Goal: Task Accomplishment & Management: Manage account settings

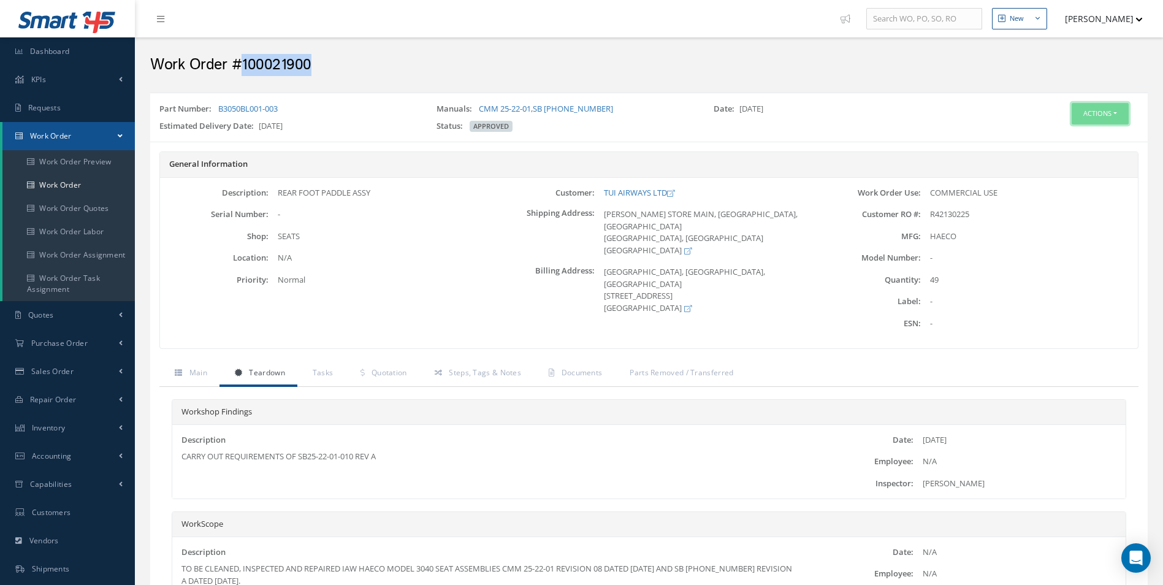
click at [1104, 113] on button "Actions" at bounding box center [1099, 113] width 57 height 21
click at [1060, 132] on link "Edit" at bounding box center [1081, 137] width 98 height 17
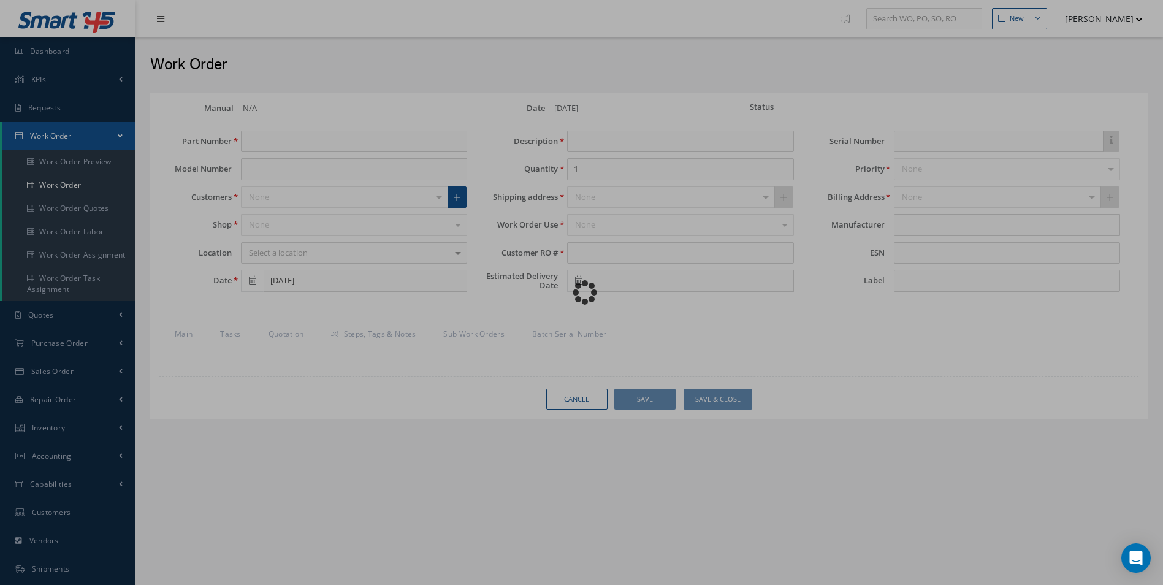
type input "B3050BL001-003"
type input "[DATE]"
type input "REAR FOOT PADDLE ASSY"
type input "49"
type input "R42130225"
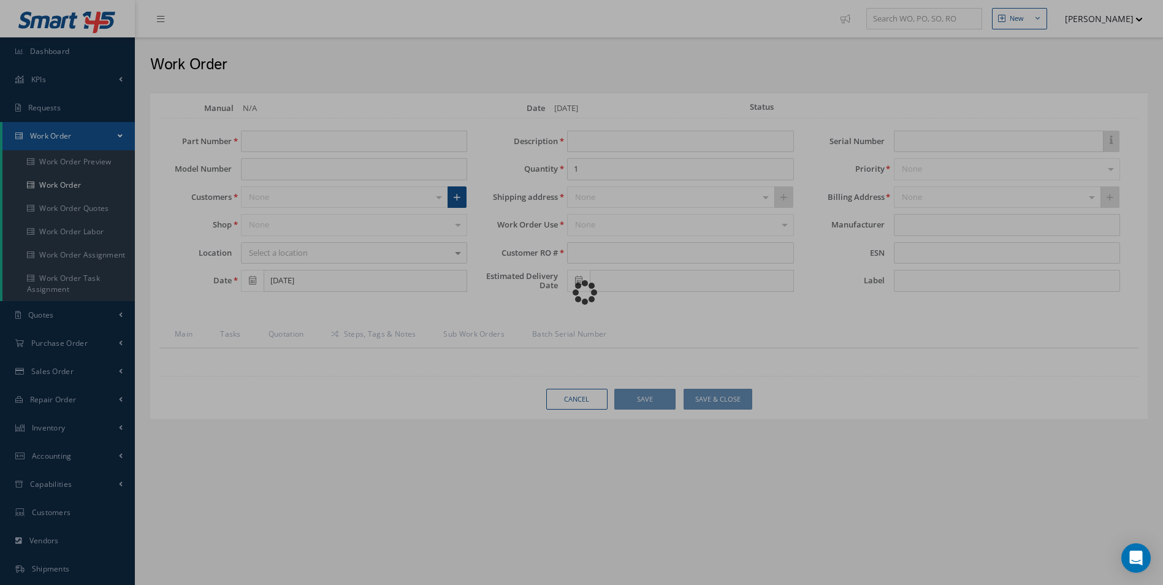
type input "10/07/2025"
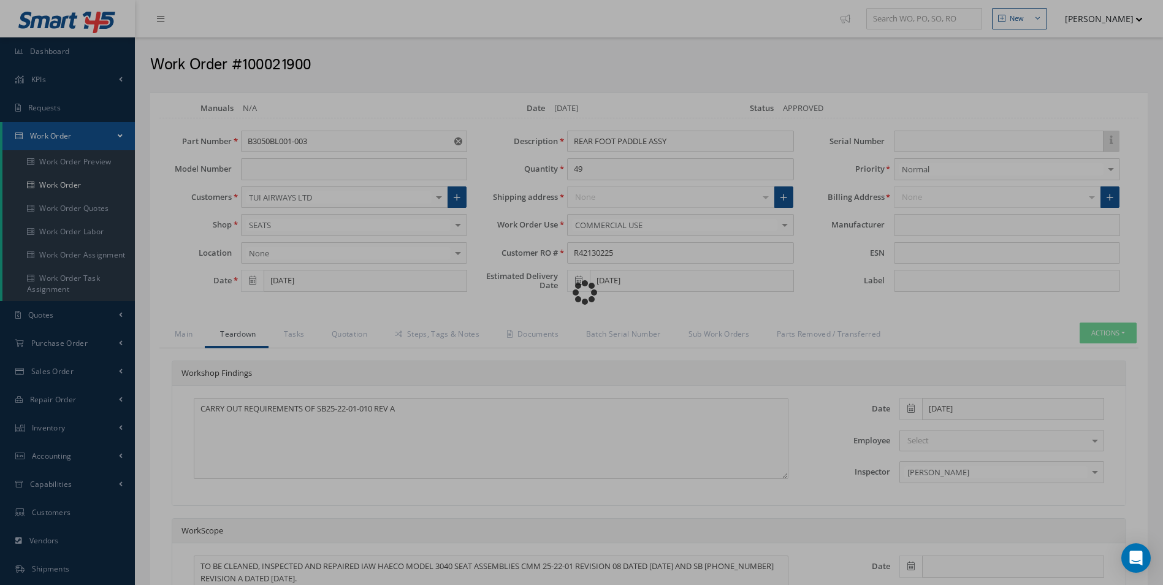
type input "HAECO"
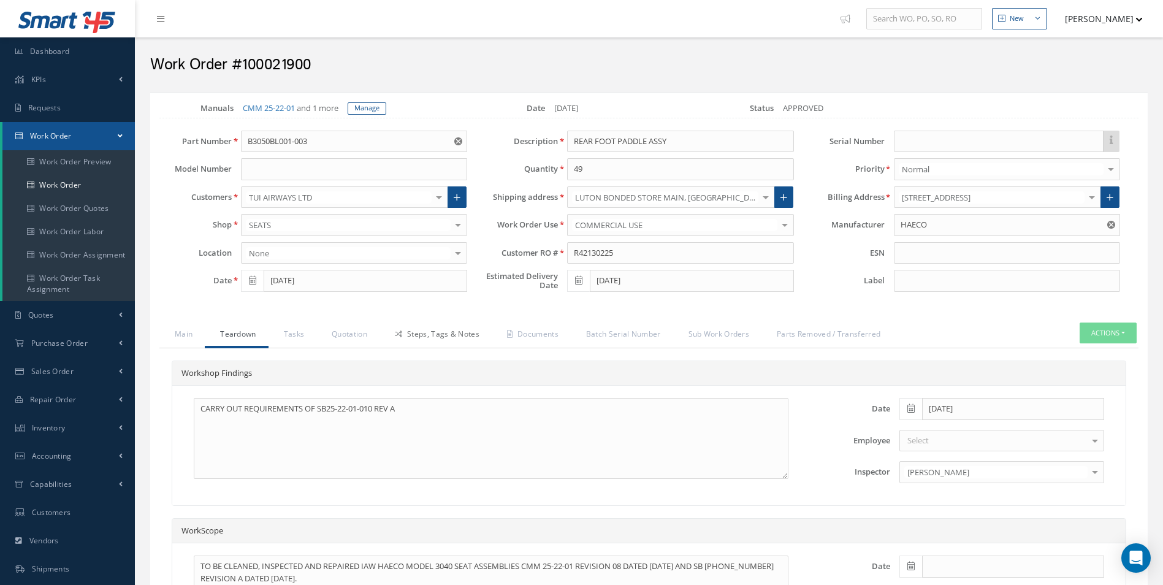
click at [449, 332] on link "Steps, Tags & Notes" at bounding box center [435, 335] width 112 height 26
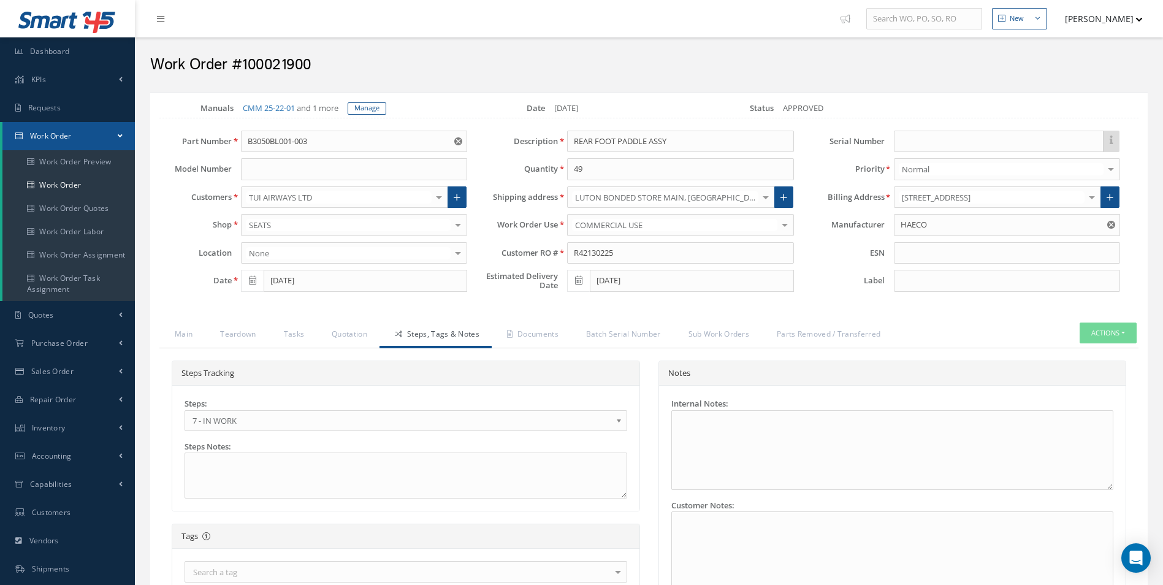
scroll to position [55, 0]
click at [223, 419] on span "7 - IN WORK" at bounding box center [401, 420] width 419 height 15
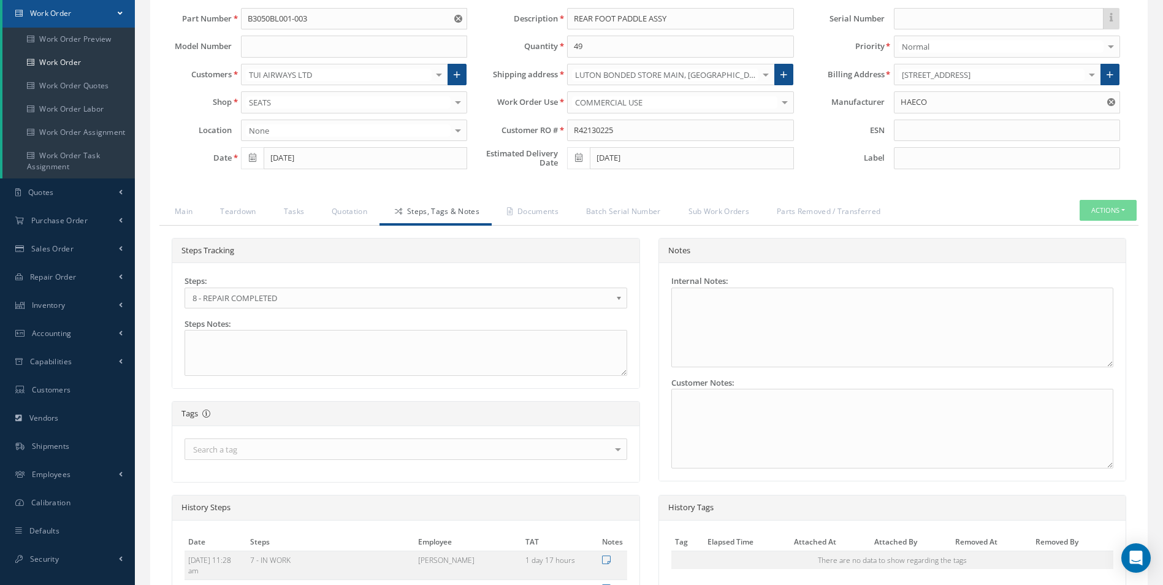
scroll to position [0, 0]
click at [552, 211] on link "Documents" at bounding box center [531, 213] width 79 height 26
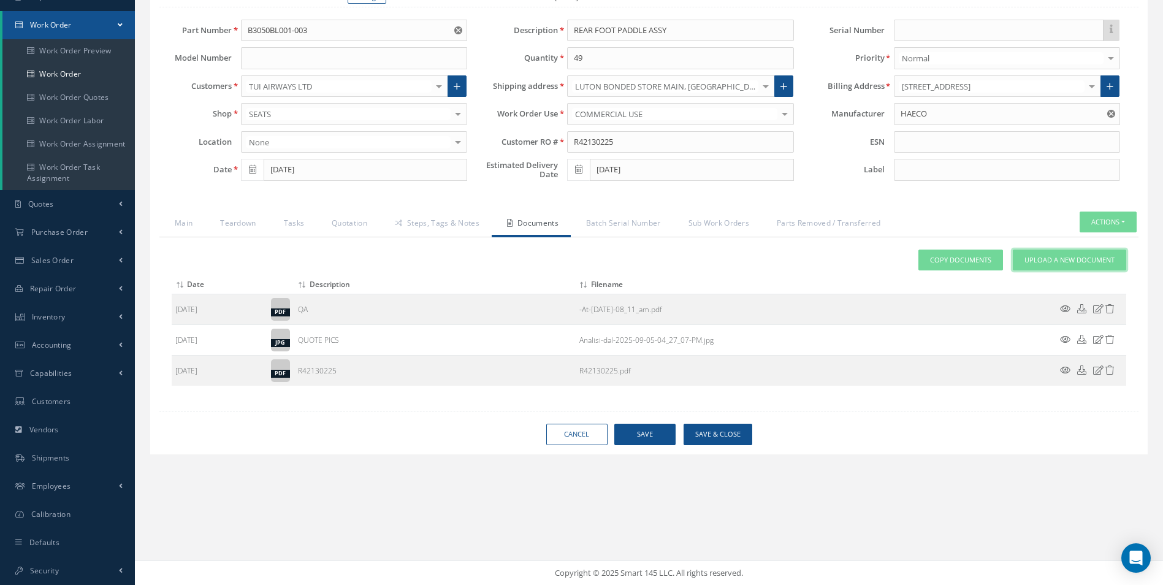
click at [1104, 254] on link "Upload a New Document" at bounding box center [1069, 259] width 113 height 21
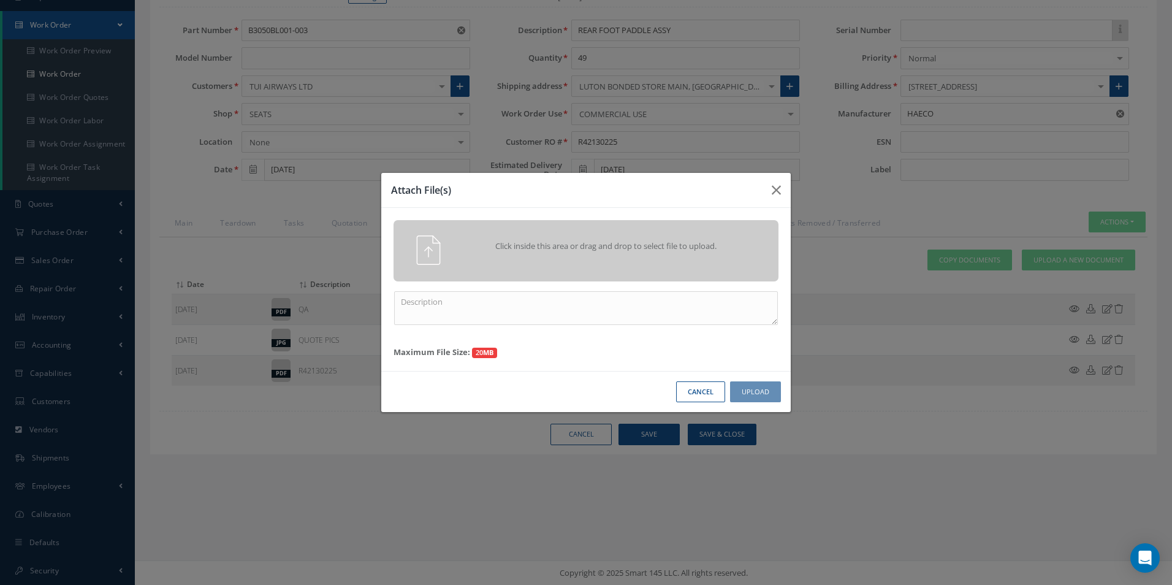
click at [593, 262] on div "Click inside this area or drag and drop to select file to upload." at bounding box center [585, 249] width 403 height 29
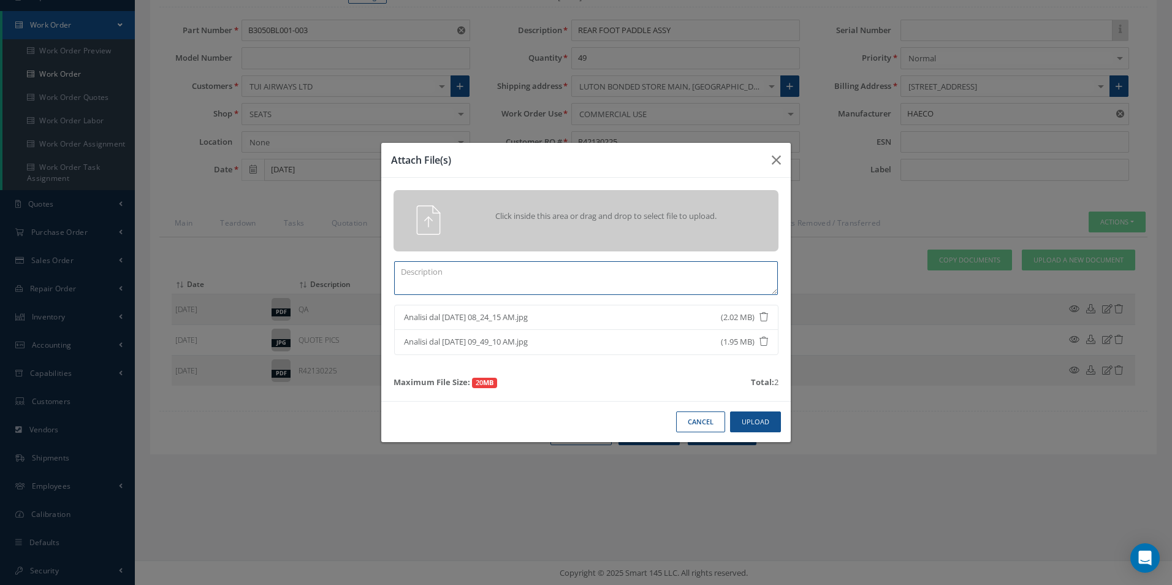
click at [452, 280] on textarea at bounding box center [586, 278] width 384 height 34
drag, startPoint x: 430, startPoint y: 281, endPoint x: 373, endPoint y: 279, distance: 56.4
click at [409, 281] on textarea "finish" at bounding box center [586, 278] width 384 height 34
drag, startPoint x: 458, startPoint y: 267, endPoint x: 371, endPoint y: 270, distance: 87.1
click at [371, 270] on div "Attach File(s) Click inside this area or drag and drop to select file to upload…" at bounding box center [586, 292] width 1172 height 585
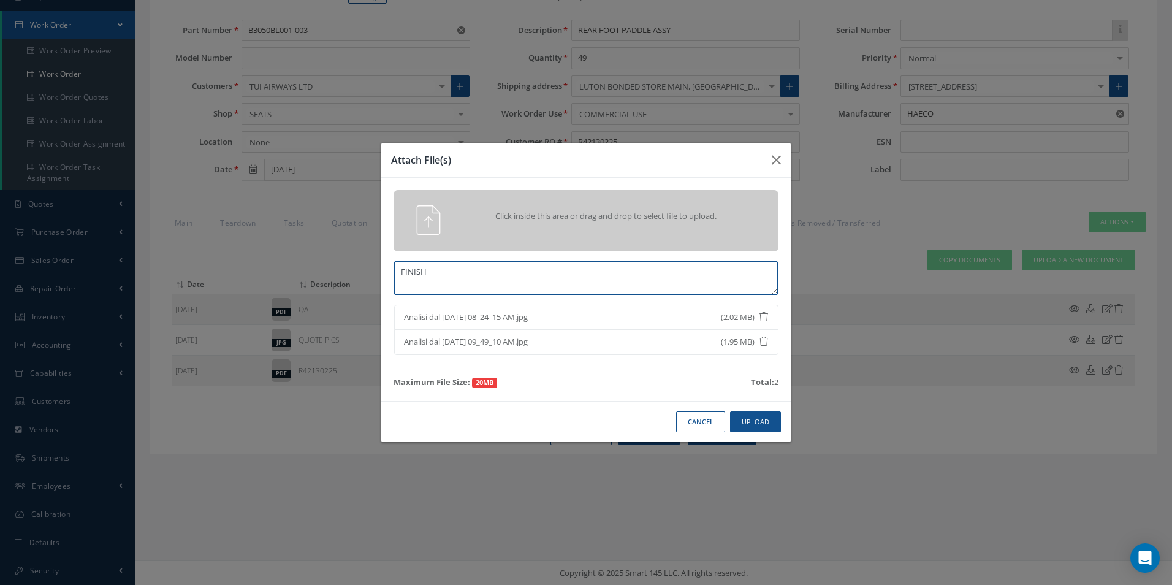
type textarea "FINISH"
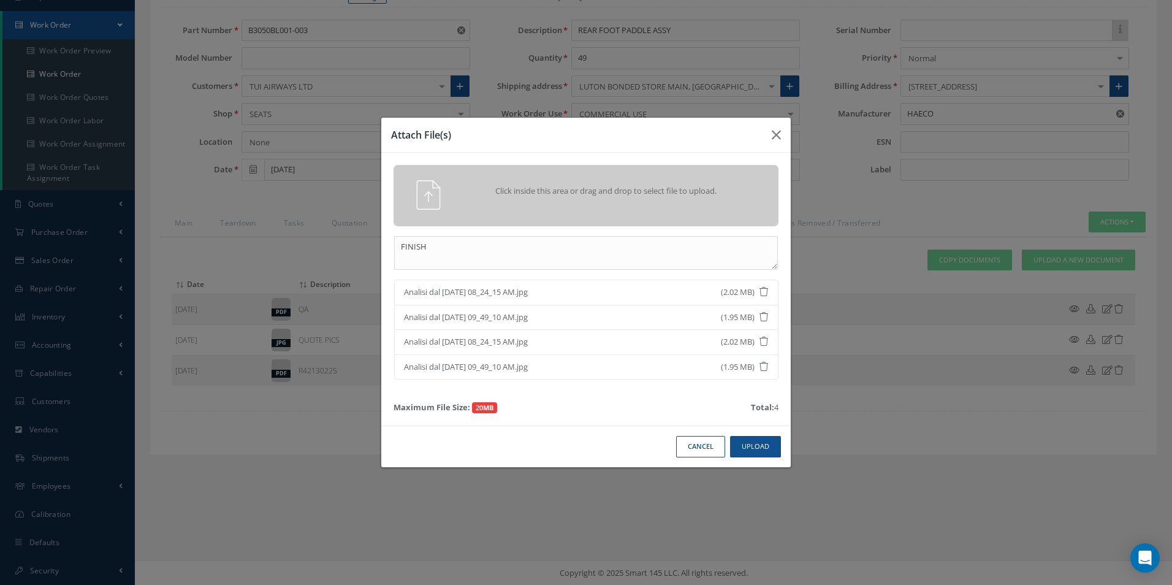
click at [761, 426] on div "Cancel Upload" at bounding box center [585, 446] width 409 height 42
click at [764, 449] on button "Upload" at bounding box center [755, 446] width 51 height 21
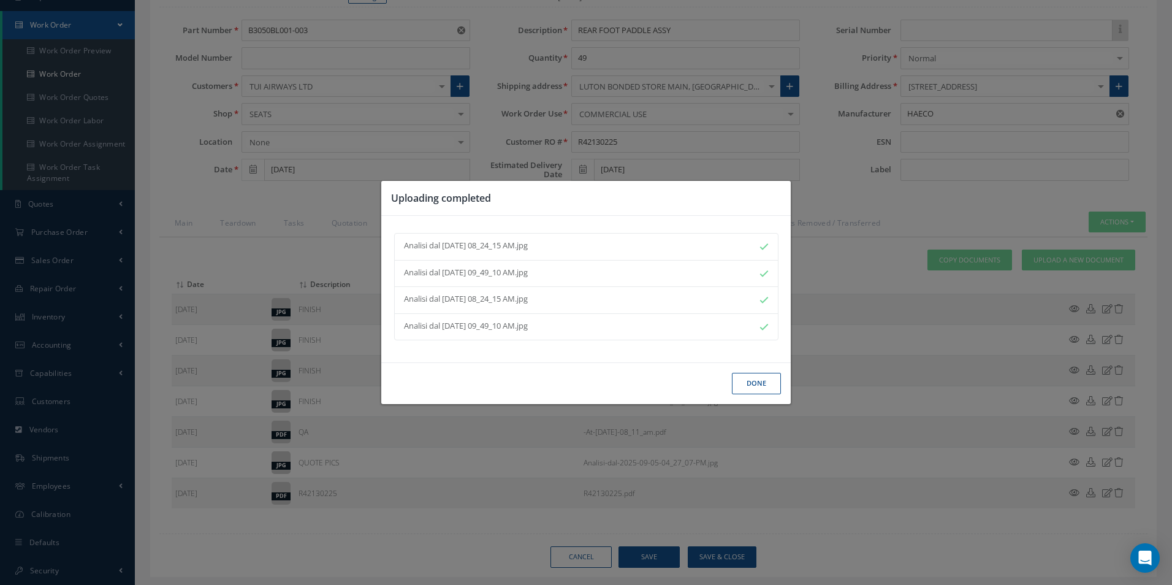
click at [751, 389] on button "Done" at bounding box center [756, 383] width 49 height 21
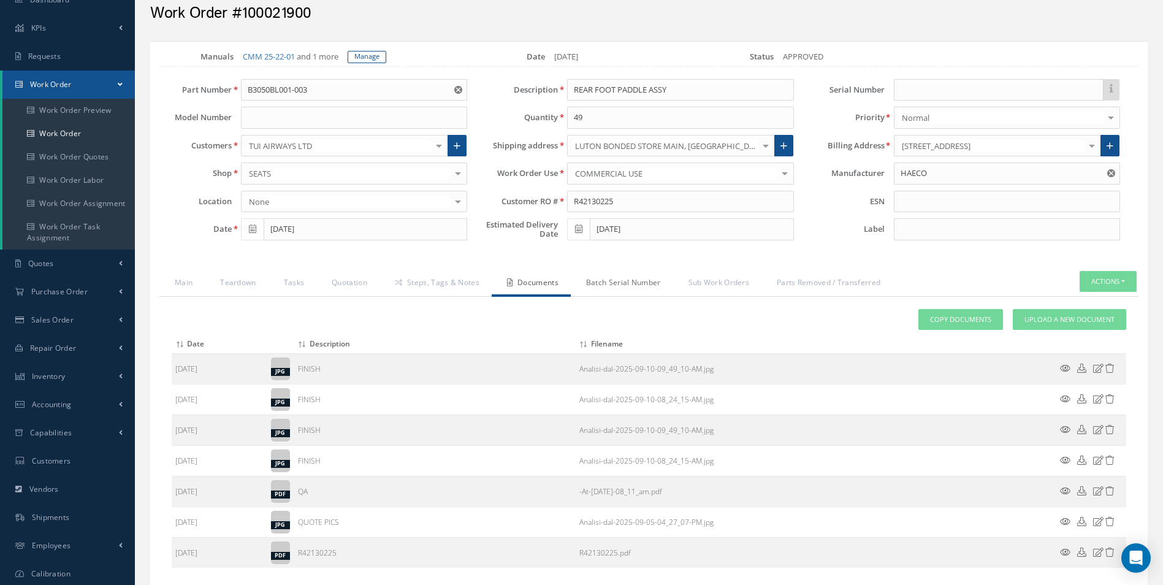
scroll to position [0, 0]
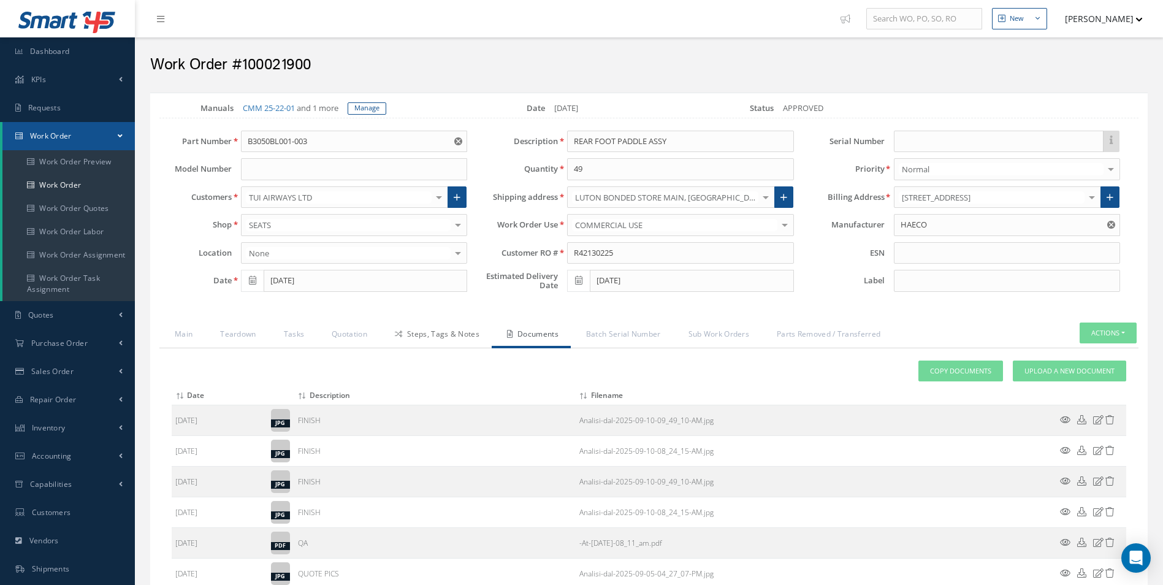
click at [443, 336] on link "Steps, Tags & Notes" at bounding box center [435, 335] width 112 height 26
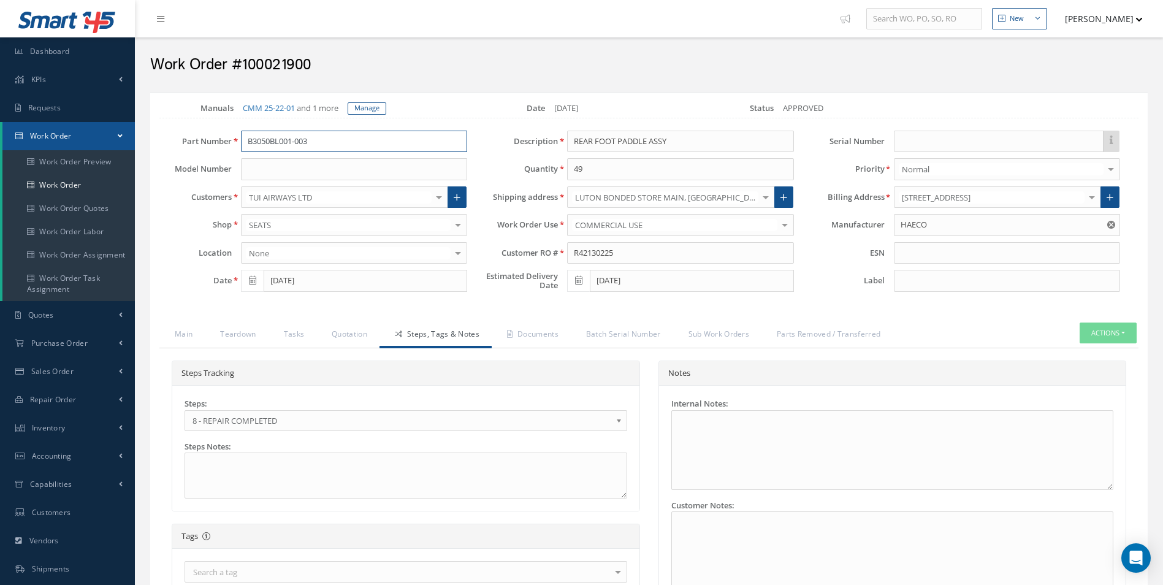
drag, startPoint x: 191, startPoint y: 142, endPoint x: 153, endPoint y: 149, distance: 38.7
click at [158, 148] on div "Part Number B3050BL001-003" at bounding box center [313, 142] width 326 height 22
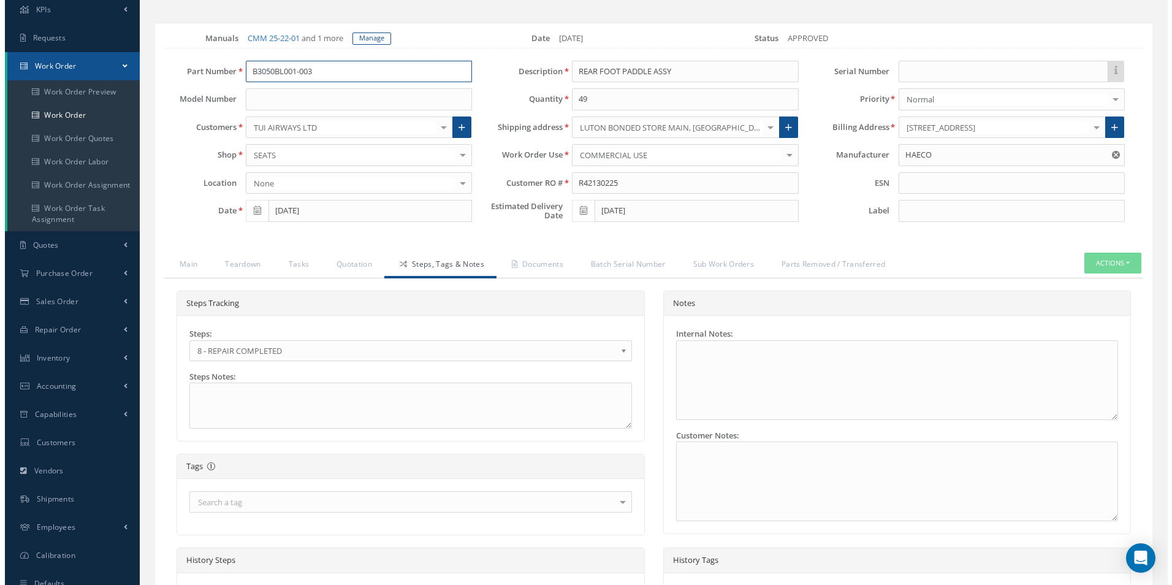
scroll to position [395, 0]
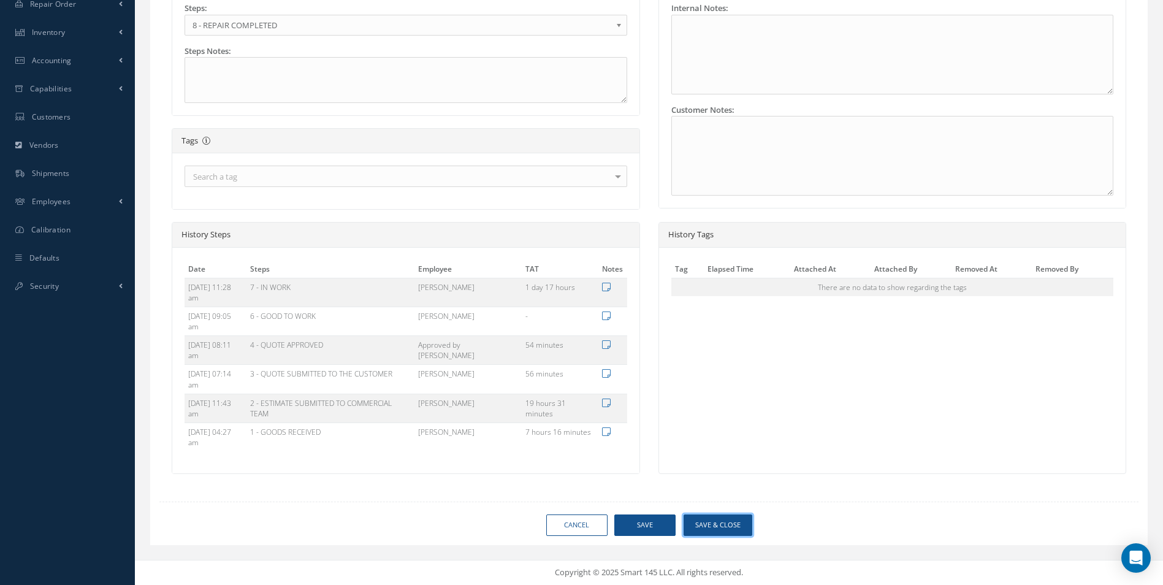
click at [714, 521] on button "Save & Close" at bounding box center [717, 524] width 69 height 21
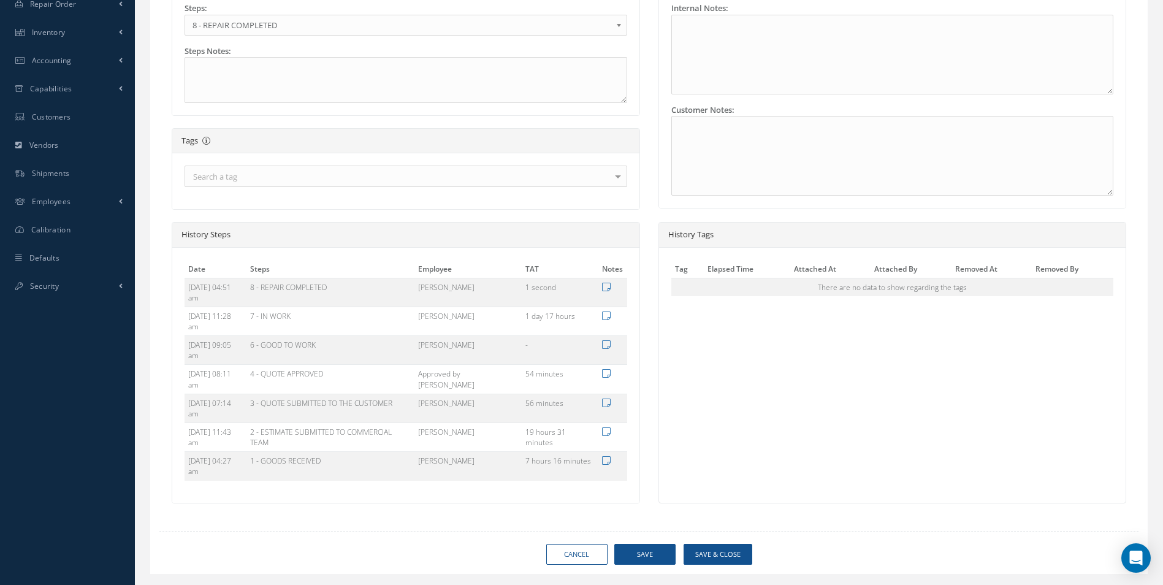
type input "HAECO"
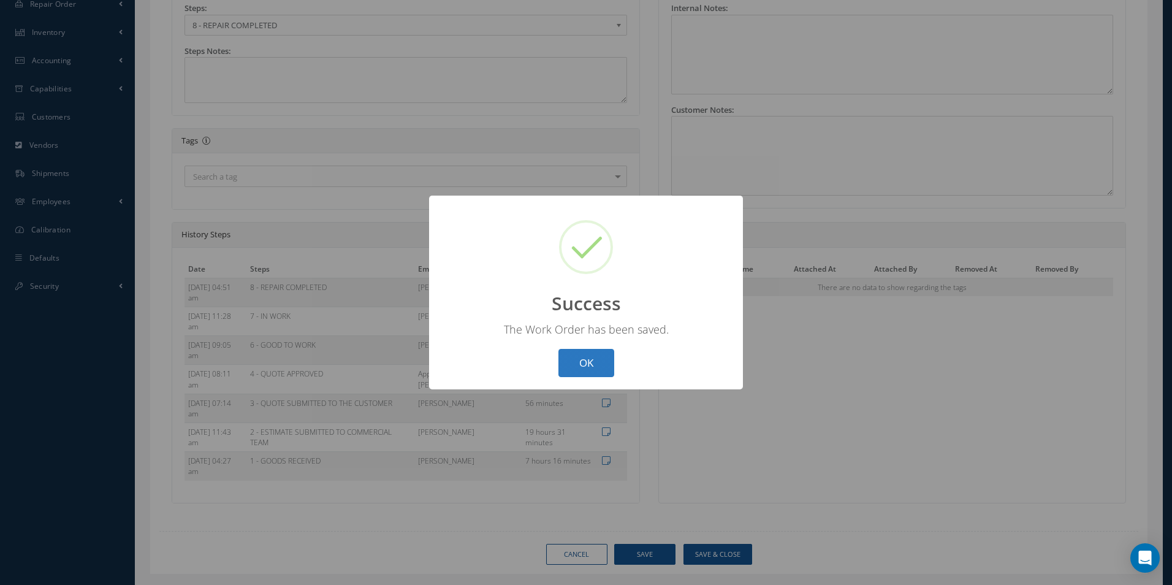
click at [595, 354] on button "OK" at bounding box center [586, 363] width 56 height 29
select select "25"
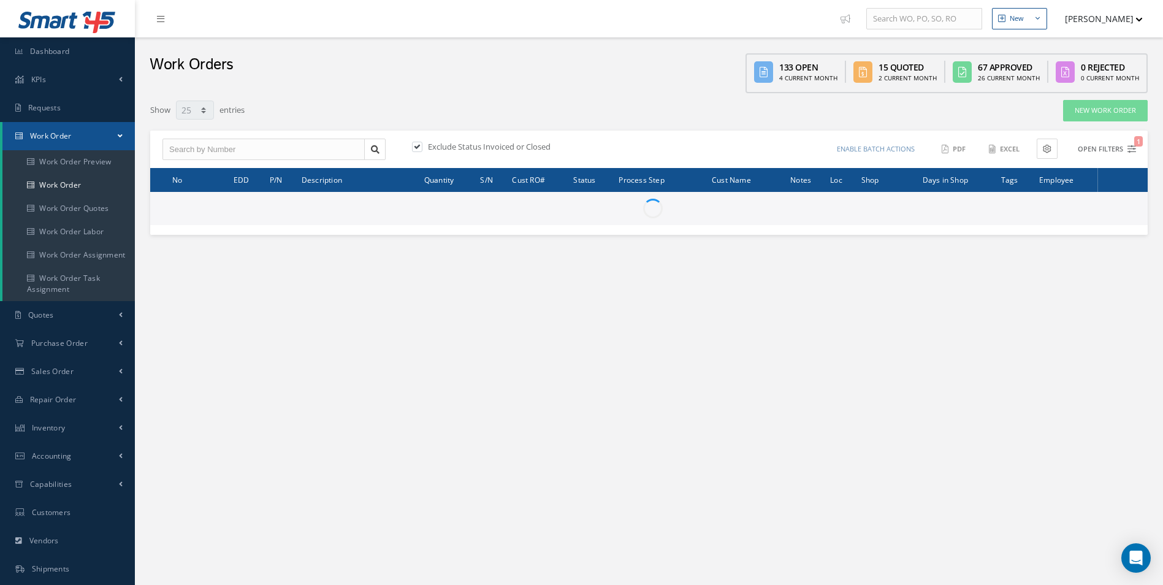
type input "All Work Request"
type input "All Work Performed"
type input "All Status"
type input "WO Part Status"
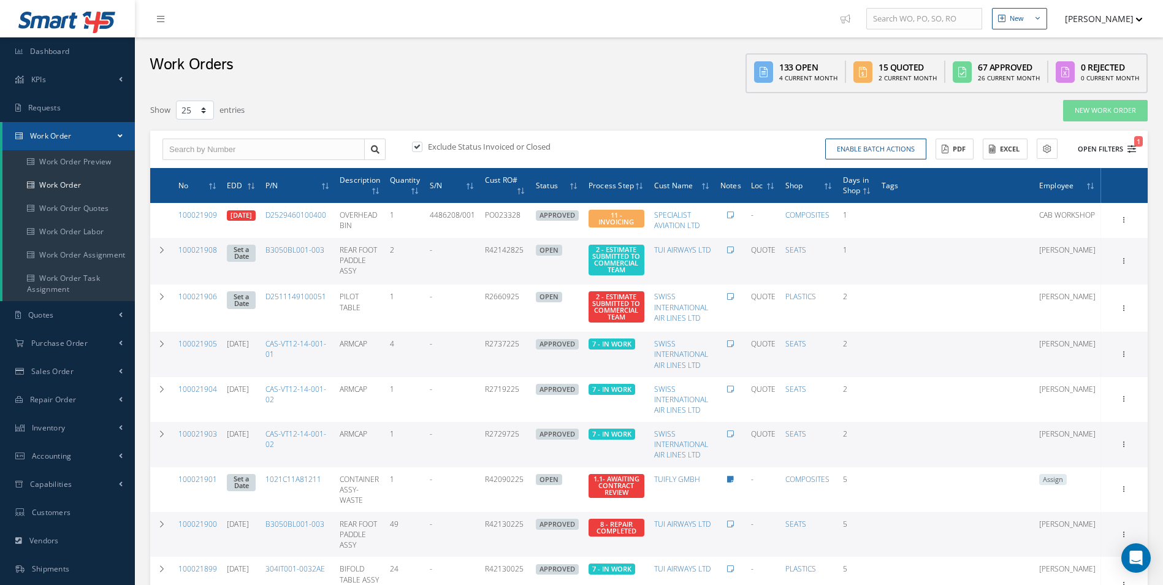
click at [1132, 152] on icon "1" at bounding box center [1131, 149] width 9 height 9
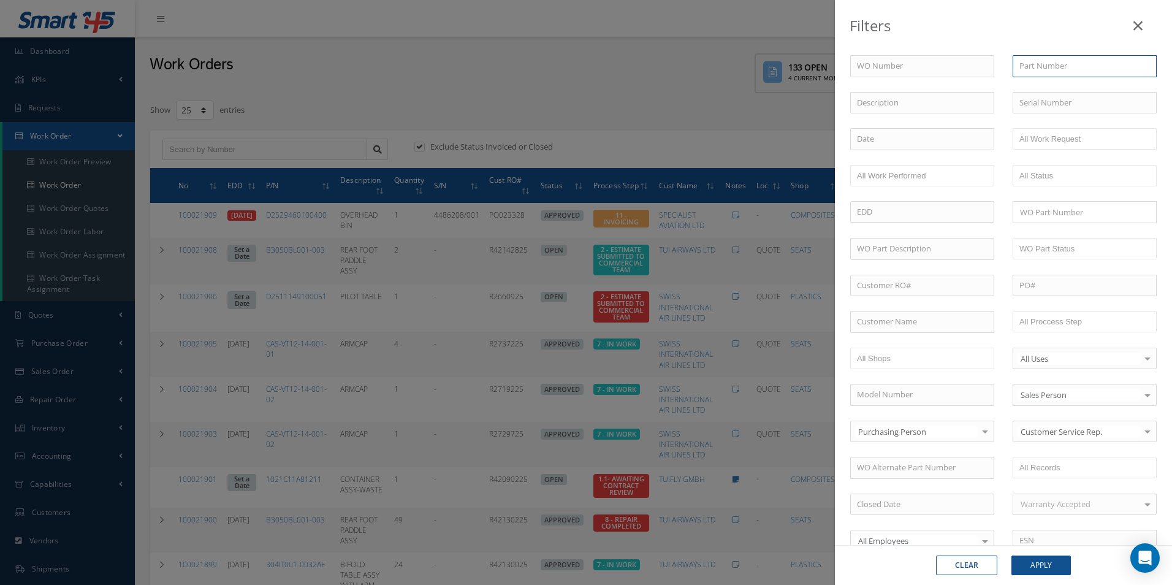
click at [1066, 64] on input "text" at bounding box center [1085, 66] width 144 height 22
paste input "B3050BL001-003"
type input "B3050BL001-003"
click at [1029, 557] on button "Apply" at bounding box center [1040, 565] width 59 height 20
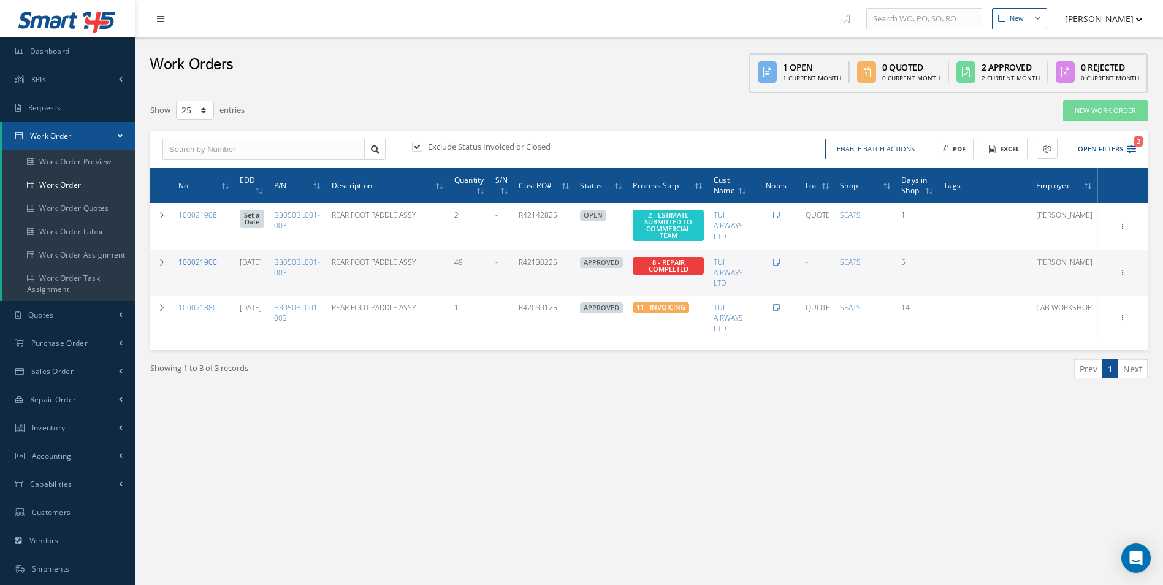
click at [203, 265] on link "100021900" at bounding box center [197, 262] width 39 height 10
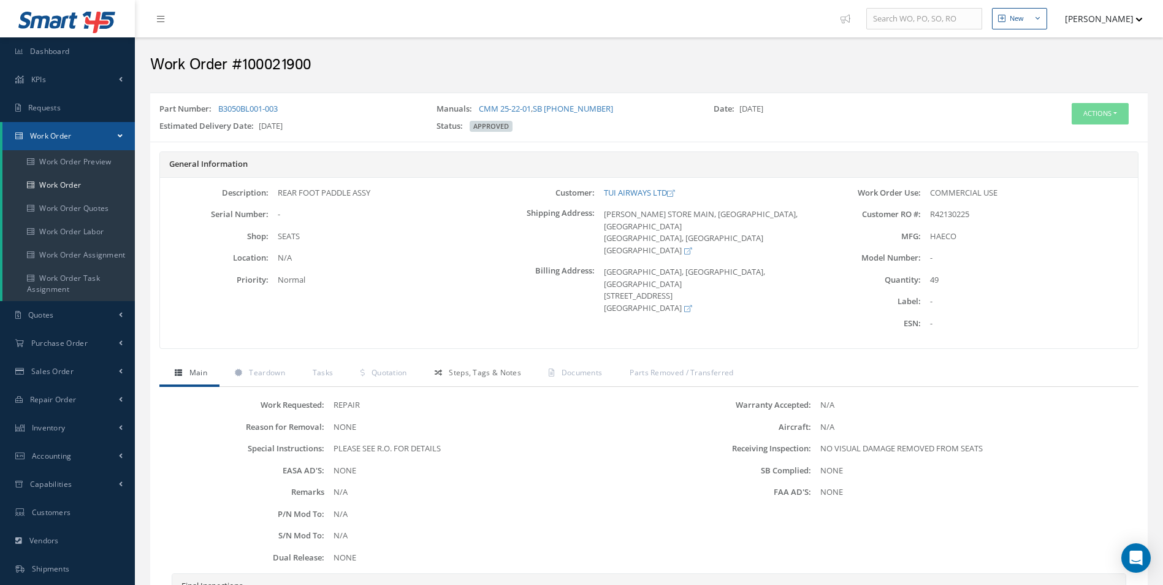
click at [475, 373] on span "Steps, Tags & Notes" at bounding box center [485, 372] width 72 height 10
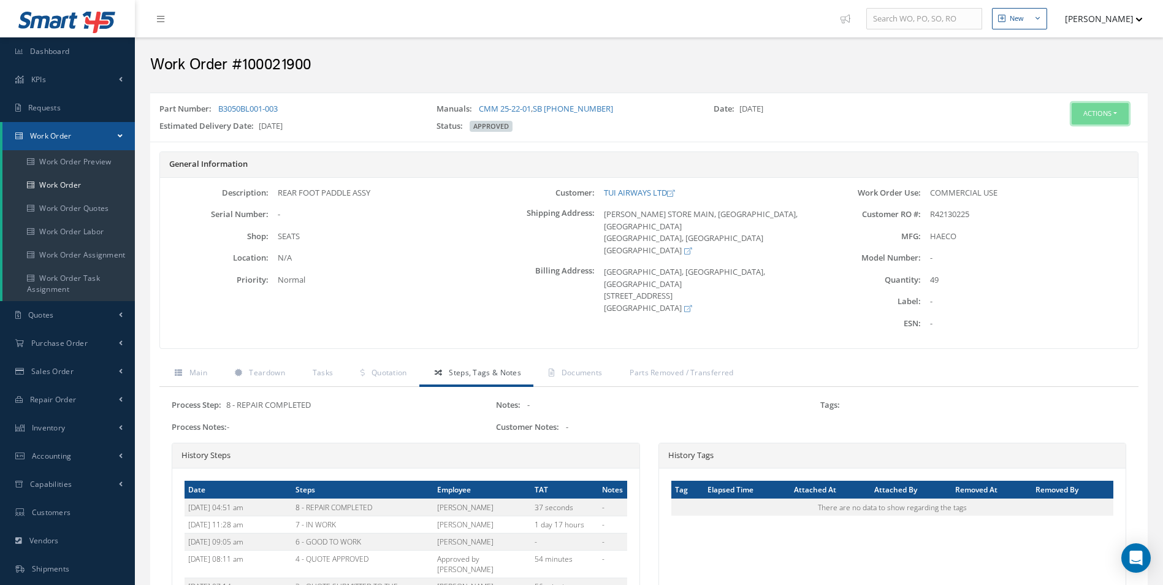
click at [1103, 120] on button "Actions" at bounding box center [1099, 113] width 57 height 21
click at [1069, 134] on link "Edit" at bounding box center [1081, 137] width 98 height 17
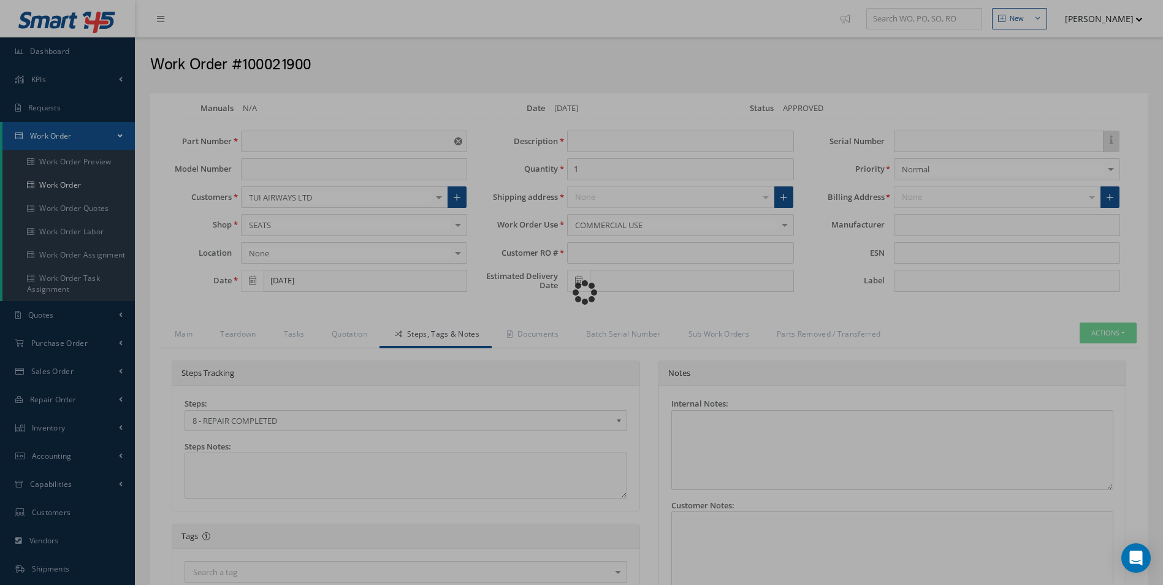
type input "B3050BL001-003"
type input "[DATE]"
type input "REAR FOOT PADDLE ASSY"
type input "49"
type input "R42130225"
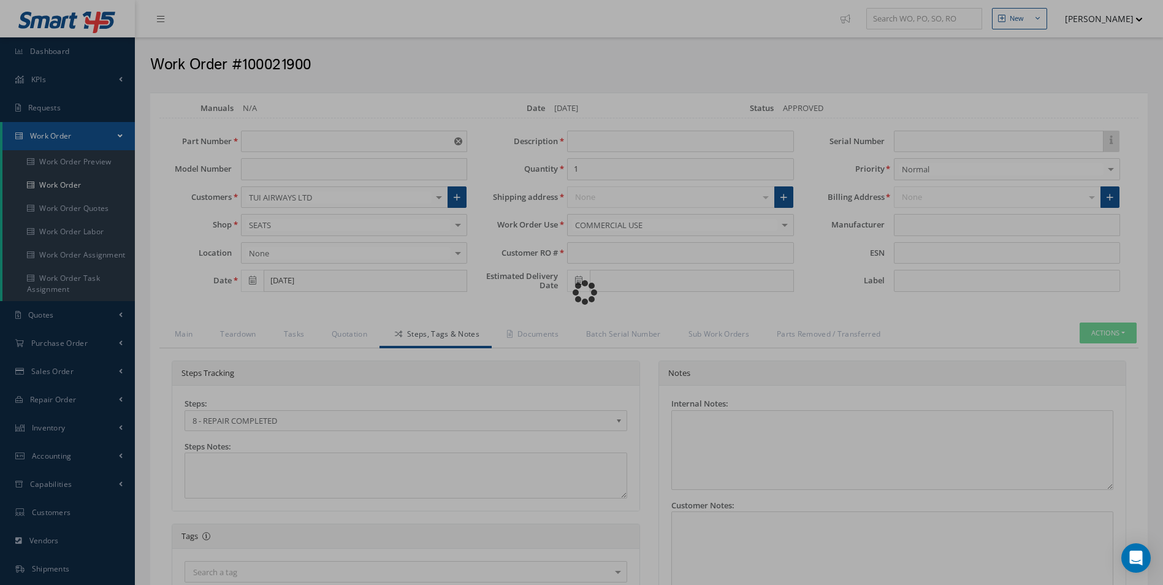
type input "10/07/2025"
type input "HAECO"
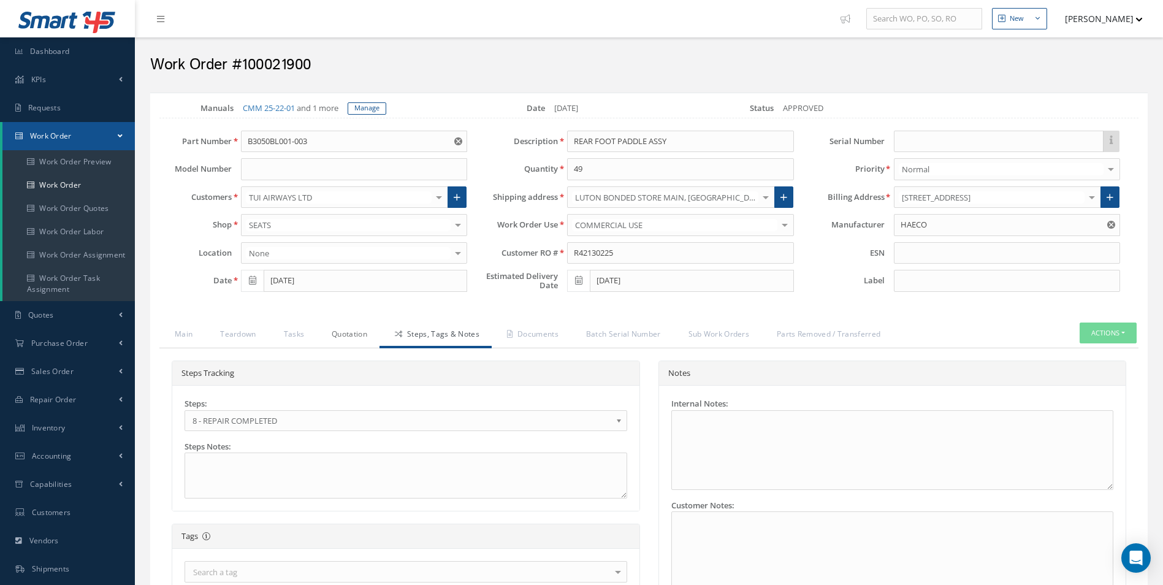
drag, startPoint x: 350, startPoint y: 333, endPoint x: 362, endPoint y: 339, distance: 12.9
click at [350, 333] on link "Quotation" at bounding box center [347, 335] width 63 height 26
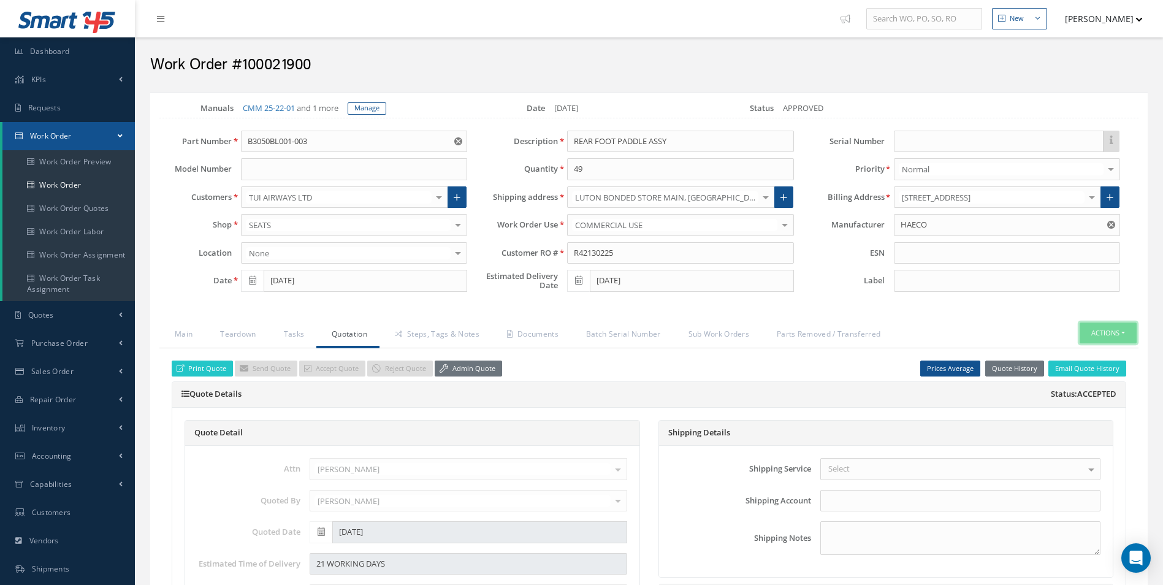
click at [1101, 329] on button "Actions" at bounding box center [1107, 332] width 57 height 21
click at [1098, 390] on link "Part Issue" at bounding box center [1089, 387] width 98 height 17
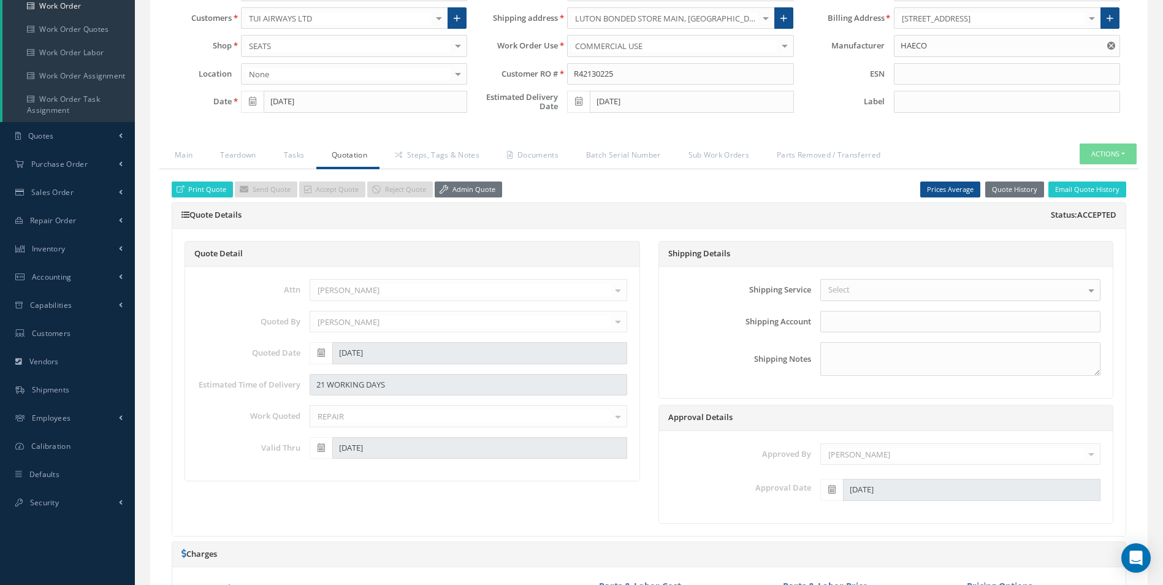
scroll to position [306, 0]
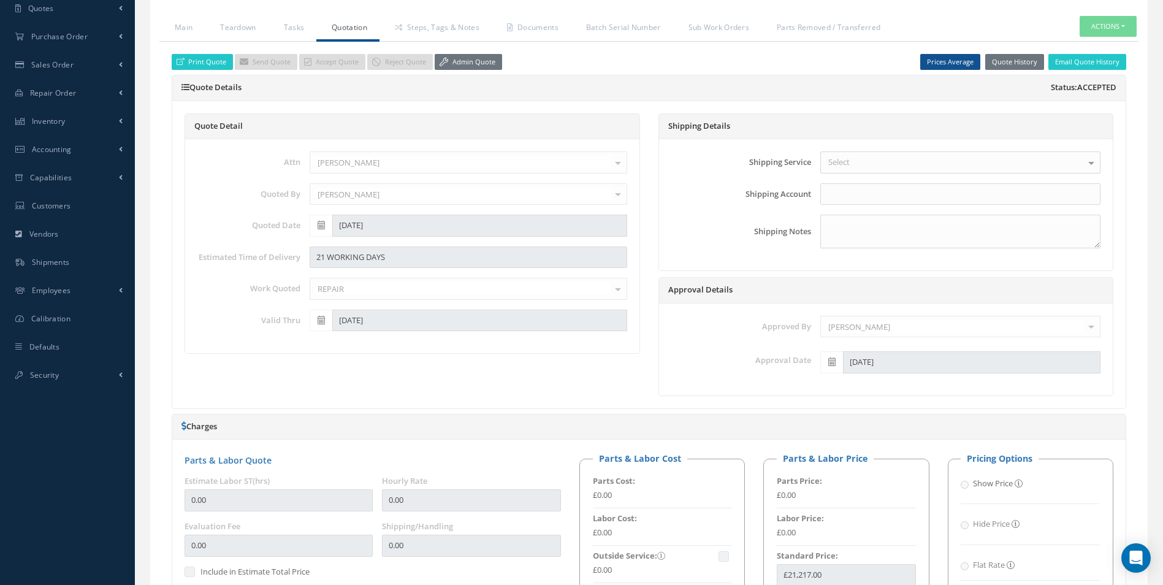
click at [474, 56] on link "Admin Quote" at bounding box center [468, 62] width 67 height 17
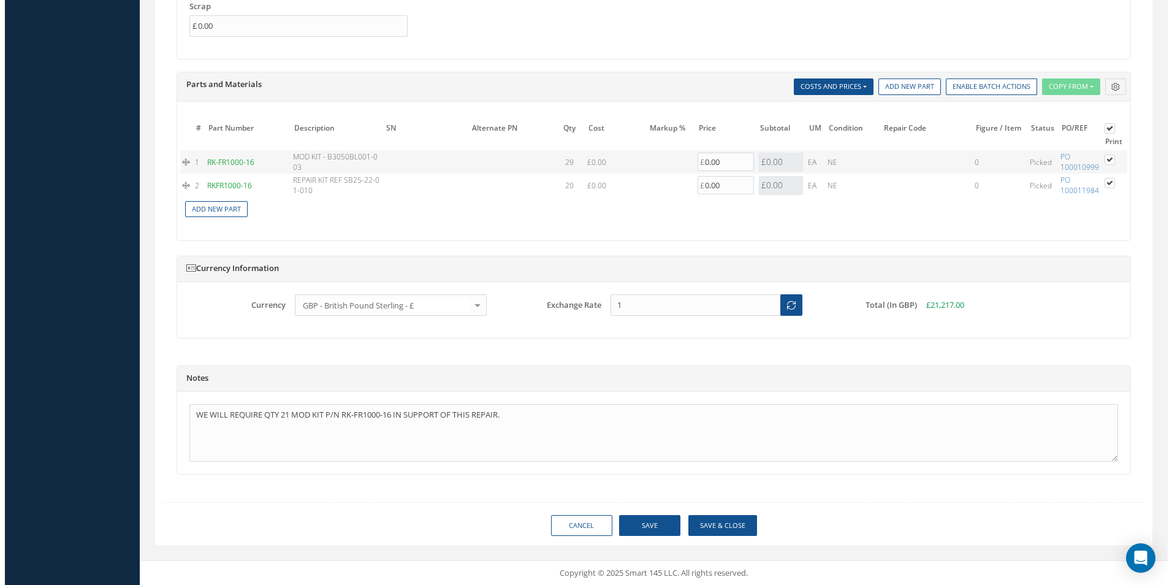
scroll to position [1098, 0]
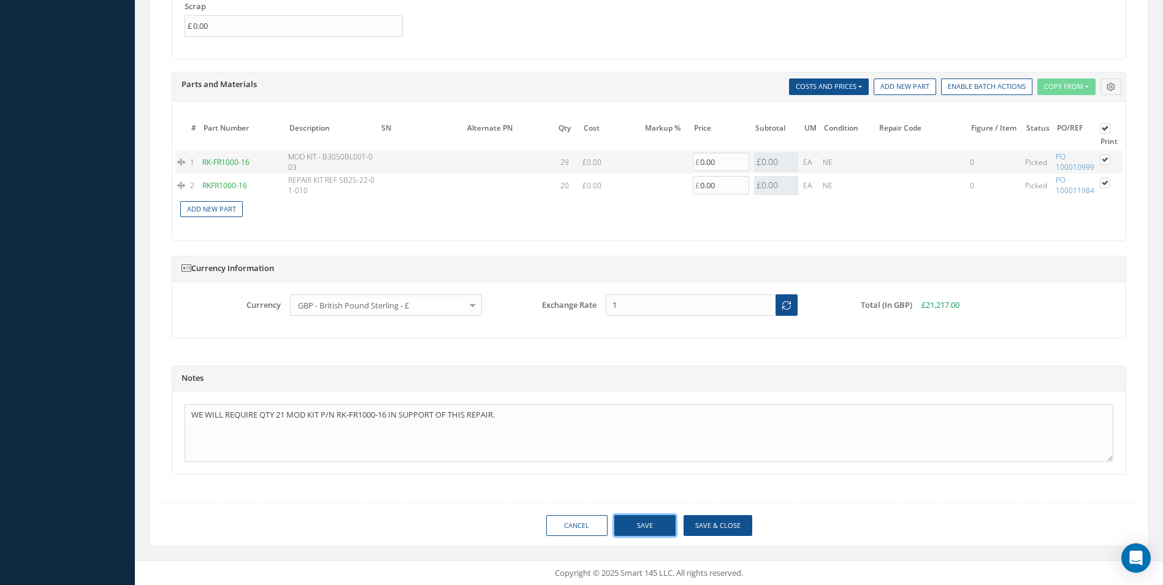
click at [664, 521] on button "Save" at bounding box center [644, 525] width 61 height 21
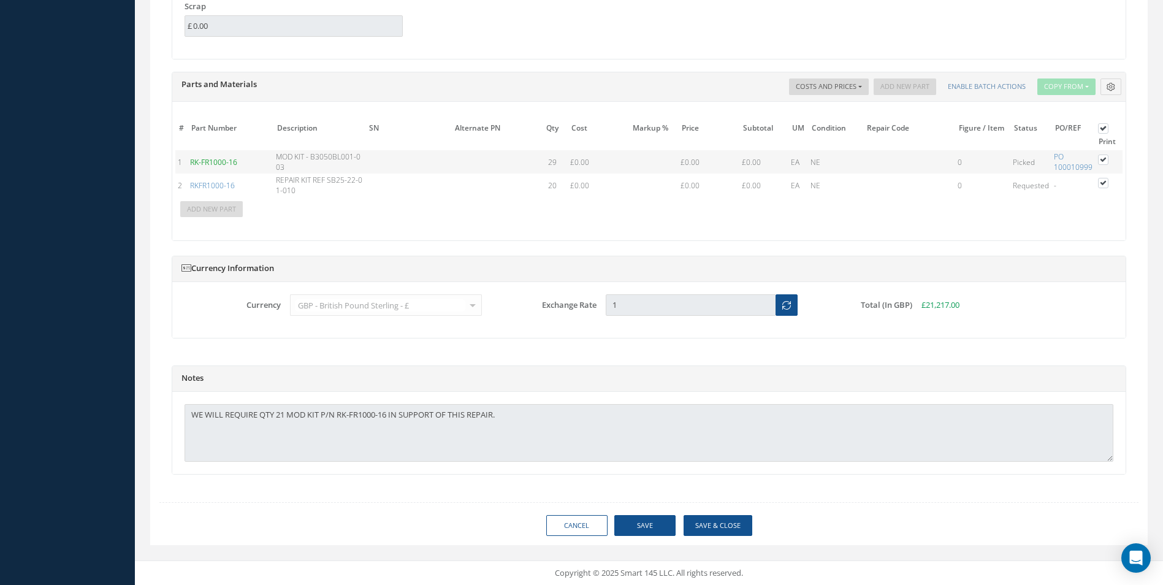
type input "HAECO"
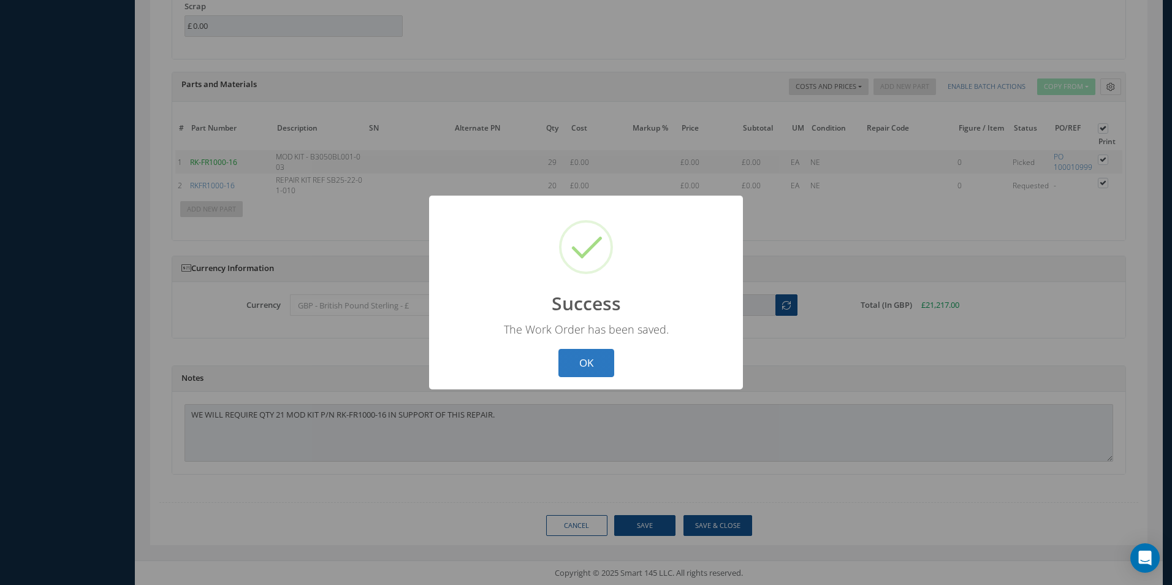
click at [600, 359] on button "OK" at bounding box center [586, 363] width 56 height 29
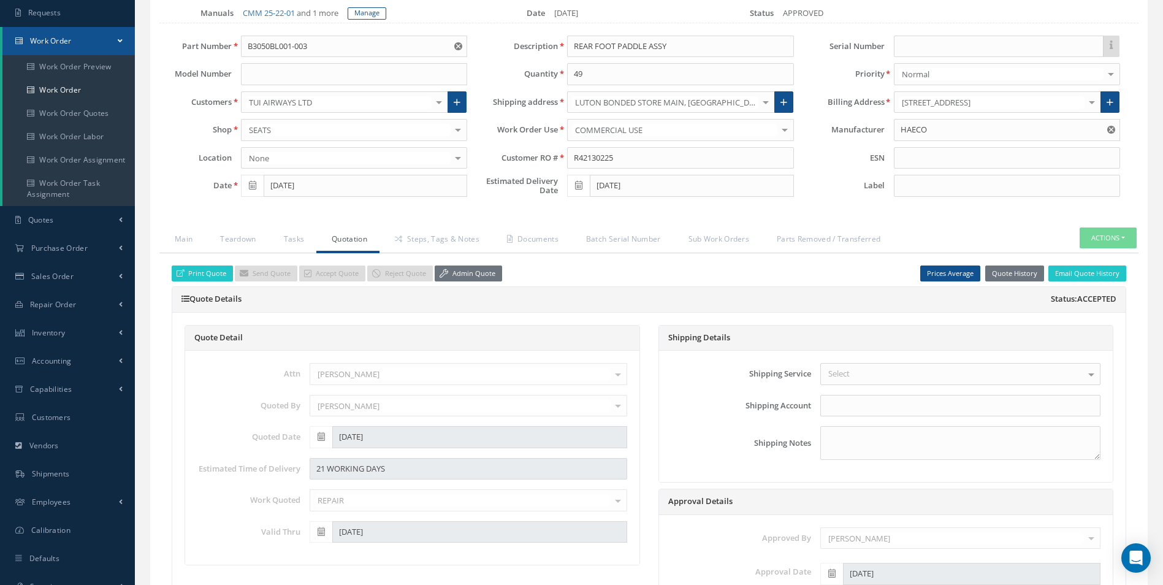
scroll to position [0, 0]
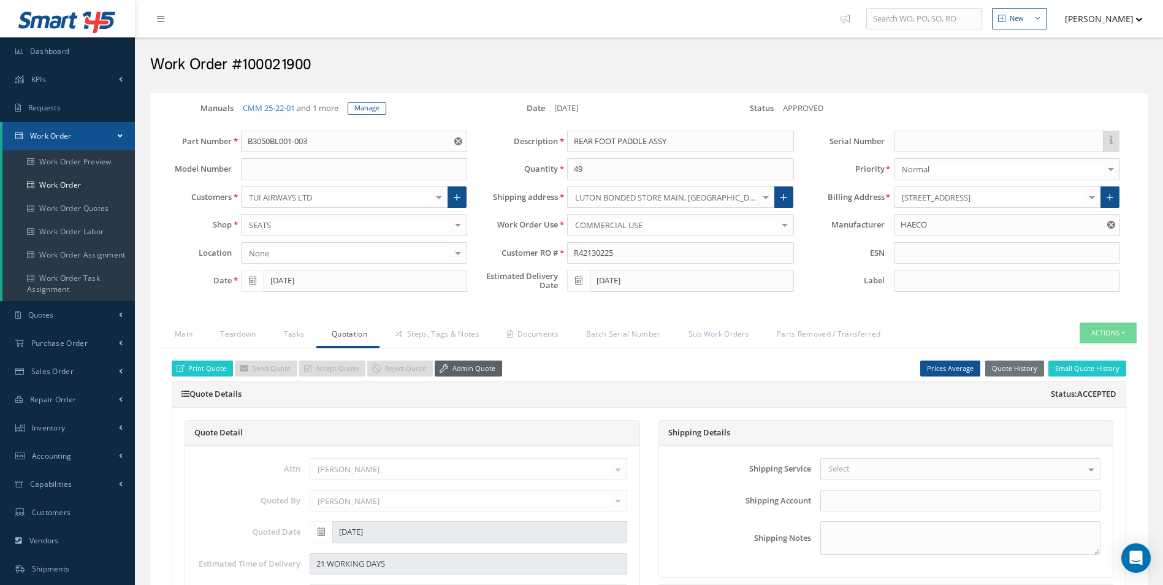
click at [480, 363] on link "Admin Quote" at bounding box center [468, 368] width 67 height 17
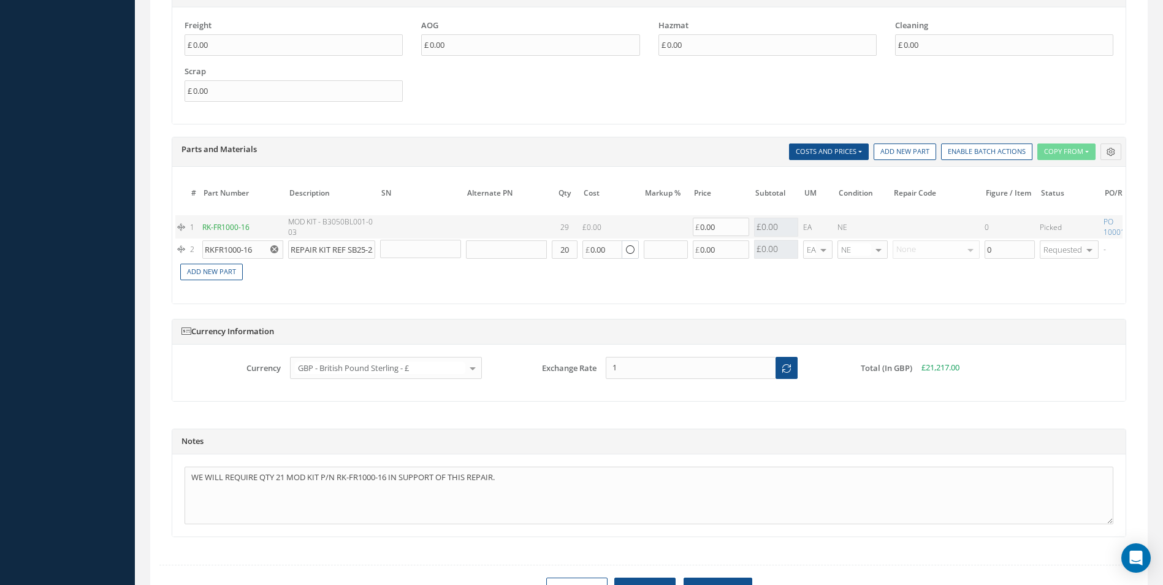
scroll to position [1096, 0]
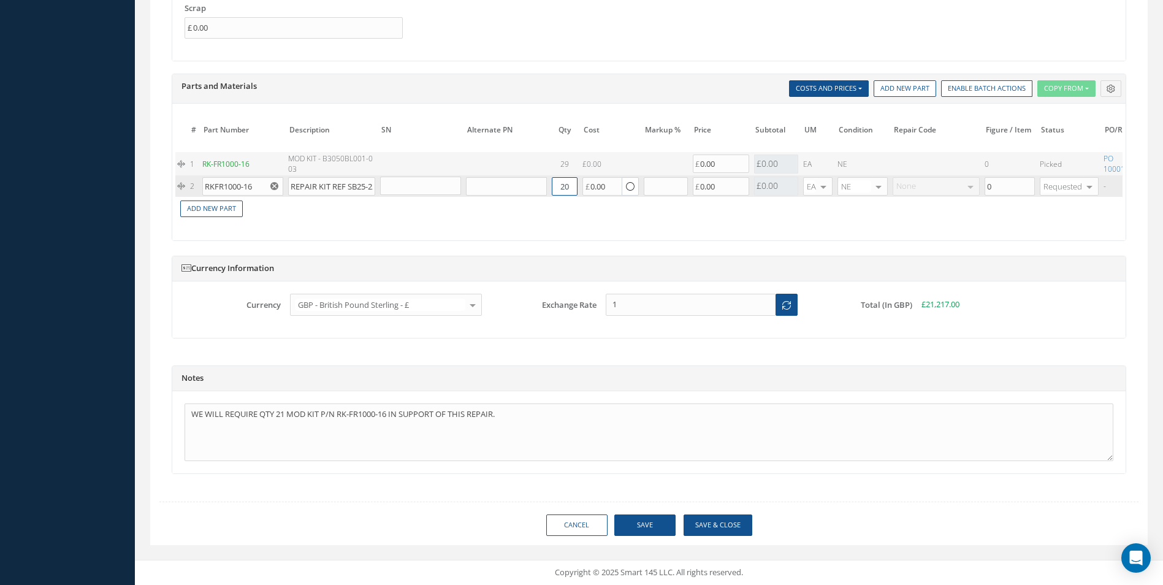
drag, startPoint x: 568, startPoint y: 180, endPoint x: 506, endPoint y: 175, distance: 62.7
click at [506, 175] on tr "2 RKFR1000-16 REPAIR KIT REF SB25-22-01-010 Part Number Description Qty in Stoc…" at bounding box center [745, 185] width 1141 height 21
type input "19"
click at [650, 526] on button "Save" at bounding box center [644, 524] width 61 height 21
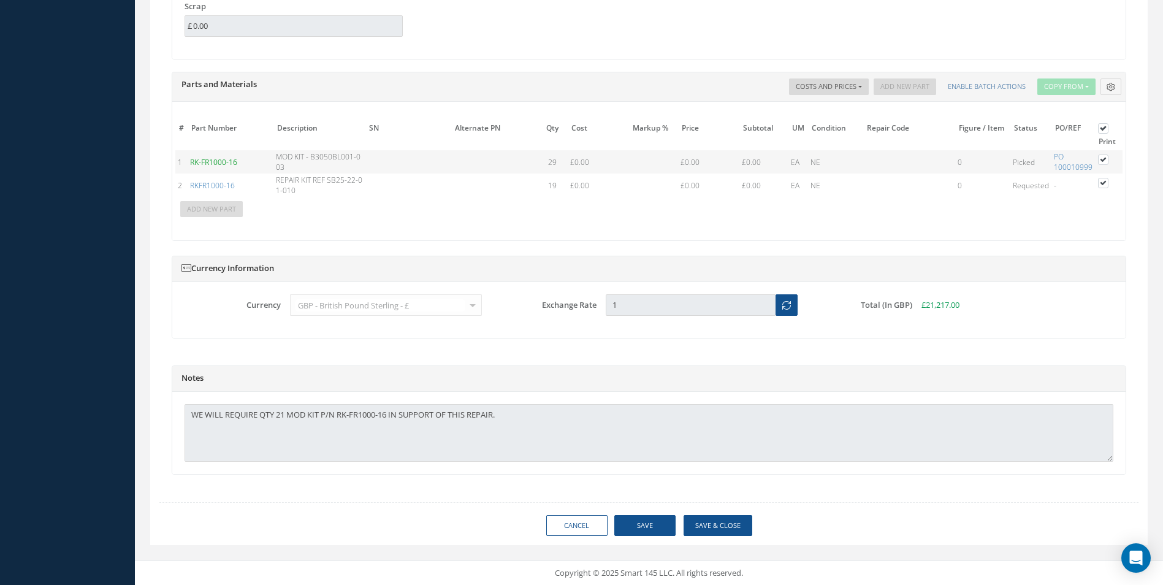
type input "HAECO"
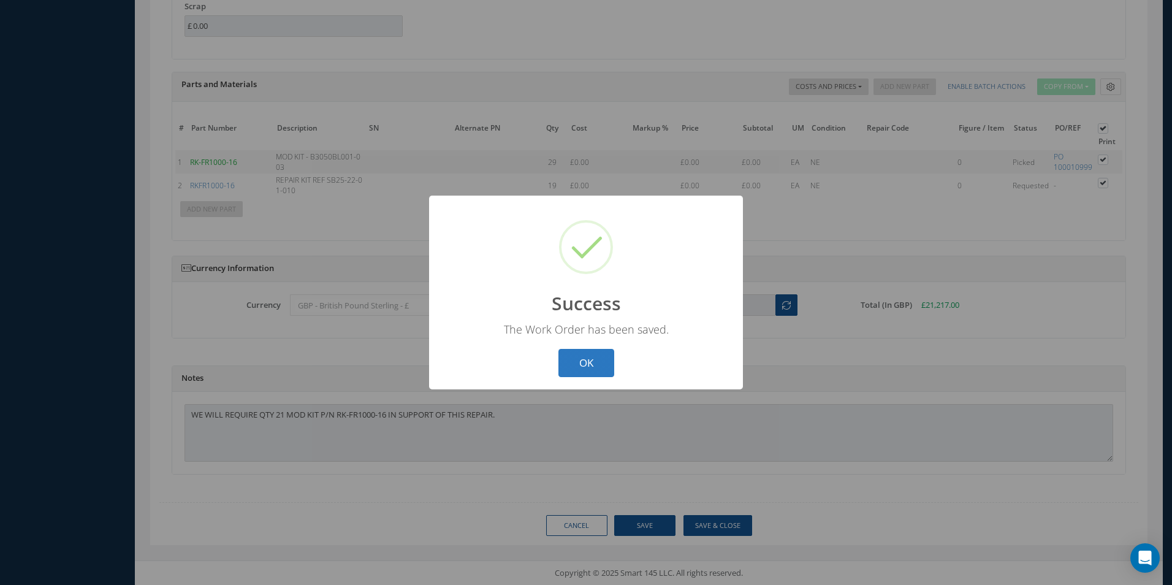
click at [593, 361] on button "OK" at bounding box center [586, 363] width 56 height 29
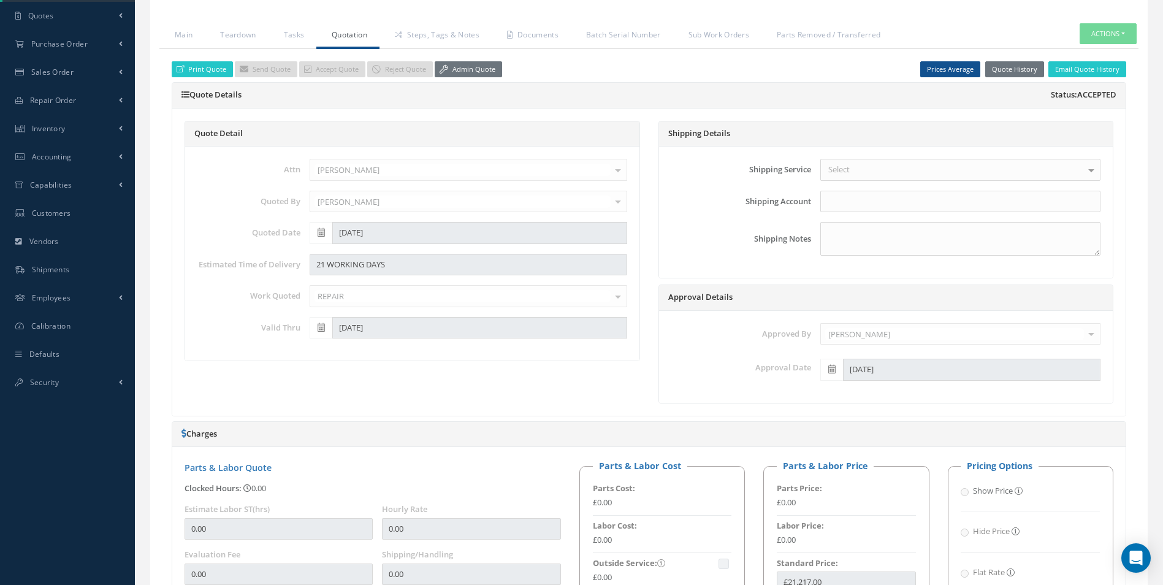
scroll to position [0, 0]
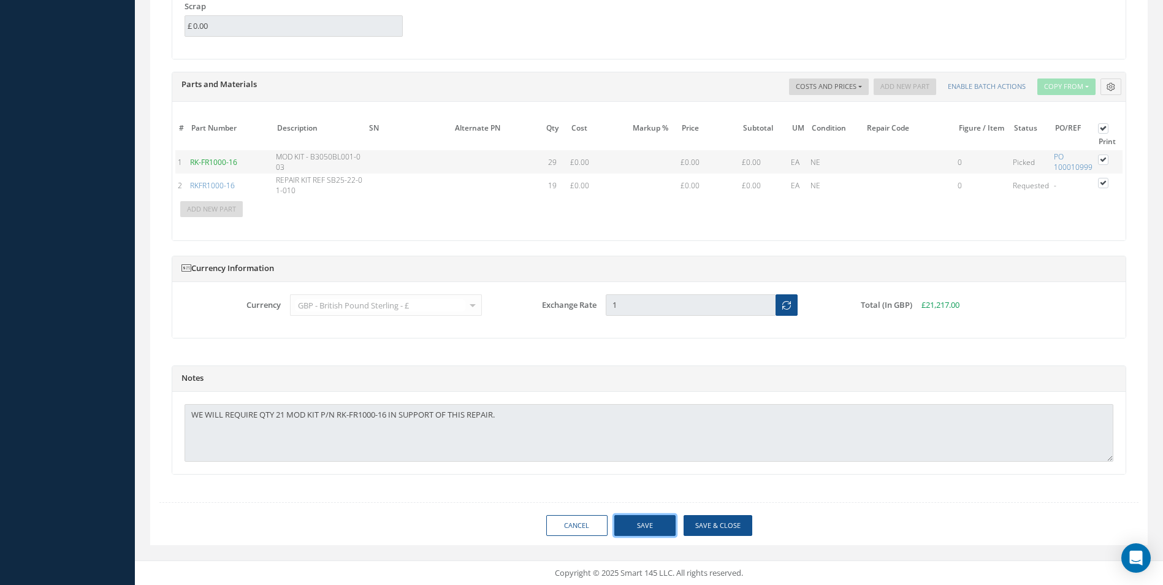
click at [645, 526] on button "Save" at bounding box center [644, 525] width 61 height 21
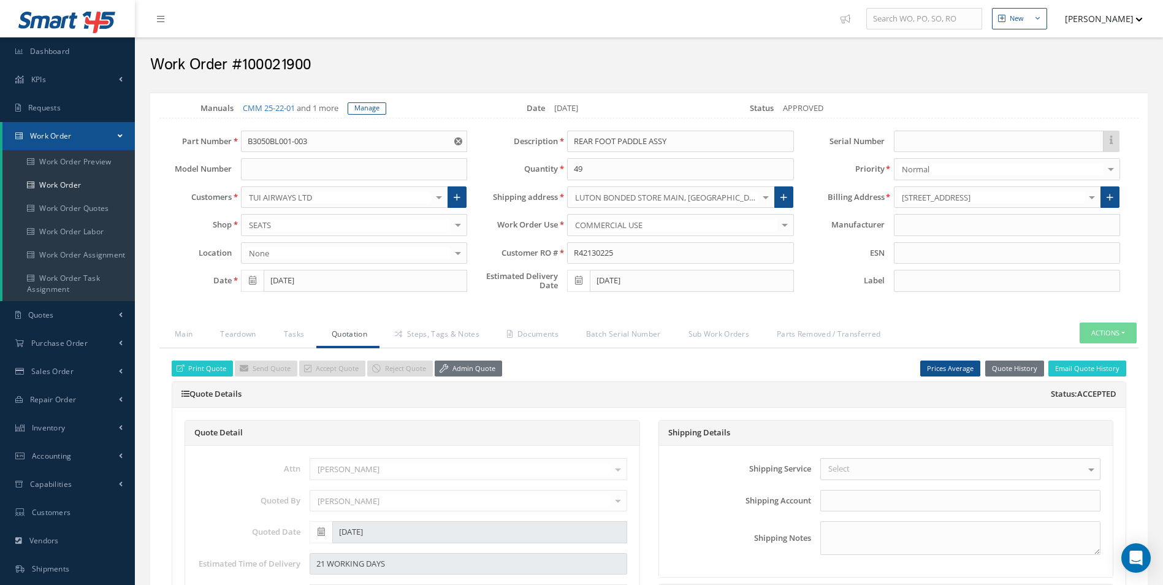
type input "HAECO"
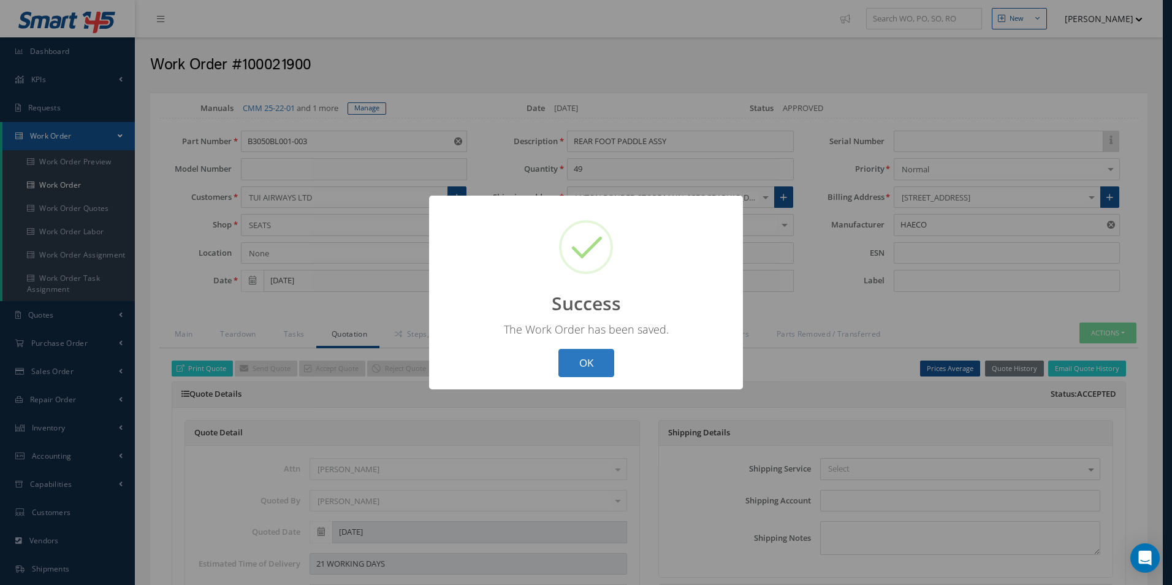
click at [599, 359] on button "OK" at bounding box center [586, 363] width 56 height 29
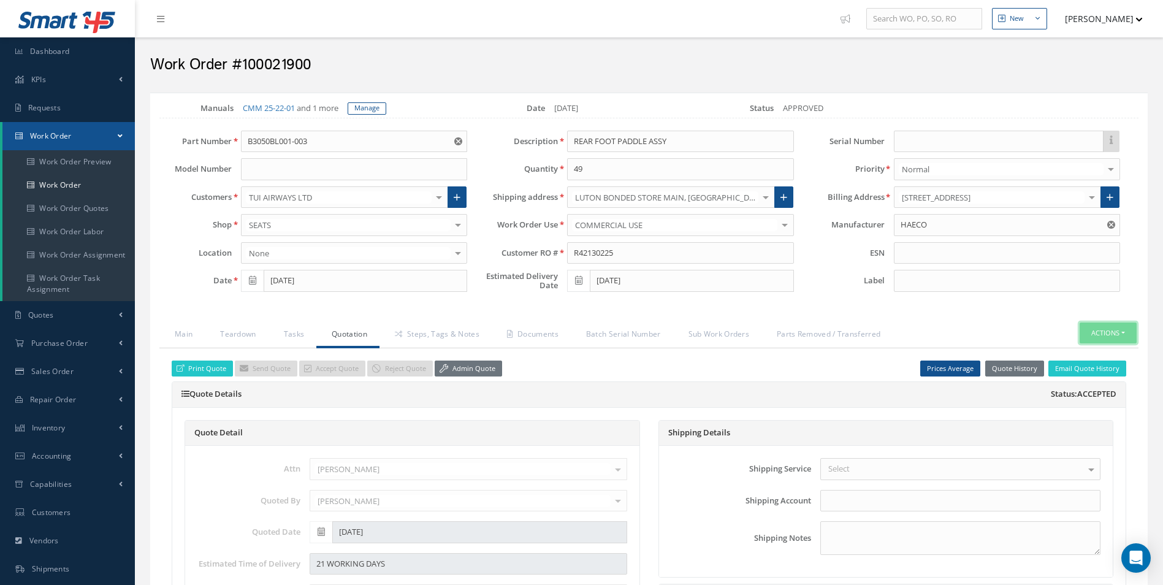
click at [1103, 327] on button "Actions" at bounding box center [1107, 332] width 57 height 21
click at [1089, 383] on link "Part Issue" at bounding box center [1089, 387] width 98 height 17
click at [432, 332] on link "Steps, Tags & Notes" at bounding box center [435, 335] width 112 height 26
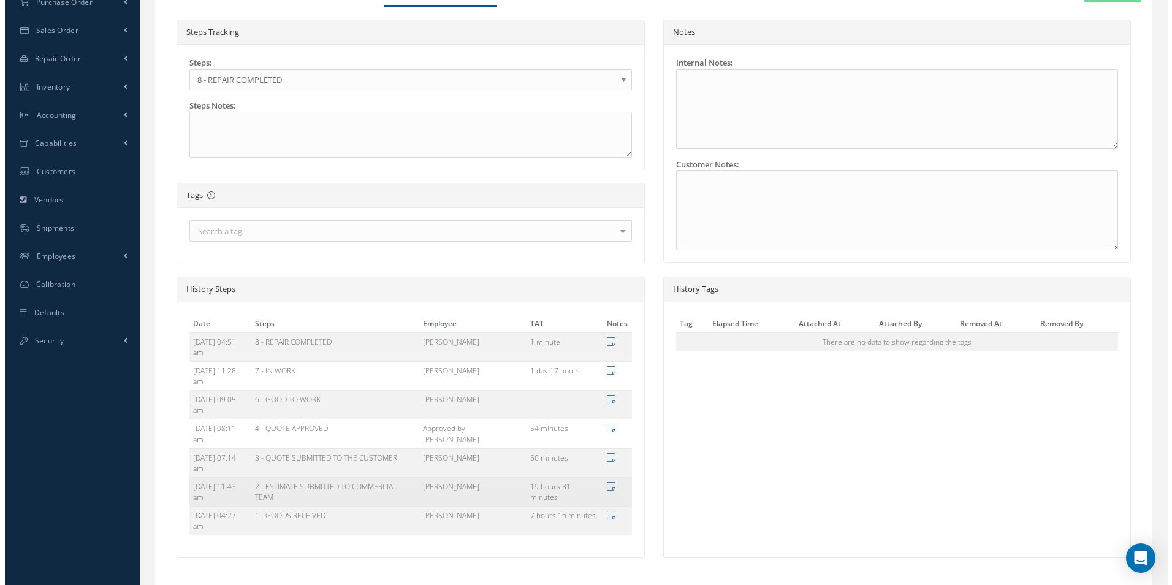
scroll to position [424, 0]
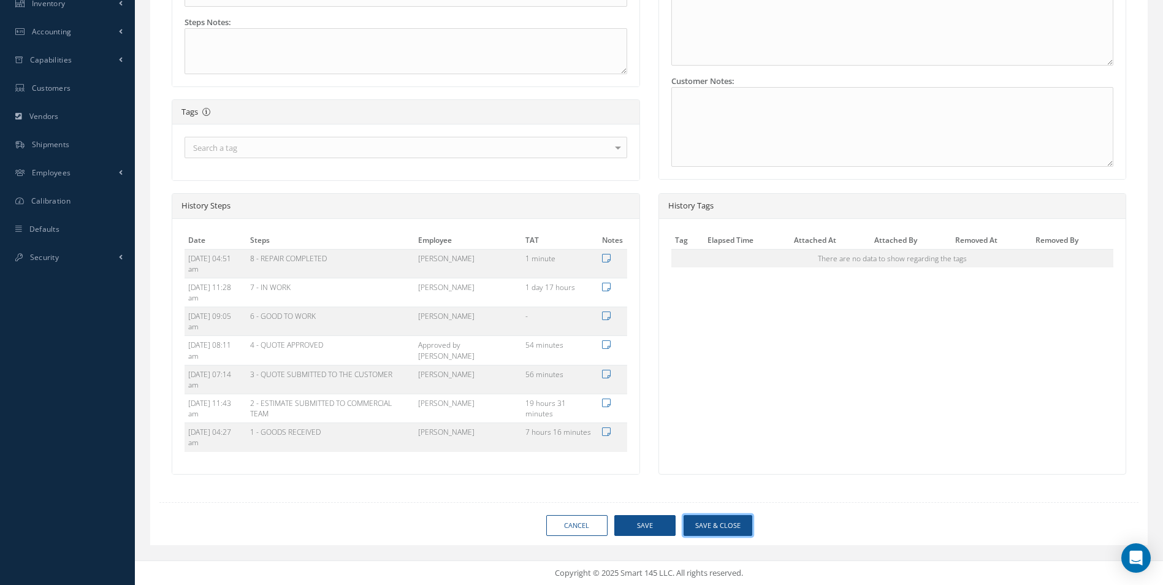
click at [729, 528] on button "Save & Close" at bounding box center [717, 525] width 69 height 21
type input "HAECO"
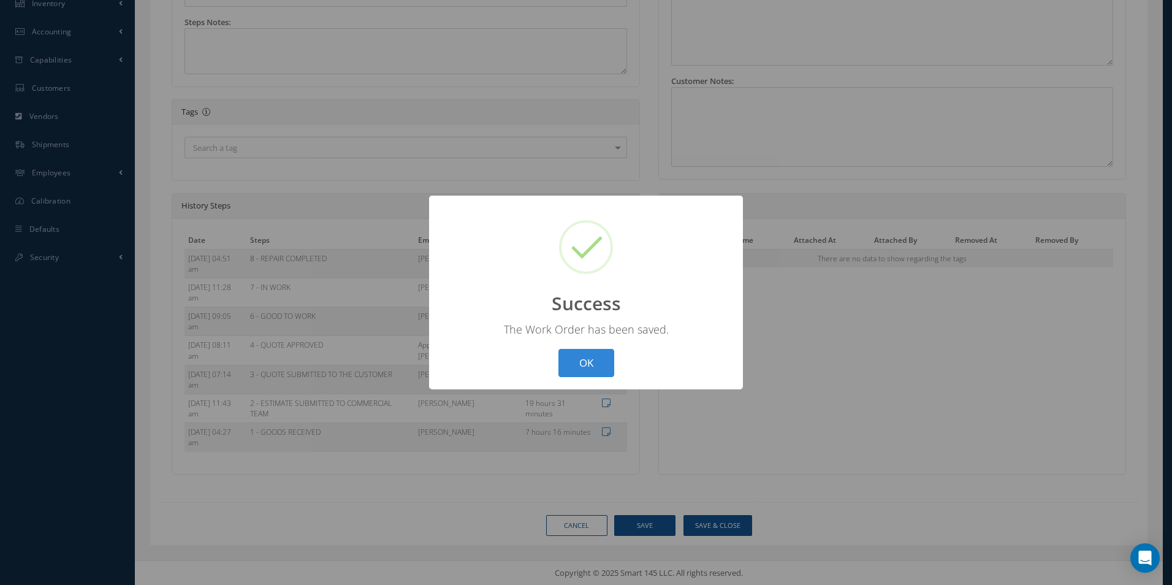
click at [558, 349] on button "OK" at bounding box center [586, 363] width 56 height 29
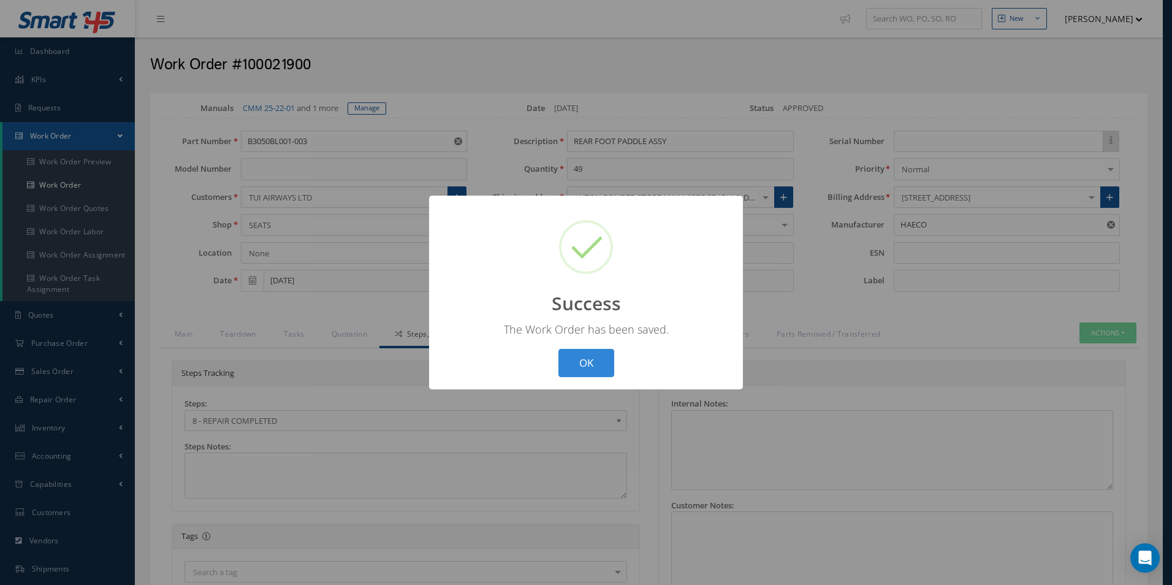
select select "25"
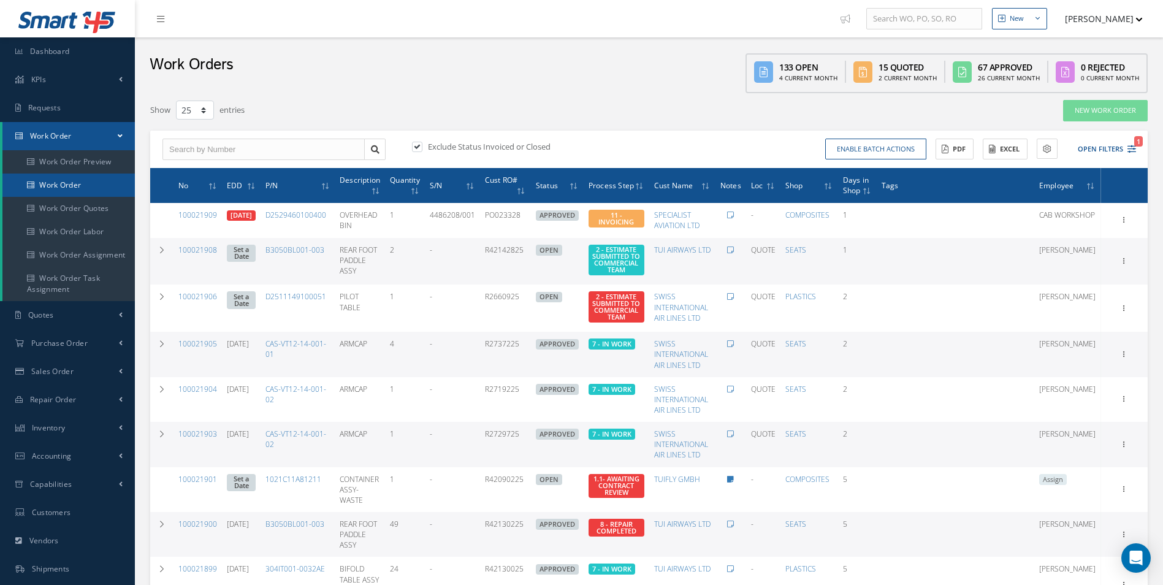
click at [64, 184] on link "Work Order" at bounding box center [68, 184] width 132 height 23
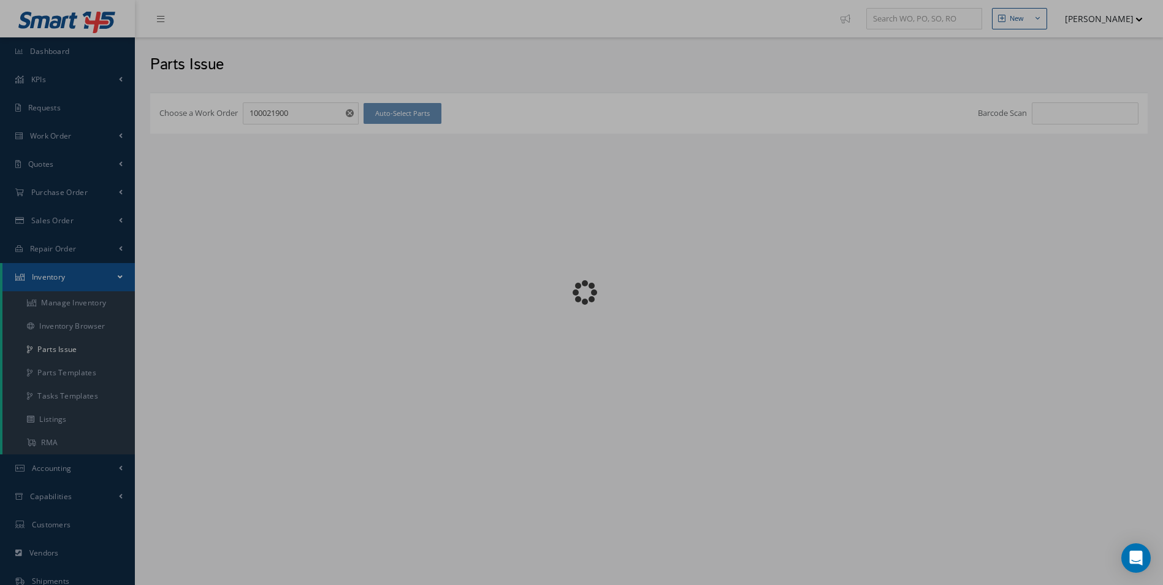
checkbox input "false"
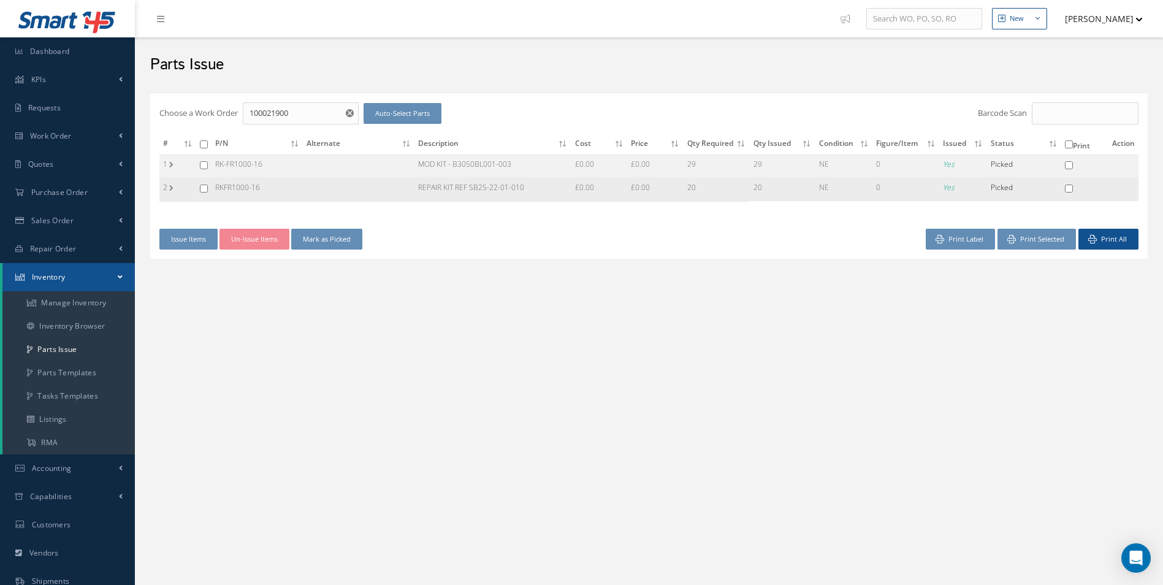
click at [209, 187] on td at bounding box center [203, 189] width 15 height 23
click at [207, 187] on input "checkbox" at bounding box center [204, 188] width 8 height 8
checkbox input "true"
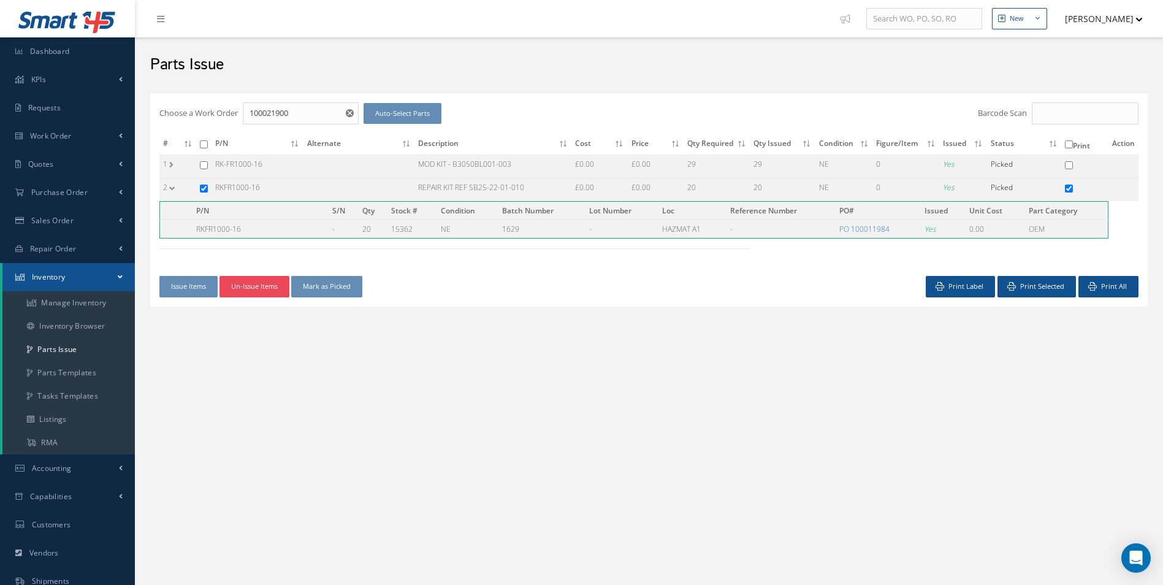
click at [260, 287] on button "Un-Issue Items" at bounding box center [254, 286] width 70 height 21
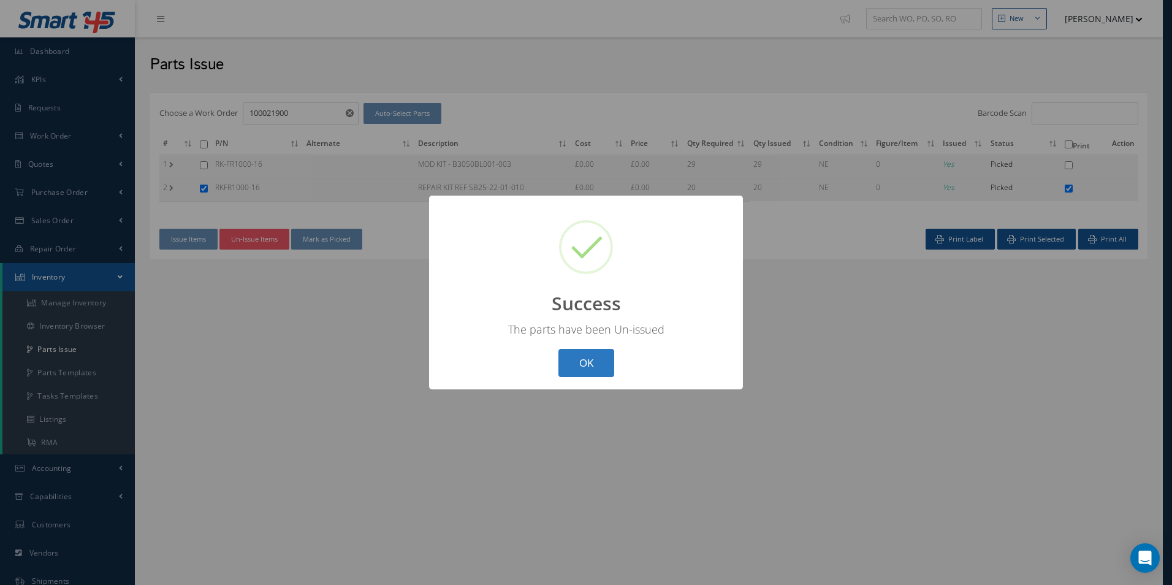
click at [587, 360] on button "OK" at bounding box center [586, 363] width 56 height 29
checkbox input "false"
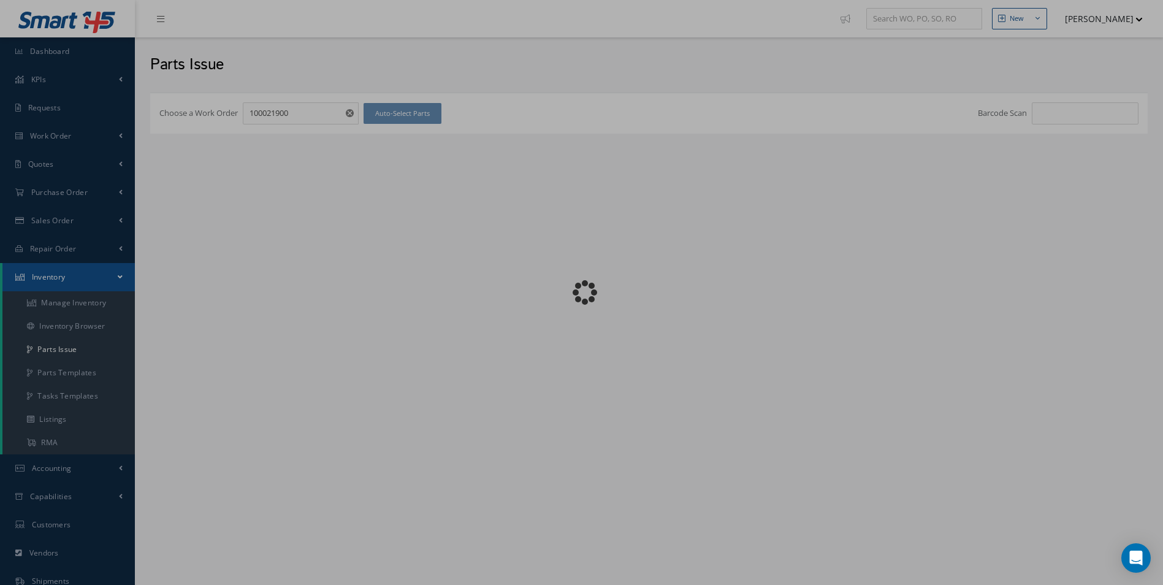
checkbox input "false"
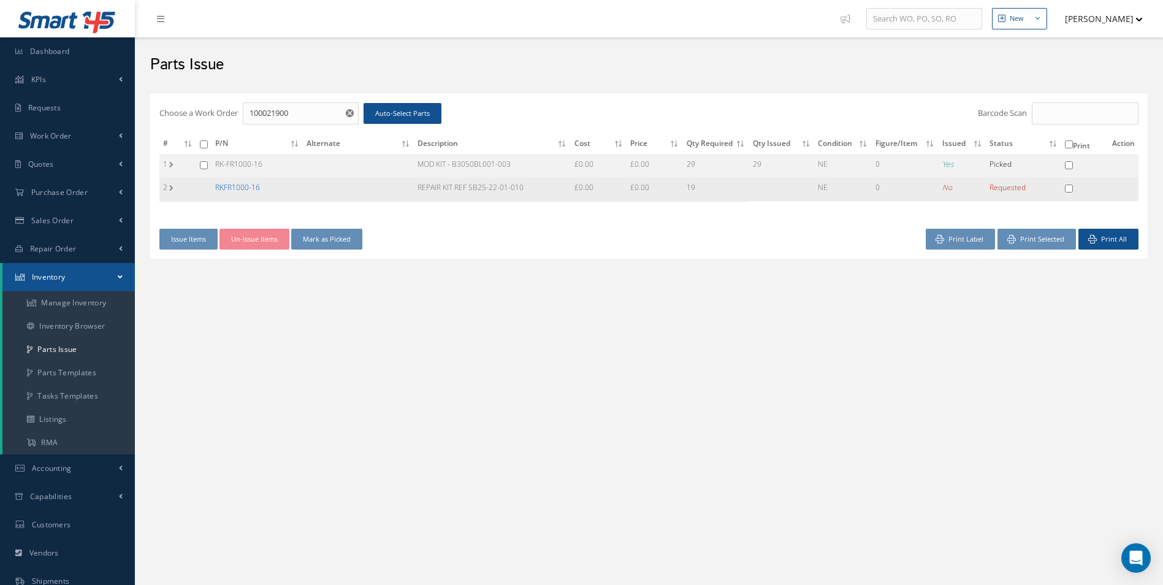
click at [237, 184] on link "RKFR1000-16" at bounding box center [237, 187] width 45 height 10
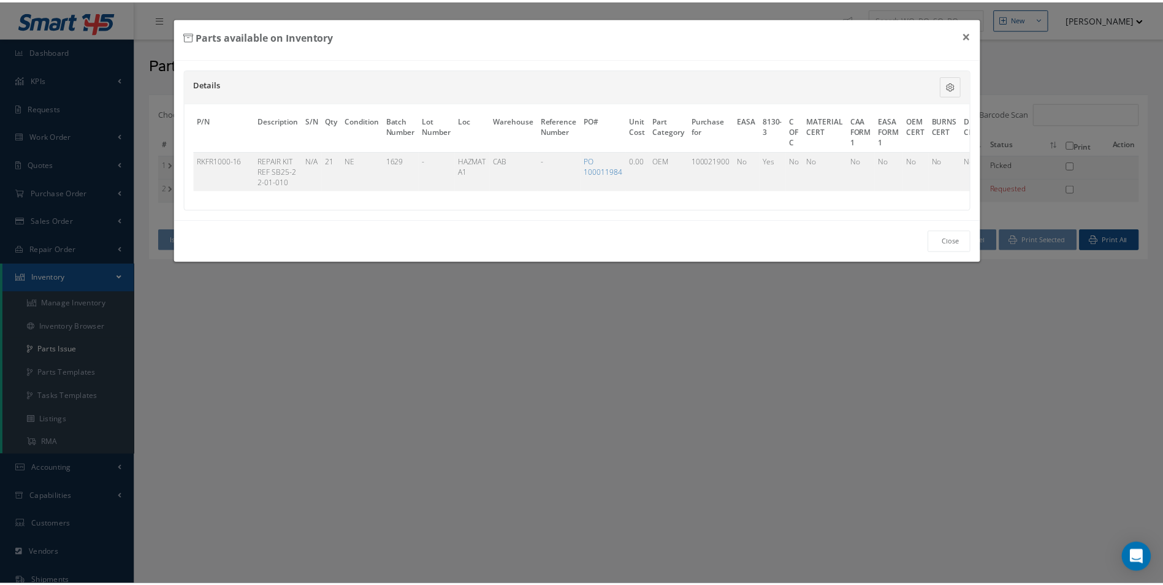
scroll to position [0, 299]
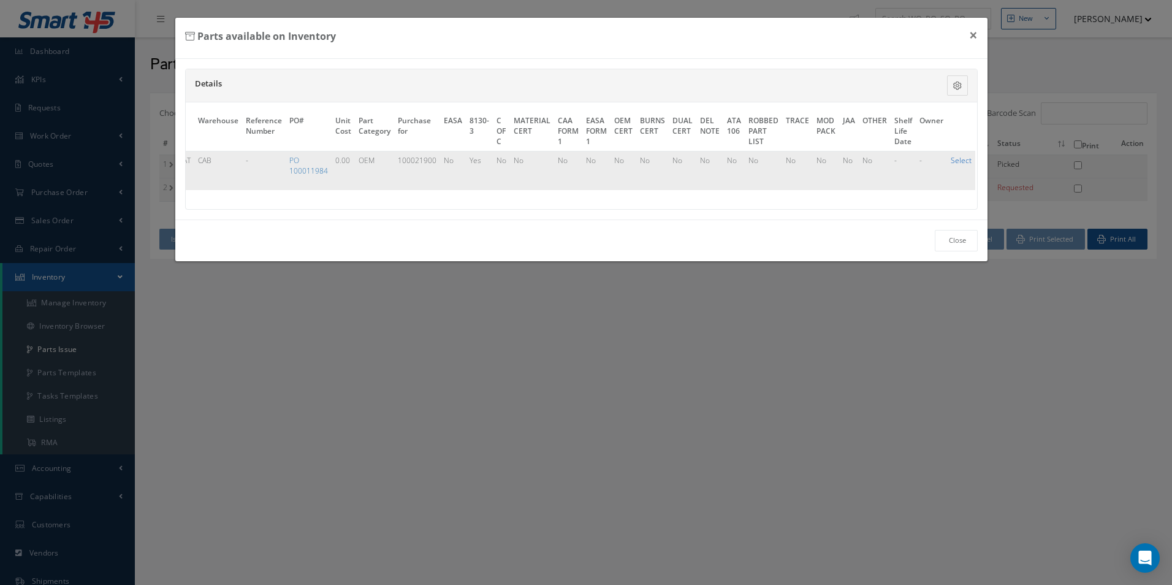
click at [951, 156] on link "Select" at bounding box center [961, 160] width 21 height 10
checkbox input "true"
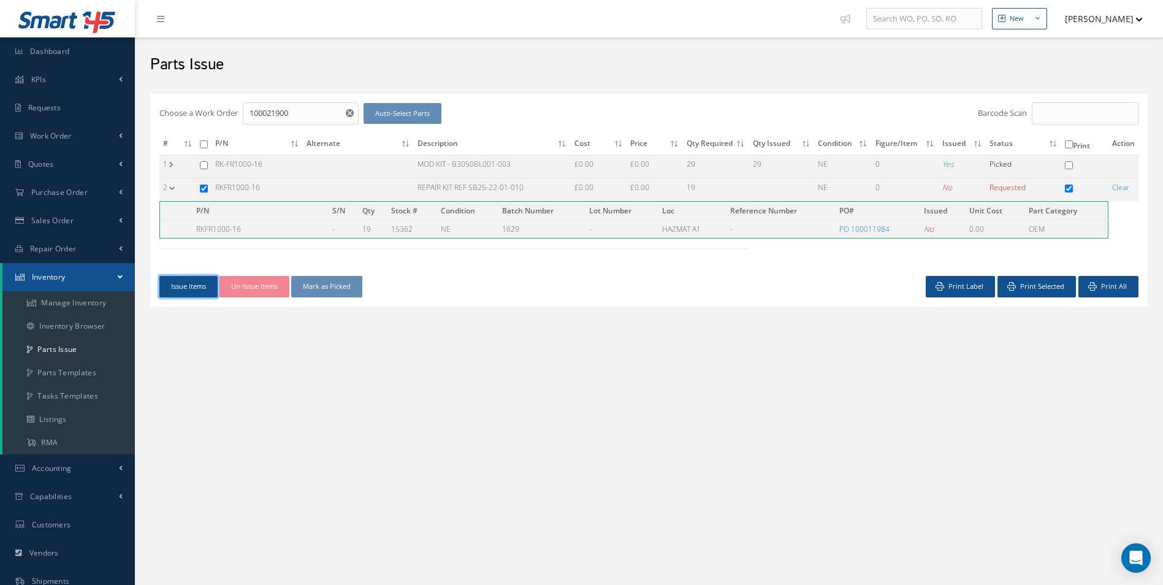
click at [184, 291] on button "Issue Items" at bounding box center [188, 286] width 58 height 21
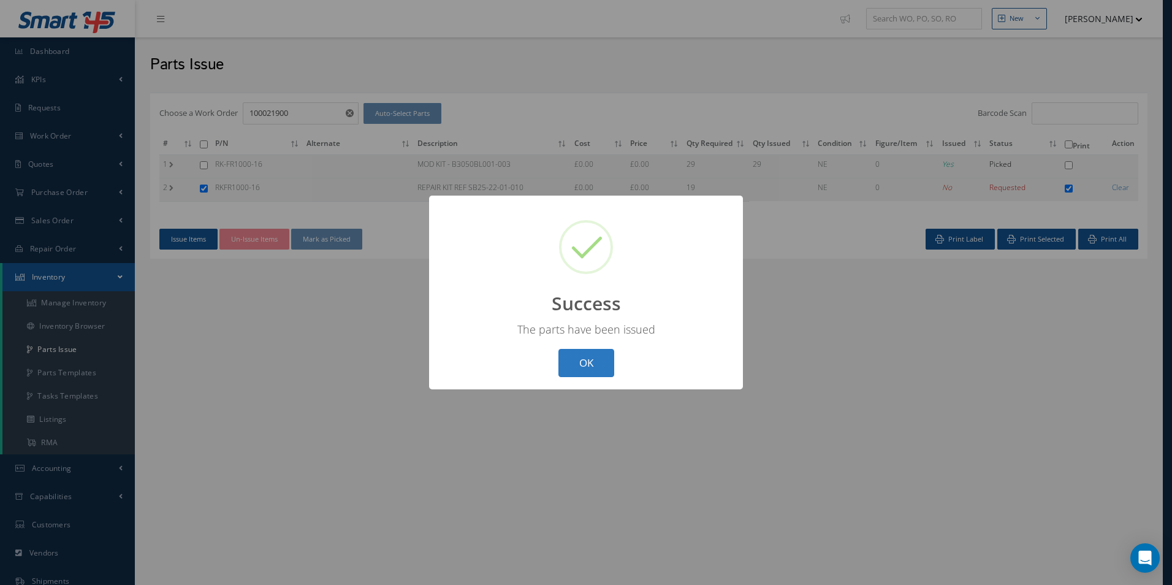
click at [587, 362] on button "OK" at bounding box center [586, 363] width 56 height 29
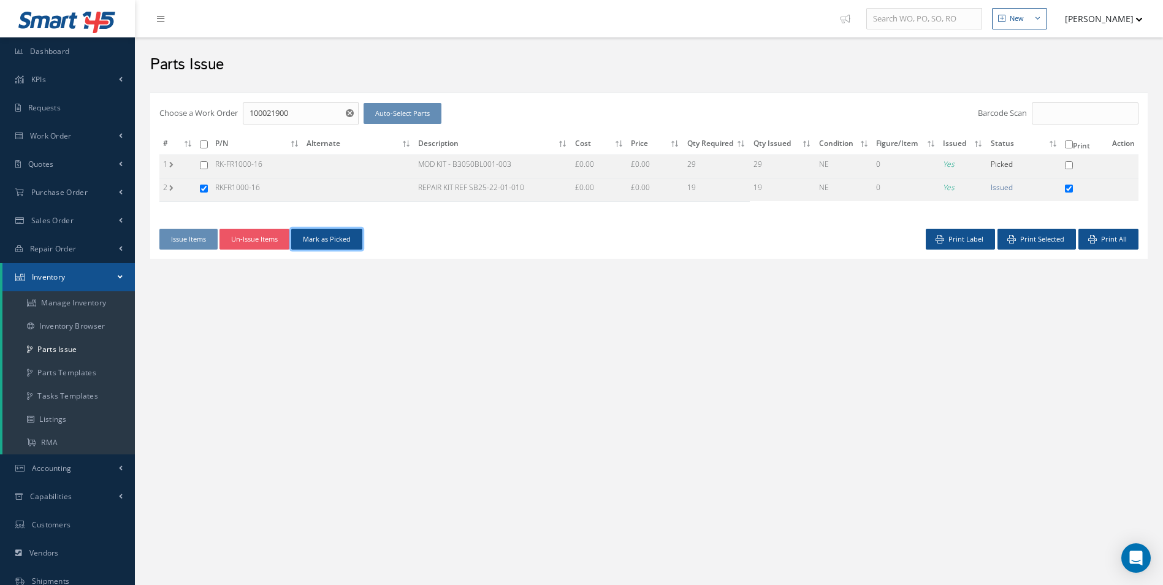
click at [349, 245] on button "Mark as Picked" at bounding box center [326, 239] width 71 height 21
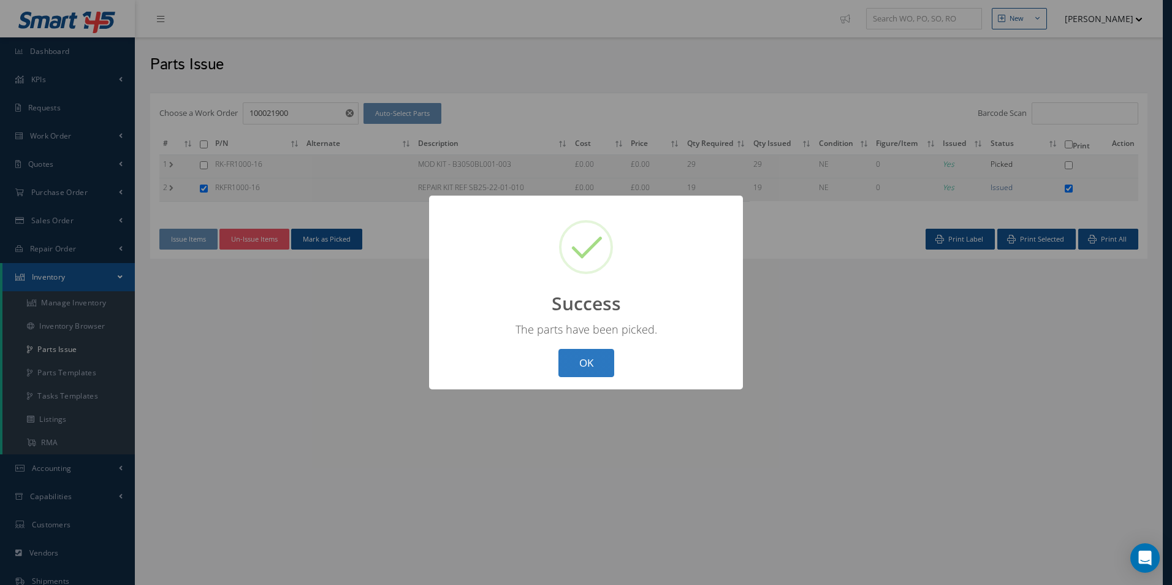
click at [606, 364] on button "OK" at bounding box center [586, 363] width 56 height 29
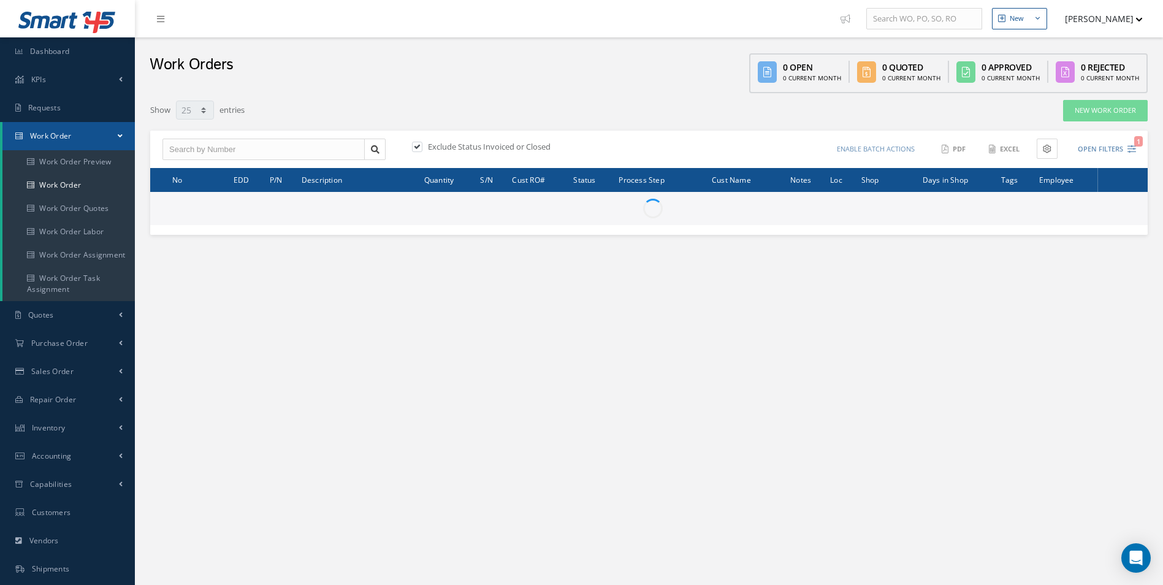
select select "25"
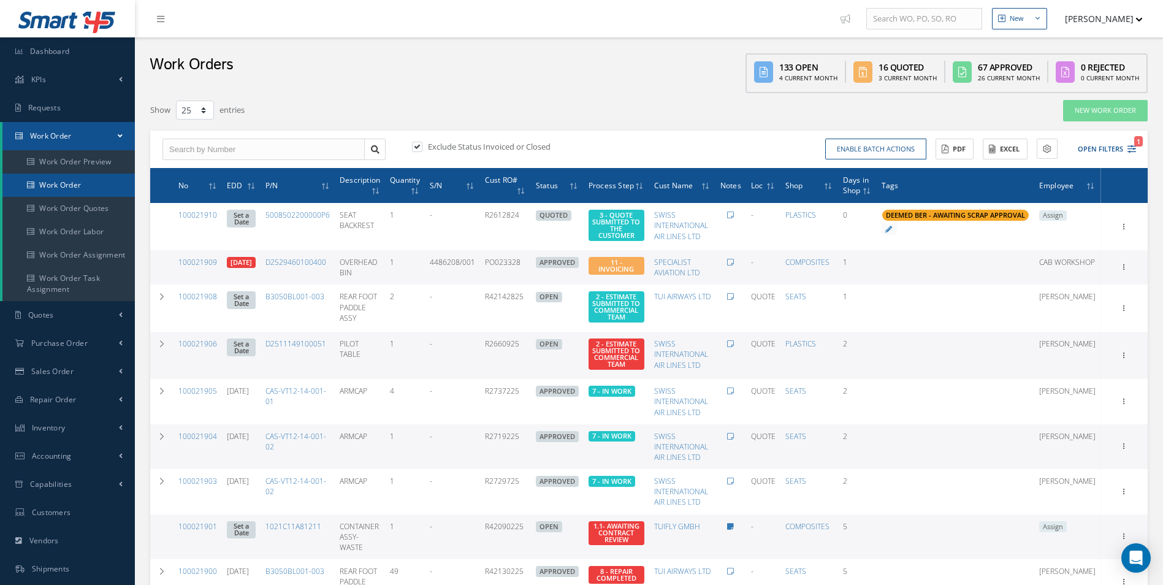
click at [58, 189] on link "Work Order" at bounding box center [68, 184] width 132 height 23
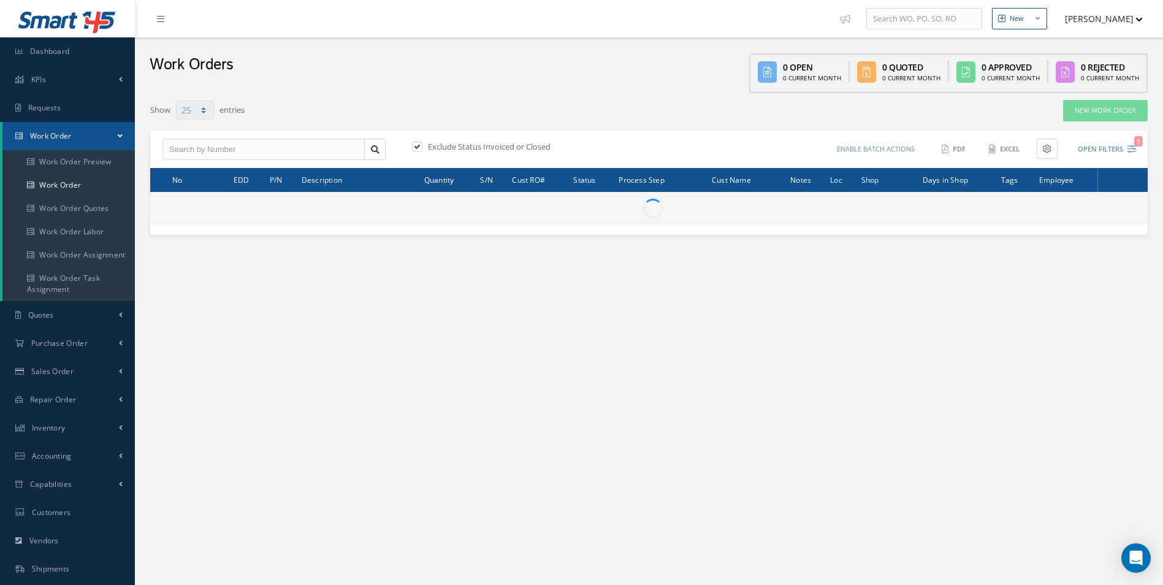
select select "25"
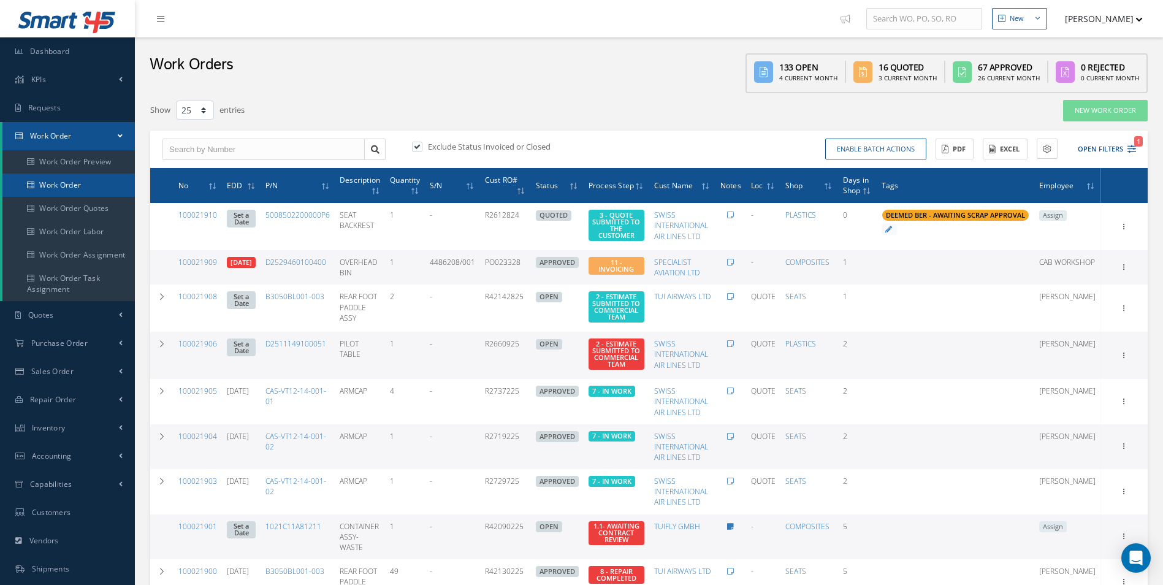
click at [88, 182] on link "Work Order" at bounding box center [68, 184] width 132 height 23
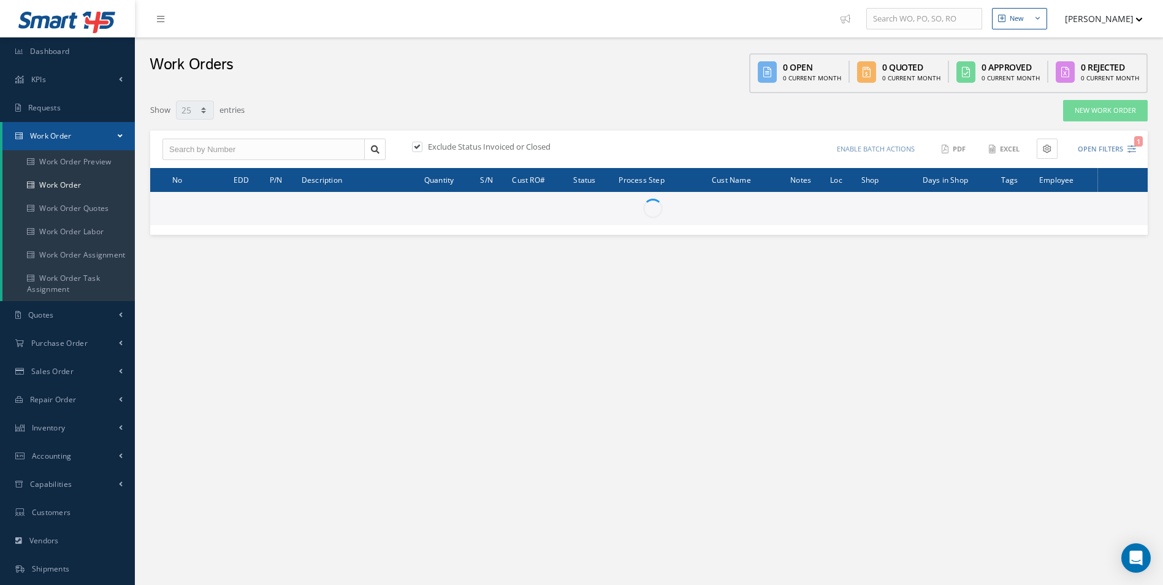
select select "25"
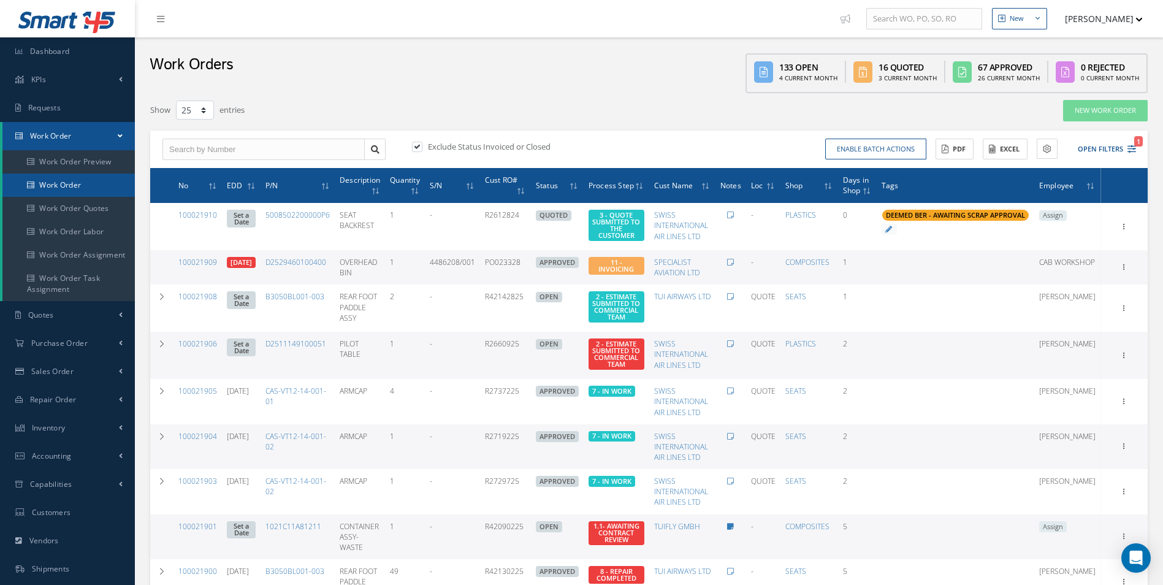
click at [71, 184] on link "Work Order" at bounding box center [68, 184] width 132 height 23
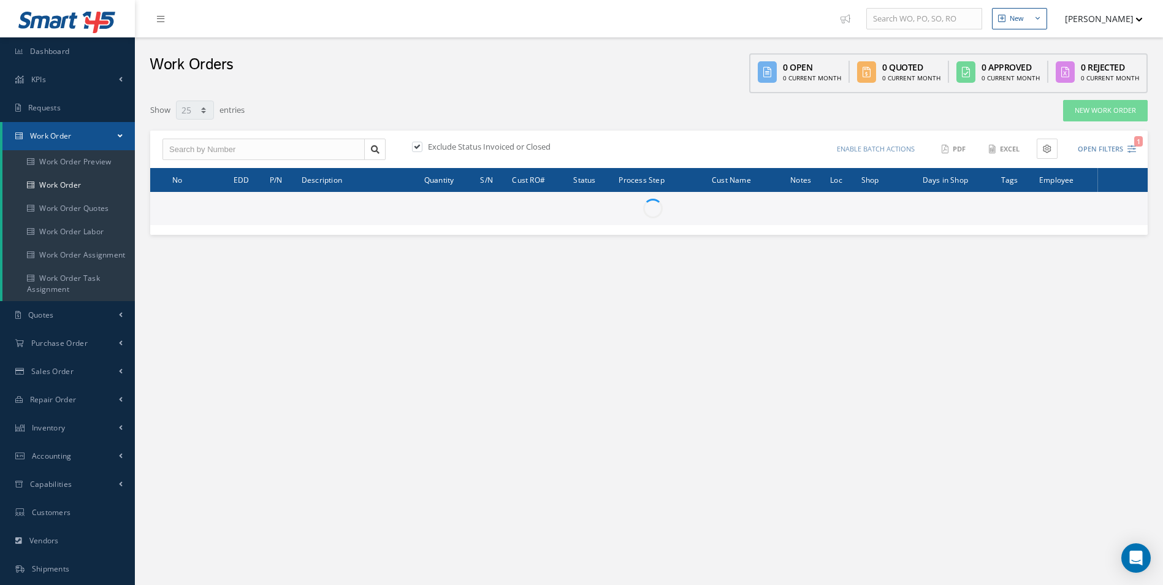
select select "25"
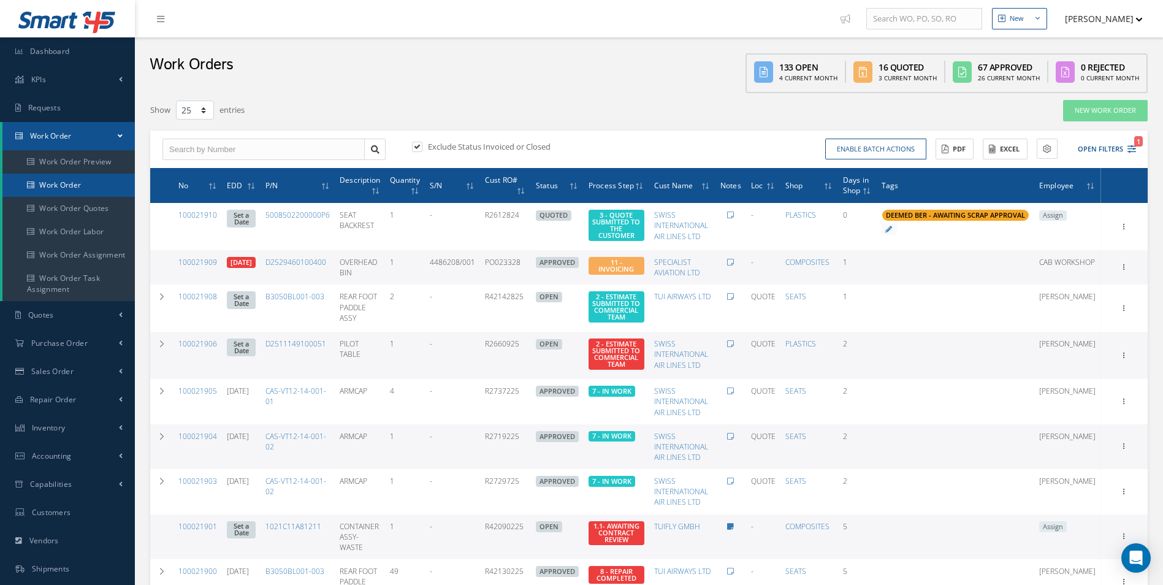
click at [63, 177] on link "Work Order" at bounding box center [68, 184] width 132 height 23
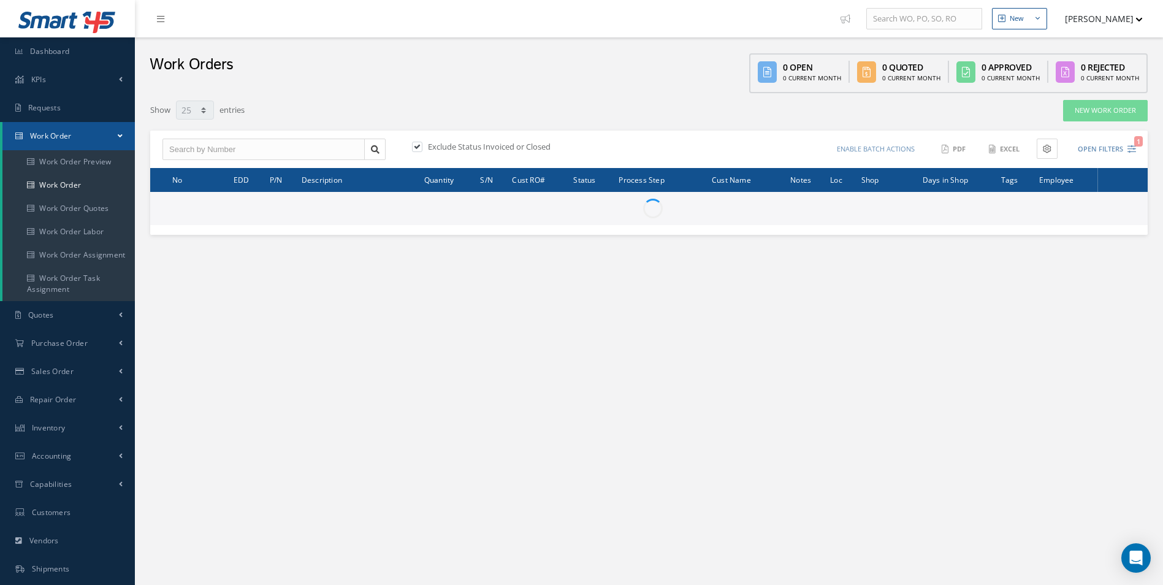
select select "25"
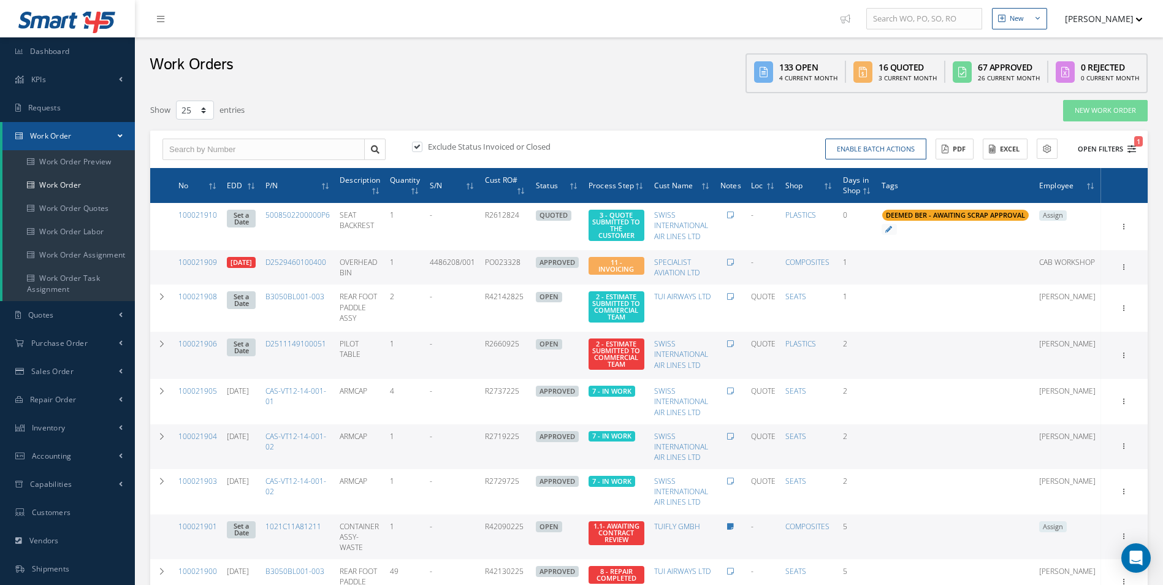
click at [1131, 150] on icon "1" at bounding box center [1131, 149] width 9 height 9
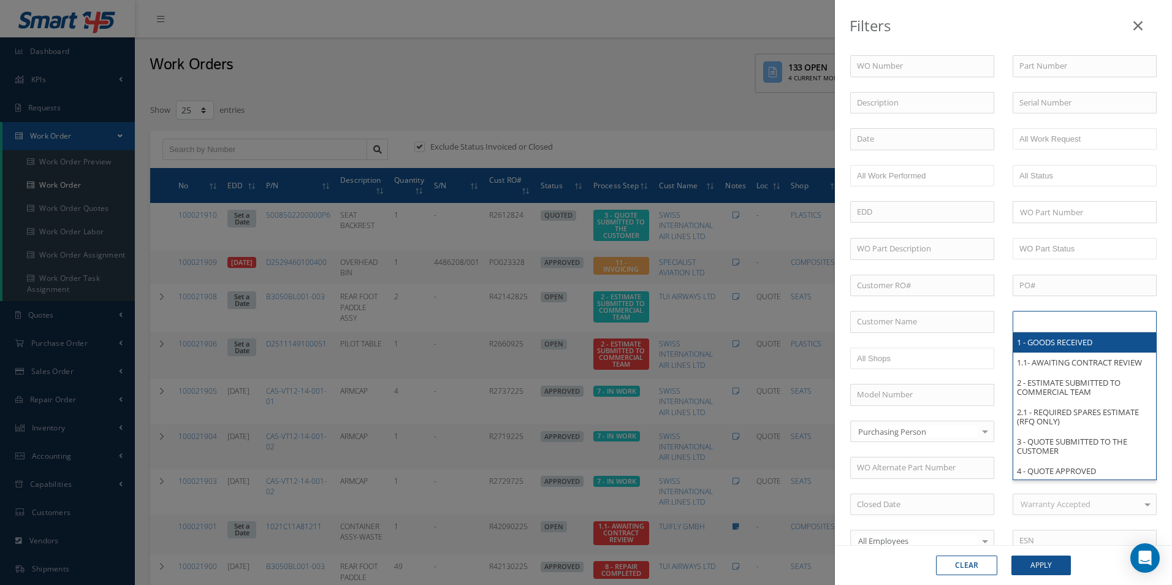
drag, startPoint x: 1083, startPoint y: 318, endPoint x: 1085, endPoint y: 343, distance: 24.6
click at [1083, 317] on input "text" at bounding box center [1058, 321] width 78 height 15
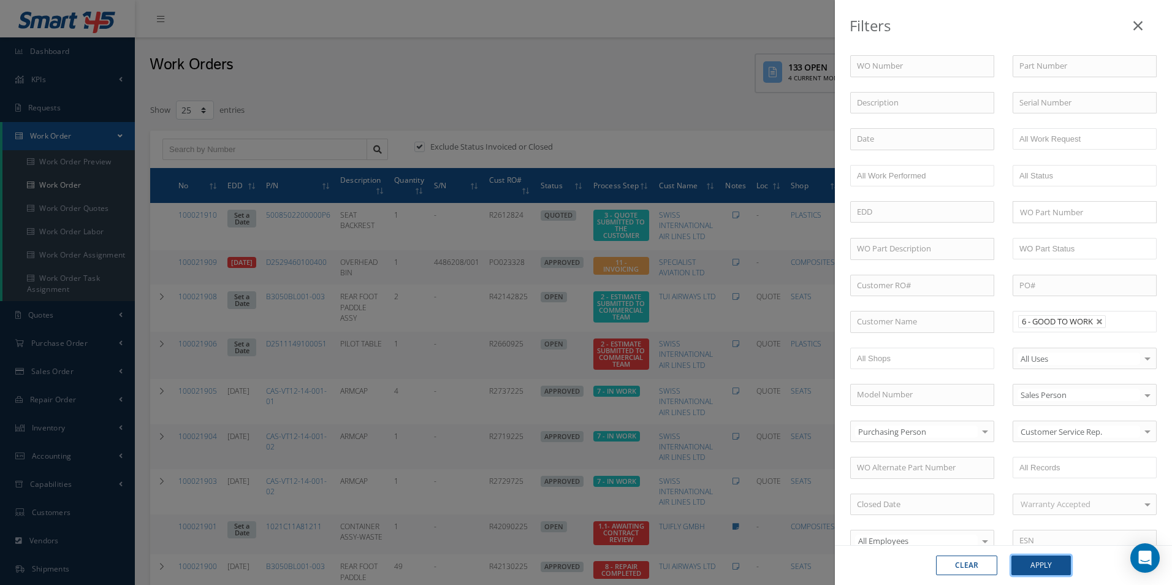
click at [1058, 568] on button "Apply" at bounding box center [1040, 565] width 59 height 20
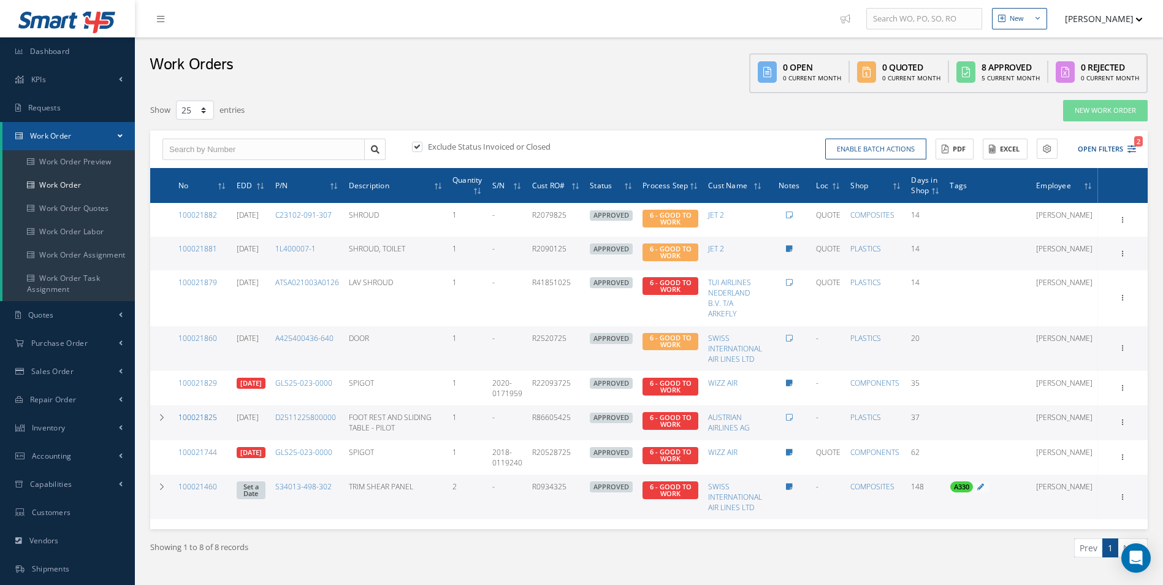
click at [194, 421] on link "100021825" at bounding box center [197, 417] width 39 height 10
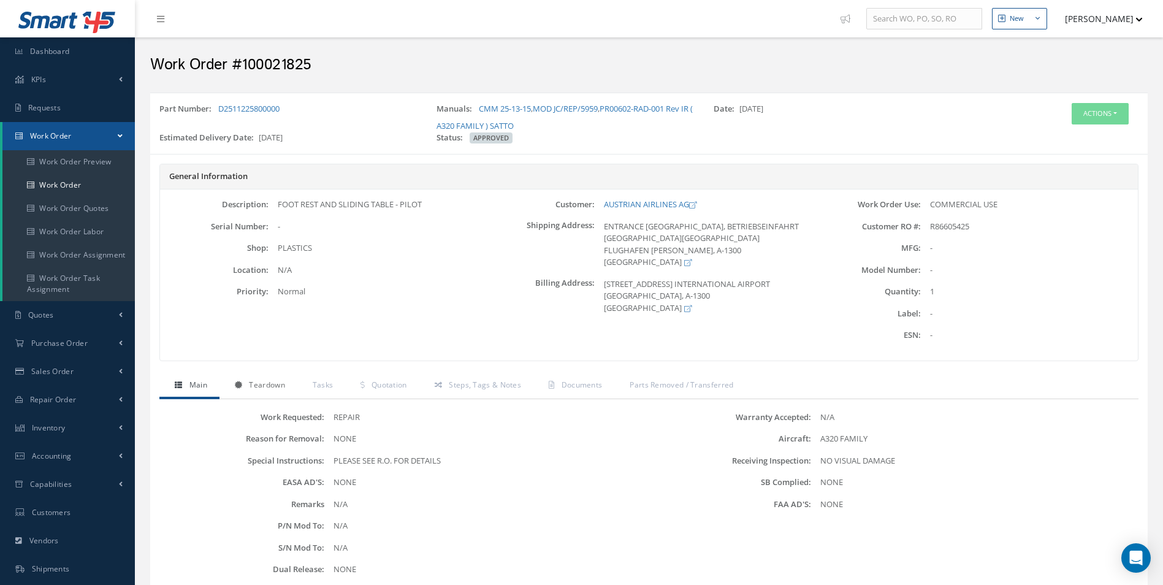
click at [254, 390] on link "Teardown" at bounding box center [258, 386] width 78 height 26
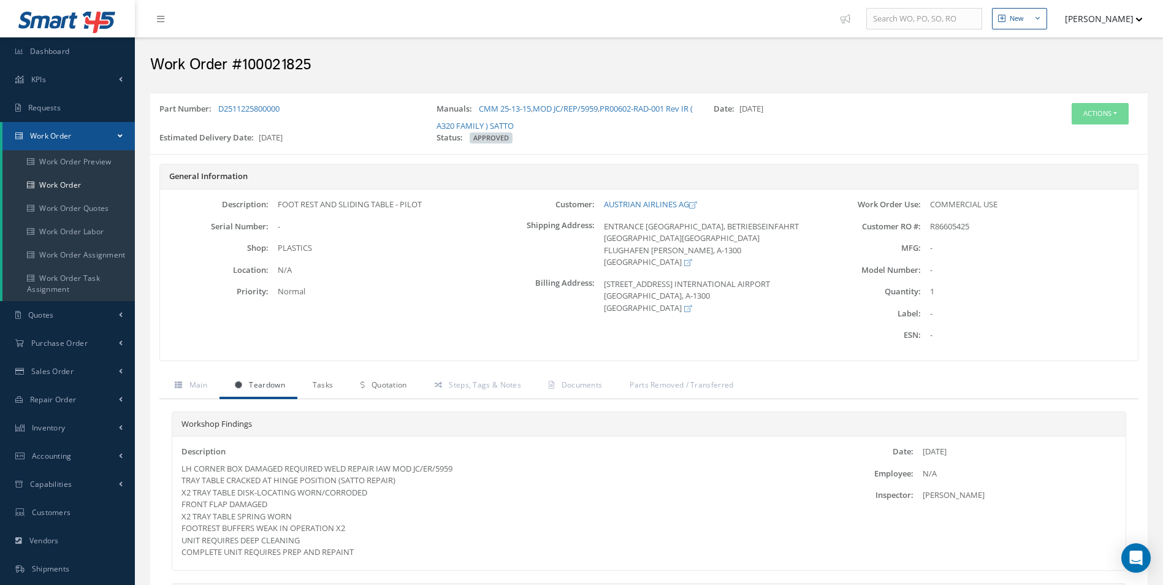
drag, startPoint x: 330, startPoint y: 386, endPoint x: 351, endPoint y: 382, distance: 21.2
click at [330, 386] on span "Tasks" at bounding box center [323, 384] width 21 height 10
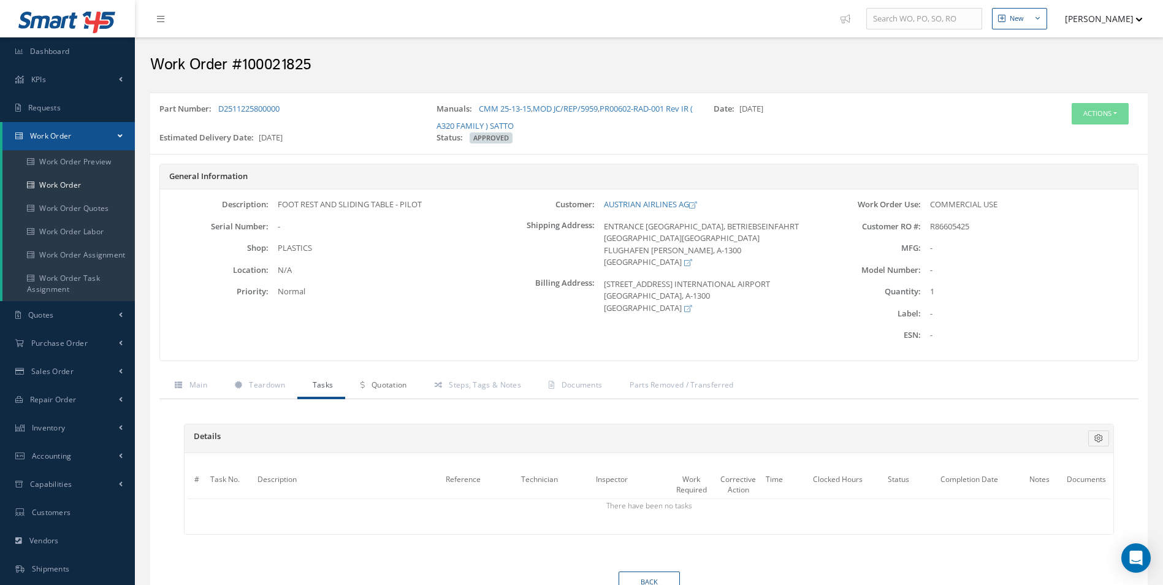
click at [368, 379] on link "Quotation" at bounding box center [382, 386] width 74 height 26
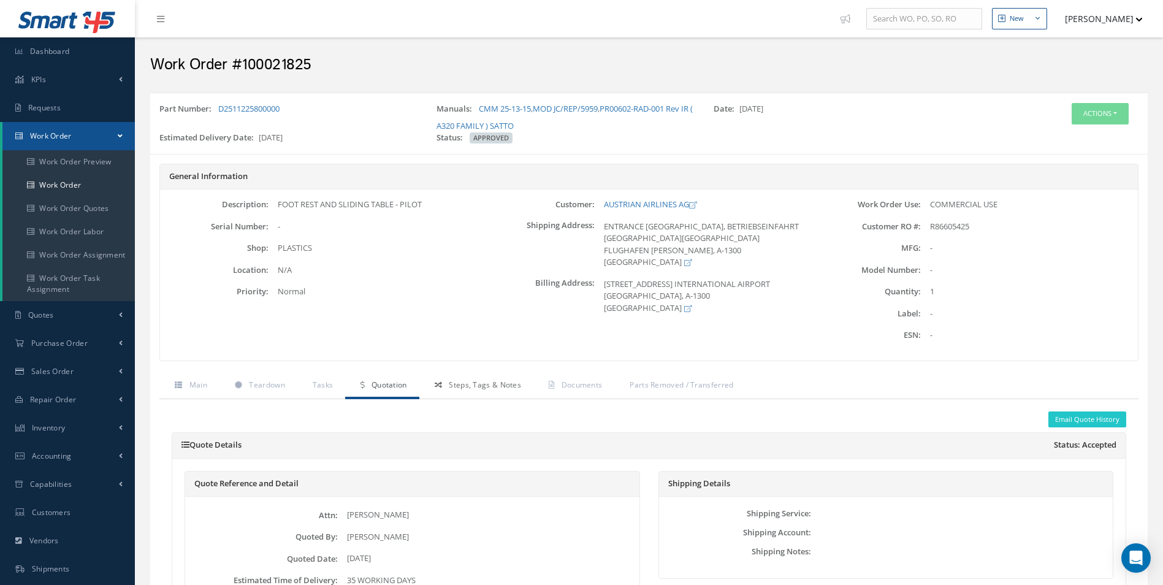
click at [475, 376] on link "Steps, Tags & Notes" at bounding box center [476, 386] width 114 height 26
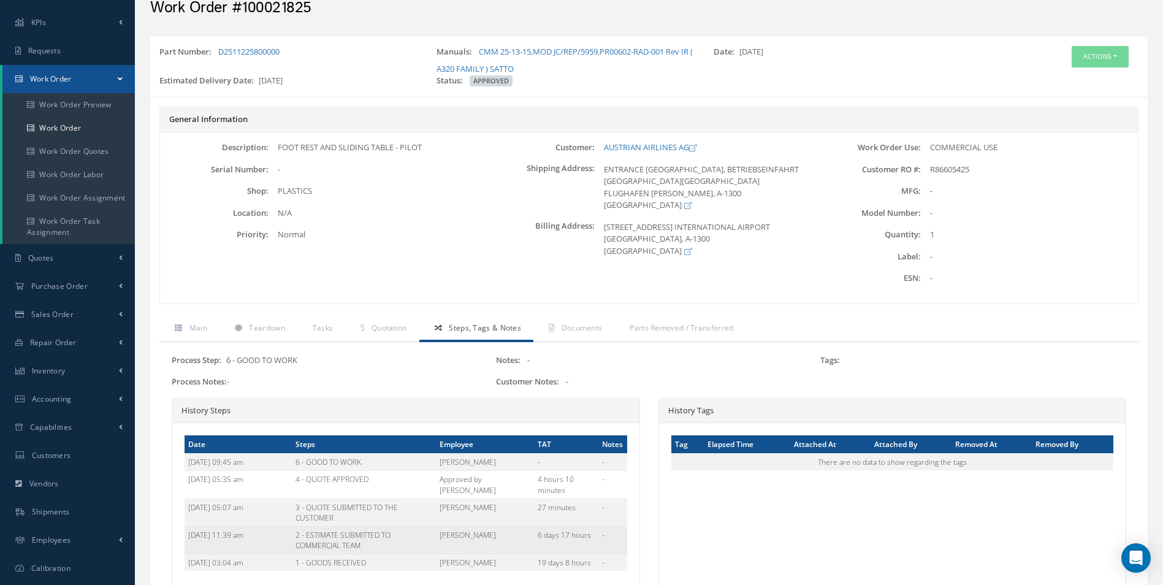
scroll to position [123, 0]
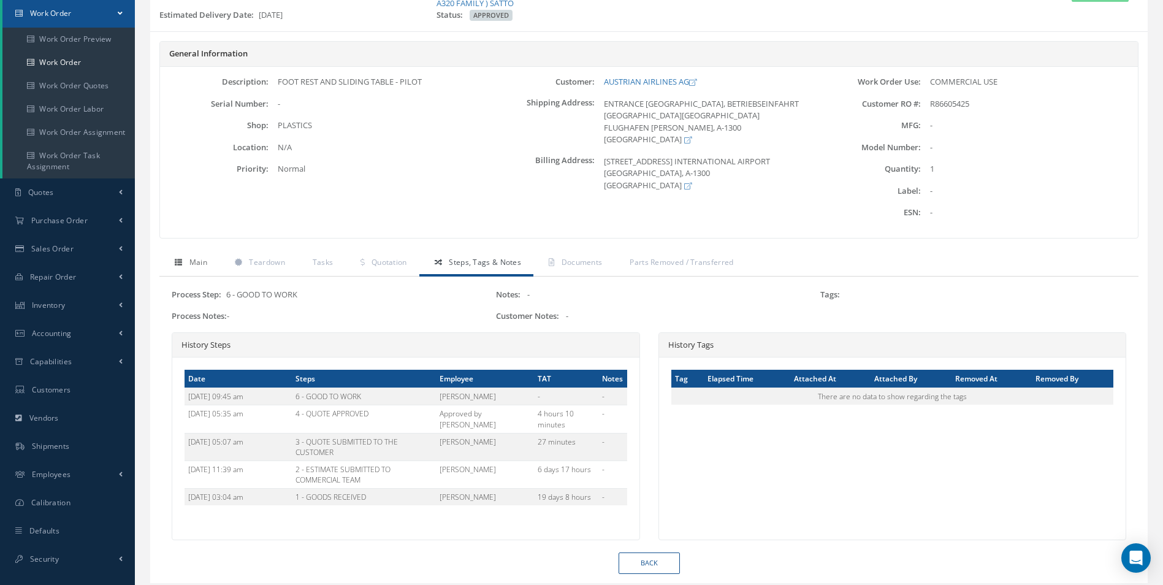
click at [180, 267] on link "Main" at bounding box center [189, 264] width 60 height 26
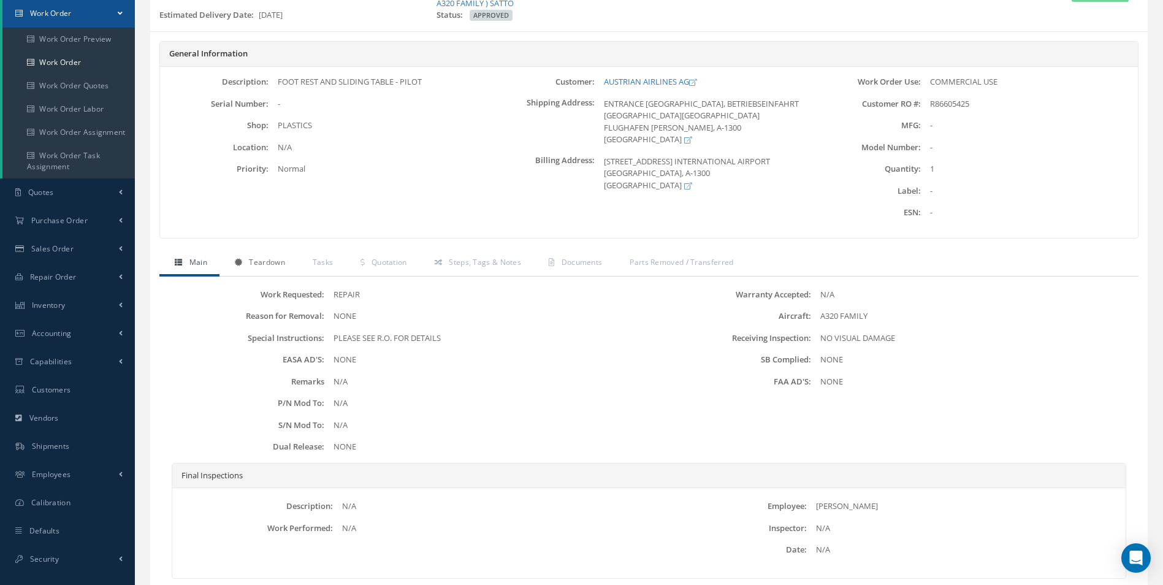
click at [270, 260] on span "Teardown" at bounding box center [267, 262] width 36 height 10
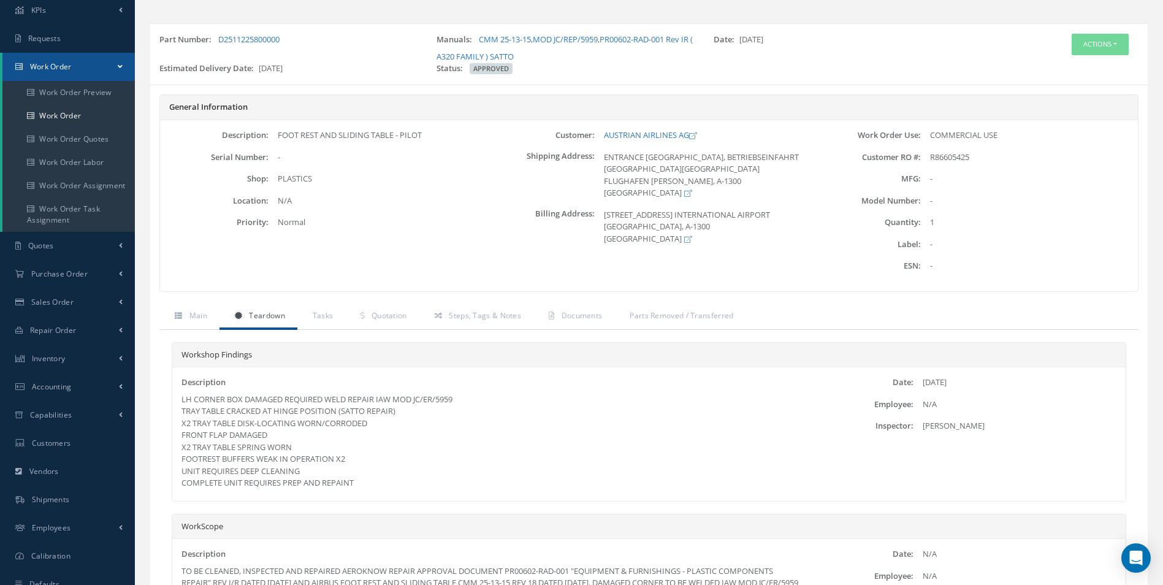
scroll to position [0, 0]
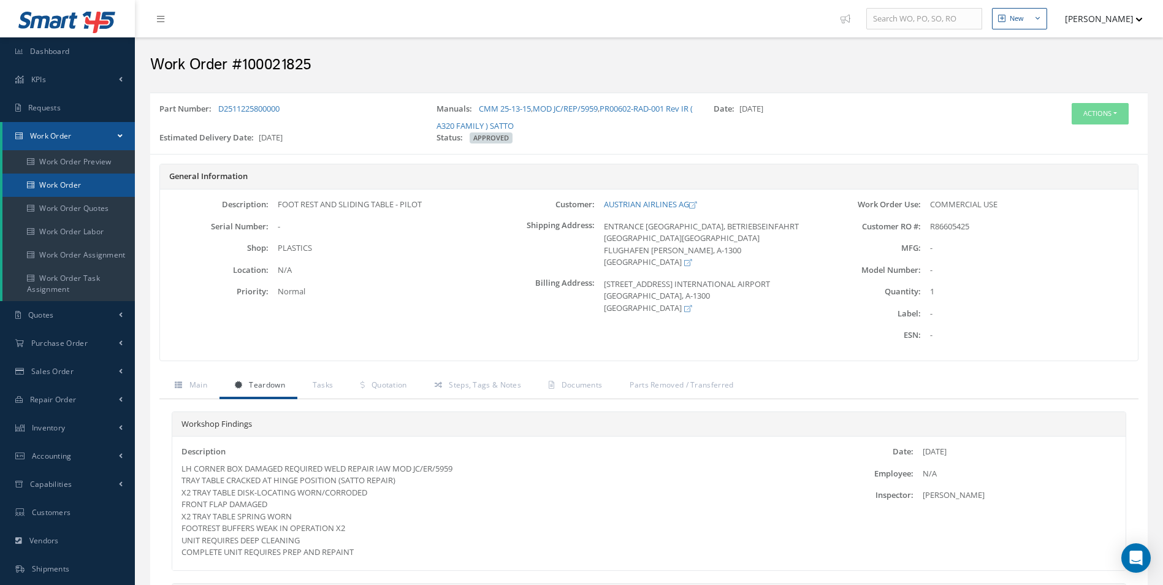
click at [48, 191] on link "Work Order" at bounding box center [68, 184] width 132 height 23
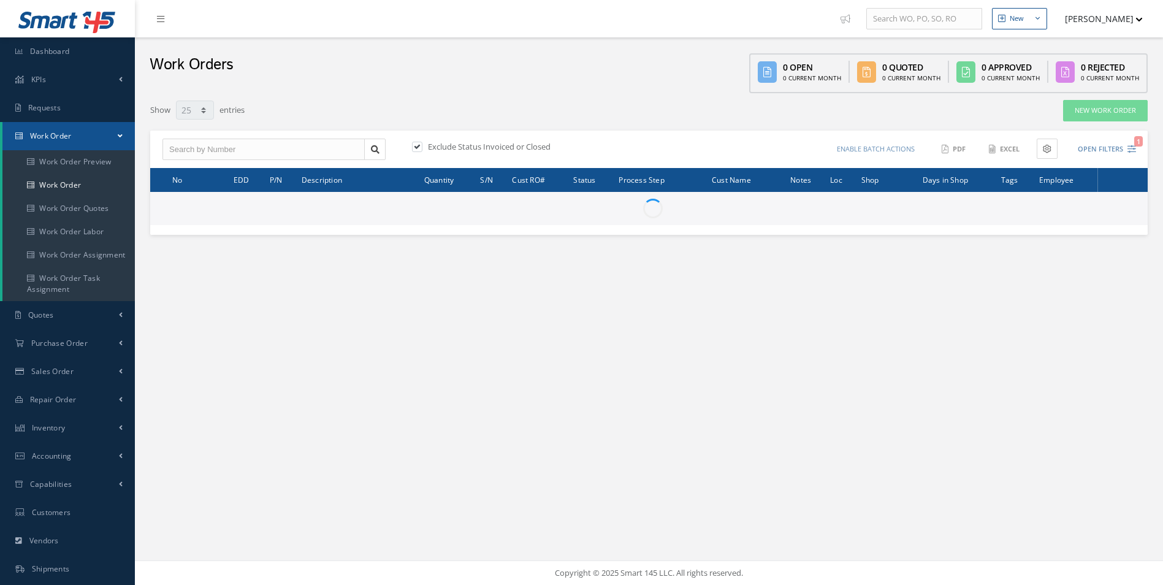
select select "25"
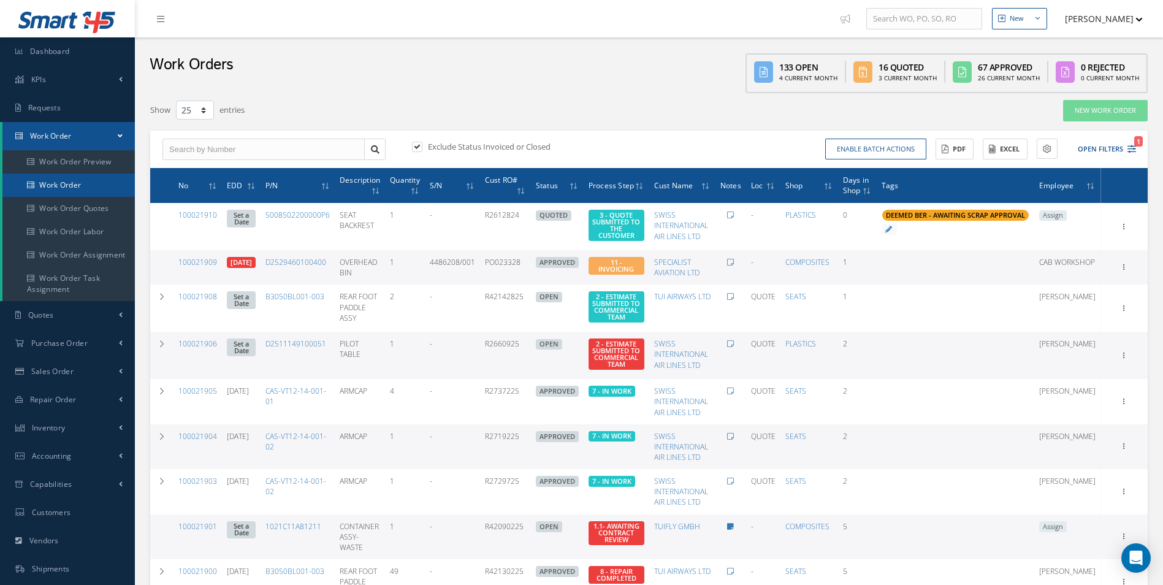
click at [43, 184] on link "Work Order" at bounding box center [68, 184] width 132 height 23
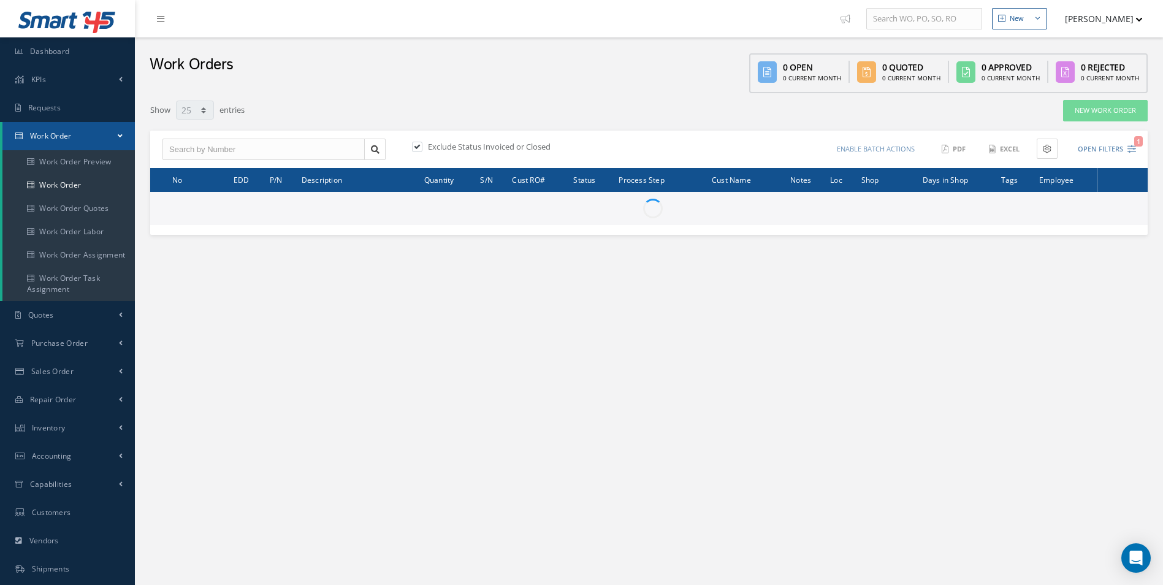
select select "25"
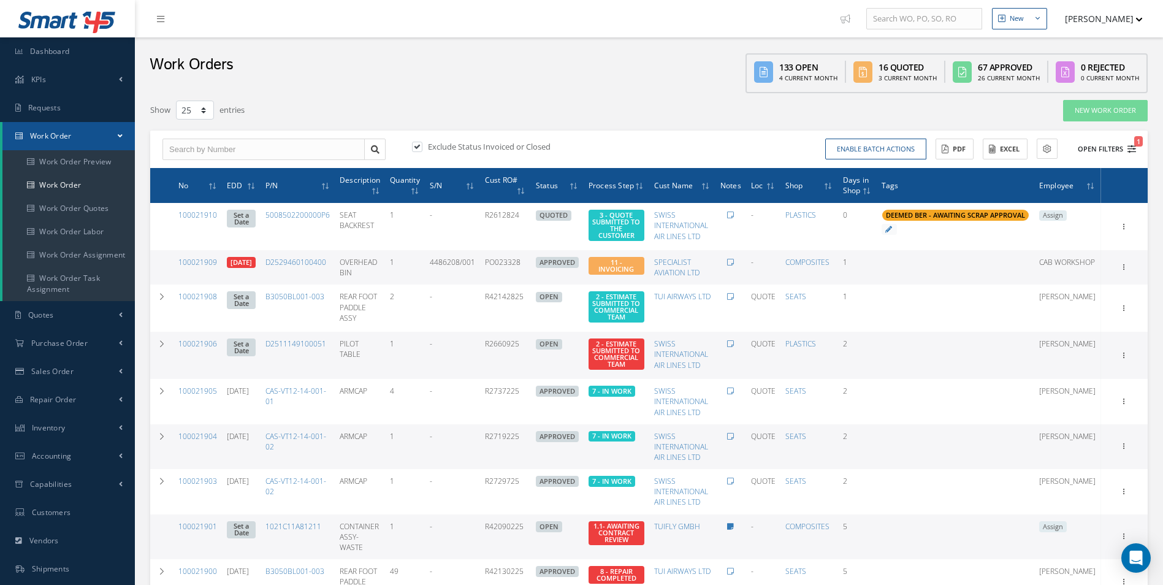
click at [1131, 149] on icon "1" at bounding box center [1131, 149] width 9 height 9
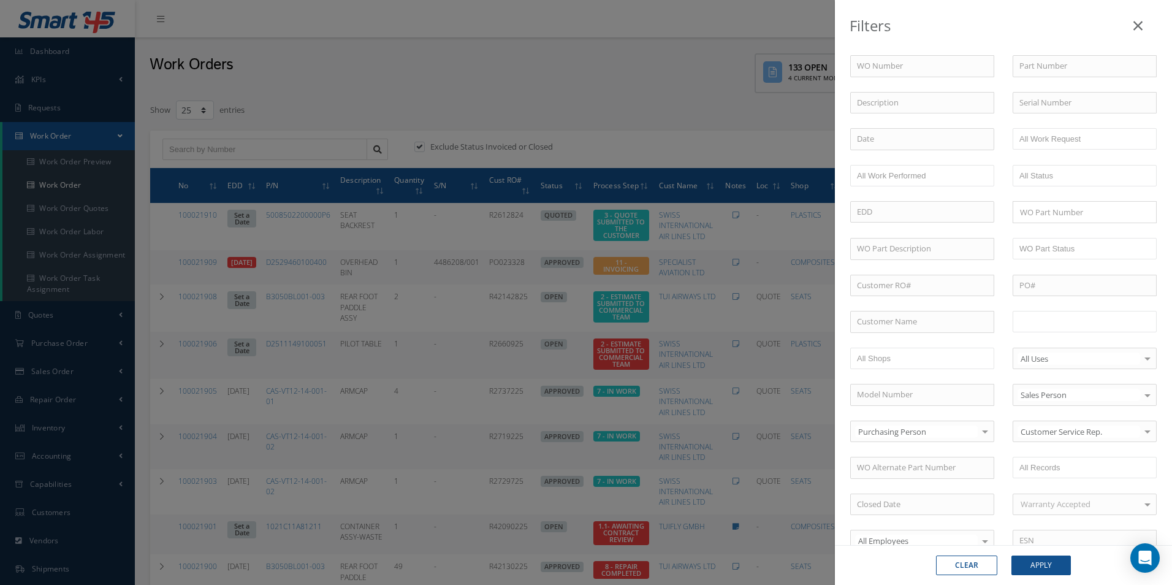
click at [1071, 323] on input "text" at bounding box center [1058, 321] width 78 height 15
click at [1050, 549] on div "Clear Apply" at bounding box center [1003, 565] width 337 height 40
click at [1062, 571] on button "Apply" at bounding box center [1040, 565] width 59 height 20
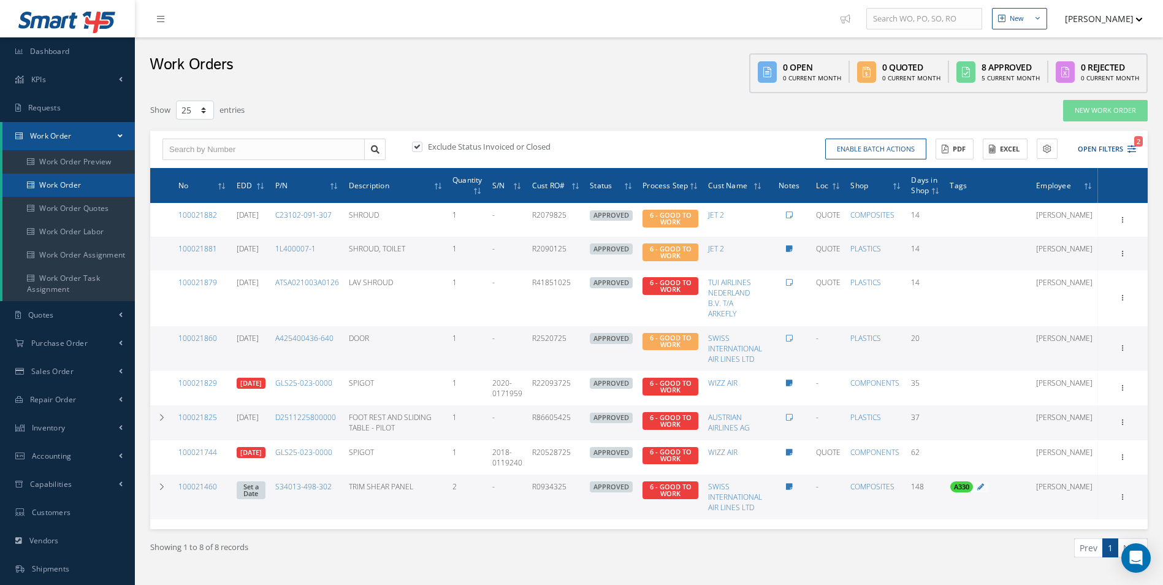
click at [74, 183] on link "Work Order" at bounding box center [68, 184] width 132 height 23
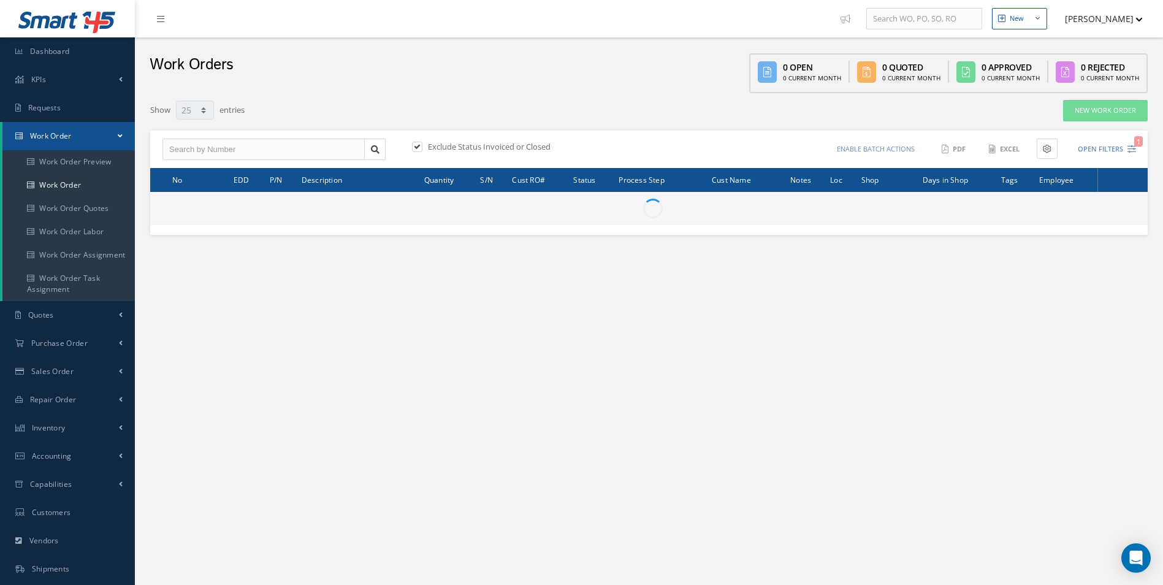
select select "25"
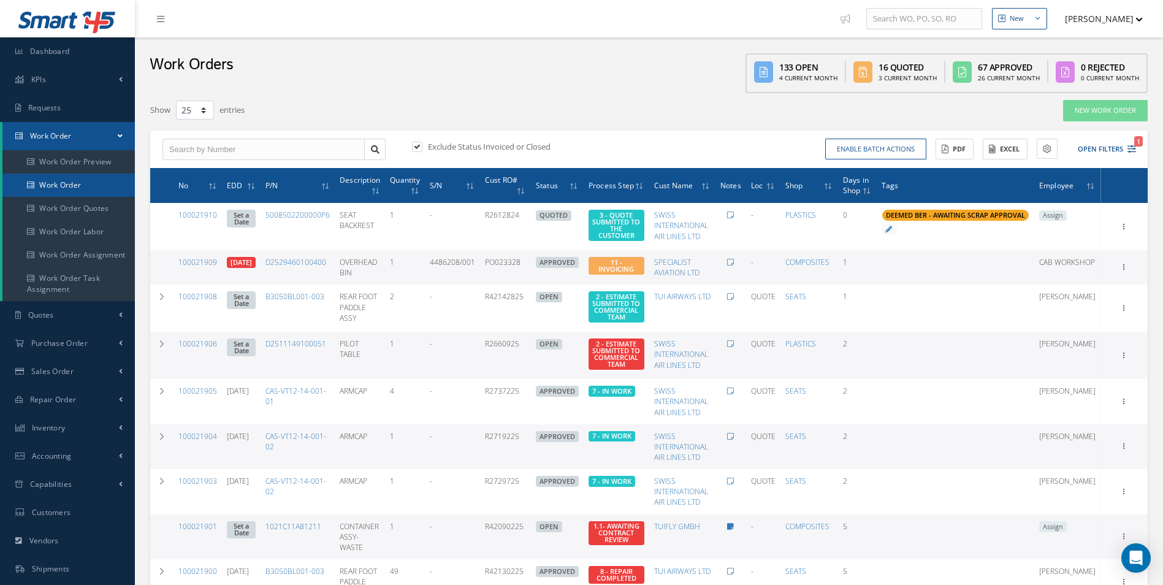
click at [40, 184] on link "Work Order" at bounding box center [68, 184] width 132 height 23
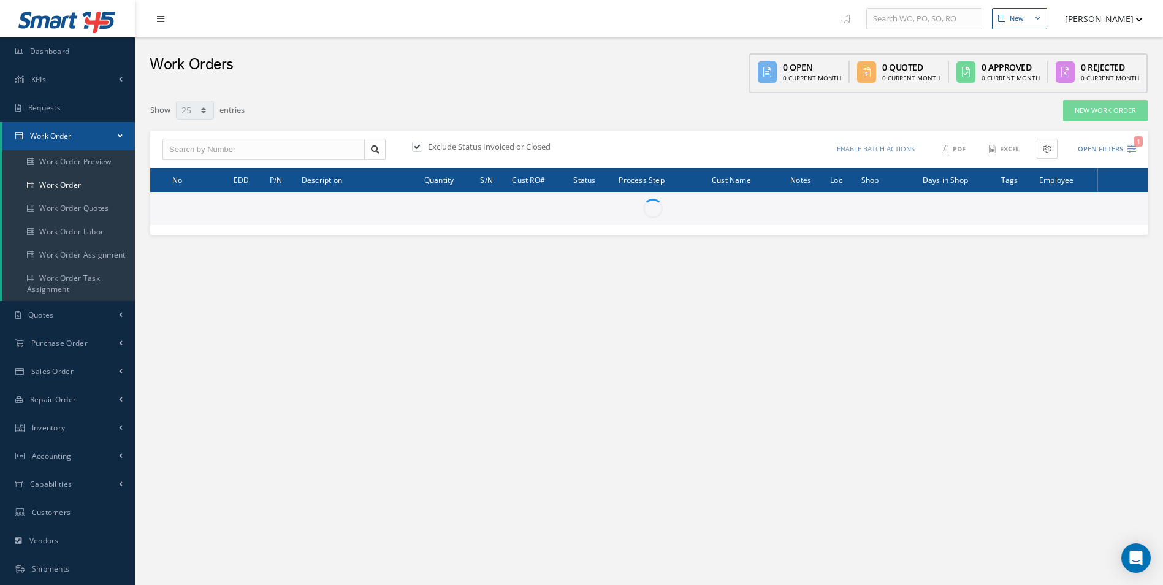
select select "25"
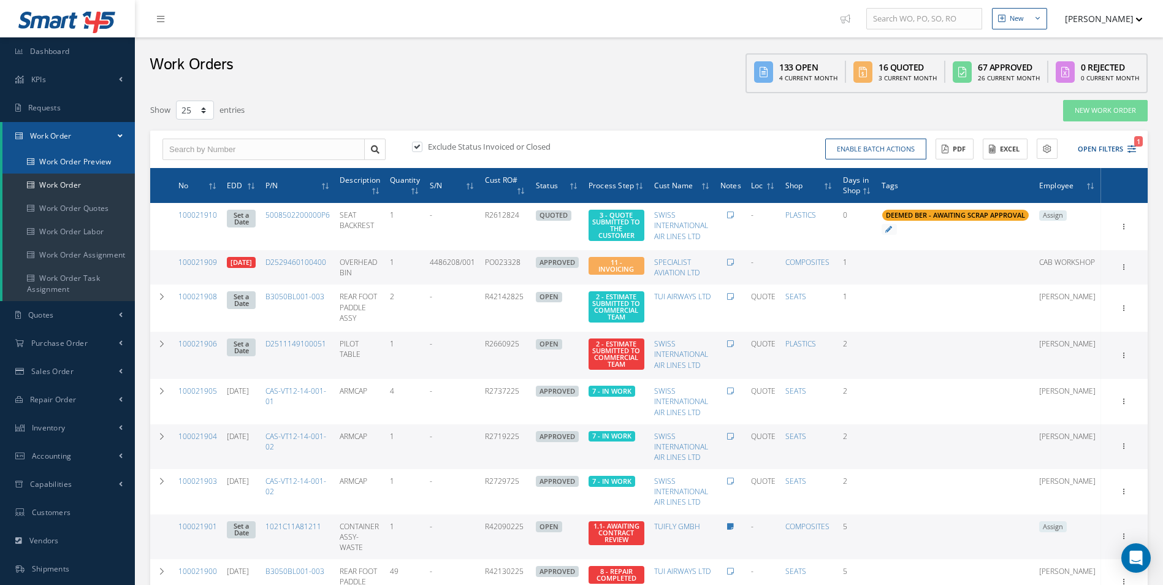
click at [61, 171] on link "Work Order Preview" at bounding box center [68, 161] width 132 height 23
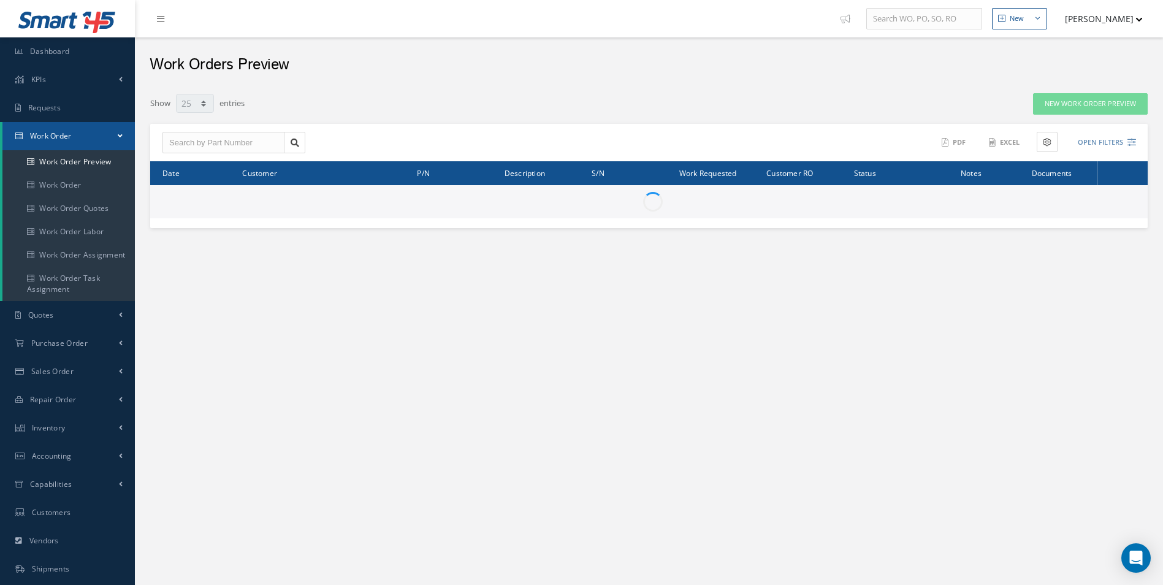
select select "25"
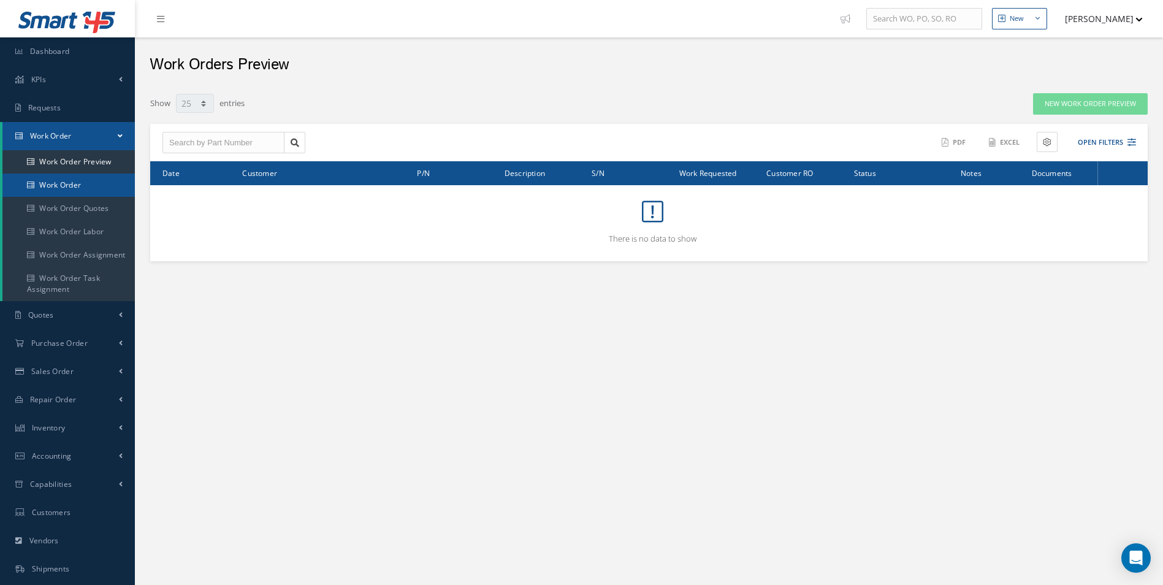
click at [76, 188] on link "Work Order" at bounding box center [68, 184] width 132 height 23
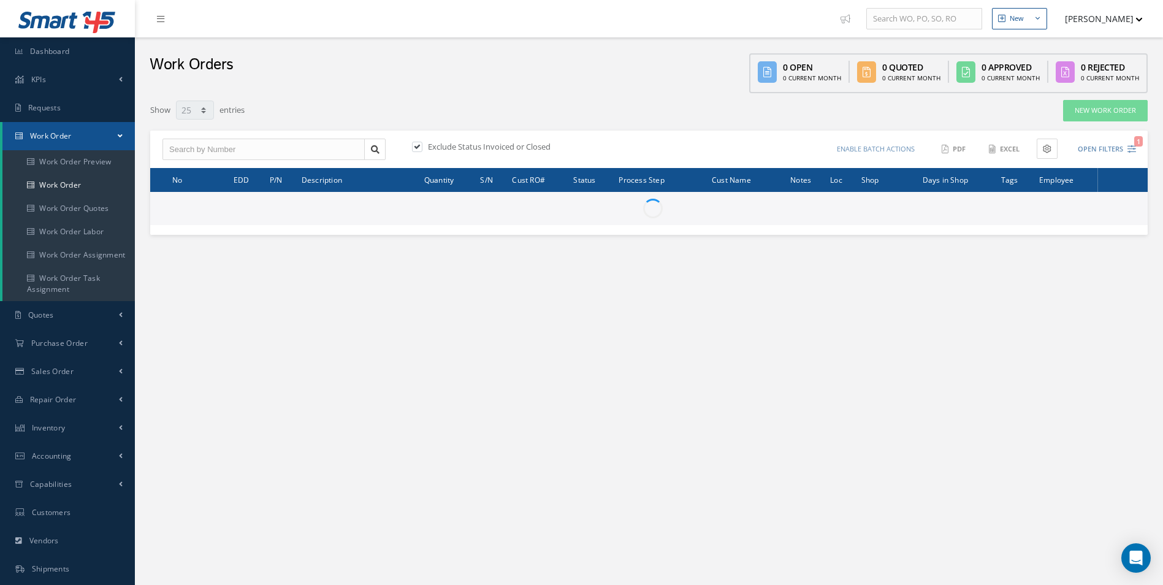
select select "25"
type input "All Work Request"
type input "All Work Performed"
type input "All Status"
type input "WO Part Status"
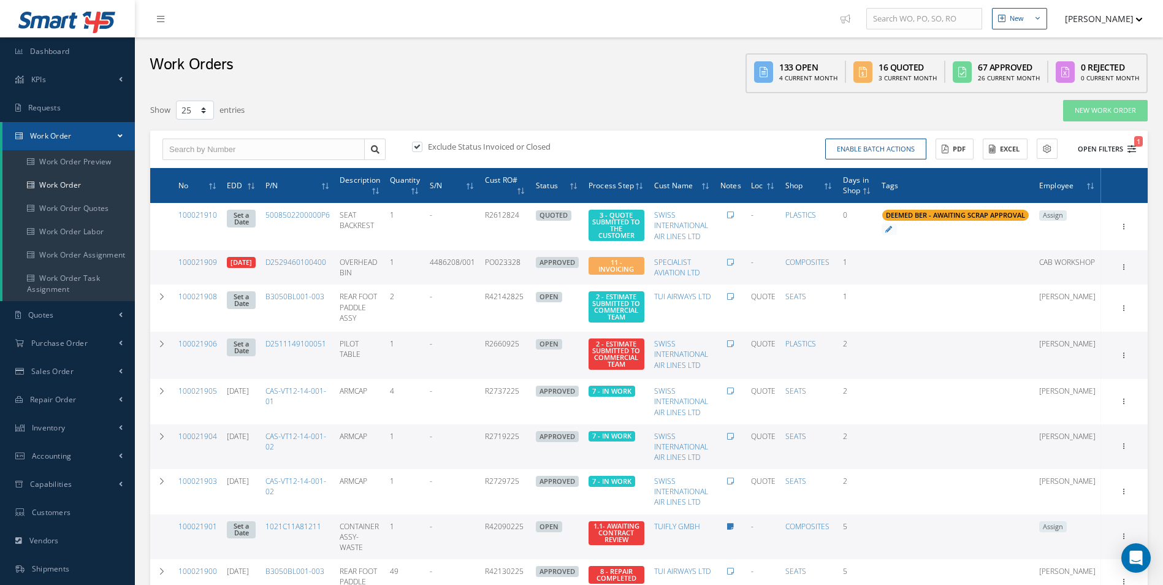
click at [1130, 148] on icon "1" at bounding box center [1131, 149] width 9 height 9
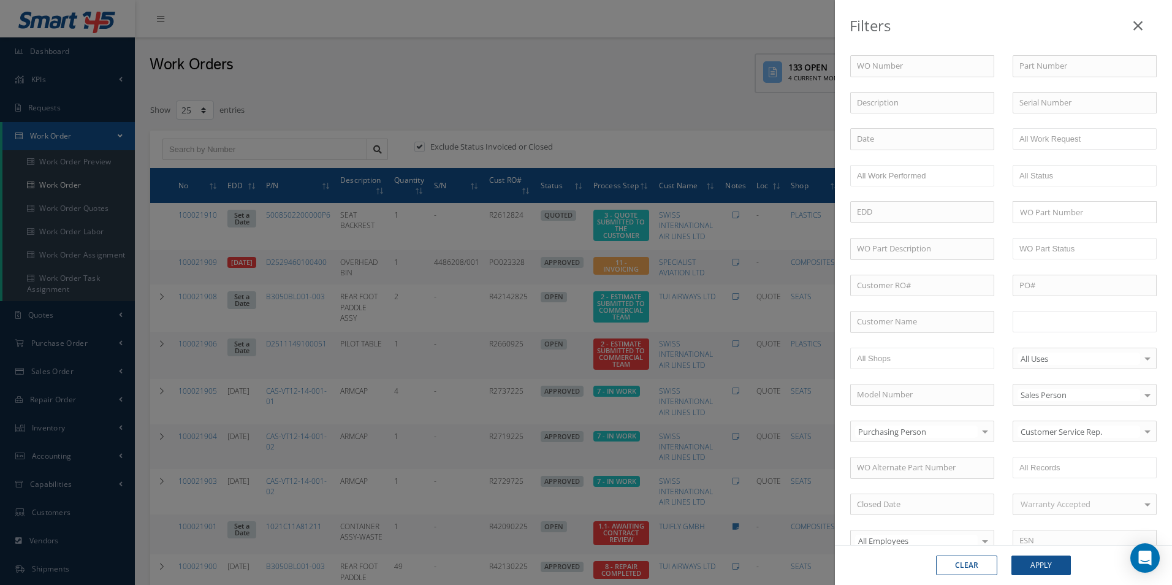
click at [1054, 324] on input "text" at bounding box center [1058, 321] width 78 height 15
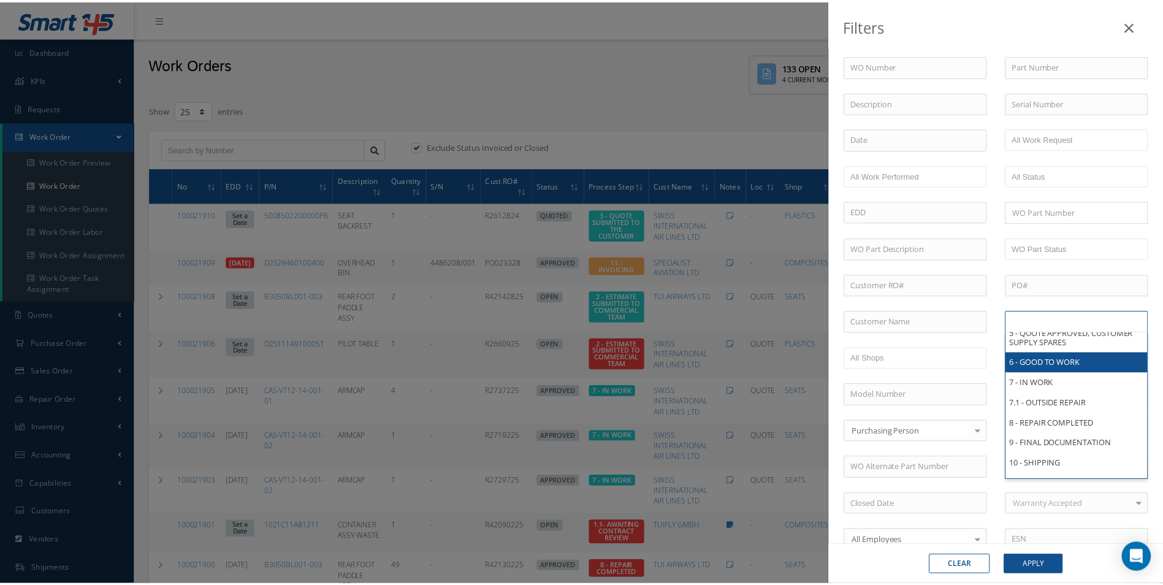
scroll to position [333, 0]
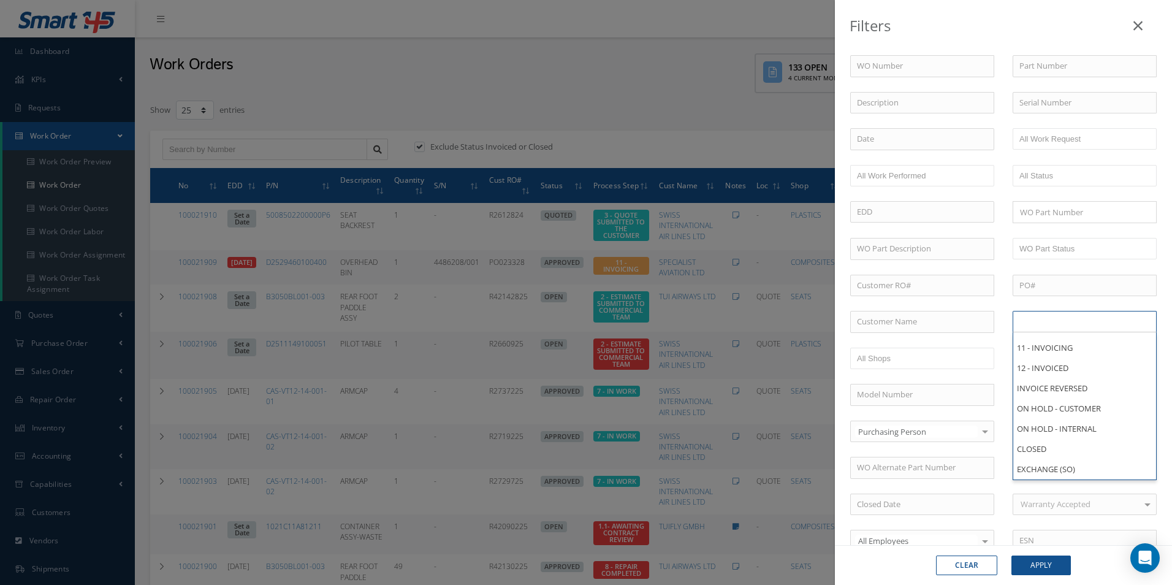
type input "All Proccess Step"
click at [296, 70] on div "Filters WO Number Part Number Description Serial Number - BER CERTIFICATION FIL…" at bounding box center [586, 292] width 1172 height 585
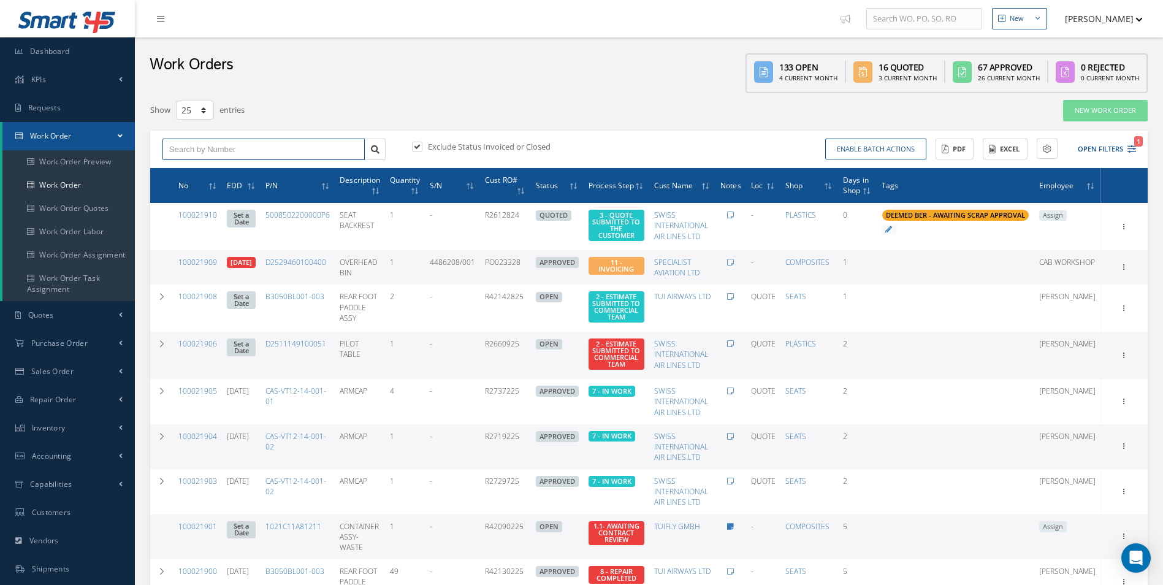
click at [240, 147] on input "text" at bounding box center [263, 150] width 202 height 22
click at [234, 154] on input "text" at bounding box center [263, 150] width 202 height 22
type input "100021776"
click at [204, 170] on span "100021776" at bounding box center [187, 171] width 37 height 9
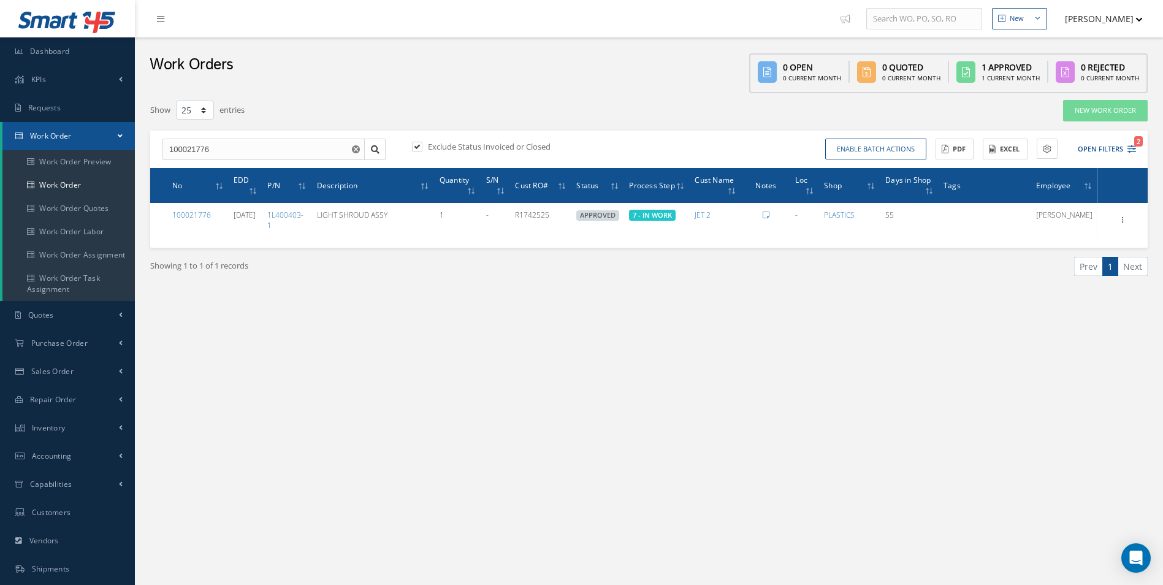
click at [254, 271] on div "Showing 1 to 1 of 1 records" at bounding box center [395, 271] width 508 height 29
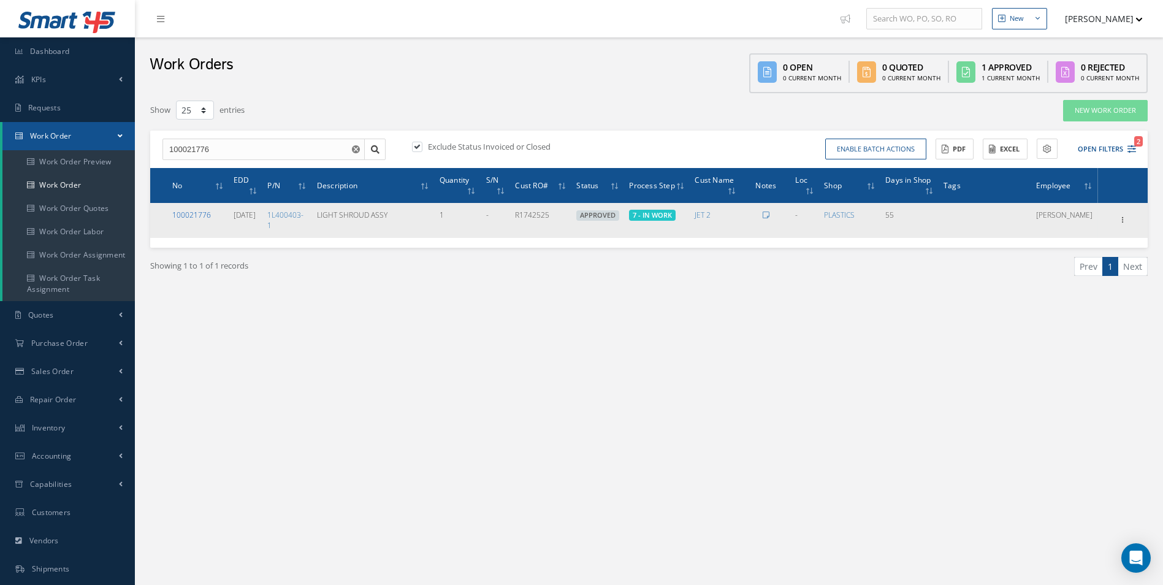
click at [189, 216] on link "100021776" at bounding box center [191, 215] width 39 height 10
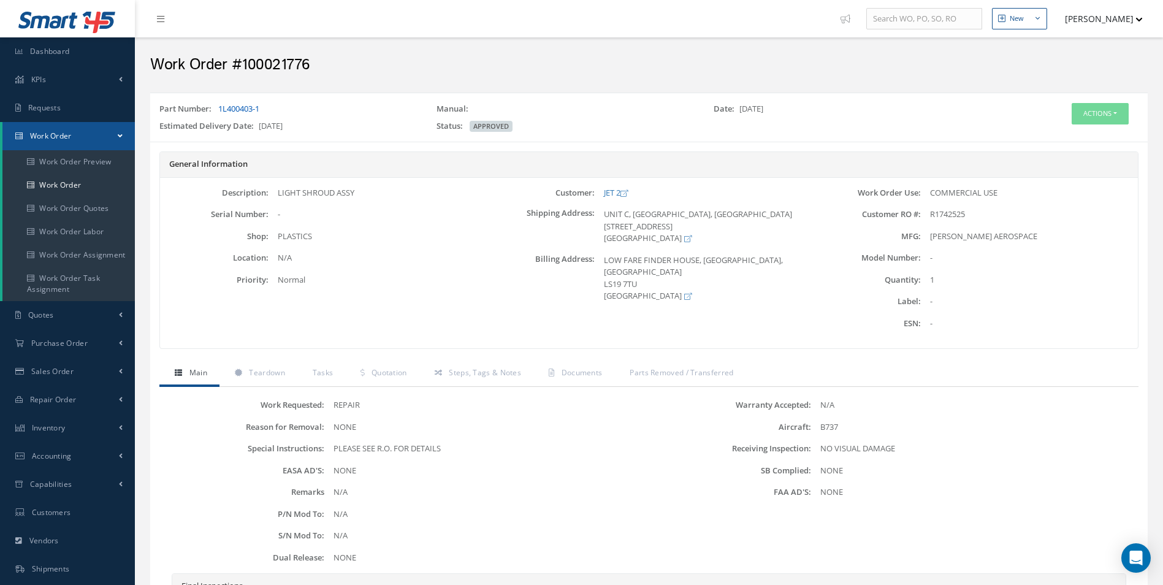
drag, startPoint x: 295, startPoint y: 97, endPoint x: 245, endPoint y: 107, distance: 51.2
click at [245, 107] on div "Part Number: 1L400403-1 Manual: Date: [DATE] Estimated Delivery Date: [DATE] St…" at bounding box center [648, 117] width 997 height 49
drag, startPoint x: 245, startPoint y: 107, endPoint x: 267, endPoint y: 112, distance: 22.6
click at [273, 111] on div "Part Number: 1L400403-1" at bounding box center [288, 111] width 277 height 17
drag, startPoint x: 268, startPoint y: 112, endPoint x: 221, endPoint y: 108, distance: 47.9
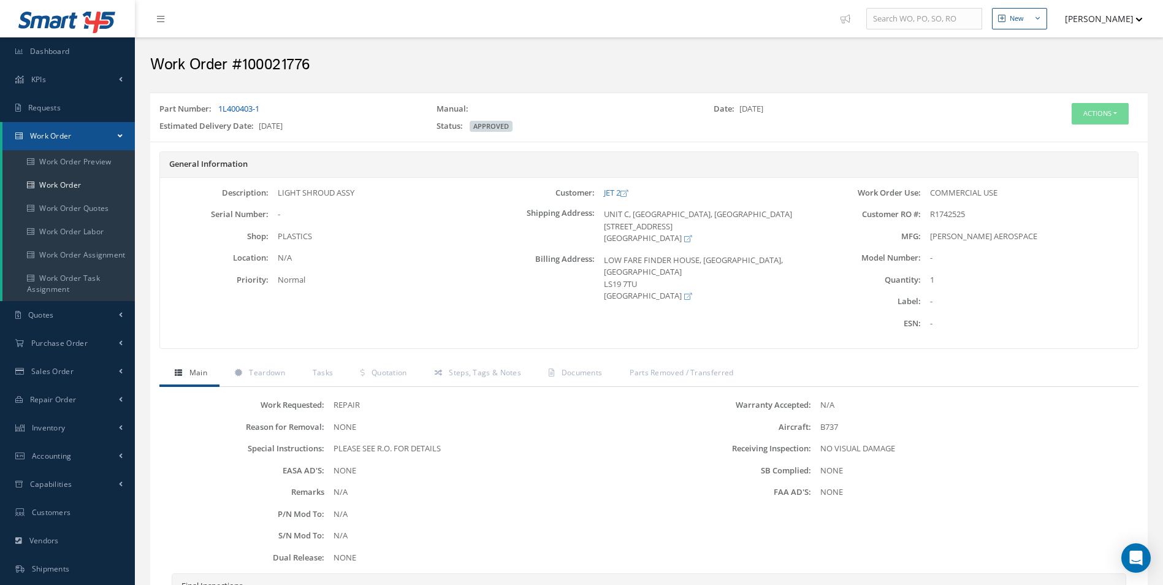
click at [221, 108] on div "Part Number: 1L400403-1" at bounding box center [288, 111] width 277 height 17
copy link "1L400403-1"
click at [384, 372] on span "Quotation" at bounding box center [389, 372] width 36 height 10
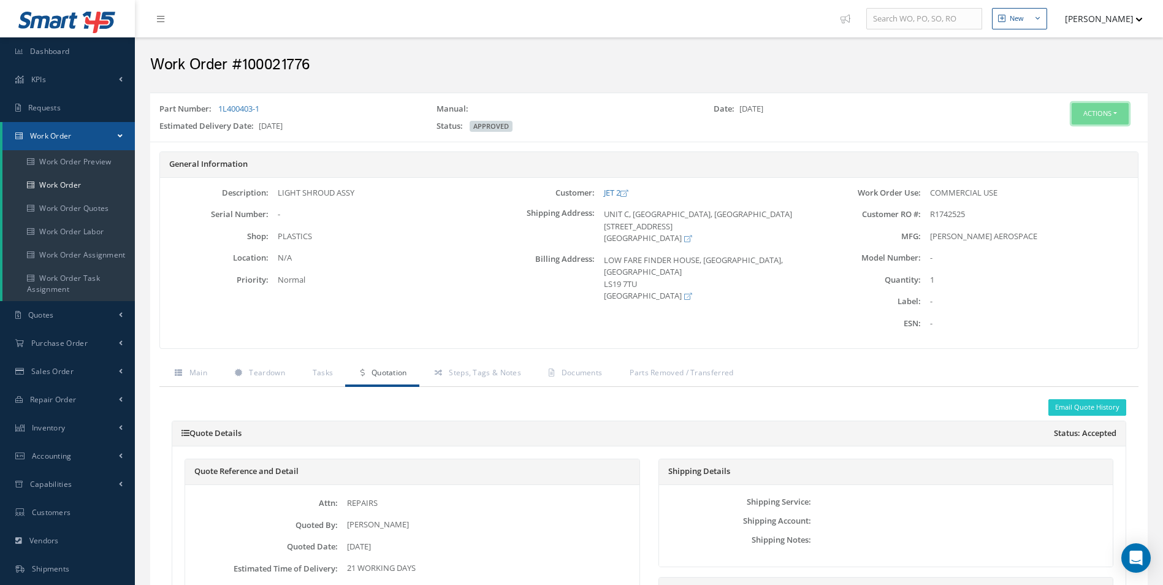
click at [1111, 119] on button "Actions" at bounding box center [1099, 113] width 57 height 21
click at [1075, 137] on link "Edit" at bounding box center [1081, 137] width 98 height 17
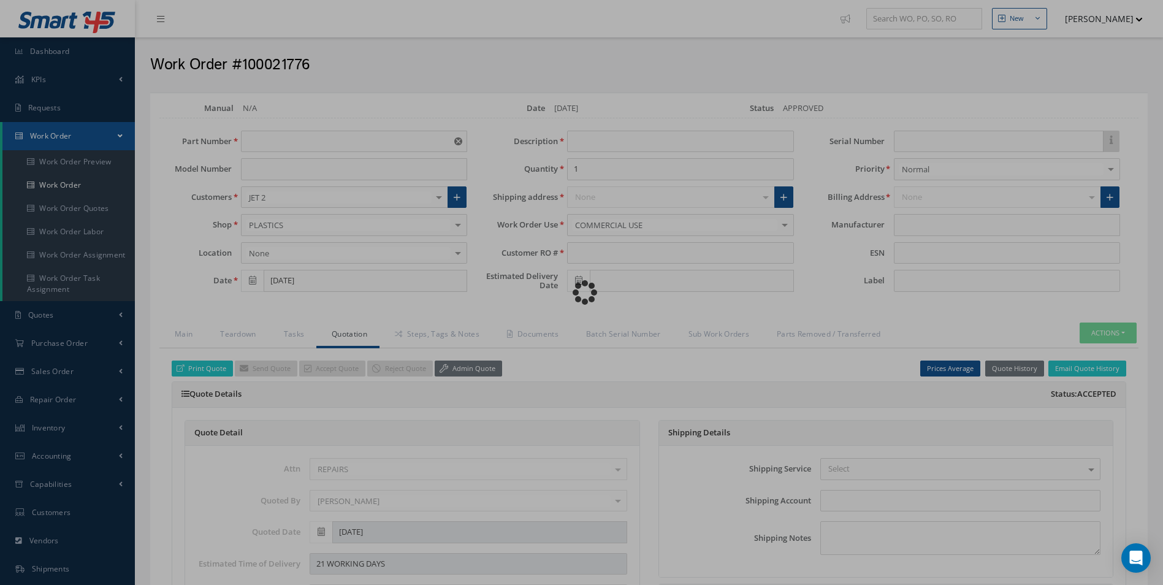
type input "1L400403-1"
type input "[DATE]"
type input "LIGHT SHROUD ASSY"
type input "R1742525"
type input "10/03/2025"
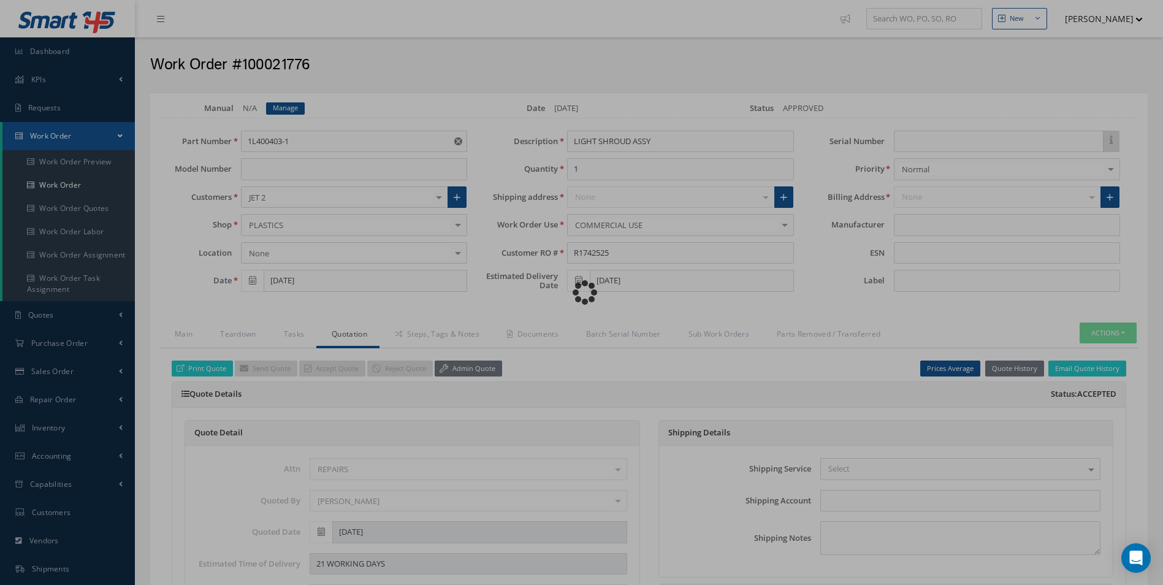
type input "[PERSON_NAME] AEROSPACE"
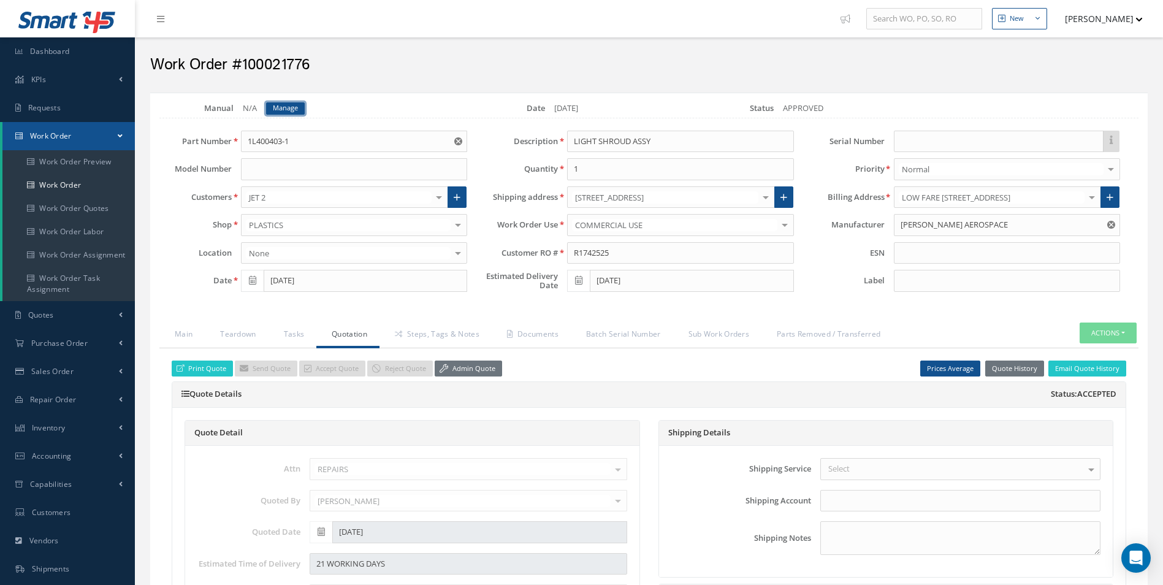
click at [289, 106] on link "Manage" at bounding box center [285, 108] width 39 height 12
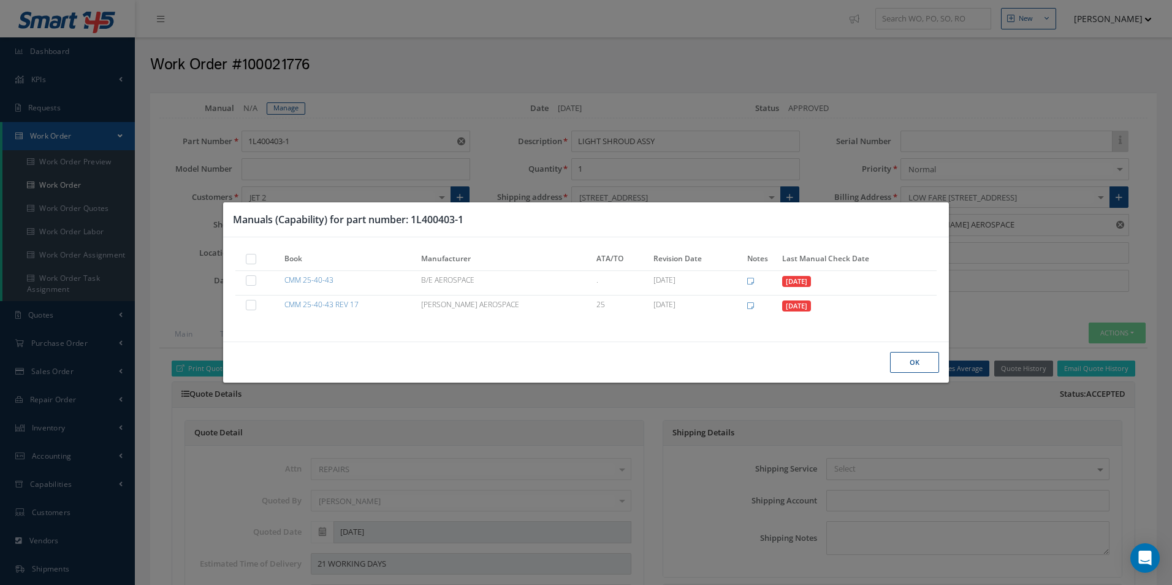
click at [256, 259] on label at bounding box center [257, 258] width 3 height 10
click at [254, 259] on input "checkbox" at bounding box center [252, 260] width 8 height 8
checkbox input "true"
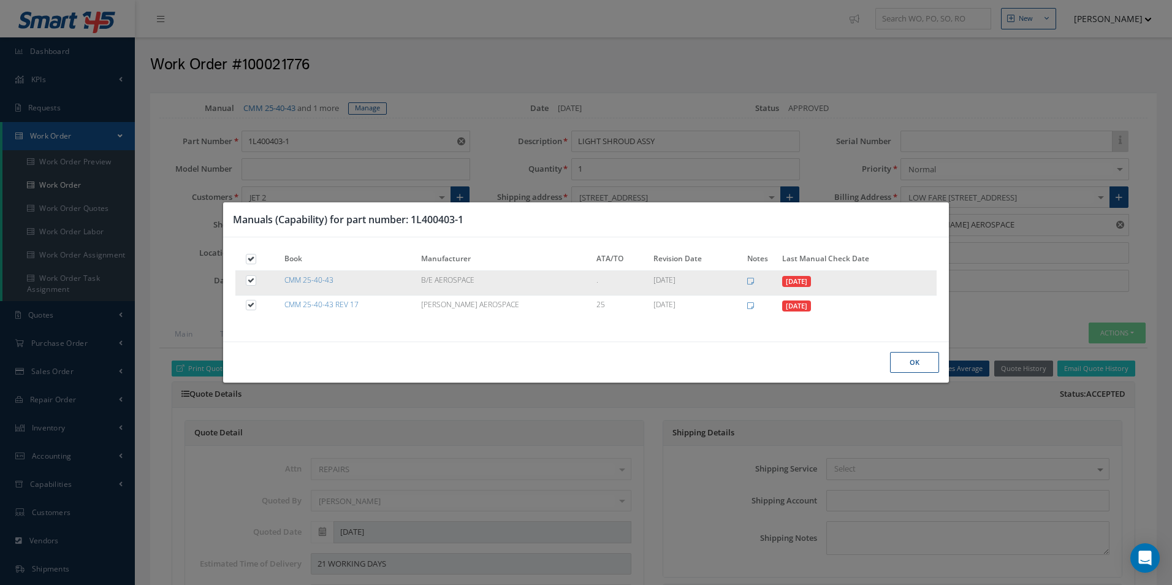
click at [256, 281] on label at bounding box center [257, 280] width 3 height 10
click at [251, 281] on input "checkbox" at bounding box center [252, 282] width 8 height 8
checkbox input "false"
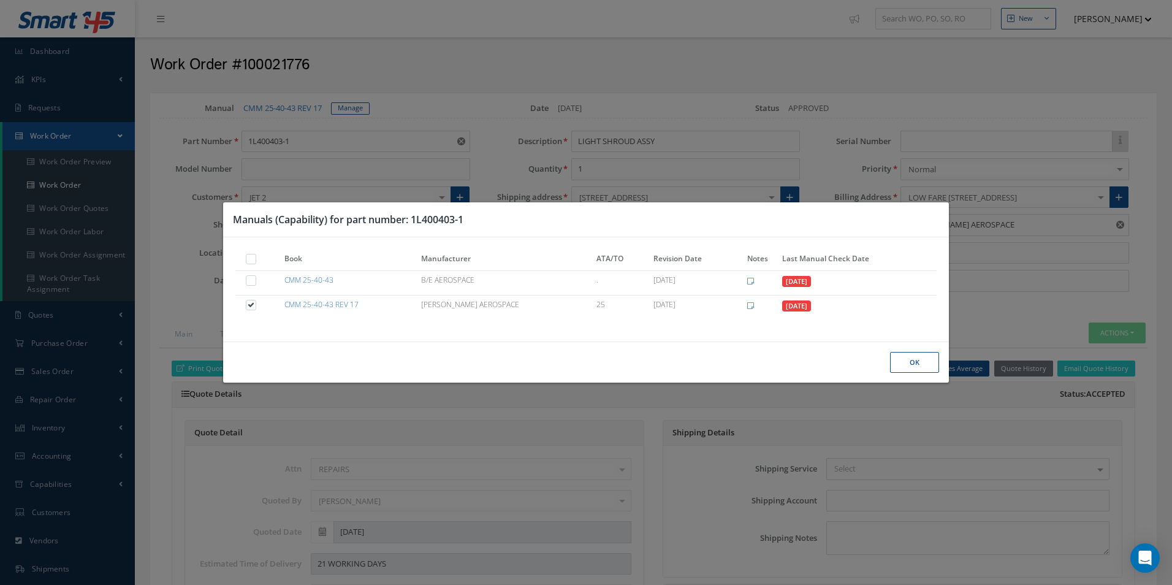
click at [939, 357] on div "Ok" at bounding box center [585, 362] width 725 height 42
click at [921, 367] on button "Ok" at bounding box center [914, 362] width 49 height 21
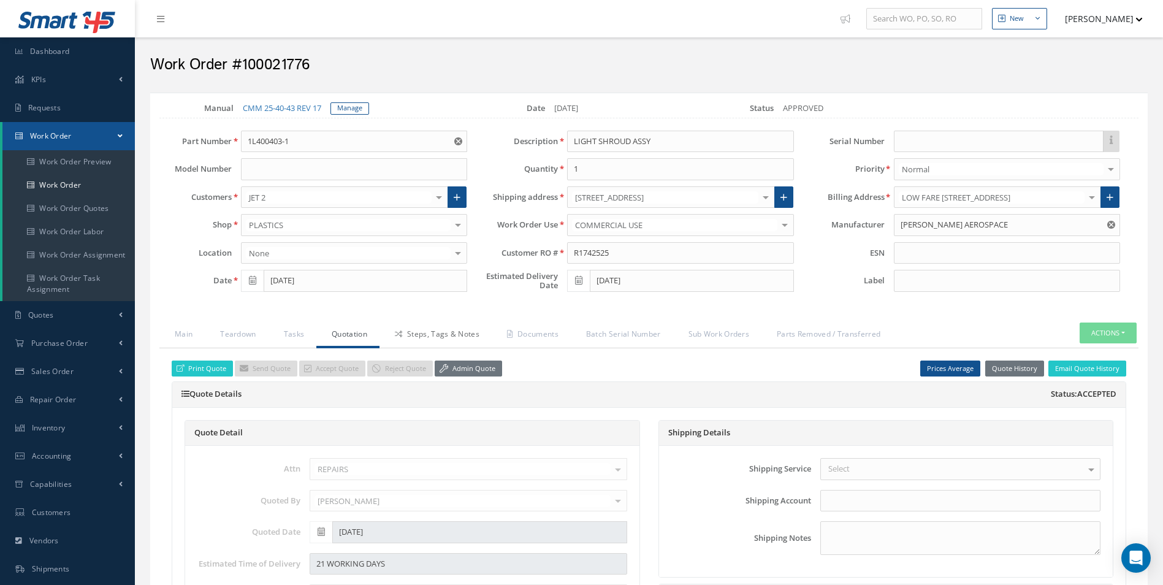
click at [415, 333] on link "Steps, Tags & Notes" at bounding box center [435, 335] width 112 height 26
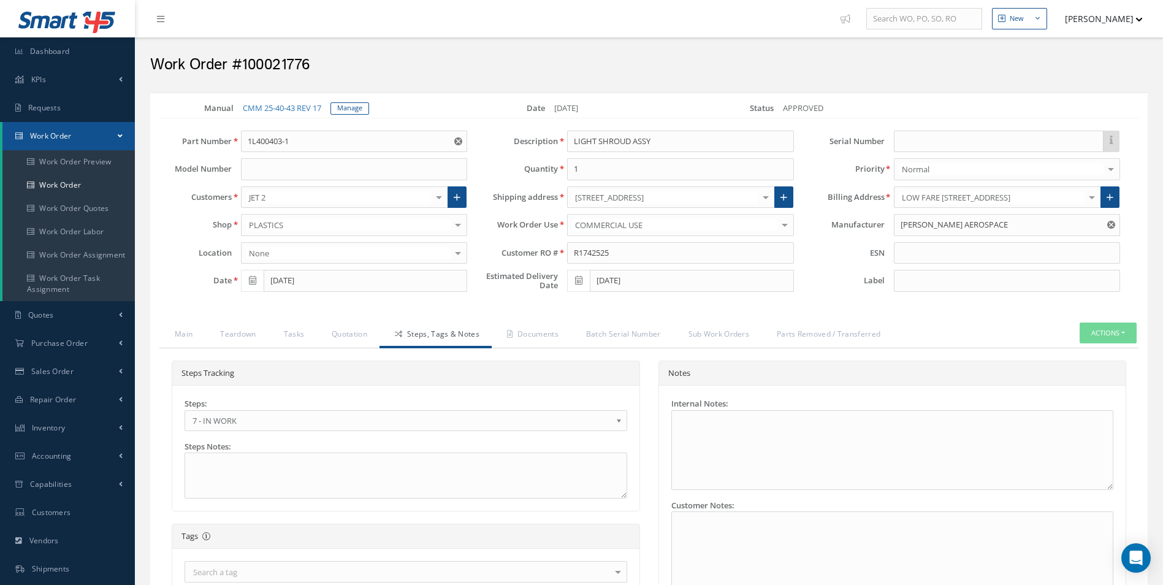
click at [226, 425] on span "7 - IN WORK" at bounding box center [401, 420] width 419 height 15
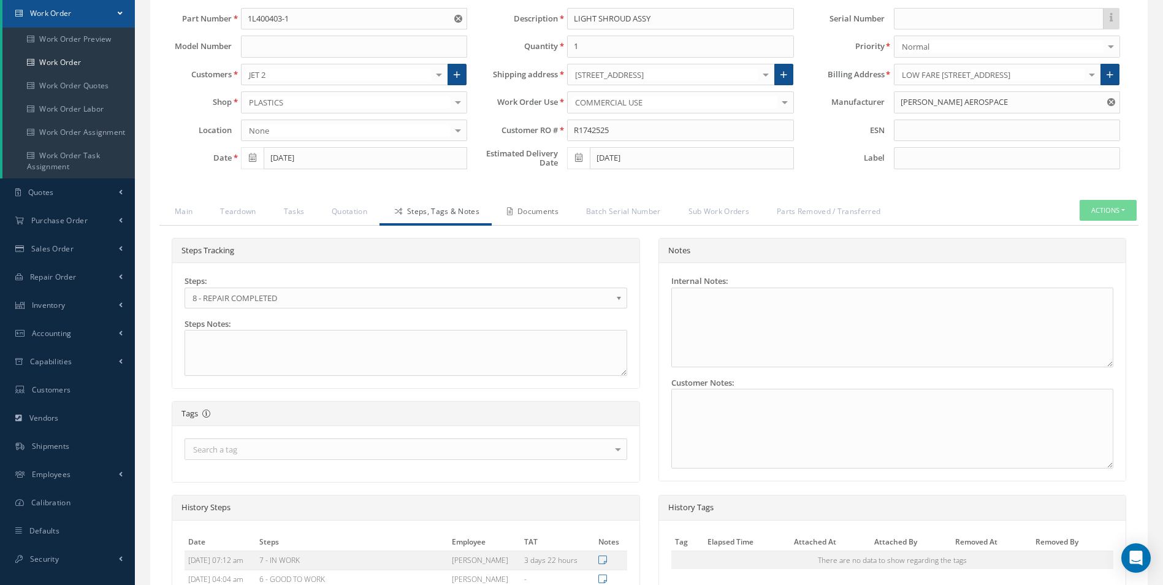
click at [526, 218] on link "Documents" at bounding box center [531, 213] width 79 height 26
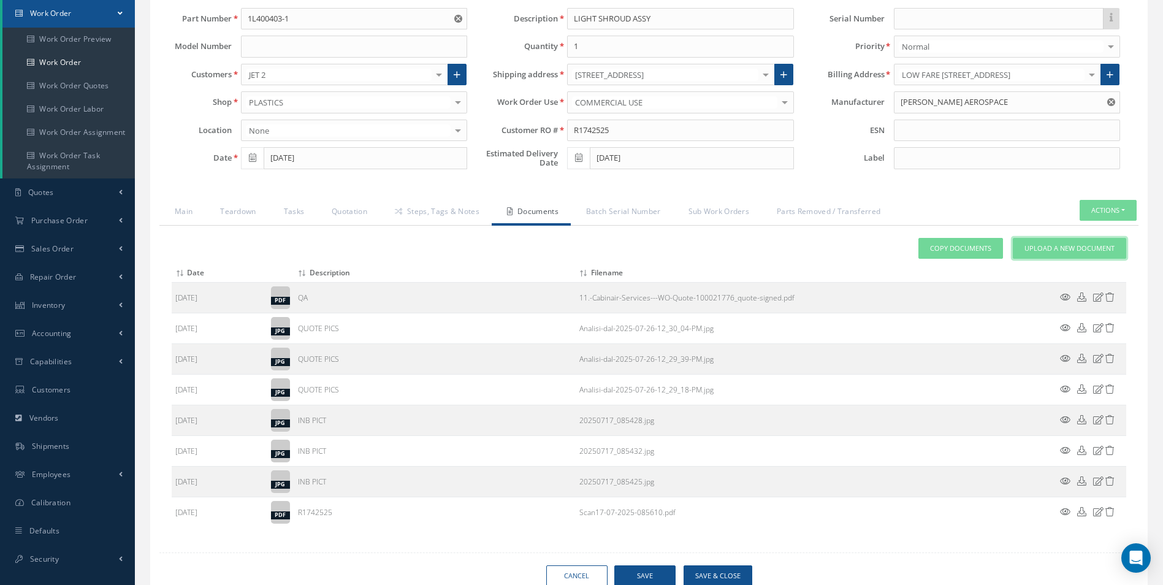
click at [1044, 244] on span "Upload a New Document" at bounding box center [1069, 248] width 90 height 10
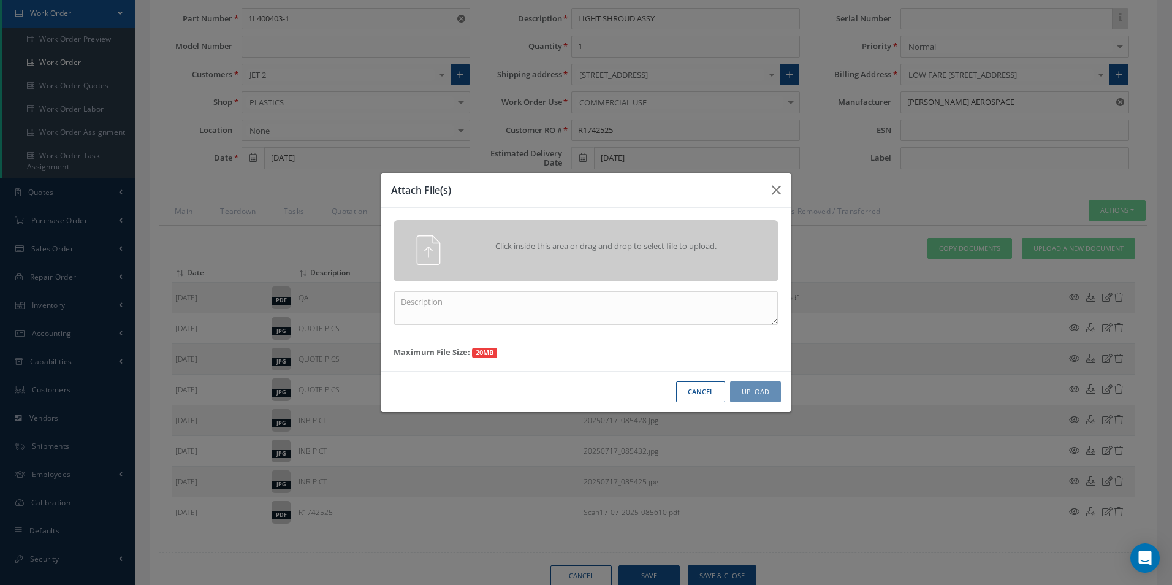
click at [469, 286] on div "Click inside this area or drag and drop to select file to upload. Maximum File …" at bounding box center [585, 289] width 409 height 163
click at [392, 352] on div "Click inside this area or drag and drop to select file to upload. Maximum File …" at bounding box center [585, 289] width 409 height 163
click at [423, 299] on textarea at bounding box center [586, 308] width 384 height 34
type textarea "FINISH"
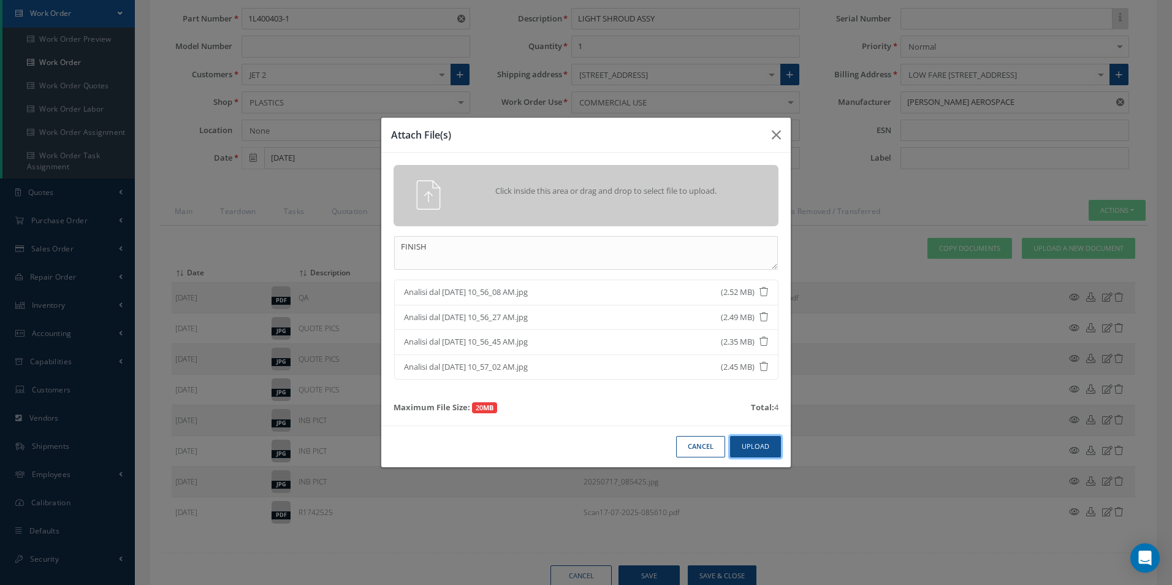
click at [764, 441] on button "Upload" at bounding box center [755, 446] width 51 height 21
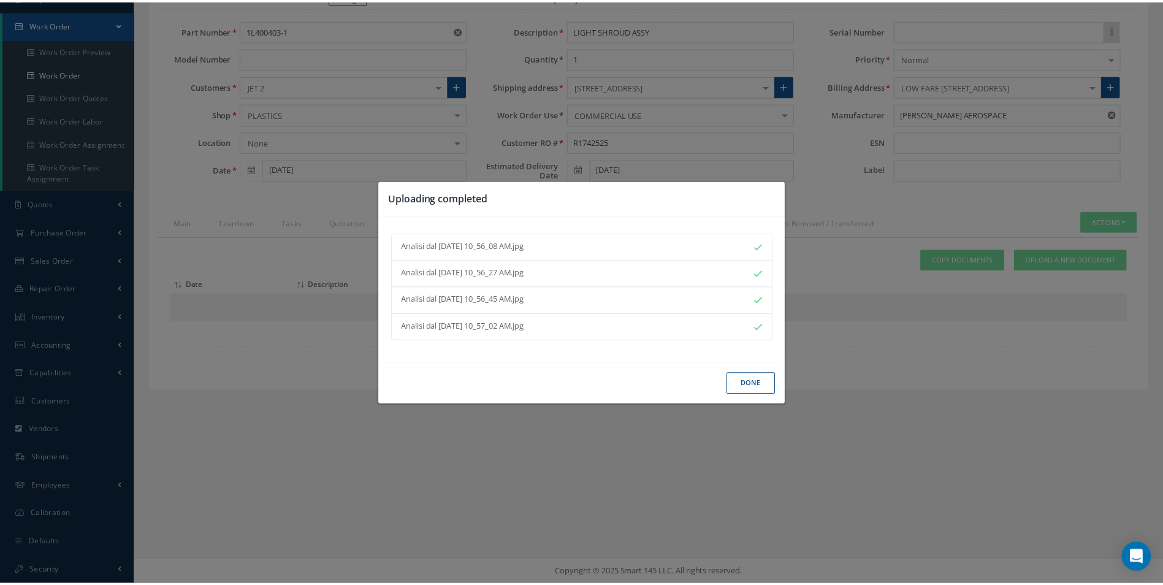
scroll to position [123, 0]
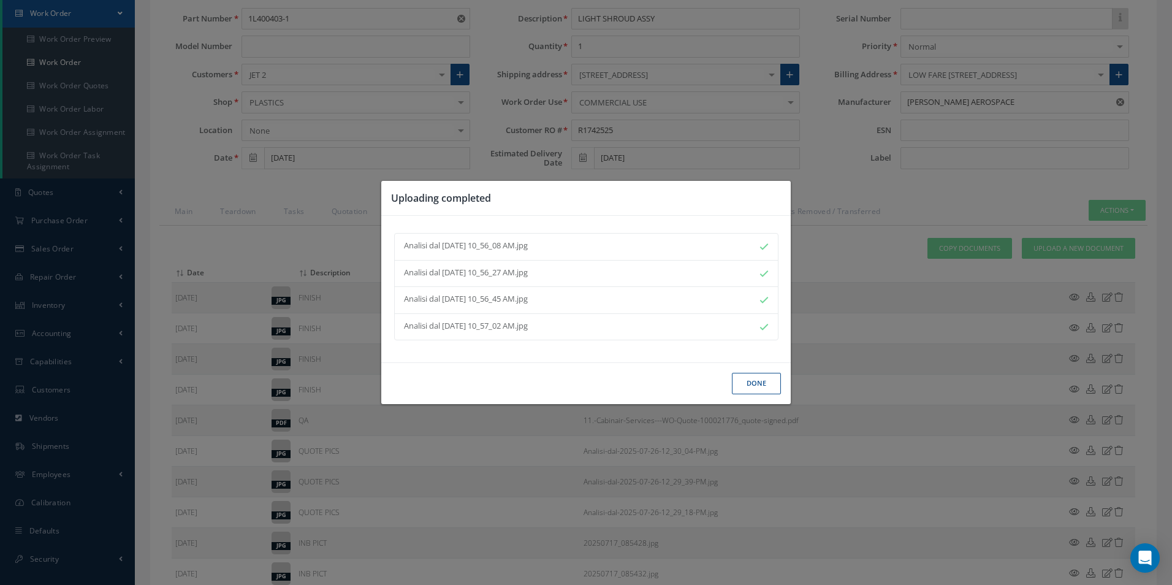
click at [752, 395] on div "Done" at bounding box center [585, 383] width 409 height 42
click at [754, 389] on button "Done" at bounding box center [756, 383] width 49 height 21
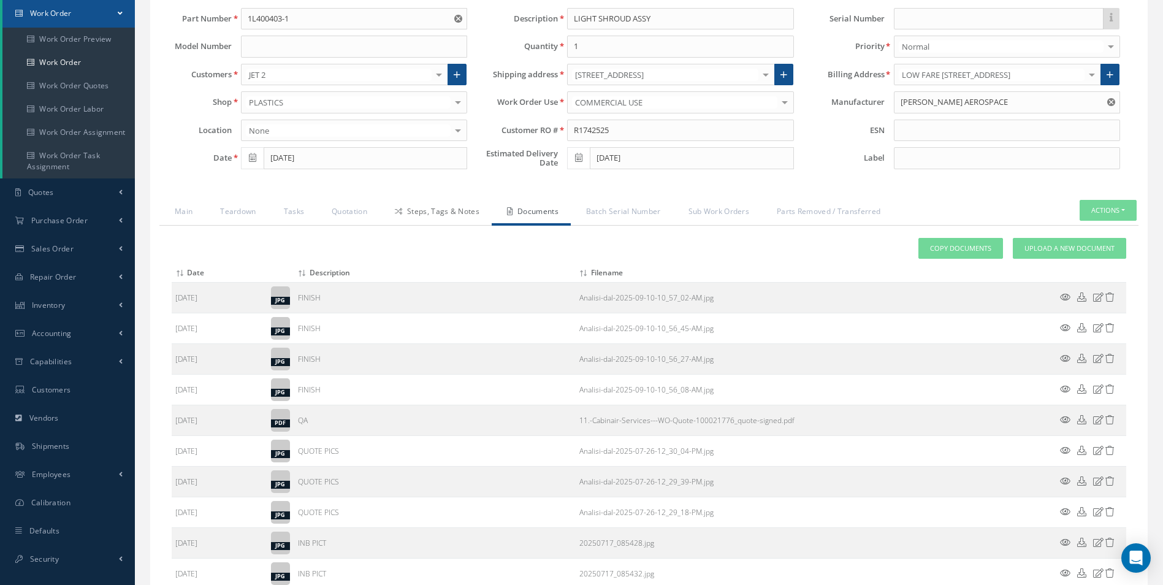
click at [453, 218] on link "Steps, Tags & Notes" at bounding box center [435, 213] width 112 height 26
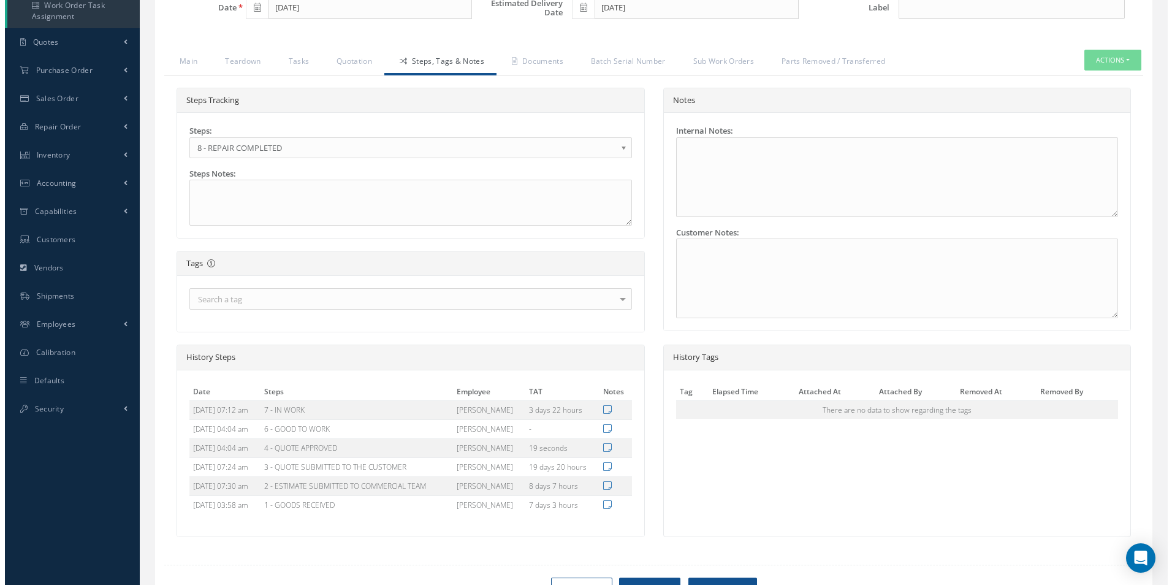
scroll to position [336, 0]
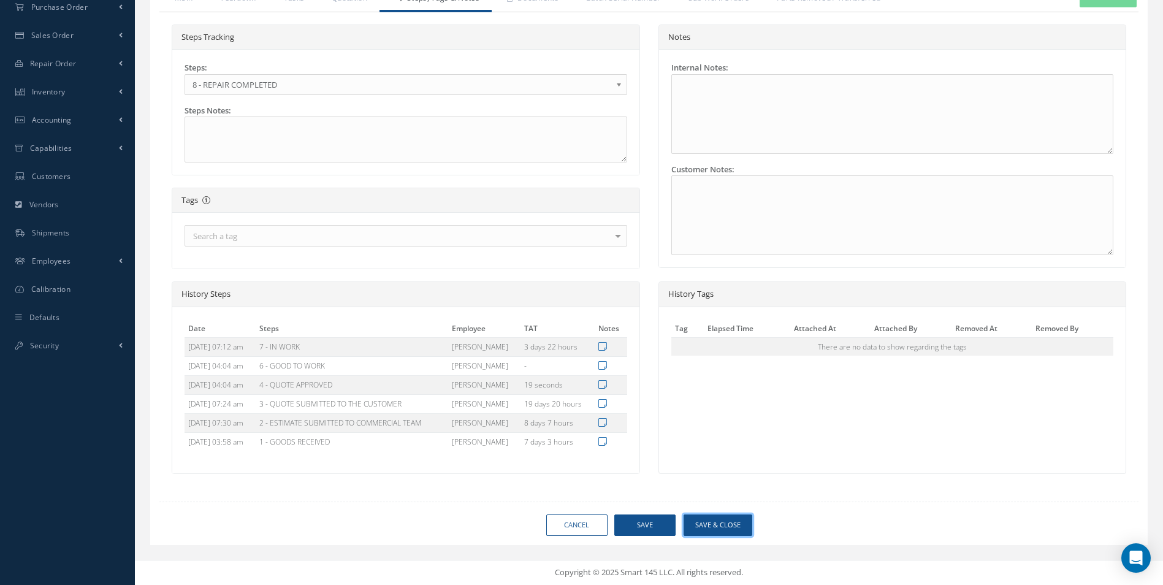
click at [724, 525] on button "Save & Close" at bounding box center [717, 524] width 69 height 21
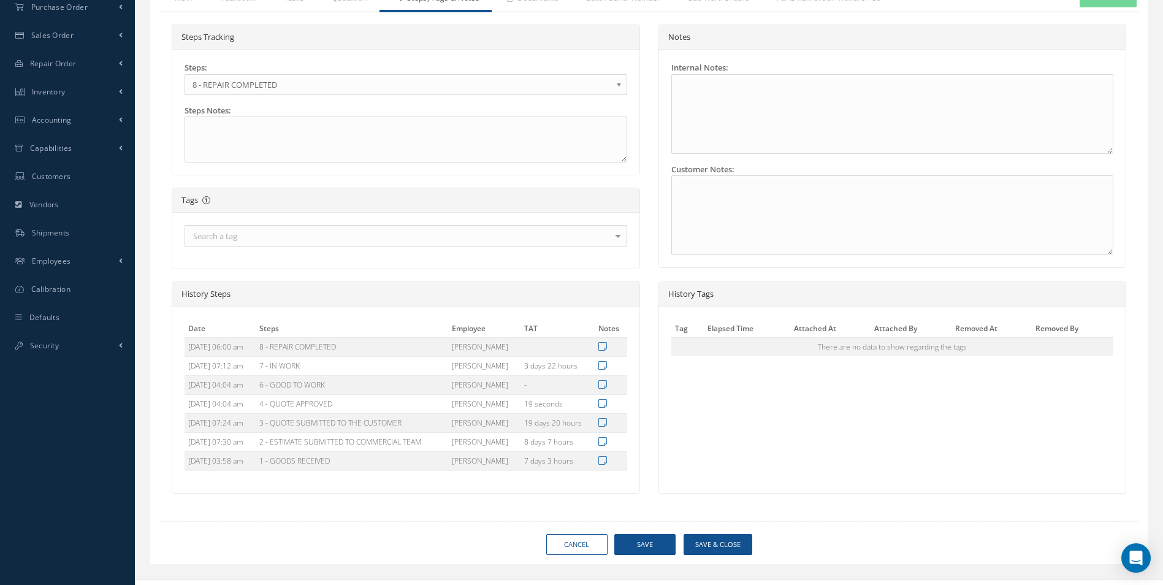
type input "COLLINS AEROSPACE"
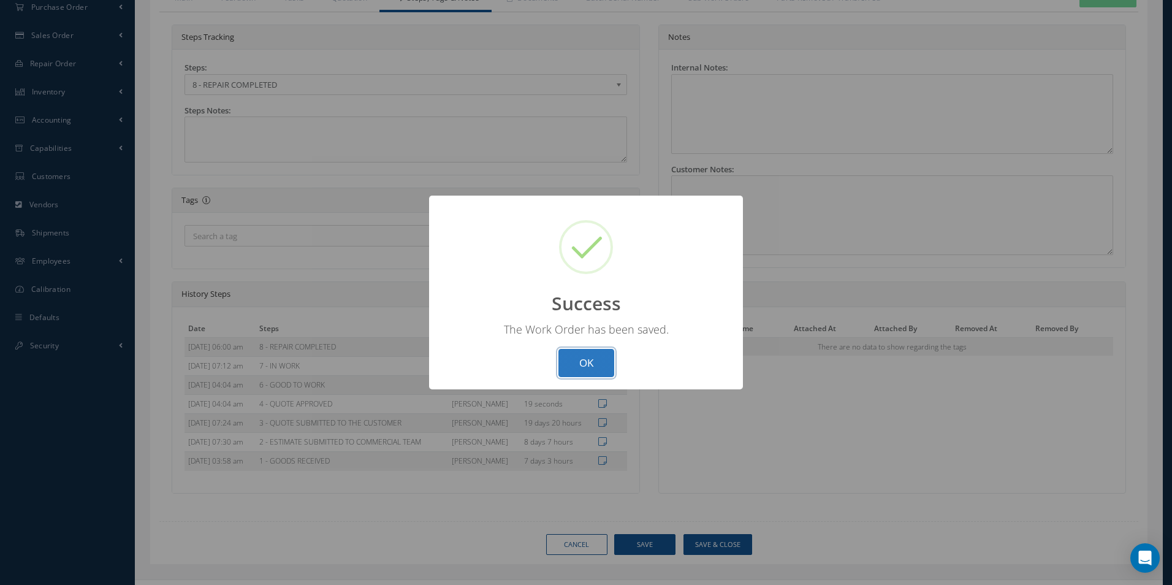
click at [579, 363] on button "OK" at bounding box center [586, 363] width 56 height 29
select select "25"
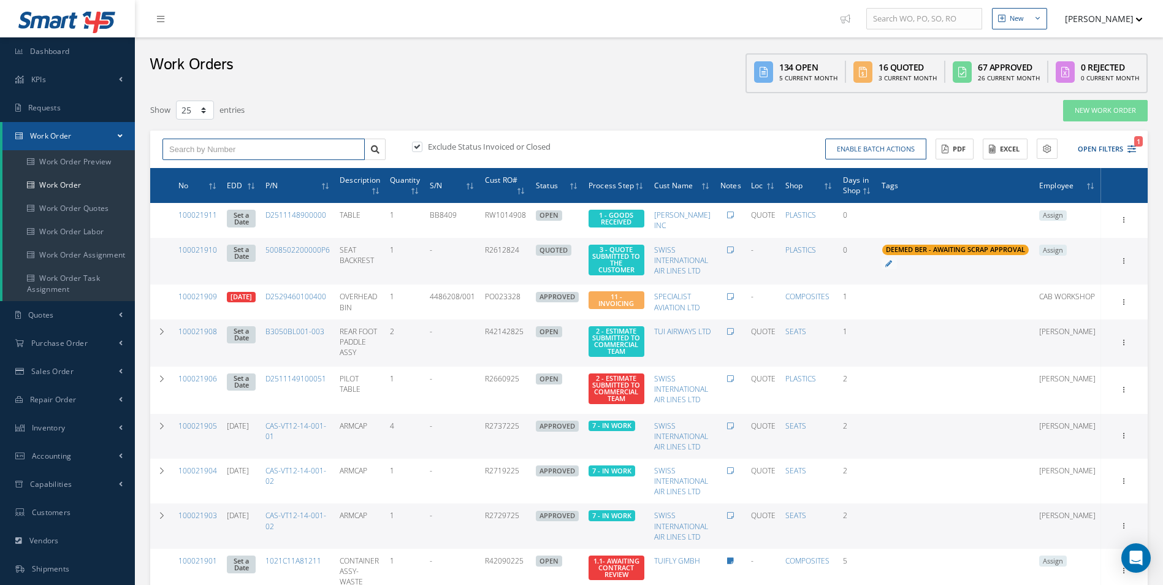
click at [190, 155] on input "text" at bounding box center [263, 150] width 202 height 22
type input "100021777"
click at [189, 173] on span "100021777" at bounding box center [187, 171] width 37 height 9
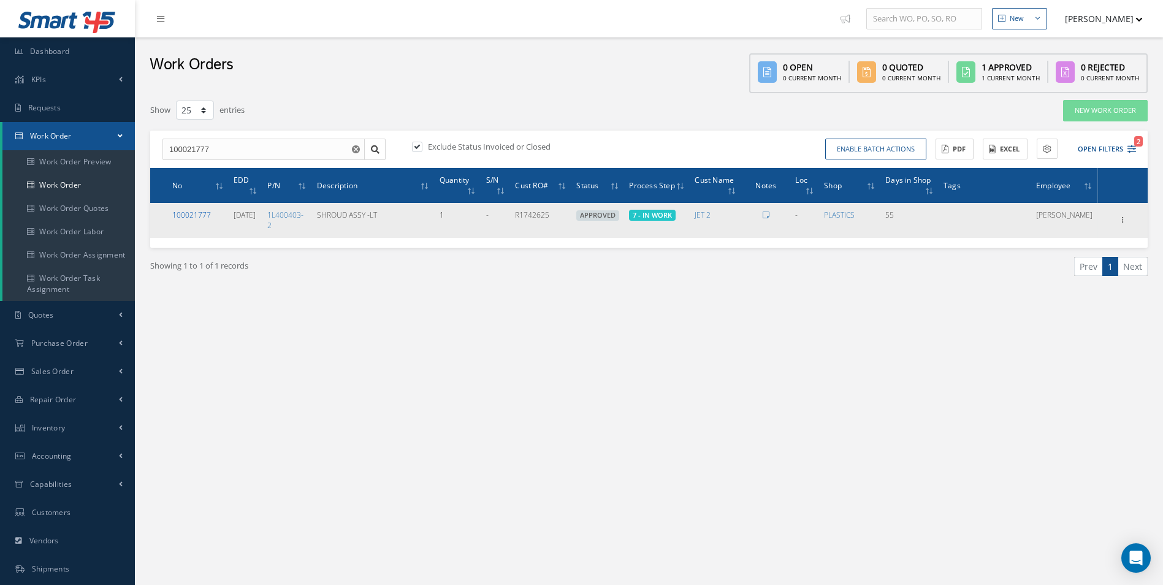
click at [199, 218] on link "100021777" at bounding box center [191, 215] width 39 height 10
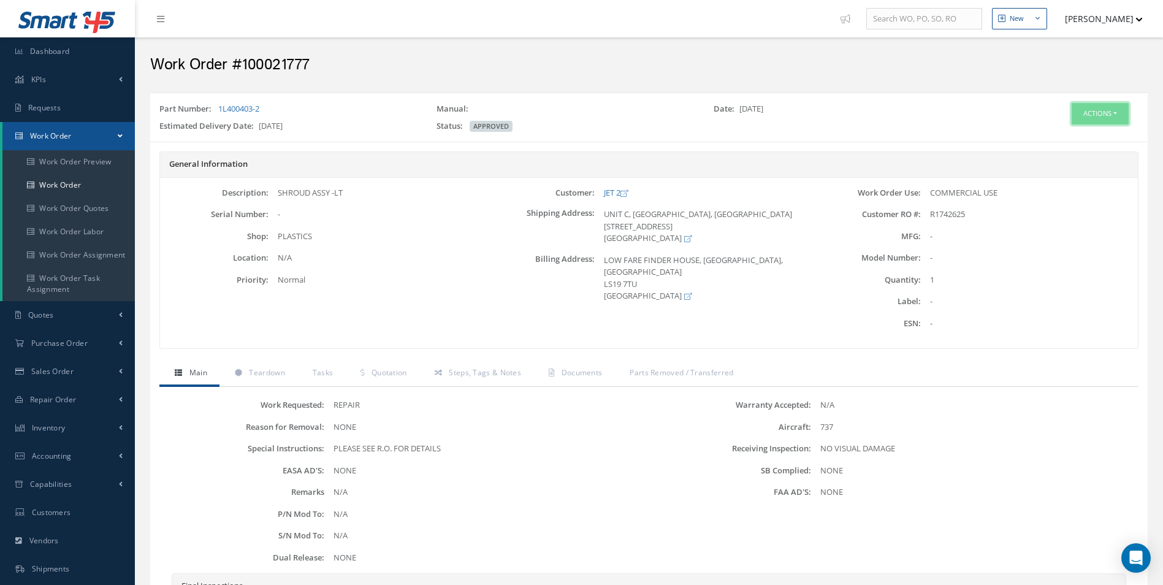
click at [1115, 113] on button "Actions" at bounding box center [1099, 113] width 57 height 21
click at [1063, 142] on link "Edit" at bounding box center [1081, 137] width 98 height 17
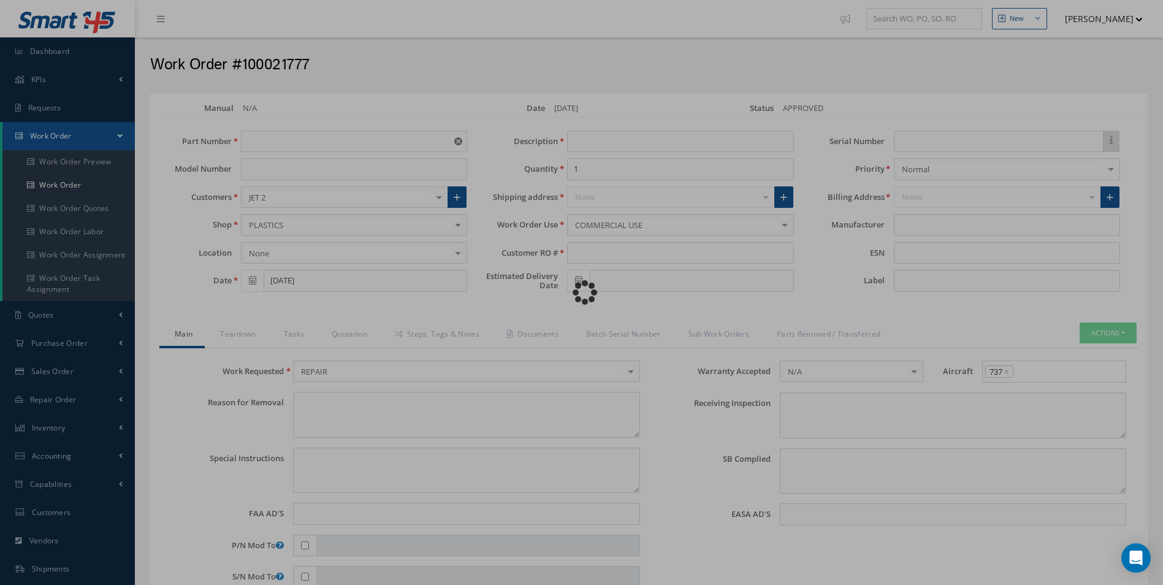
type input "1L400403-2"
type input "[DATE]"
type input "SHROUD ASSY -LT"
type input "R1742625"
type input "[DATE]"
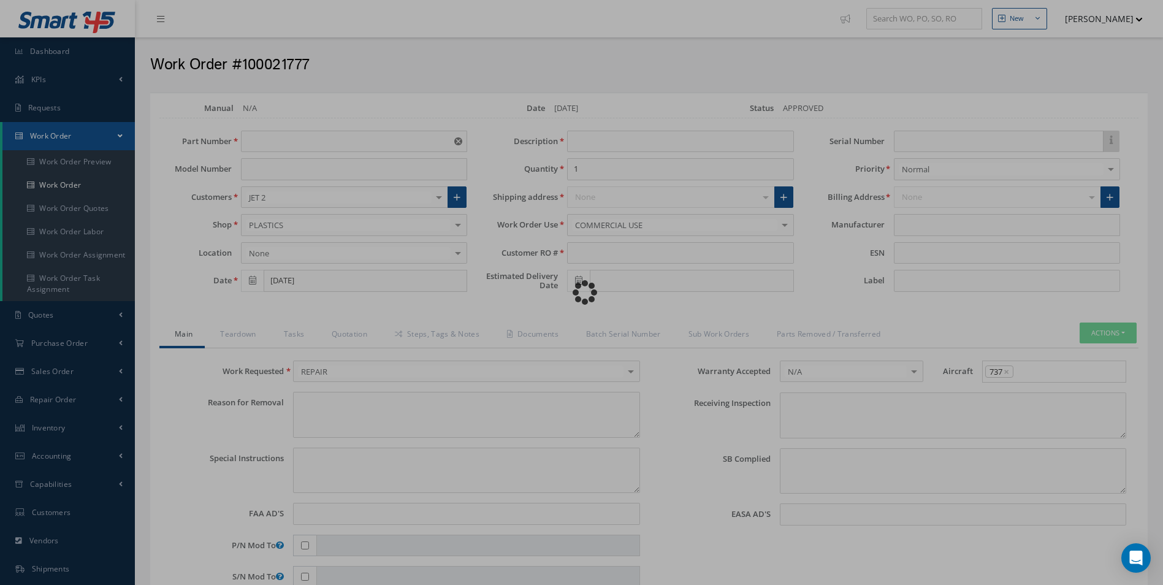
type textarea "NONE"
type textarea "PLEASE SEE R.O. FOR DETAILS"
type input "NONE"
type textarea "NO VISUAL DAMAGE"
type textarea "NONE"
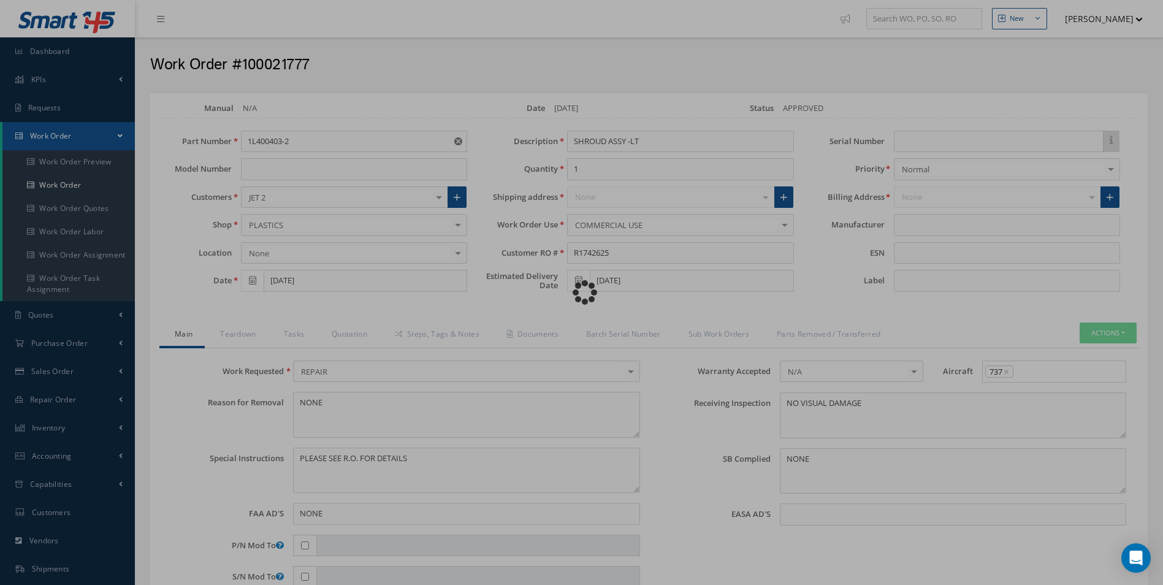
type input "NONE"
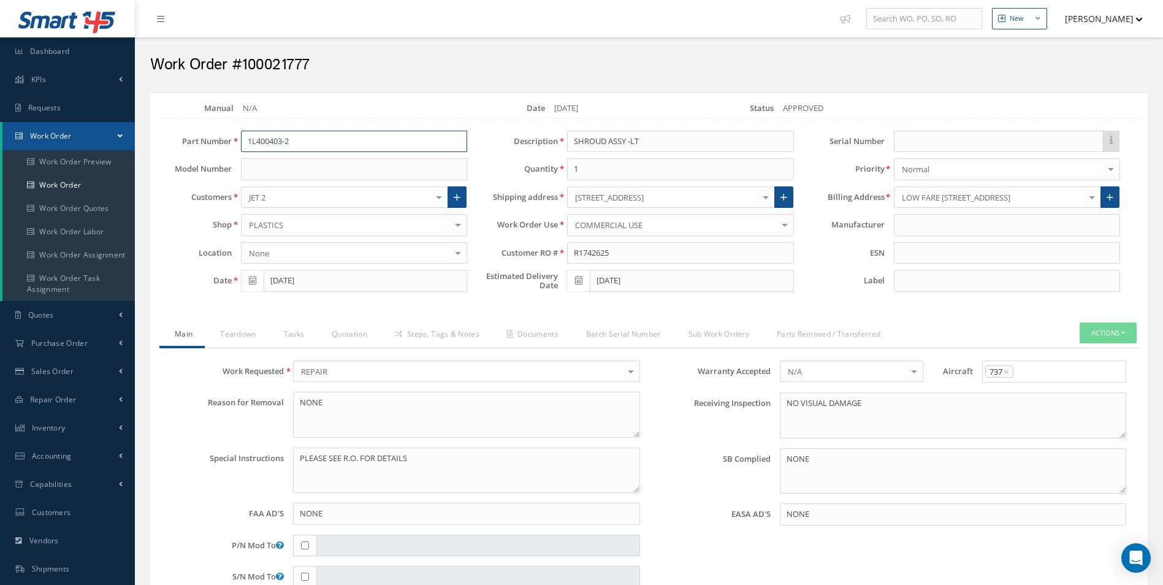
drag, startPoint x: 307, startPoint y: 144, endPoint x: 123, endPoint y: 145, distance: 184.5
click at [124, 144] on div "Smart 145 Dashboard KPIs Work Order Accounting Requests Work Order Work Order P…" at bounding box center [581, 509] width 1163 height 1018
click at [246, 334] on link "Teardown" at bounding box center [236, 335] width 63 height 26
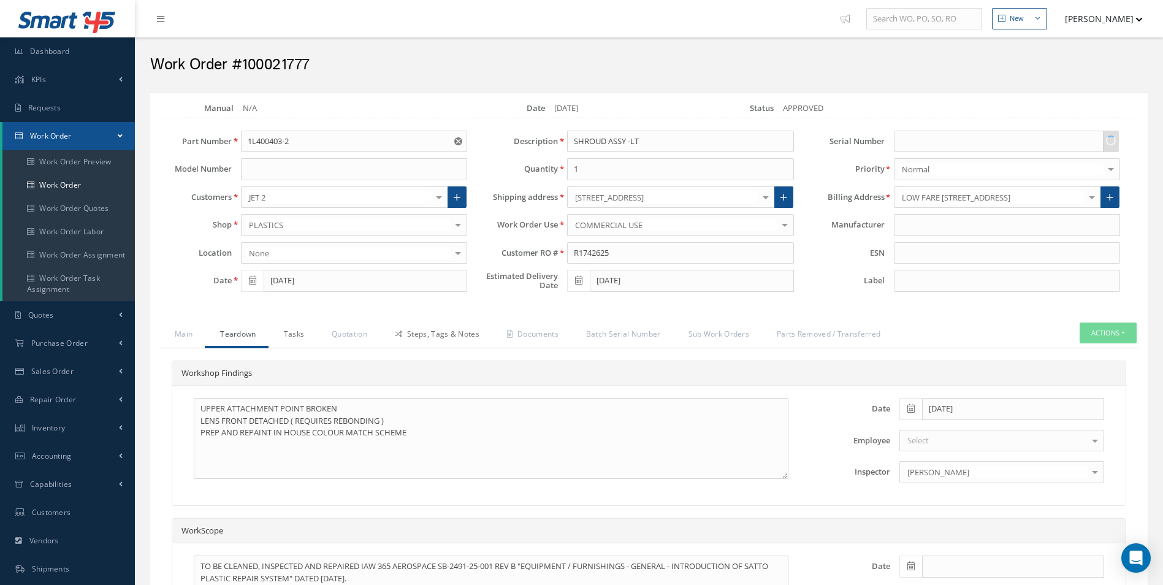
drag, startPoint x: 306, startPoint y: 336, endPoint x: 398, endPoint y: 343, distance: 91.6
click at [308, 336] on link "Tasks" at bounding box center [292, 335] width 48 height 26
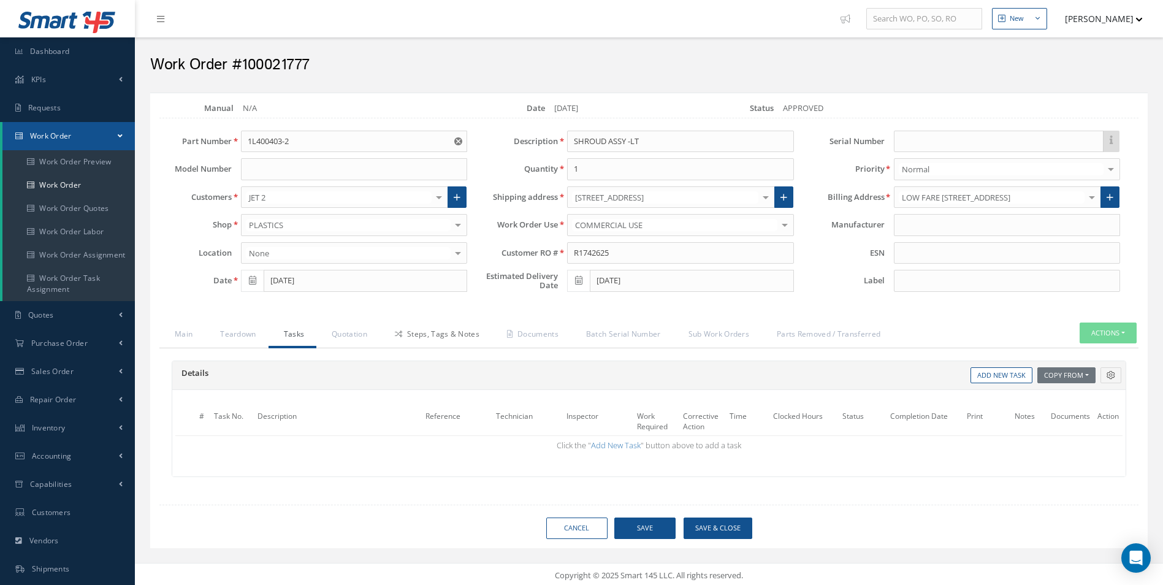
click at [410, 340] on link "Steps, Tags & Notes" at bounding box center [435, 335] width 112 height 26
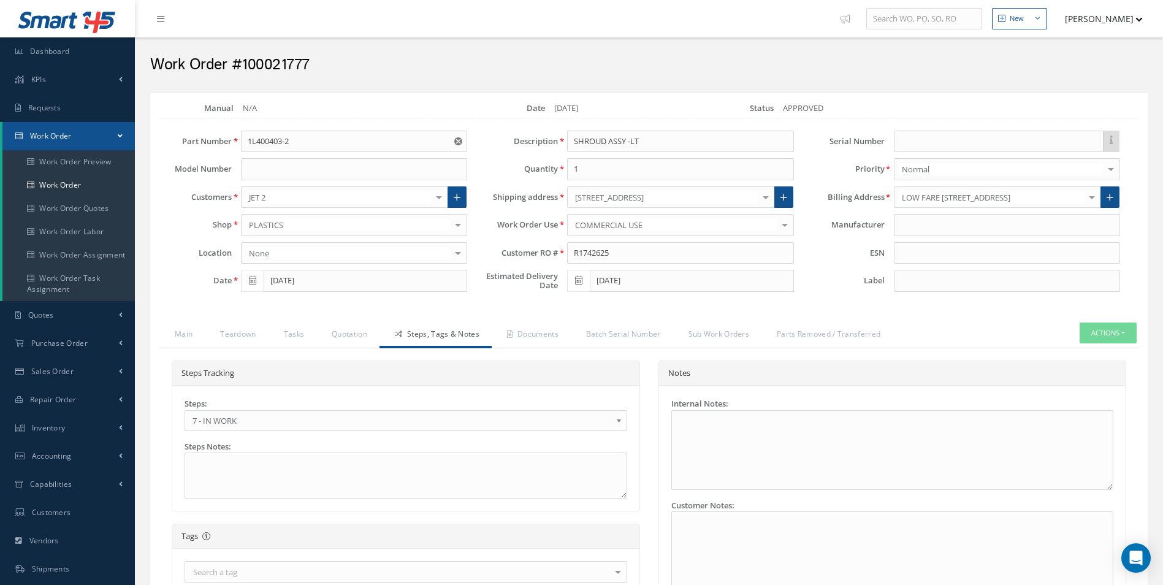
click at [431, 427] on span "7 - IN WORK" at bounding box center [401, 420] width 419 height 15
click at [539, 330] on link "Documents" at bounding box center [531, 335] width 79 height 26
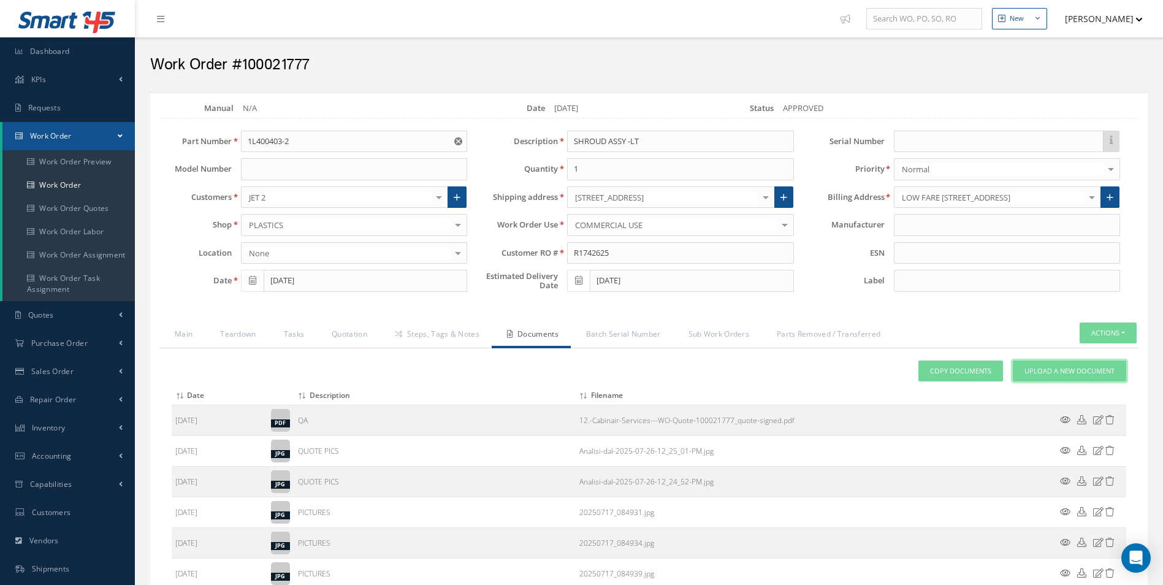
click at [1079, 371] on span "Upload a New Document" at bounding box center [1069, 371] width 90 height 10
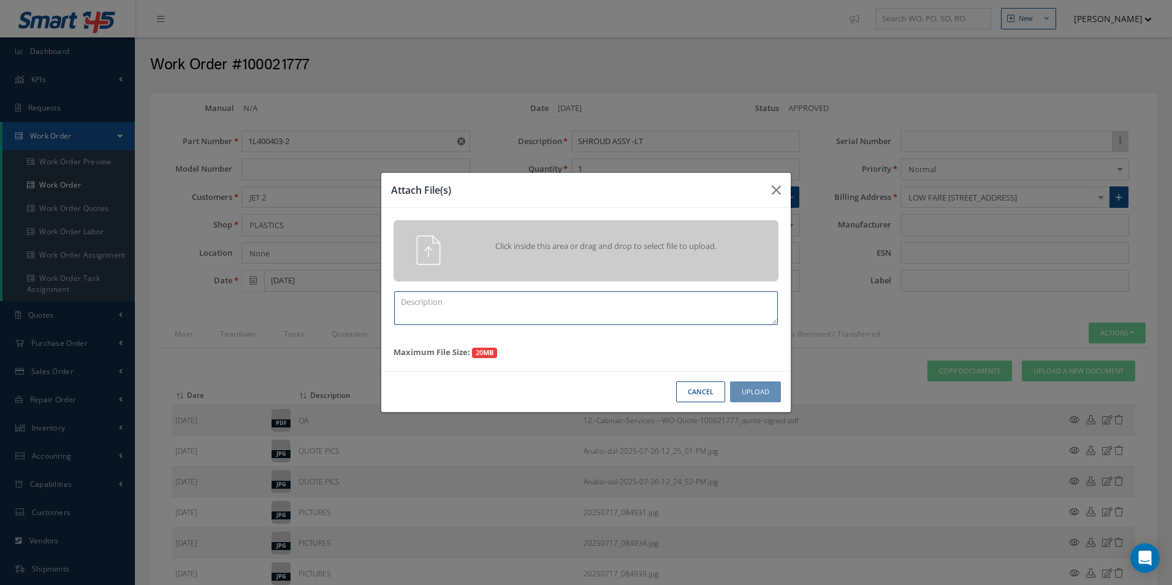
click at [544, 311] on textarea at bounding box center [586, 308] width 384 height 34
type textarea "FINISH"
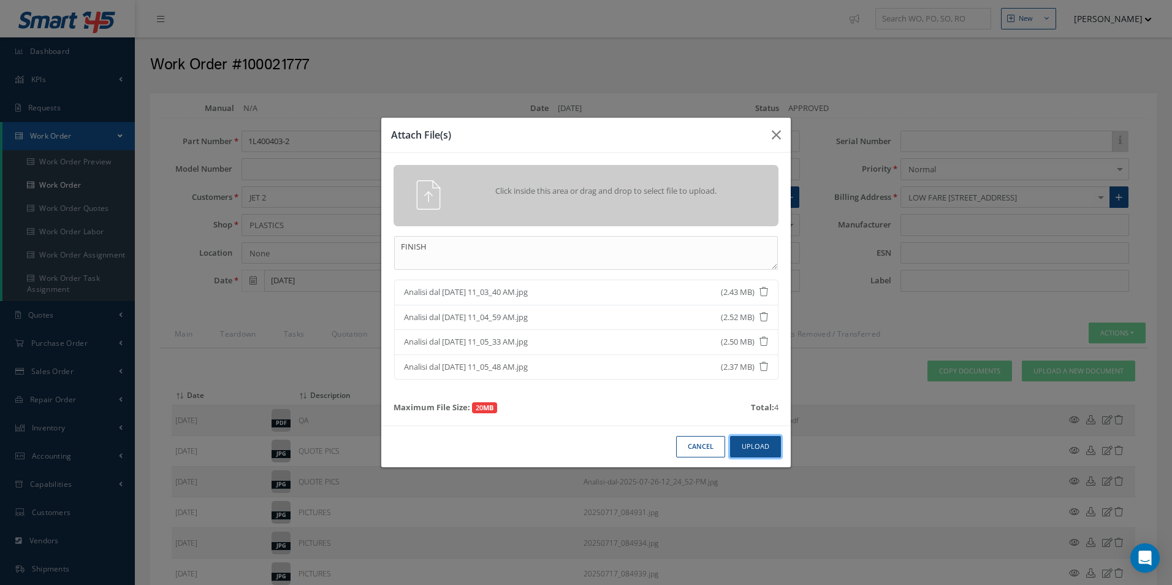
click at [761, 448] on button "Upload" at bounding box center [755, 446] width 51 height 21
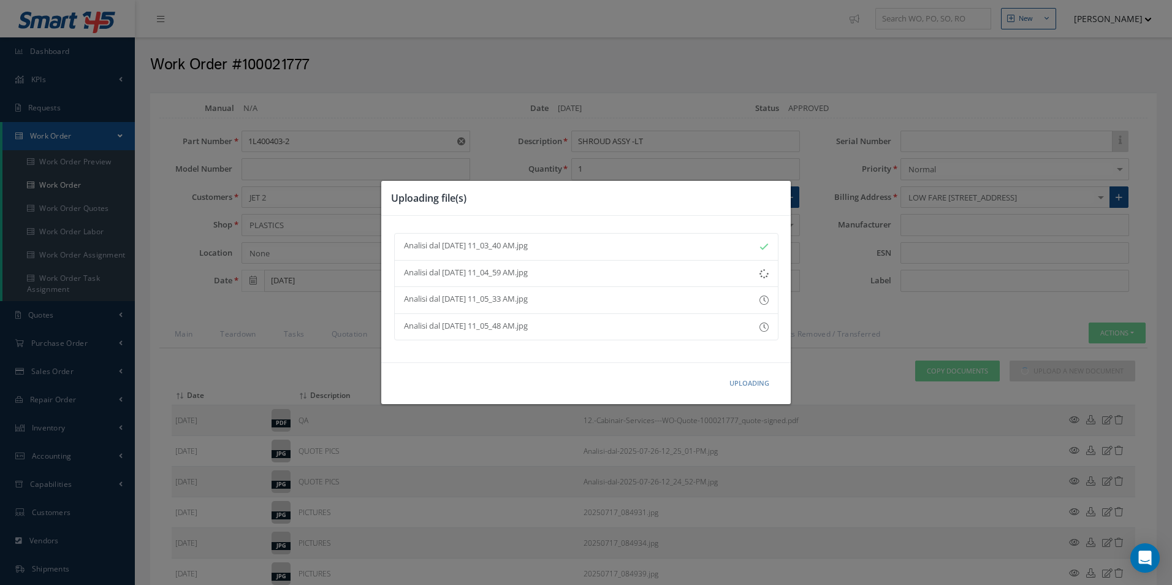
drag, startPoint x: 760, startPoint y: 432, endPoint x: 673, endPoint y: 204, distance: 244.0
click at [673, 204] on h3 "Uploading file(s)" at bounding box center [586, 198] width 390 height 15
click at [756, 389] on button "Done" at bounding box center [756, 383] width 49 height 21
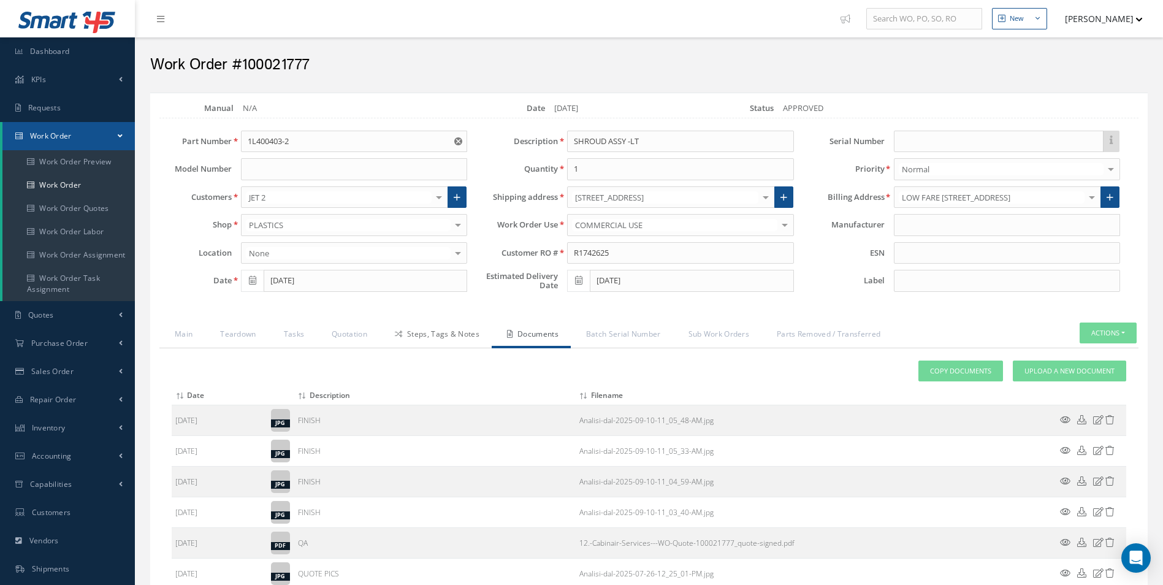
click at [441, 333] on link "Steps, Tags & Notes" at bounding box center [435, 335] width 112 height 26
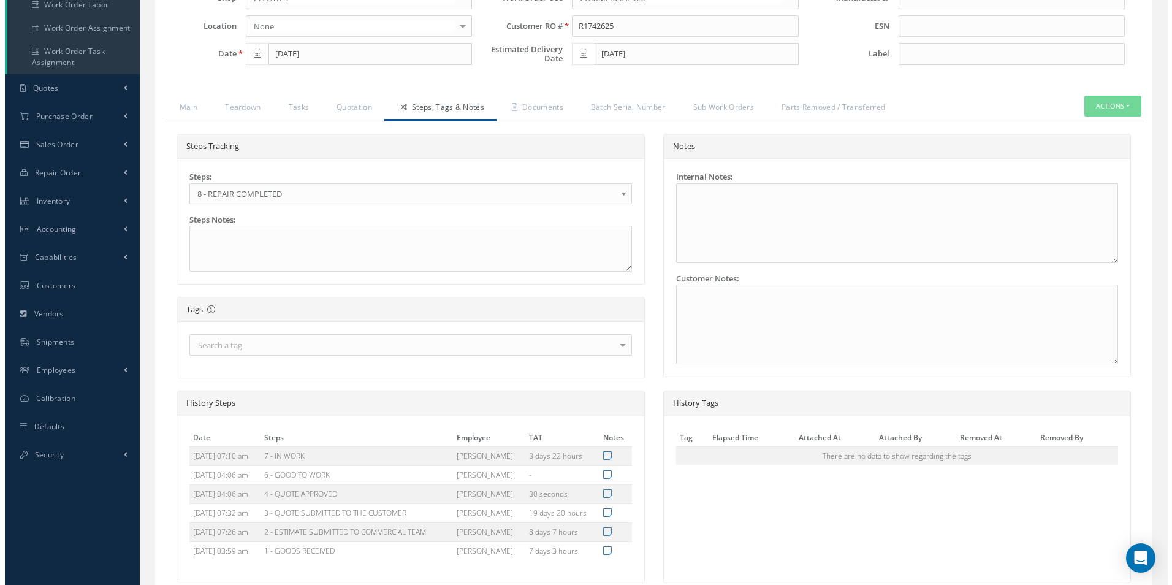
scroll to position [336, 0]
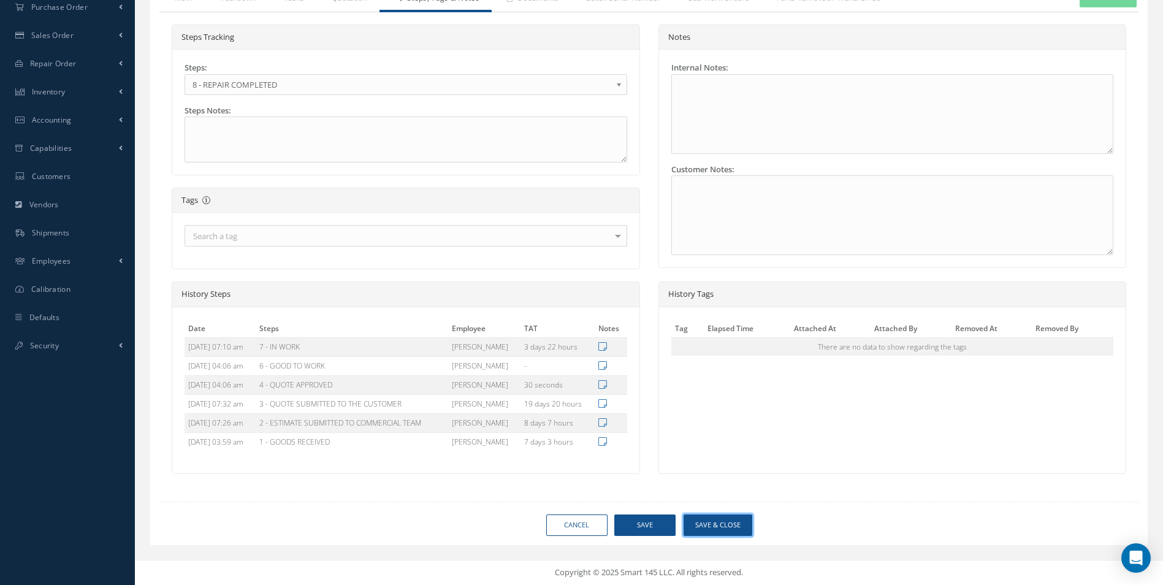
click at [720, 522] on button "Save & Close" at bounding box center [717, 524] width 69 height 21
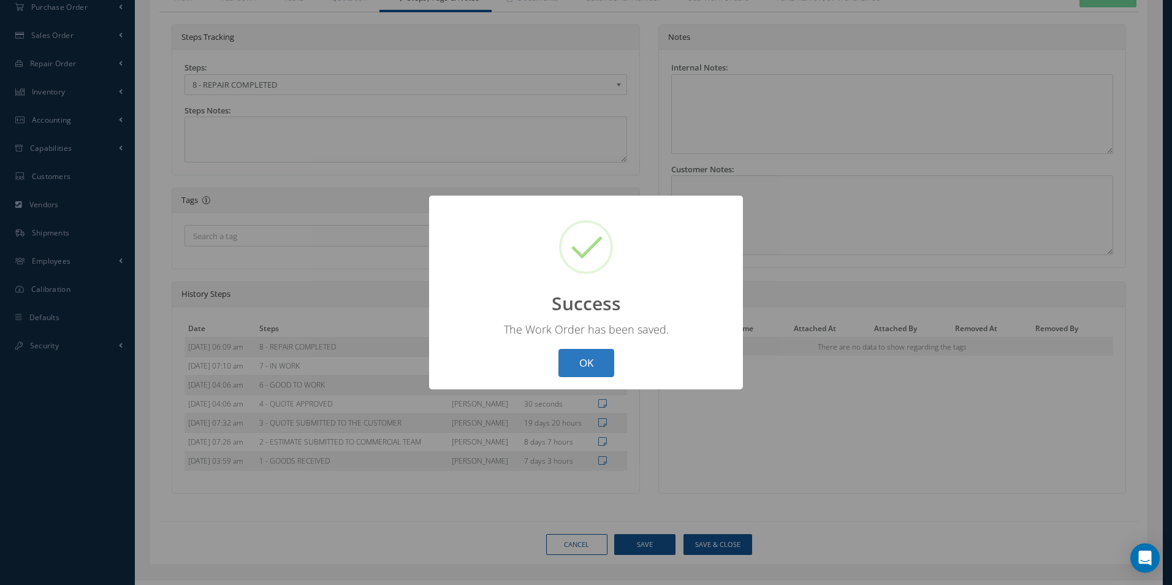
click at [596, 366] on button "OK" at bounding box center [586, 363] width 56 height 29
select select "25"
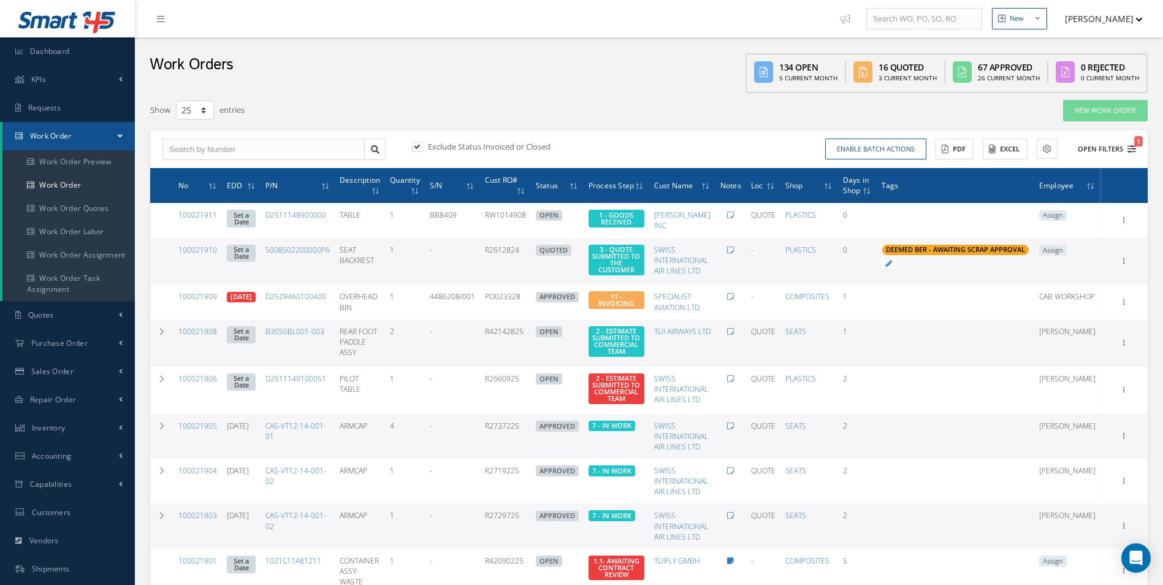
click at [1134, 154] on button "Open Filters 1" at bounding box center [1100, 149] width 69 height 20
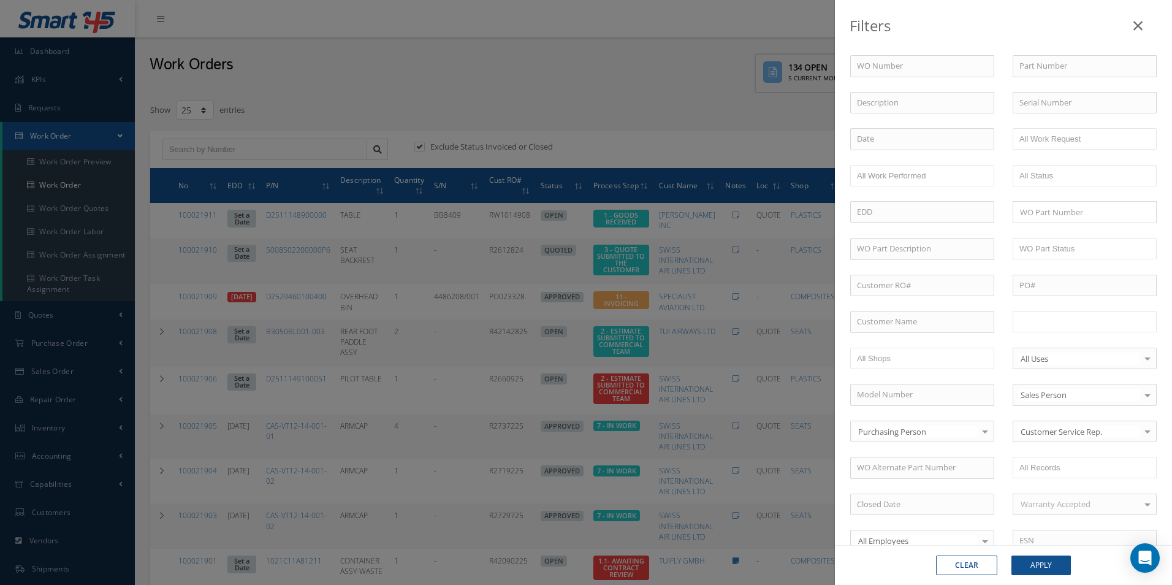
click at [1075, 325] on input "text" at bounding box center [1058, 321] width 78 height 15
click at [1051, 560] on button "Apply" at bounding box center [1040, 565] width 59 height 20
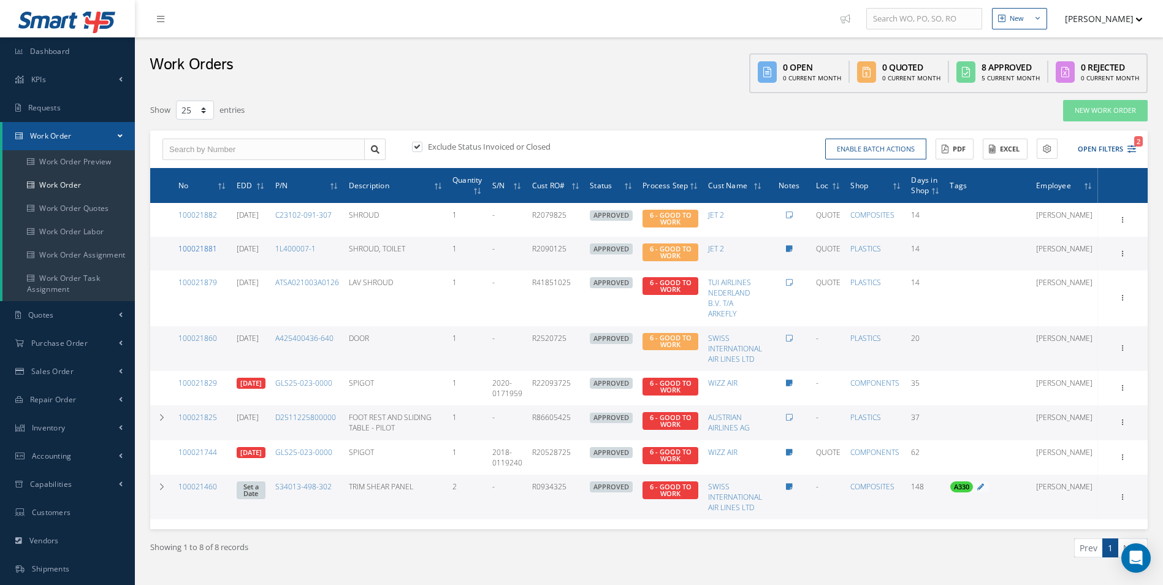
click at [204, 251] on link "100021881" at bounding box center [197, 248] width 39 height 10
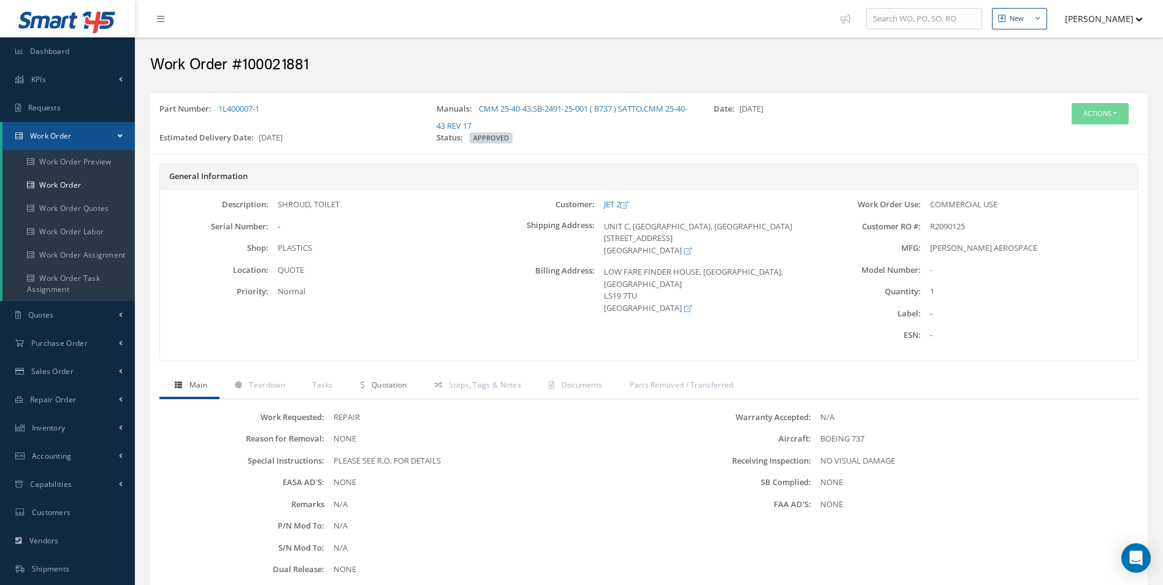
click at [408, 387] on link "Quotation" at bounding box center [382, 386] width 74 height 26
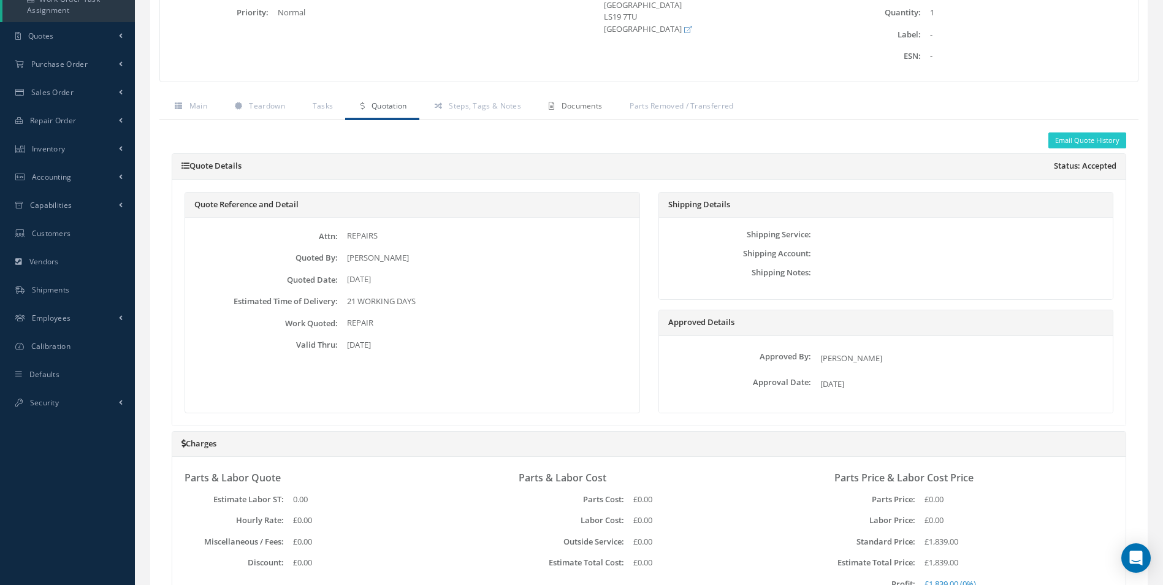
click at [587, 99] on link "Documents" at bounding box center [573, 107] width 81 height 26
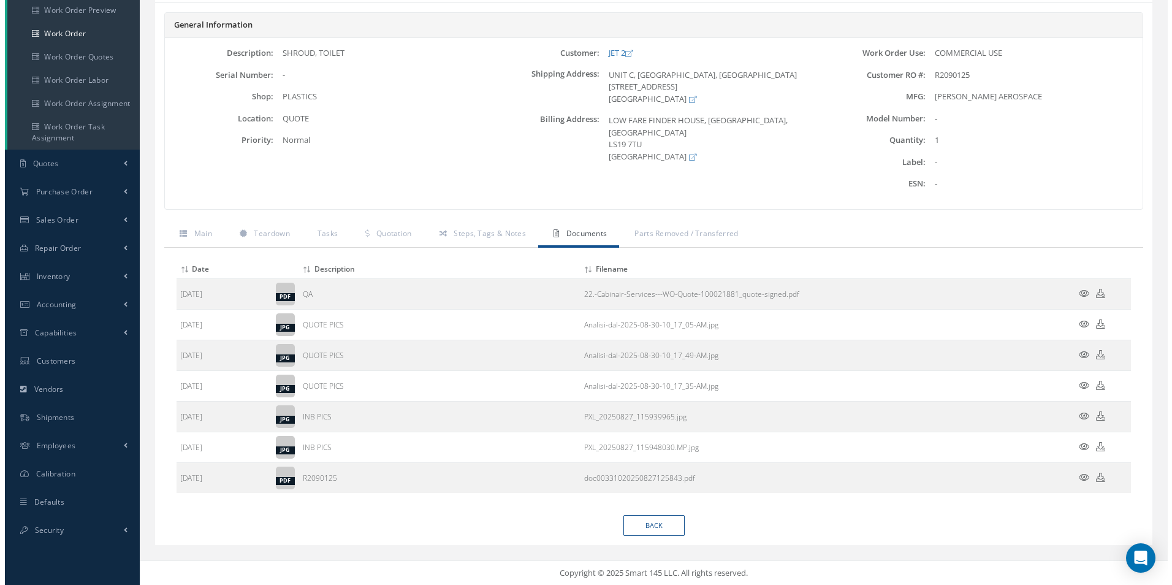
scroll to position [151, 0]
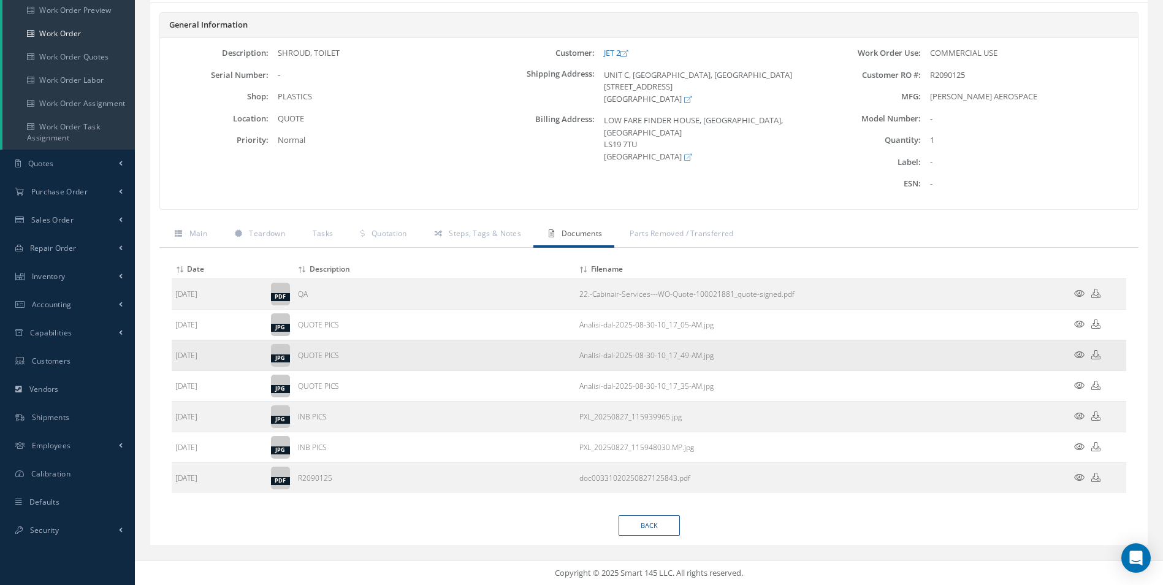
click at [1079, 351] on icon at bounding box center [1079, 354] width 10 height 9
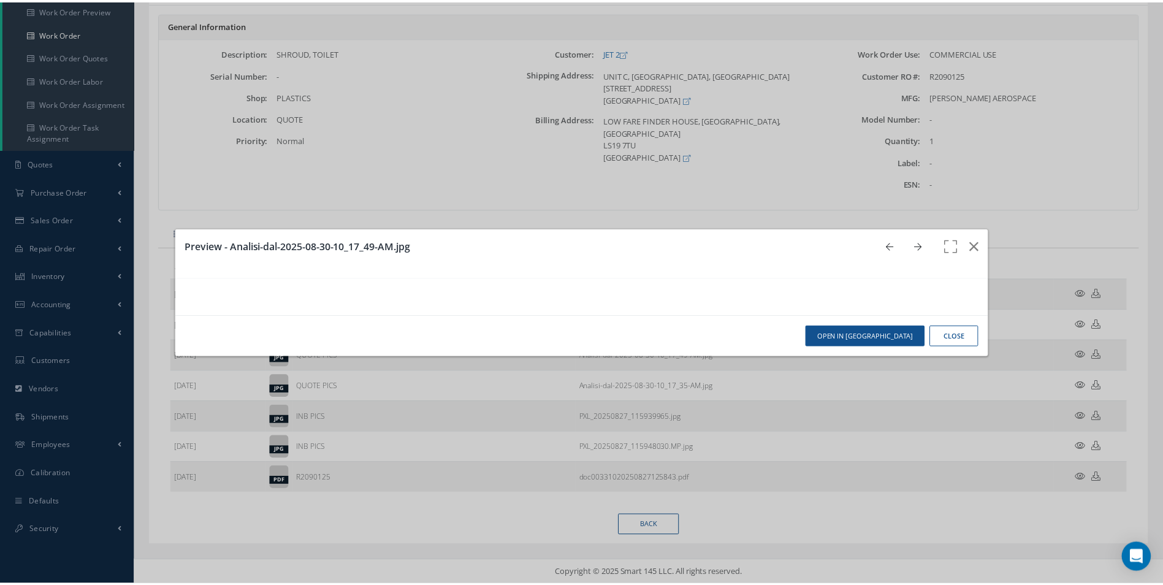
scroll to position [0, 0]
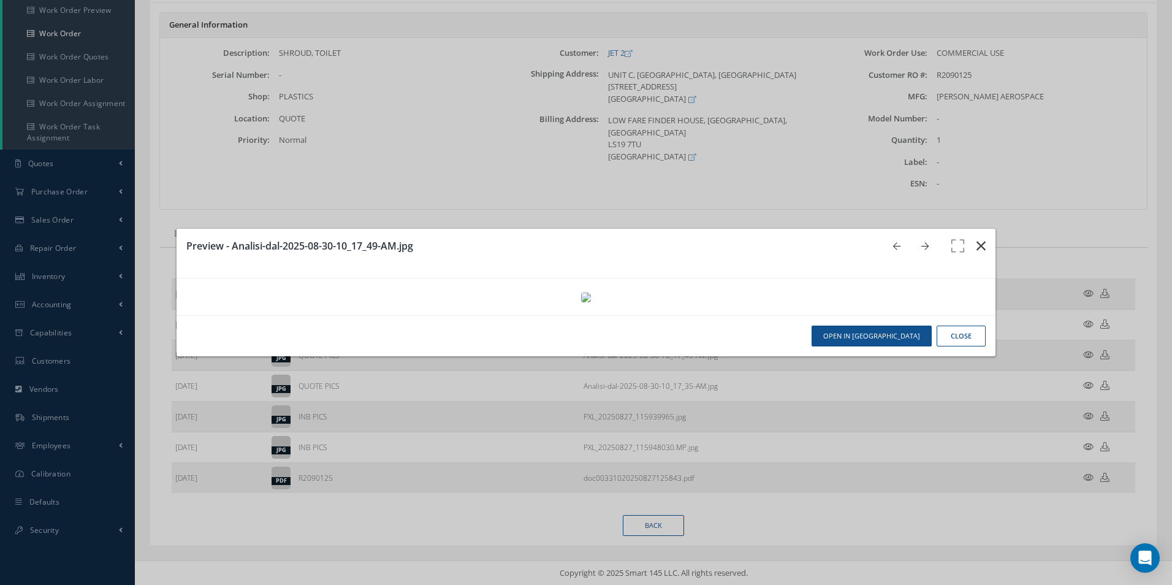
click at [976, 238] on icon "button" at bounding box center [980, 245] width 9 height 15
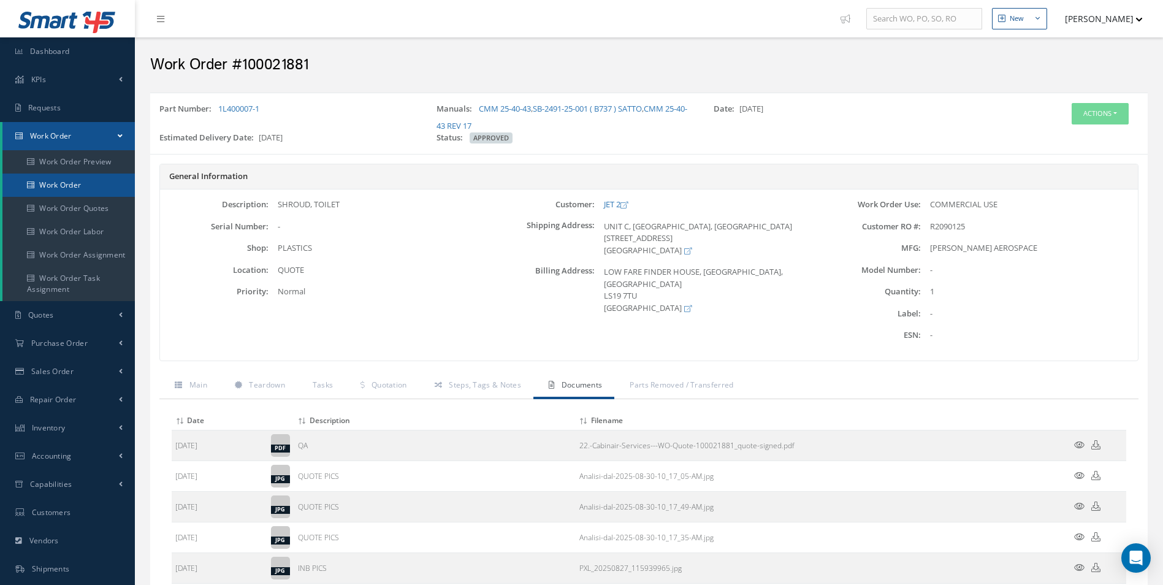
click at [71, 193] on link "Work Order" at bounding box center [68, 184] width 132 height 23
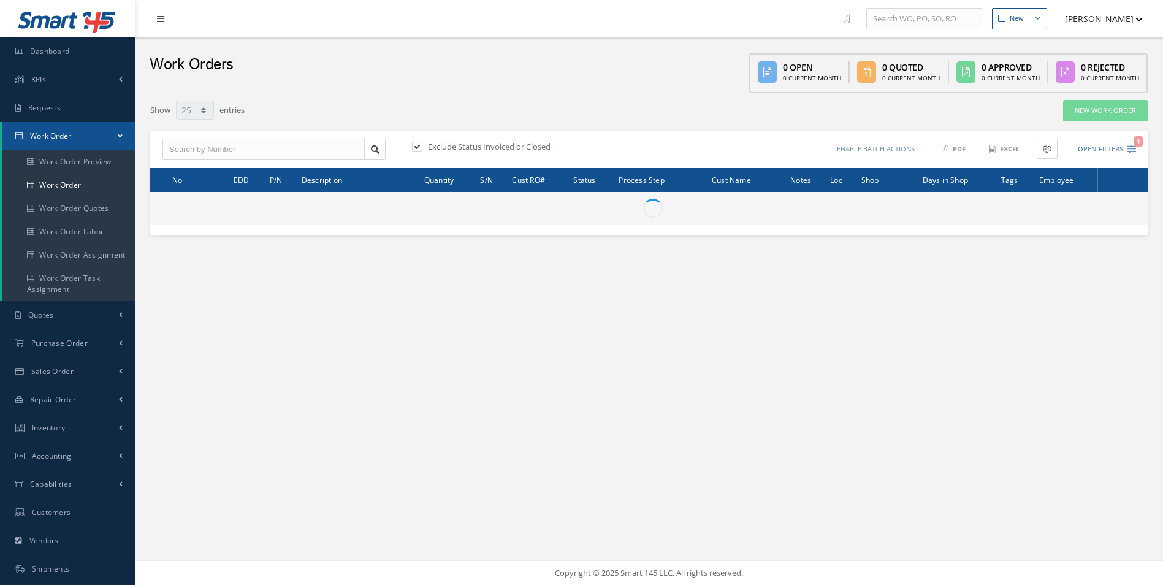
select select "25"
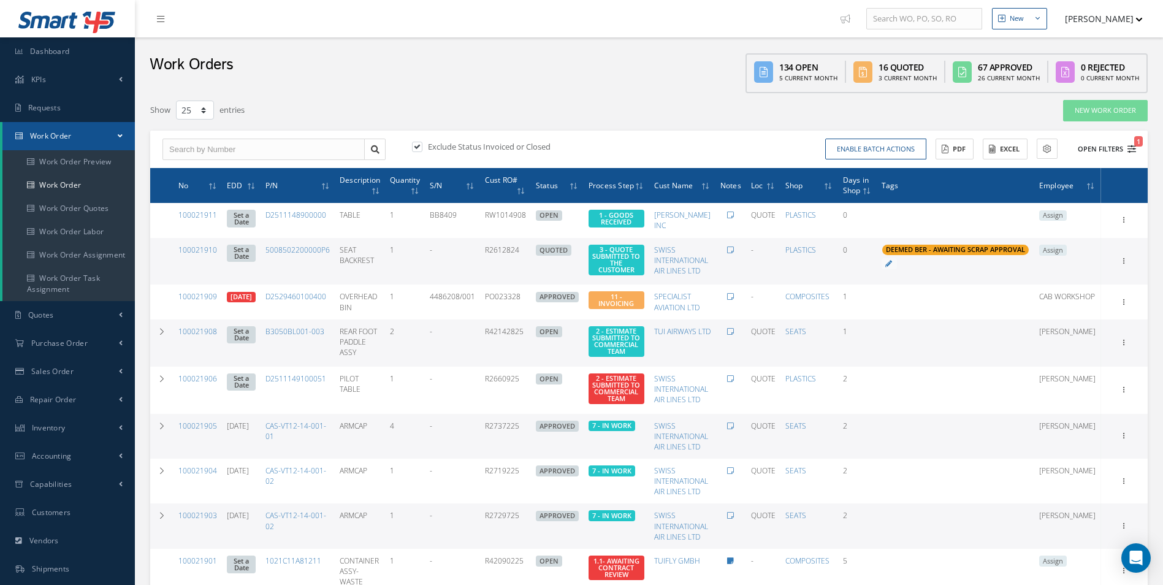
click at [1131, 148] on icon "1" at bounding box center [1131, 149] width 9 height 9
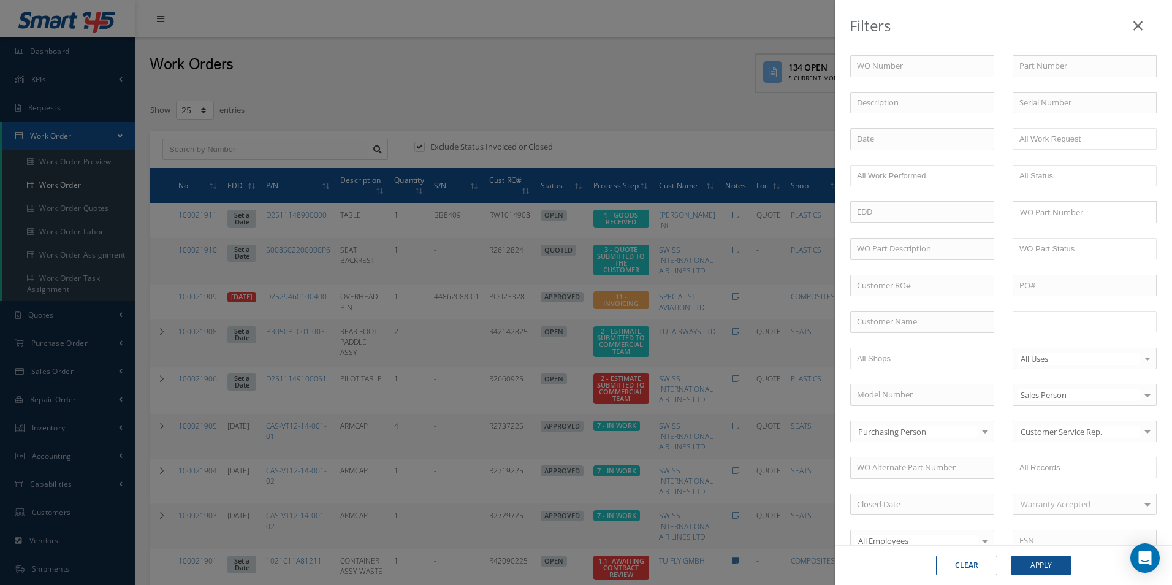
click at [1071, 322] on input "text" at bounding box center [1058, 321] width 78 height 15
drag, startPoint x: 1049, startPoint y: 566, endPoint x: 1035, endPoint y: 553, distance: 19.1
click at [1049, 566] on button "Apply" at bounding box center [1040, 565] width 59 height 20
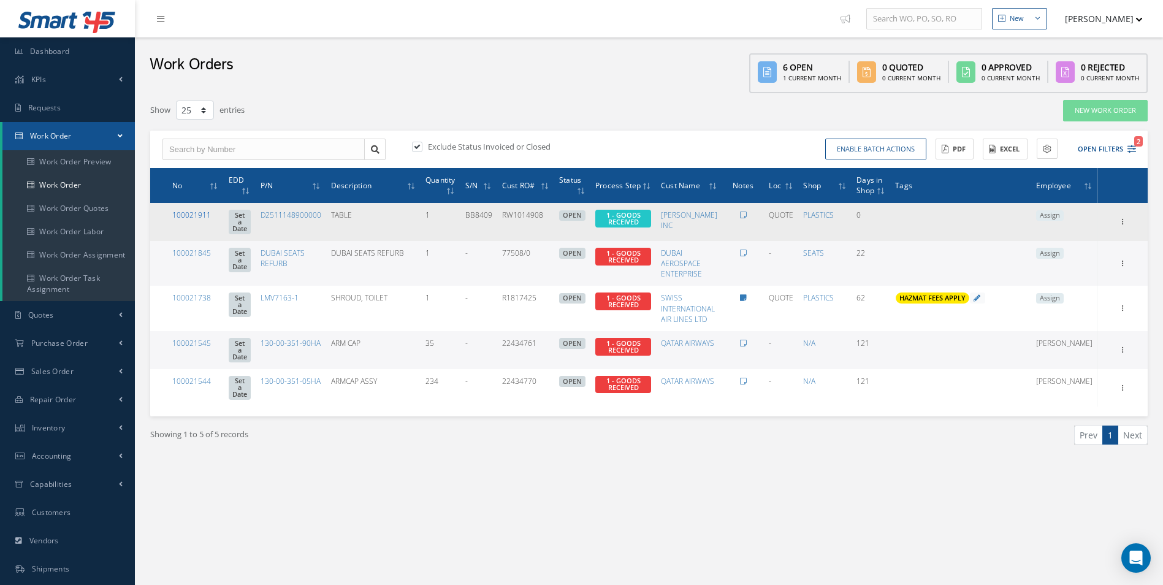
click at [186, 213] on link "100021911" at bounding box center [191, 215] width 39 height 10
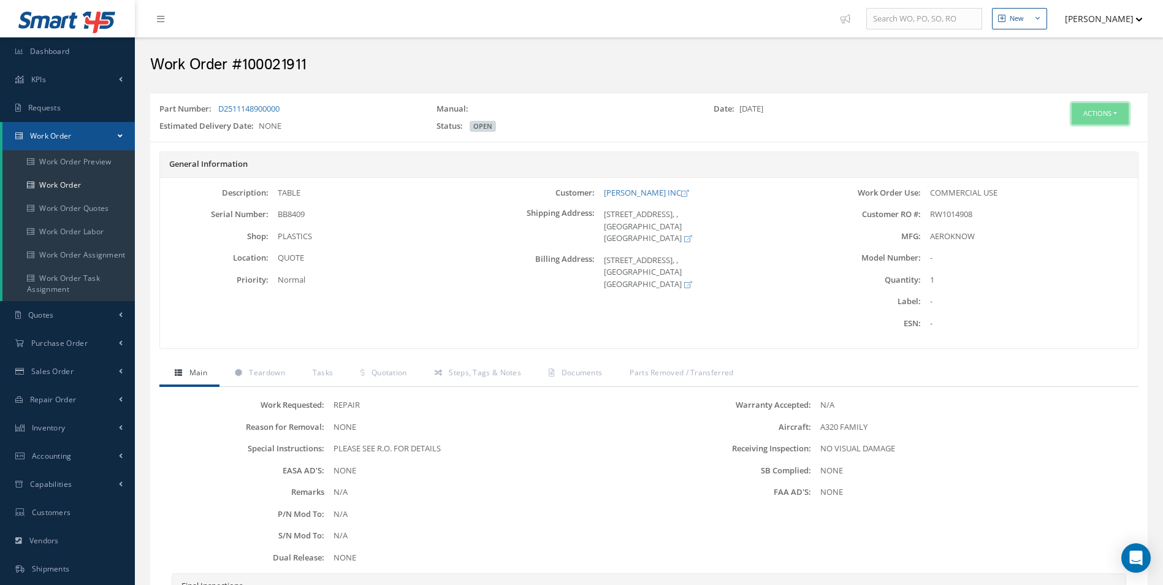
click at [1113, 116] on button "Actions" at bounding box center [1099, 113] width 57 height 21
click at [1082, 135] on link "Edit" at bounding box center [1081, 137] width 98 height 17
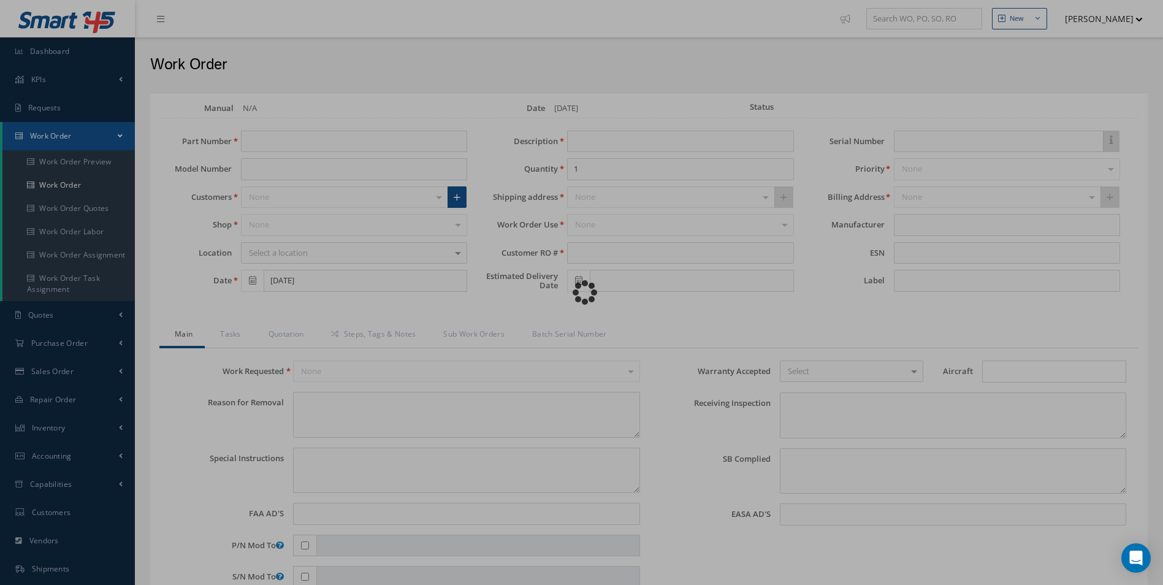
type input "D2511148900000"
type input "TABLE"
type input "RW1014908"
type input "BB8409"
type textarea "NONE"
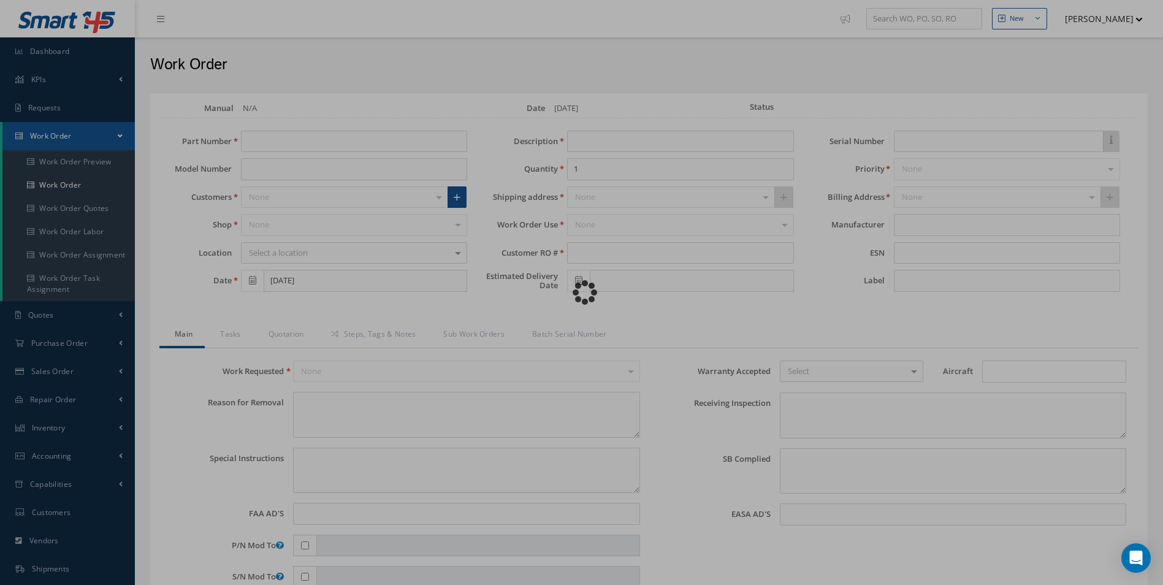
type textarea "PLEASE SEE R.O. FOR DETAILS"
type input "NONE"
type textarea "NO VISUAL DAMAGE"
type textarea "NONE"
type input "NONE"
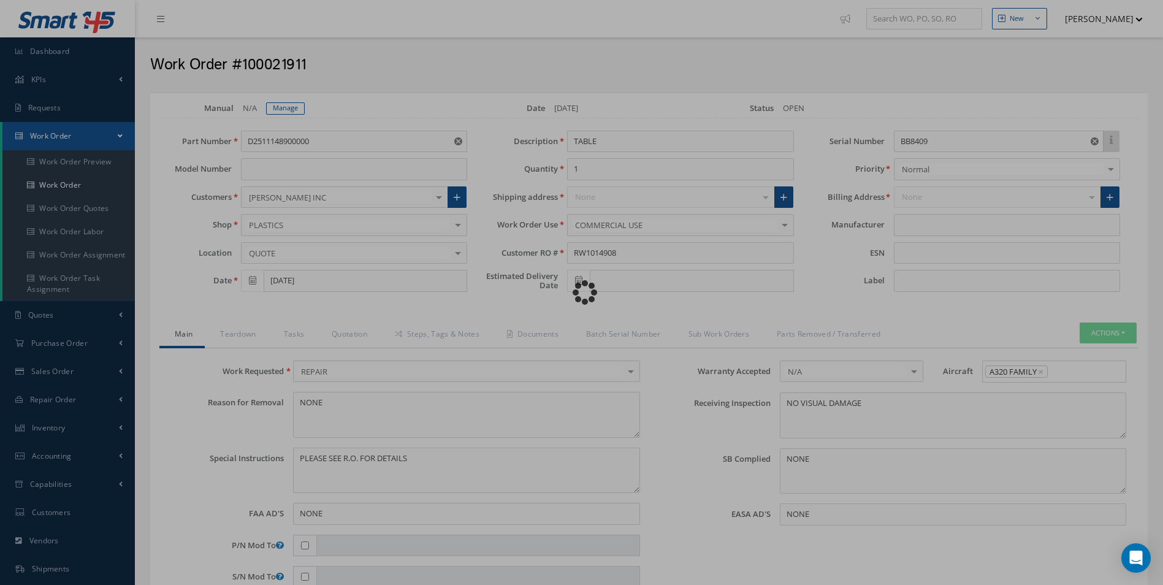
type input "AEROKNOW"
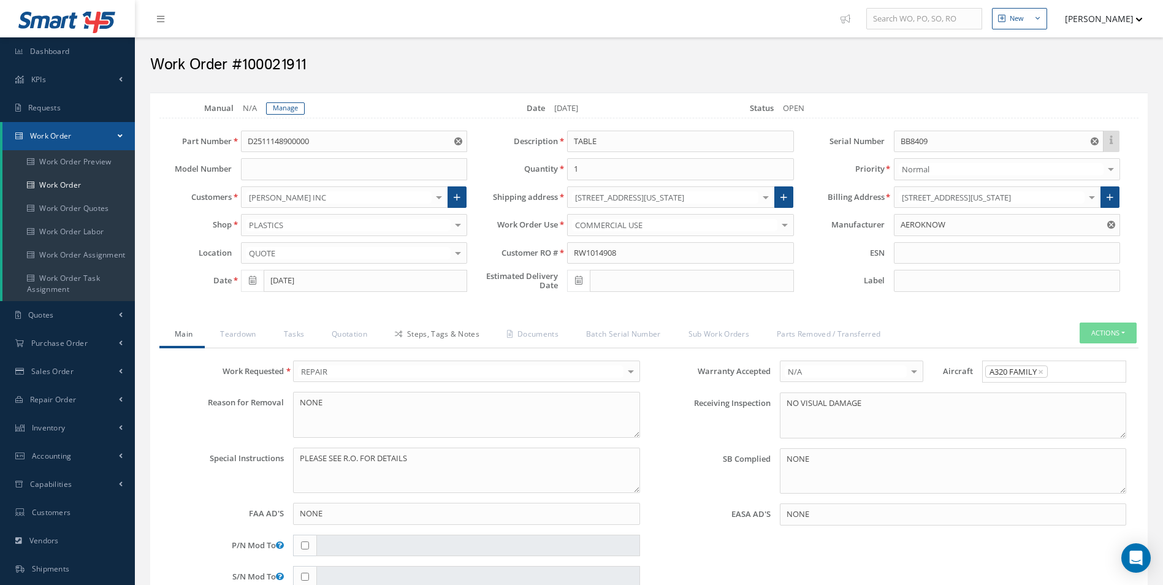
click at [438, 335] on link "Steps, Tags & Notes" at bounding box center [435, 335] width 112 height 26
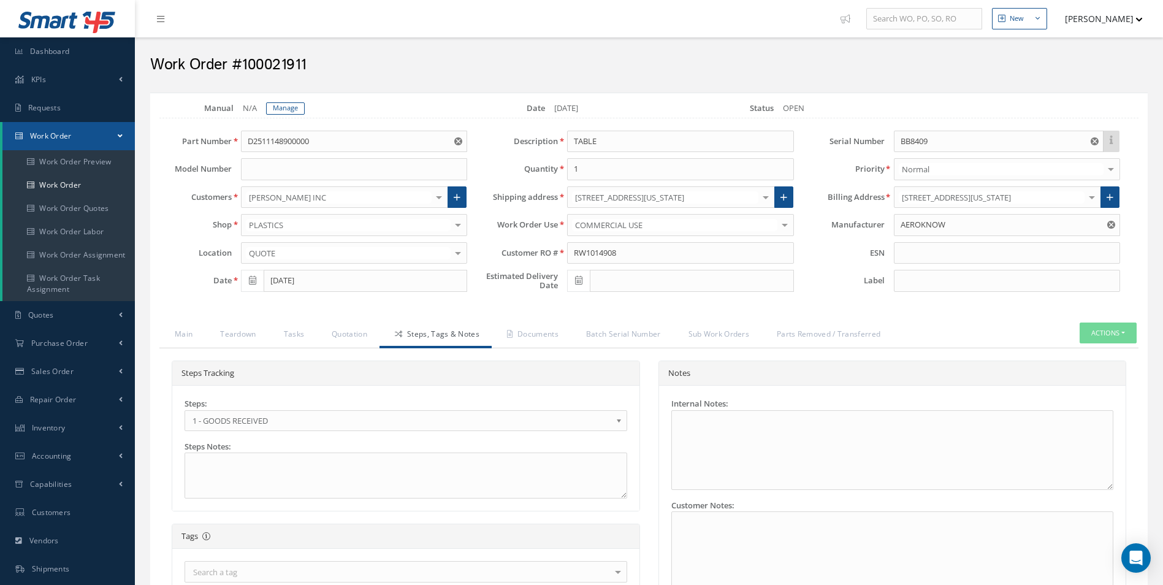
click at [251, 427] on span "1 - GOODS RECEIVED" at bounding box center [401, 420] width 419 height 15
click at [538, 341] on link "Documents" at bounding box center [531, 335] width 79 height 26
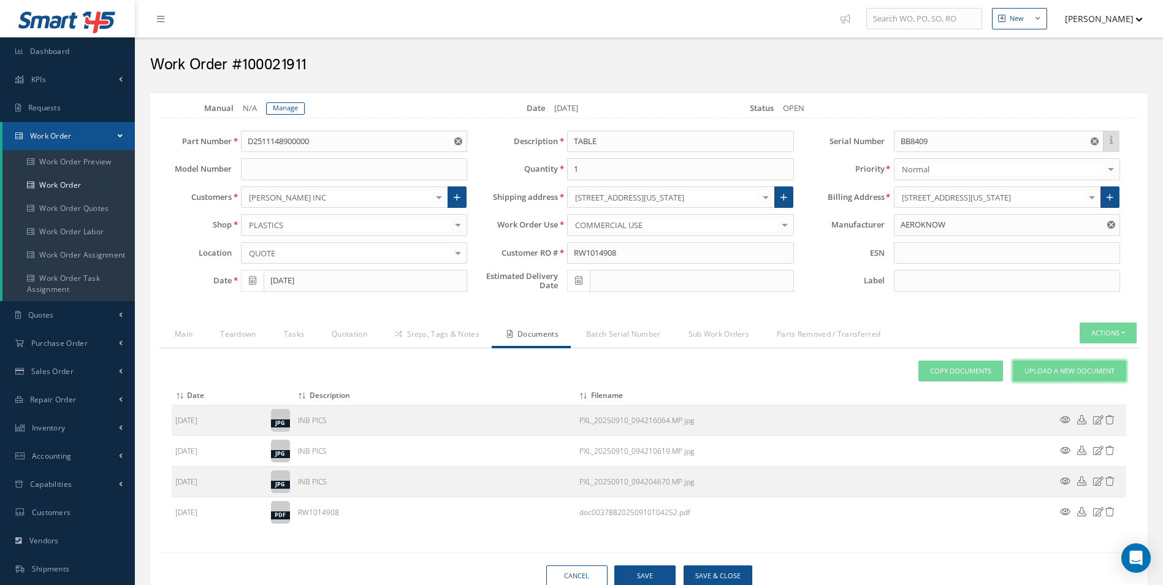
click at [1028, 379] on link "Upload a New Document" at bounding box center [1069, 370] width 113 height 21
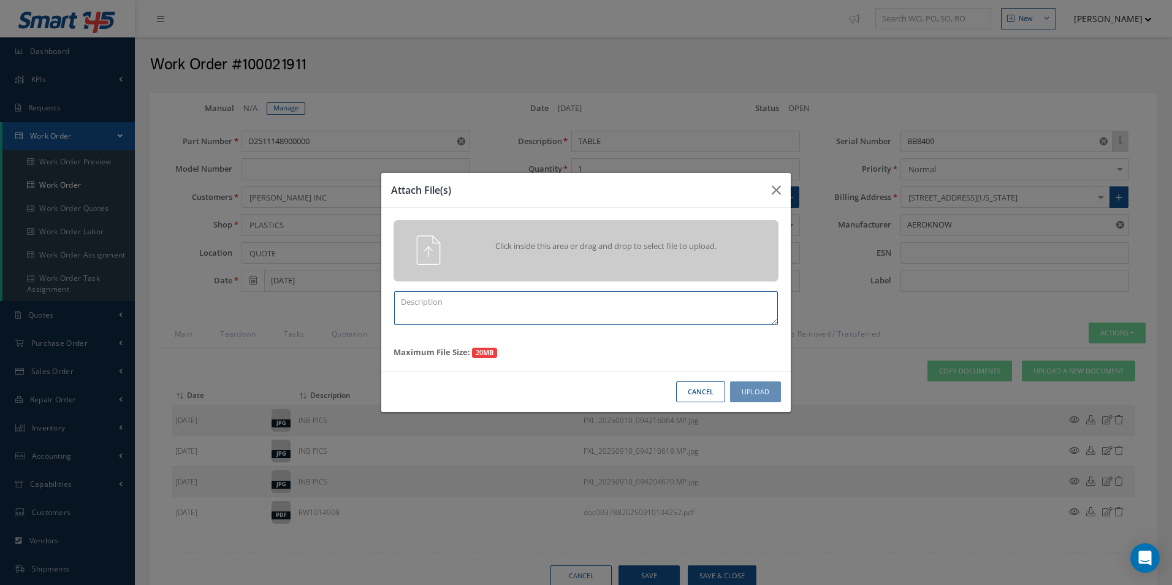
click at [435, 314] on textarea at bounding box center [586, 308] width 384 height 34
type textarea "QUOTE PICS"
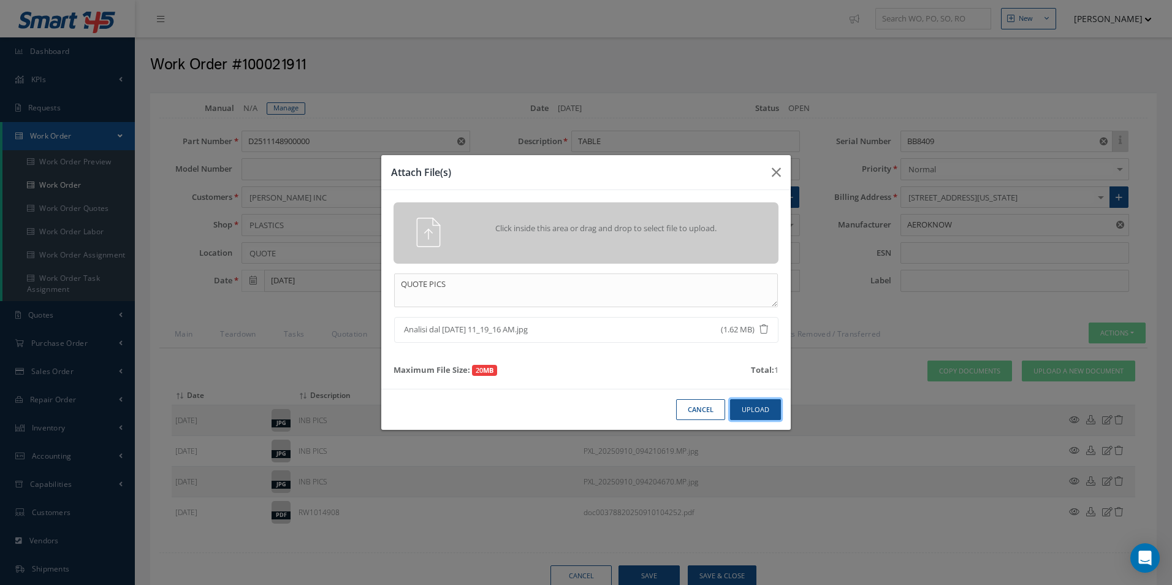
click at [739, 412] on button "Upload" at bounding box center [755, 409] width 51 height 21
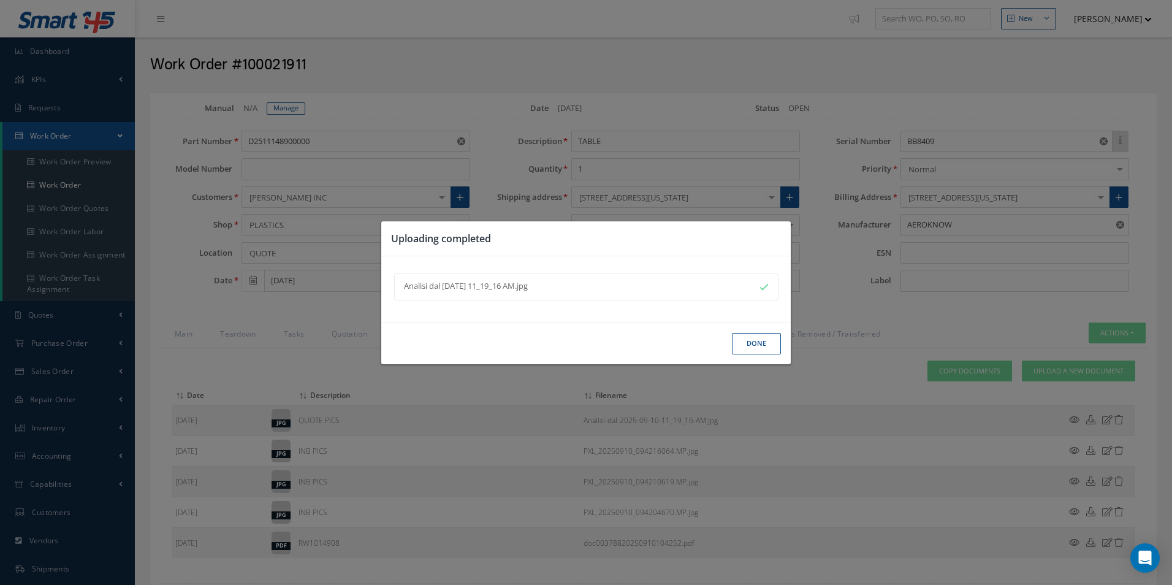
click at [758, 347] on button "Done" at bounding box center [756, 343] width 49 height 21
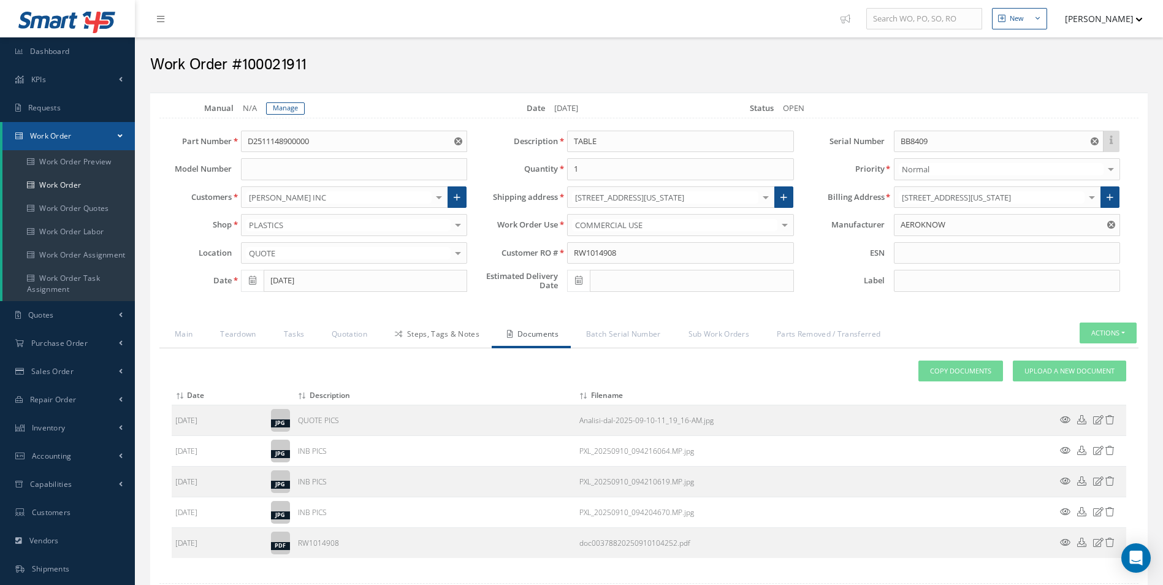
click at [418, 340] on link "Steps, Tags & Notes" at bounding box center [435, 335] width 112 height 26
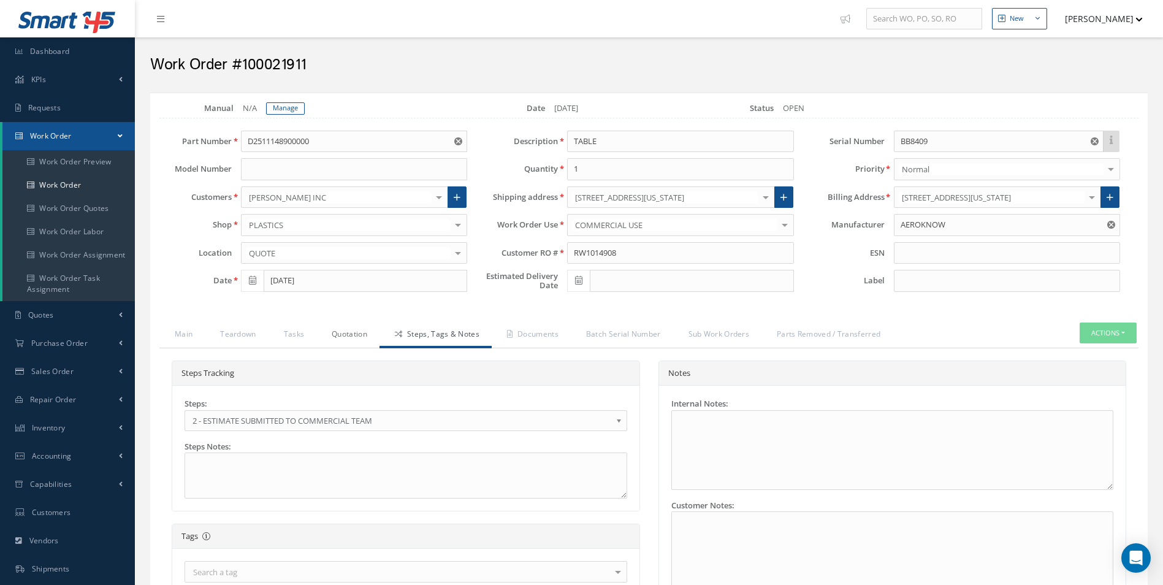
click at [348, 338] on link "Quotation" at bounding box center [347, 335] width 63 height 26
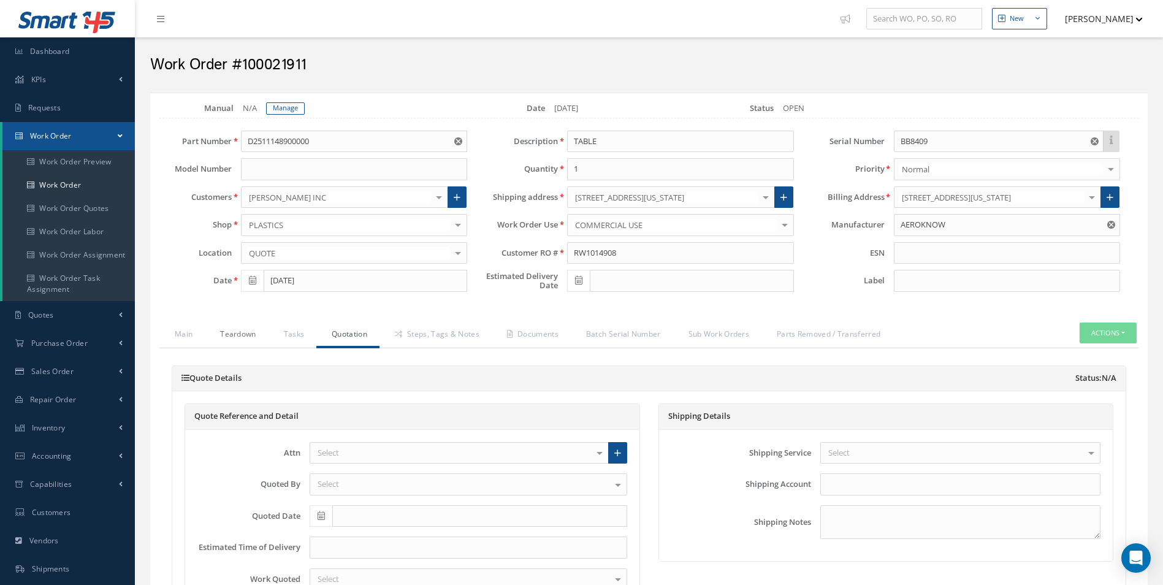
click at [213, 333] on link "Teardown" at bounding box center [236, 335] width 63 height 26
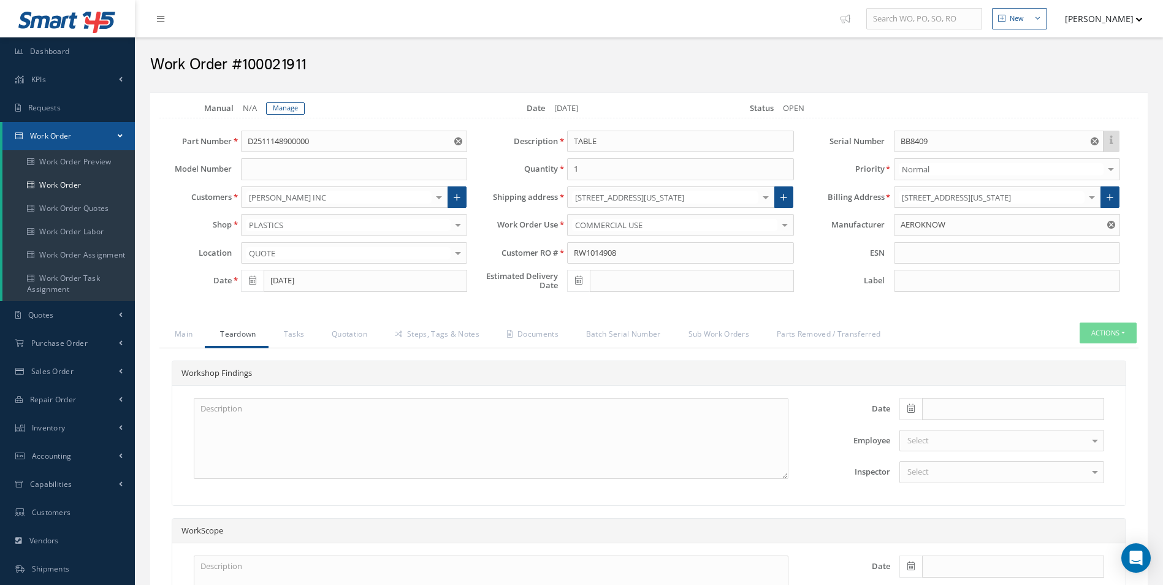
click at [905, 403] on span at bounding box center [910, 409] width 23 height 22
click at [963, 389] on th "Today" at bounding box center [963, 390] width 129 height 18
type input "[DATE]"
click at [956, 468] on div "Select" at bounding box center [1001, 472] width 205 height 22
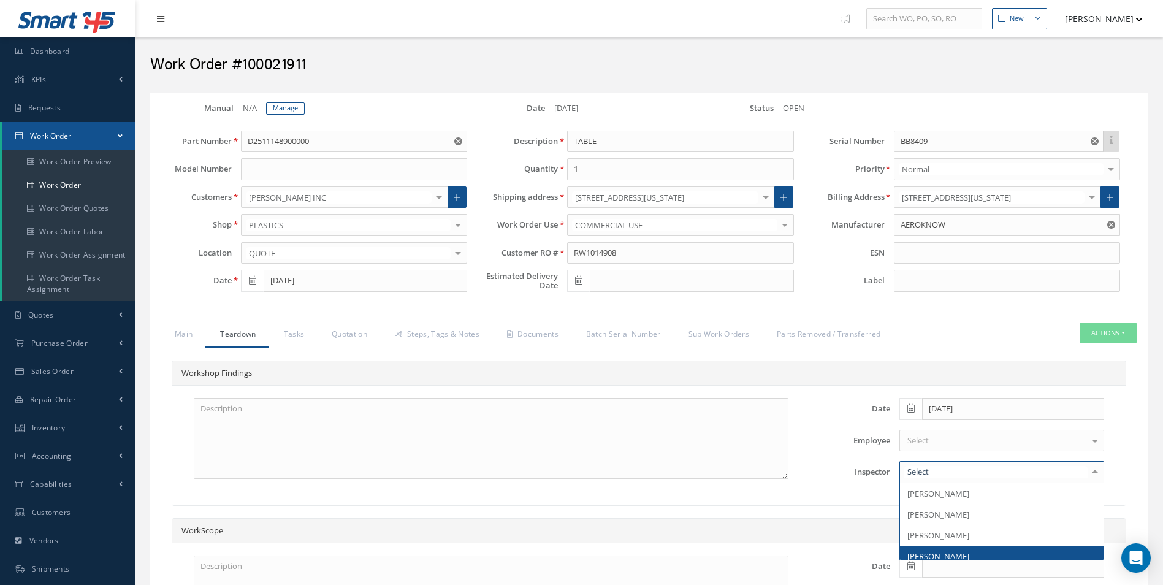
click at [960, 553] on span "[PERSON_NAME]" at bounding box center [938, 555] width 62 height 11
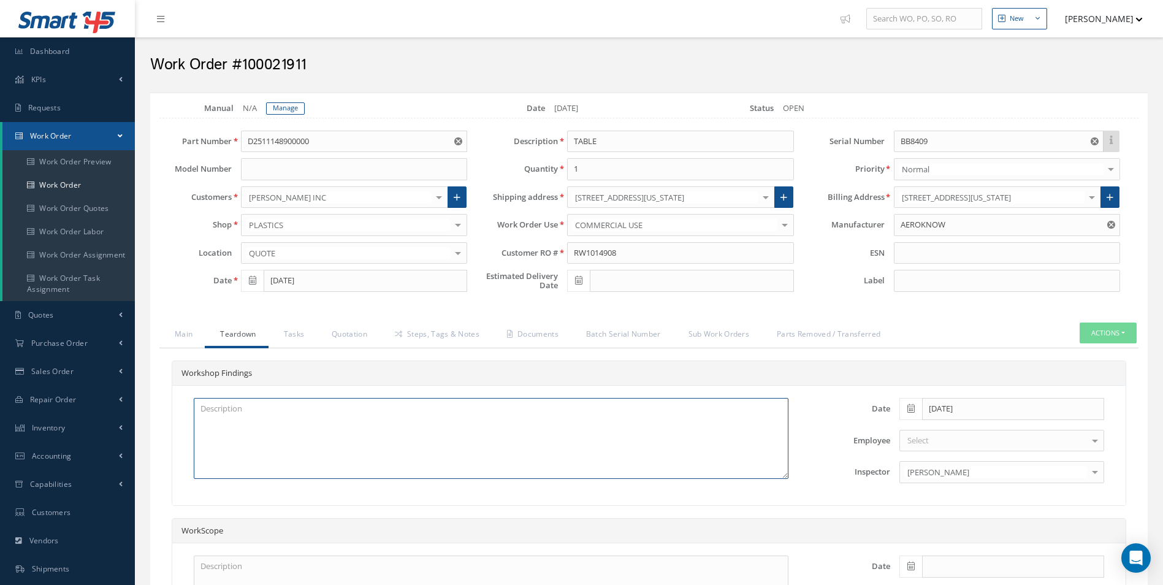
click at [305, 419] on textarea at bounding box center [491, 438] width 595 height 81
paste textarea "TRAY TABLE CRACKED AT HINGE POSITION (SATTO REPAIR) X2 TRAY TABLE DISK-LOCATING…"
type textarea "TRAY TABLE CRACKED AT HINGE POSITION (SATTO REPAIR) X2 TRAY TABLE DISK-LOCATING…"
click at [339, 331] on link "Quotation" at bounding box center [347, 335] width 63 height 26
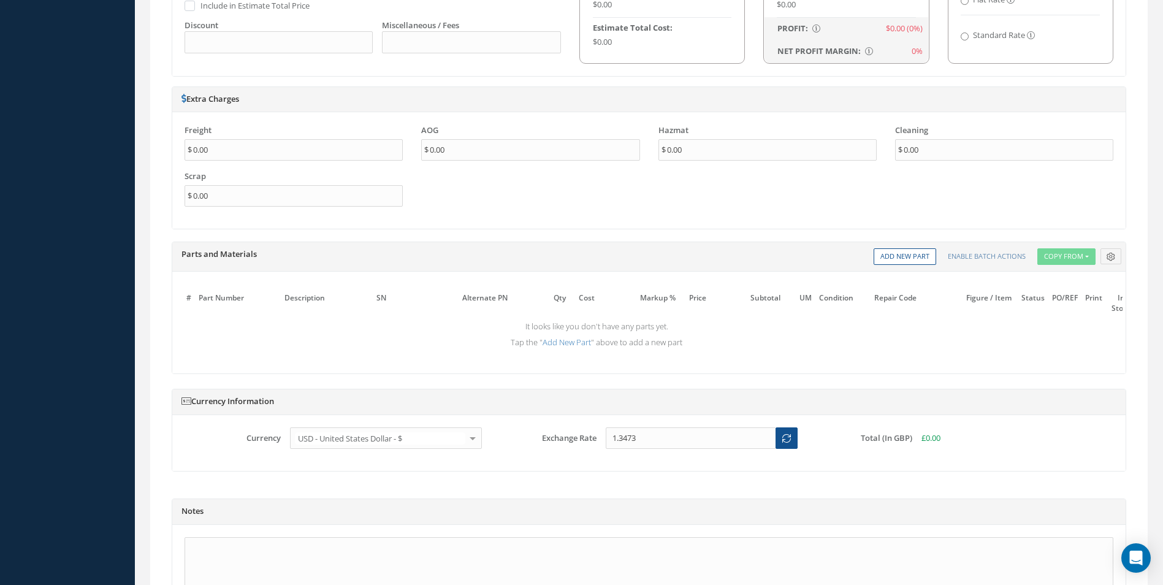
scroll to position [919, 0]
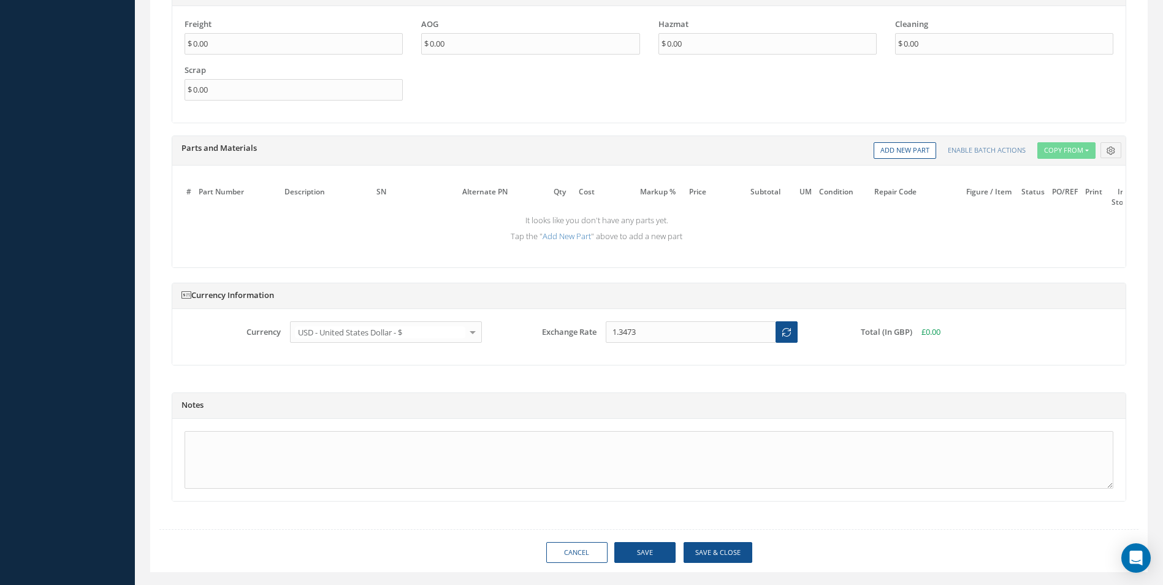
click at [917, 140] on div "Parts and Materials Description SN Alternate PN Qty Cost Markup Percentage Pric…" at bounding box center [648, 150] width 953 height 29
click at [914, 145] on link "Add New Part" at bounding box center [904, 150] width 63 height 17
click at [914, 147] on link "Add New Part" at bounding box center [904, 150] width 63 height 17
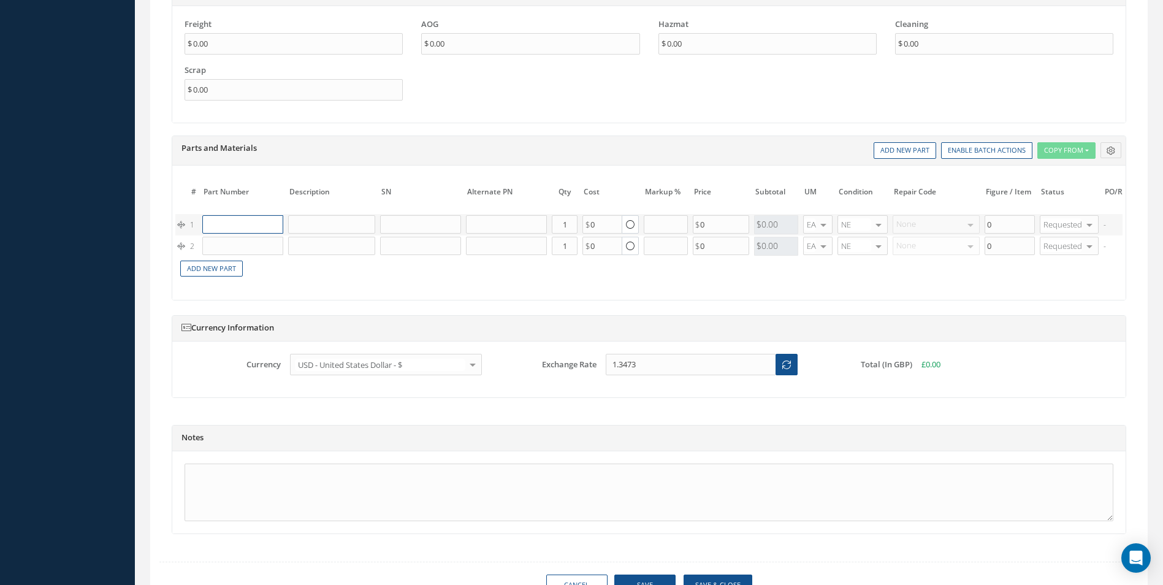
click at [268, 227] on input "text" at bounding box center [242, 224] width 81 height 18
paste input "D2511044420000"
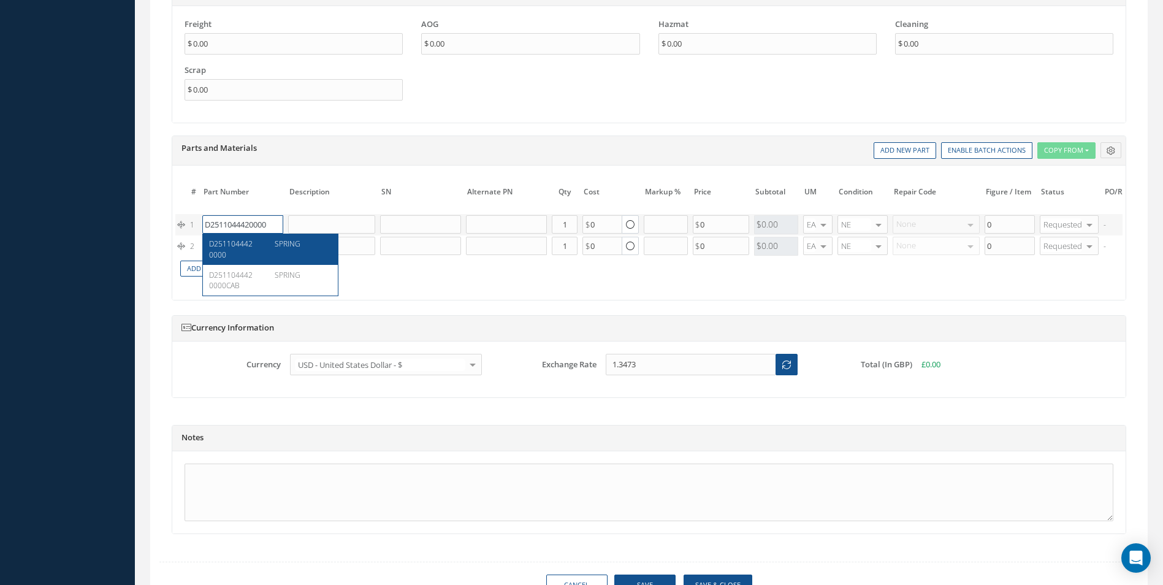
type input "D2511044420000"
click at [249, 237] on div "D2511044420000 SPRING" at bounding box center [270, 249] width 135 height 31
type input "SPRING"
type input "45.55"
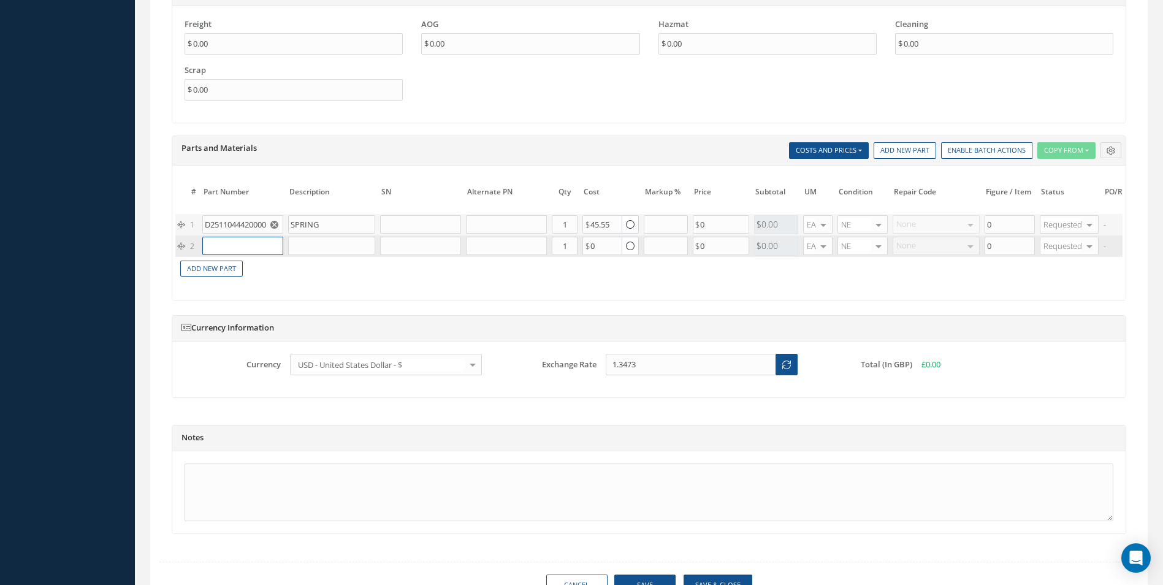
click at [256, 243] on input "text" at bounding box center [242, 246] width 81 height 18
paste input "D2511043720000"
type input "D2511043720000"
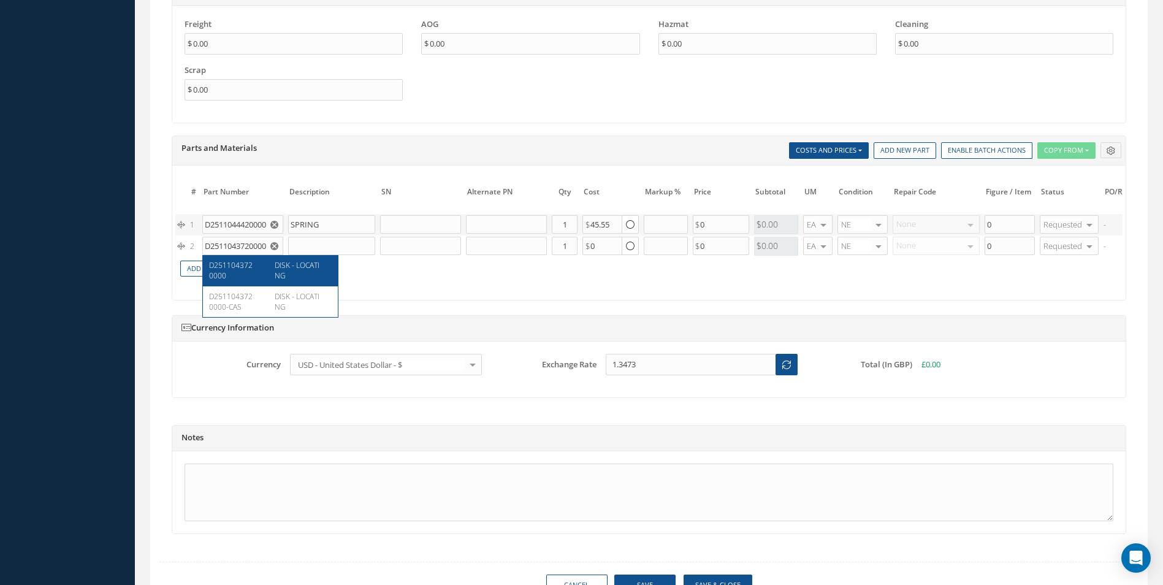
click at [273, 264] on div "DISK - LOCATING" at bounding box center [298, 270] width 66 height 21
type input "DISK - LOCATING"
type input "37.00"
click at [571, 224] on input "1" at bounding box center [565, 224] width 26 height 18
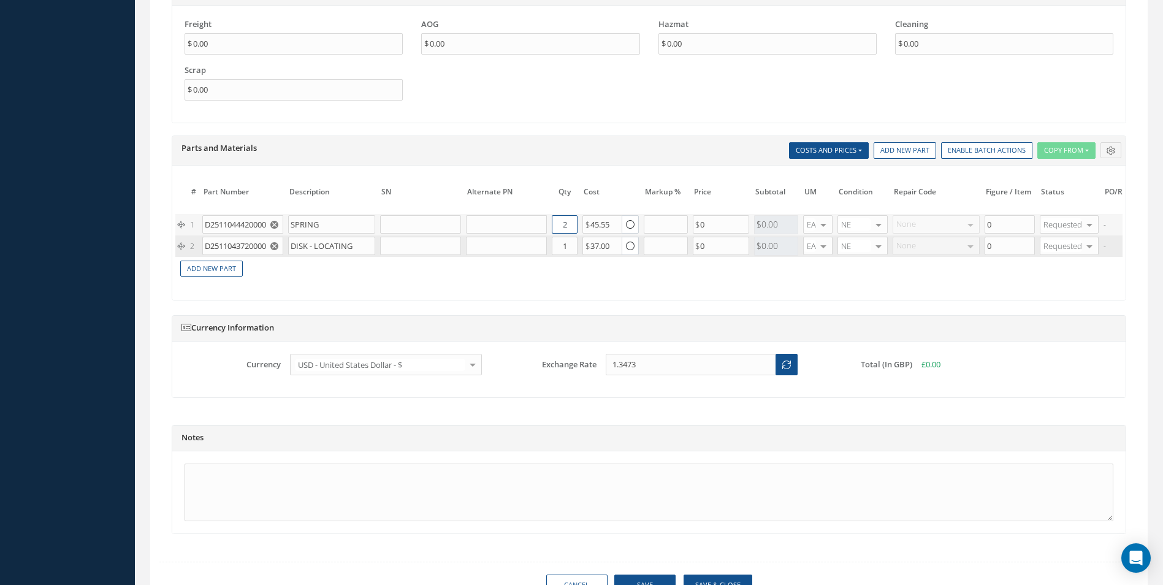
type input "2"
click at [572, 251] on input "1" at bounding box center [565, 246] width 26 height 18
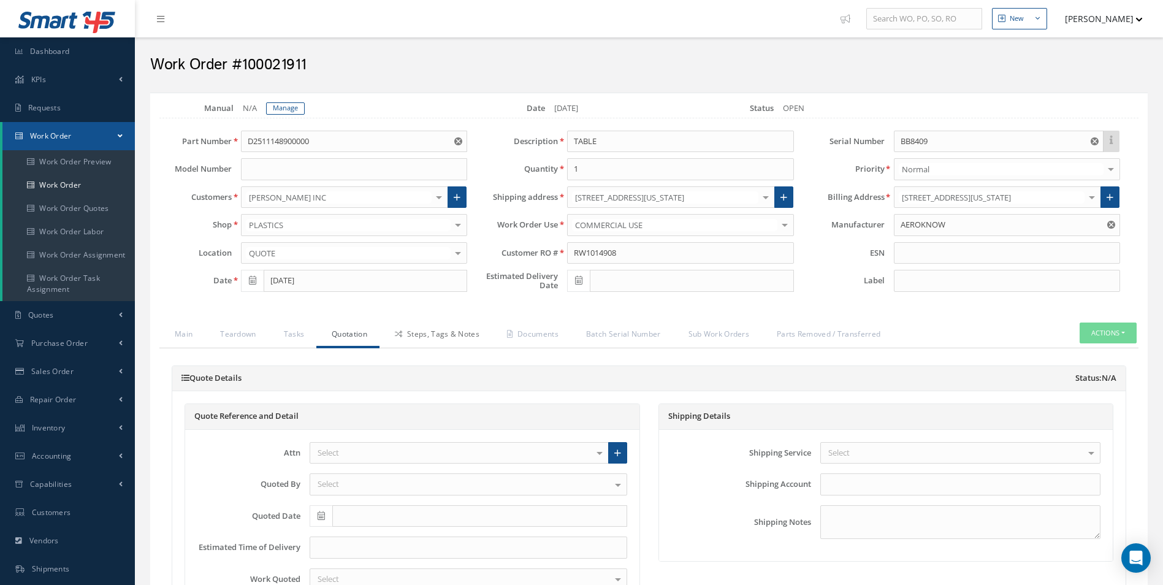
type input "2"
click at [452, 325] on link "Steps, Tags & Notes" at bounding box center [435, 335] width 112 height 26
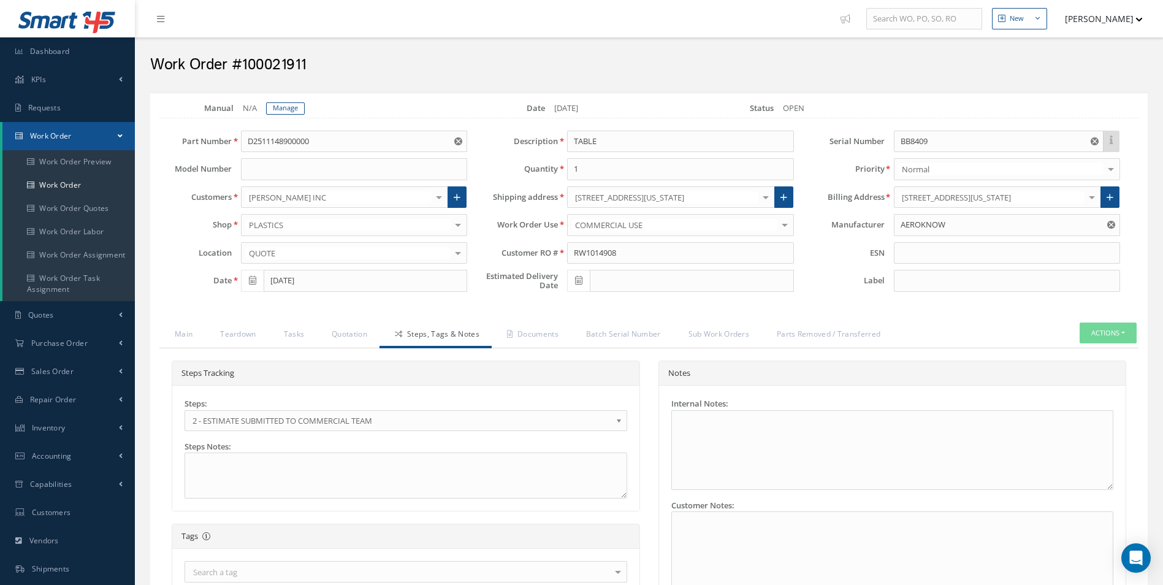
click at [282, 101] on div "Loading… Manual N/A Manage Date 09/10/2025 Status OPEN Part Number D25111489000…" at bounding box center [648, 439] width 997 height 693
click at [284, 101] on div "Loading… Manual N/A Manage Date 09/10/2025 Status OPEN Part Number D25111489000…" at bounding box center [648, 439] width 997 height 693
click at [284, 112] on link "Manage" at bounding box center [285, 108] width 39 height 12
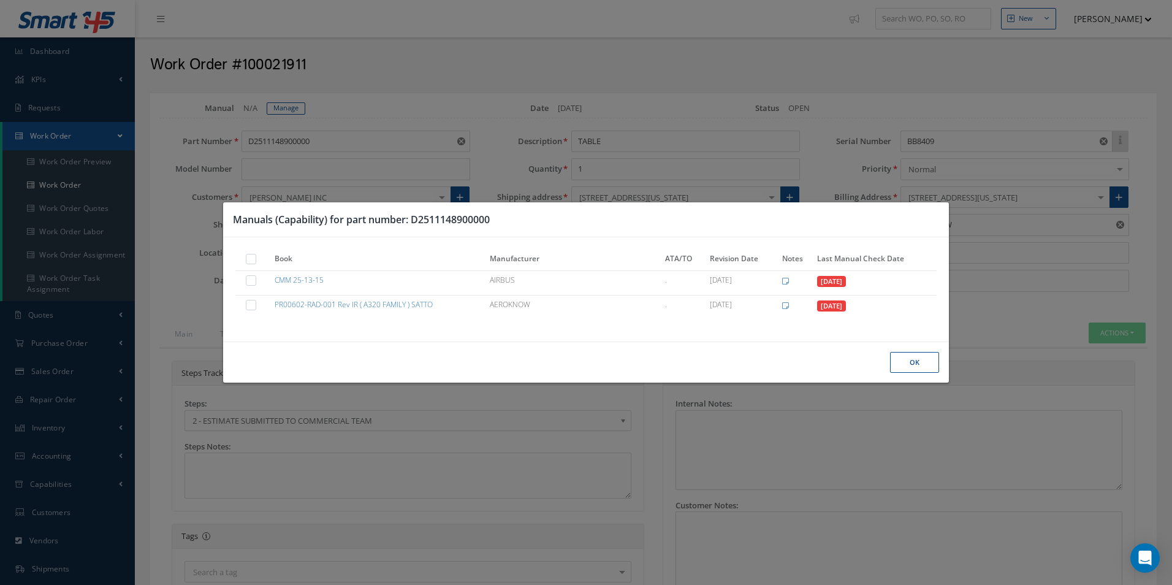
drag, startPoint x: 256, startPoint y: 255, endPoint x: 272, endPoint y: 260, distance: 17.3
click at [256, 255] on label at bounding box center [257, 258] width 3 height 10
click at [255, 256] on input "checkbox" at bounding box center [252, 260] width 8 height 8
checkbox input "true"
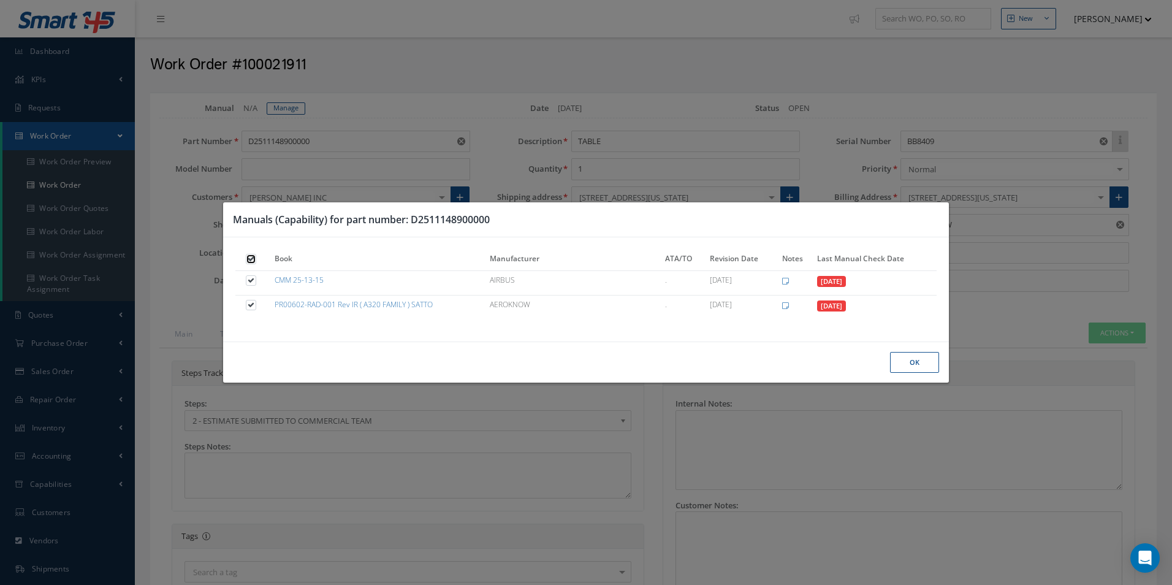
checkbox input "true"
click at [926, 367] on button "Ok" at bounding box center [914, 362] width 49 height 21
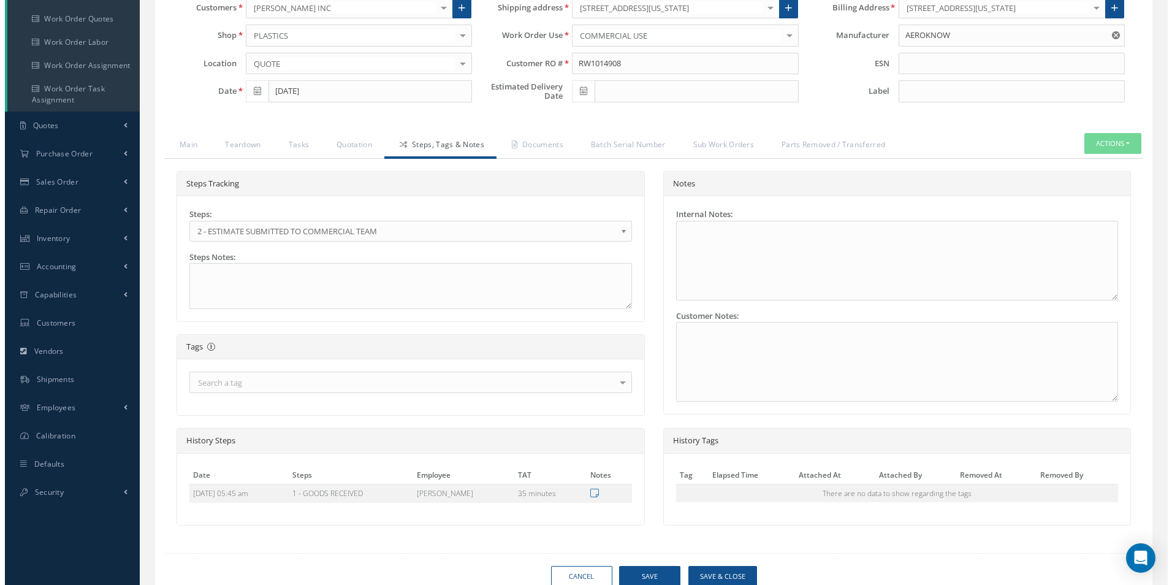
scroll to position [240, 0]
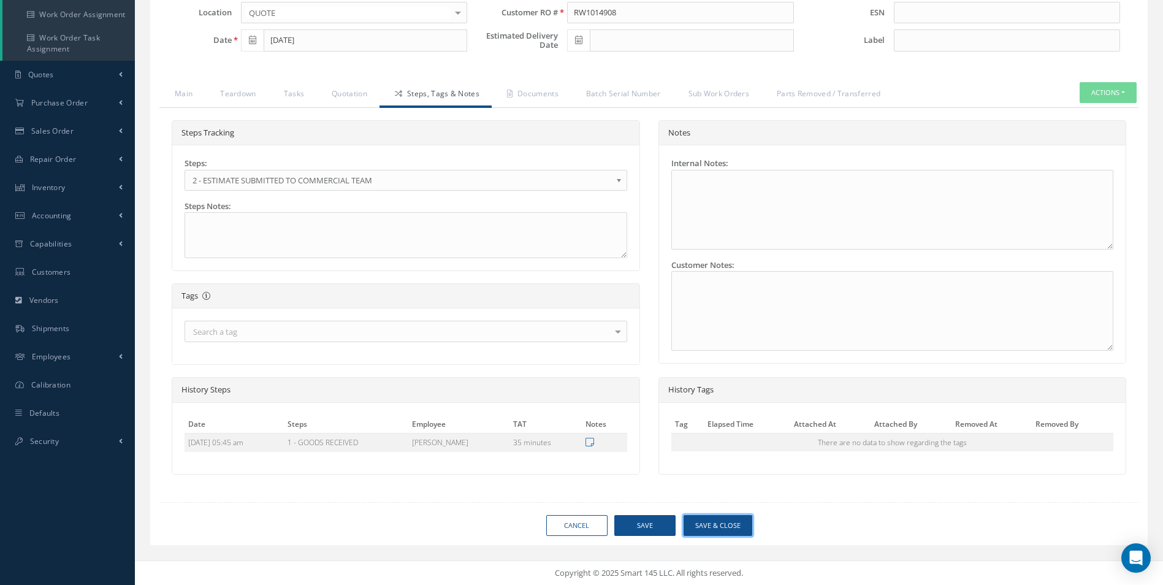
click at [724, 533] on button "Save & Close" at bounding box center [717, 525] width 69 height 21
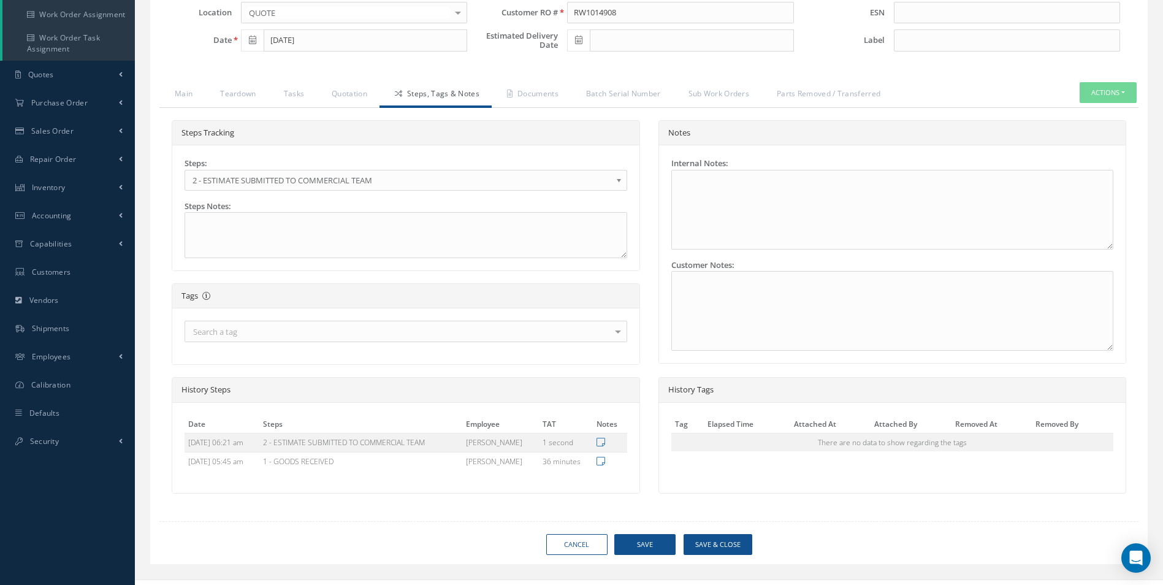
type input "AEROKNOW"
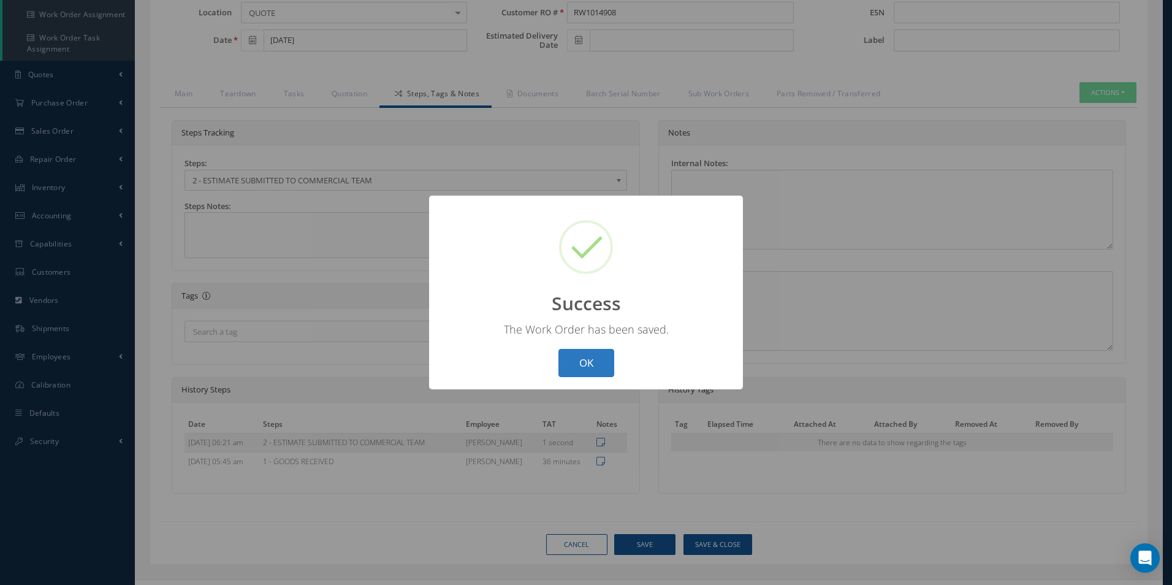
click at [592, 372] on button "OK" at bounding box center [586, 363] width 56 height 29
select select "25"
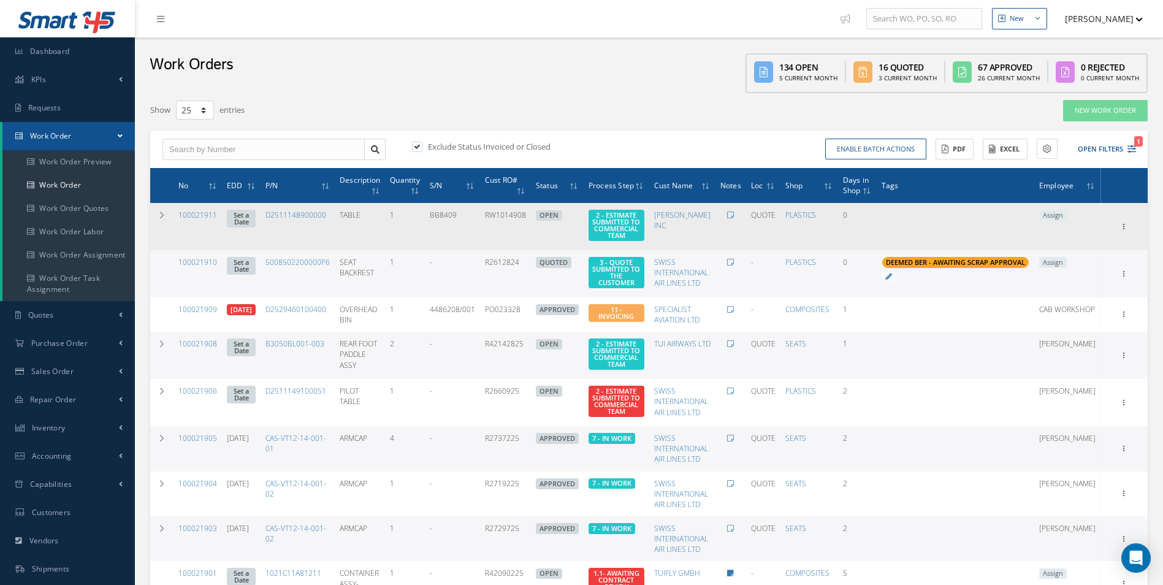
click at [1066, 215] on span "Assign" at bounding box center [1053, 215] width 28 height 11
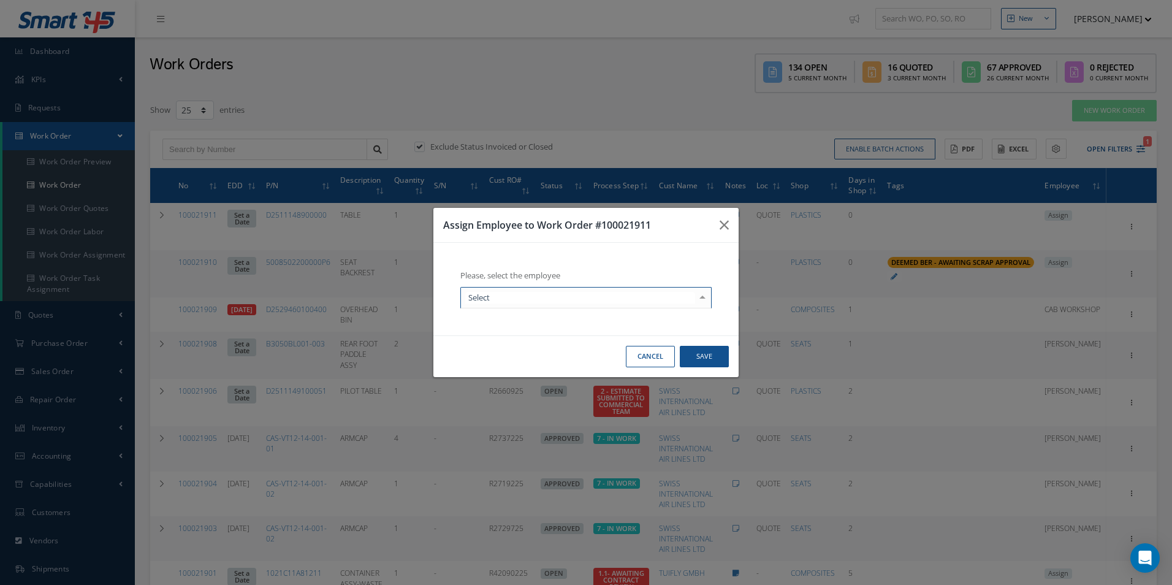
click at [520, 305] on div at bounding box center [585, 298] width 251 height 22
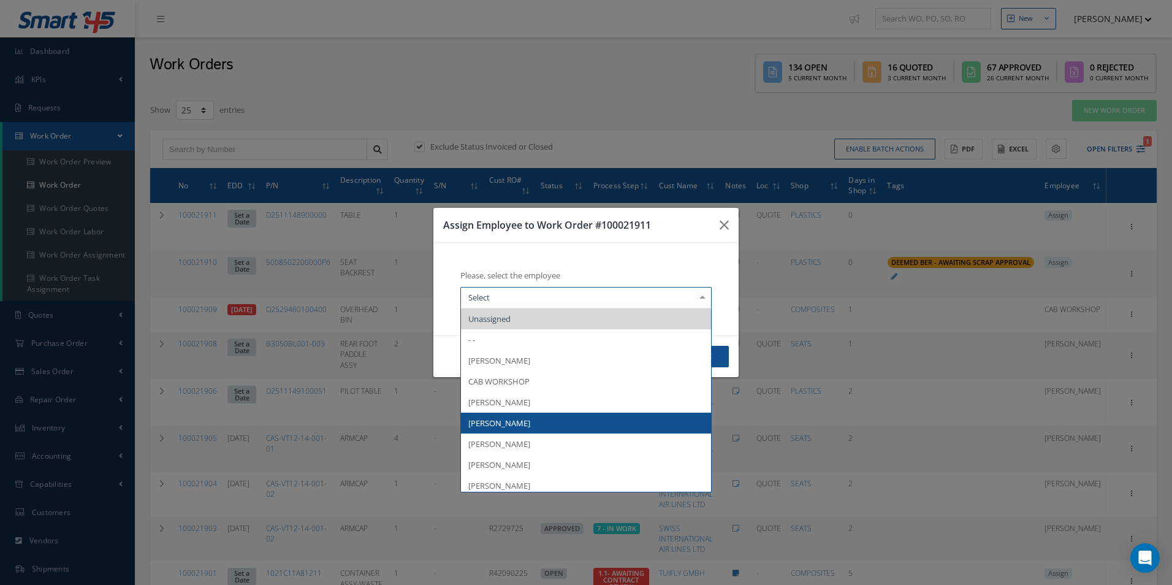
click at [482, 420] on span "[PERSON_NAME]" at bounding box center [499, 422] width 62 height 11
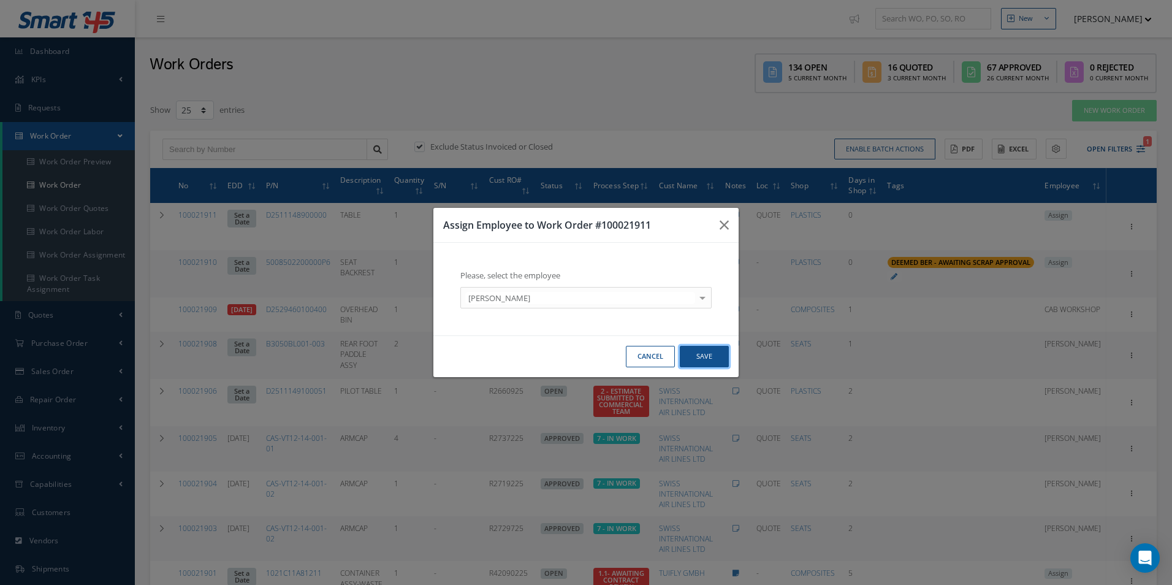
click at [704, 358] on button "Save" at bounding box center [704, 356] width 49 height 21
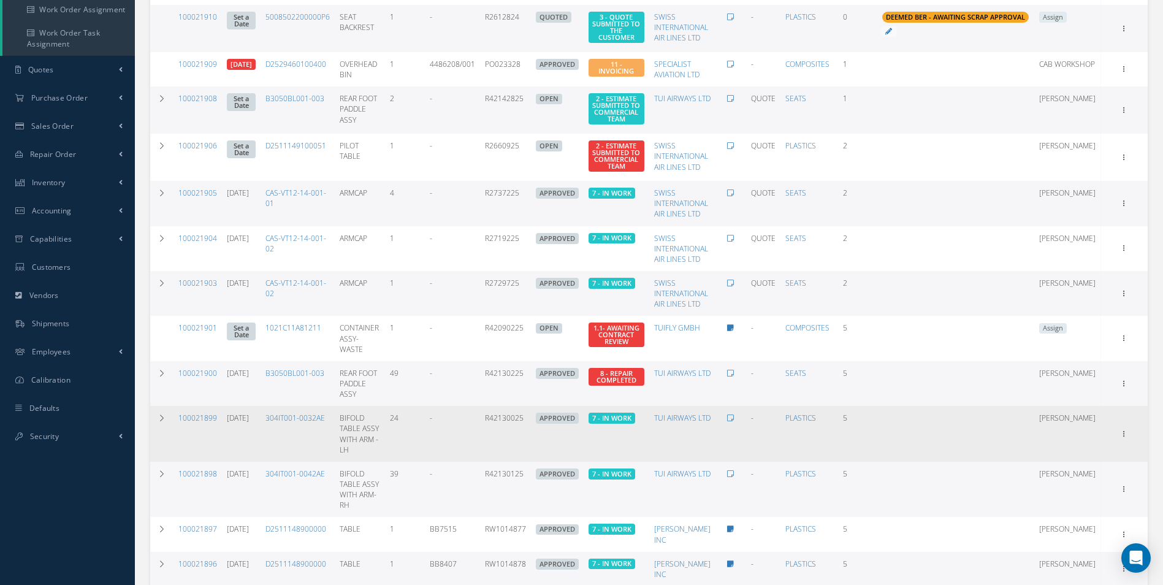
scroll to position [61, 0]
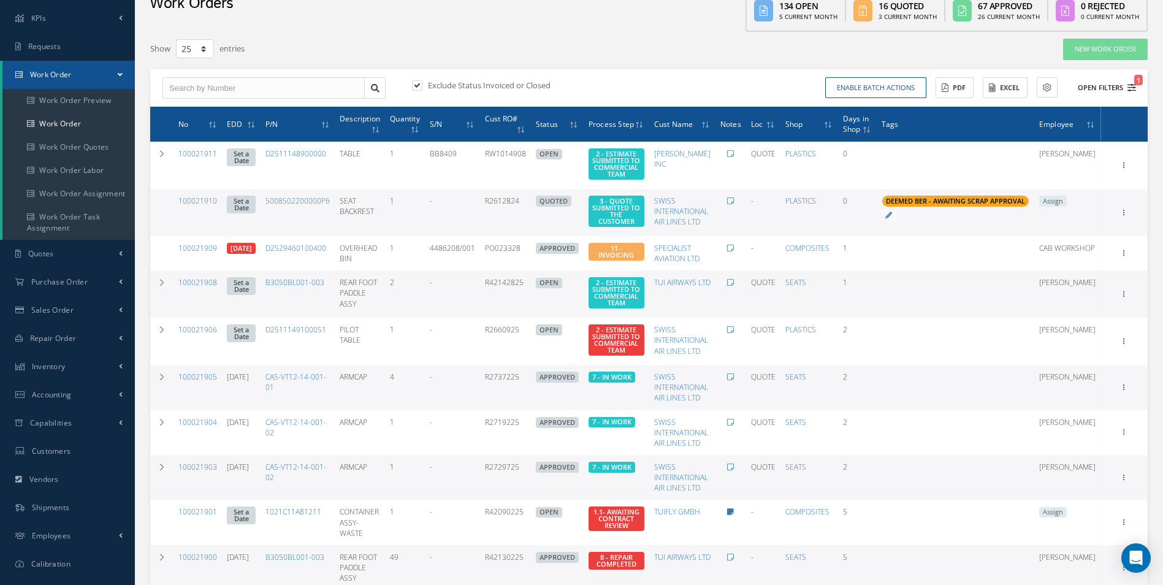
click at [1132, 88] on icon "1" at bounding box center [1131, 87] width 9 height 9
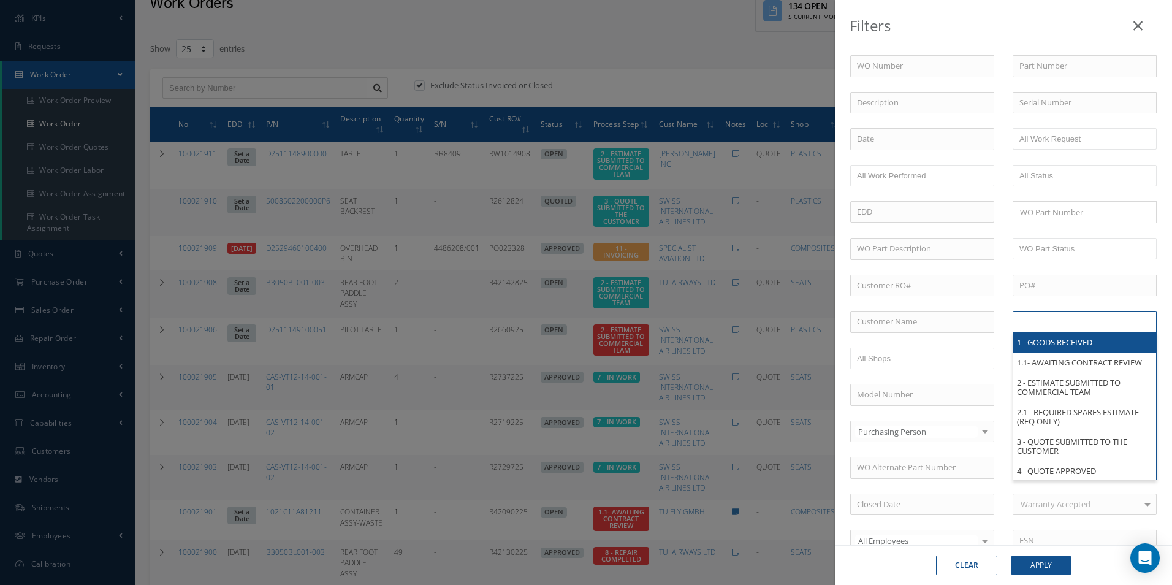
click at [1068, 327] on input "text" at bounding box center [1058, 321] width 78 height 15
click at [918, 327] on input "text" at bounding box center [922, 322] width 144 height 22
type input "All Proccess Step"
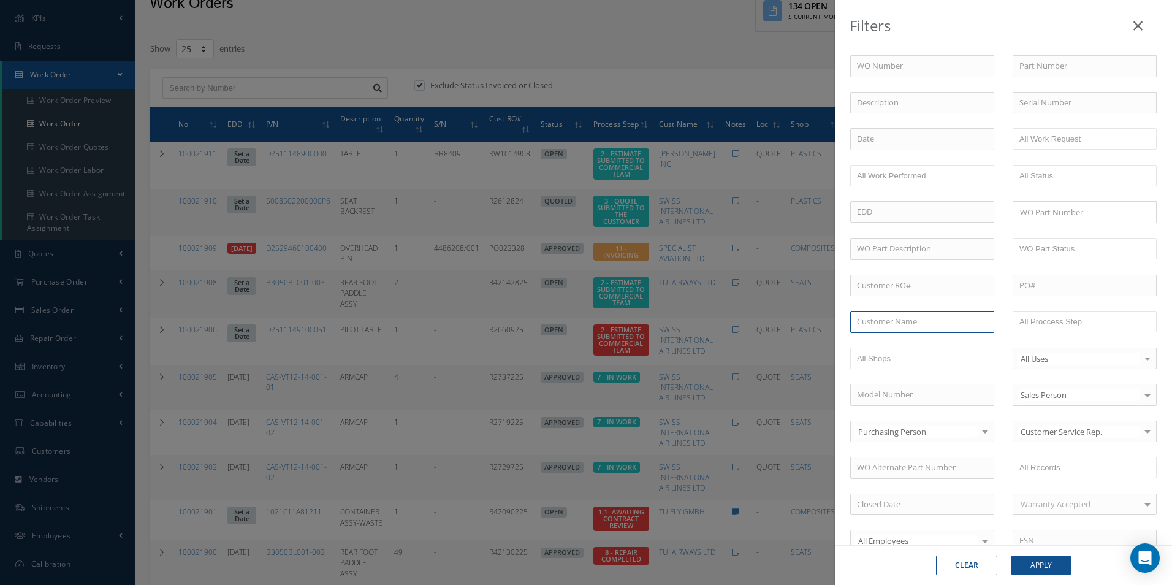
click at [891, 329] on input "text" at bounding box center [922, 322] width 144 height 22
click at [889, 342] on span "SPECIALIST AVIATION LTD" at bounding box center [904, 343] width 95 height 11
type input "SPECIALIST AVIATION LTD"
click at [1027, 564] on button "Apply" at bounding box center [1040, 565] width 59 height 20
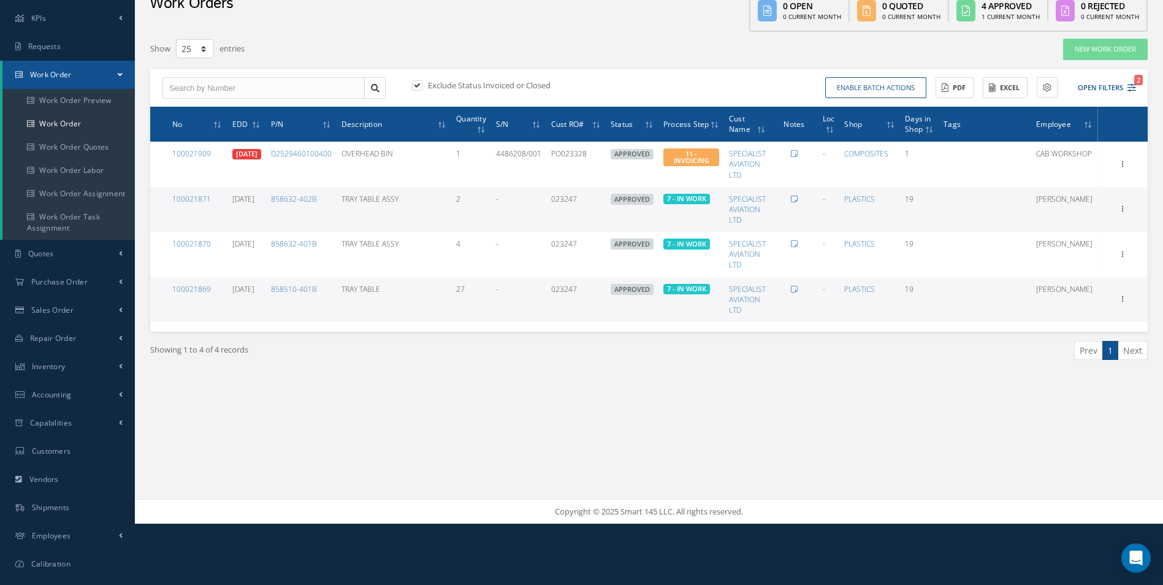
click at [1136, 89] on div "Enable batch actions Update Work Orders Close Work Orders ACTIONS Receive Payme…" at bounding box center [894, 87] width 491 height 21
click at [1127, 89] on icon "2" at bounding box center [1131, 87] width 9 height 9
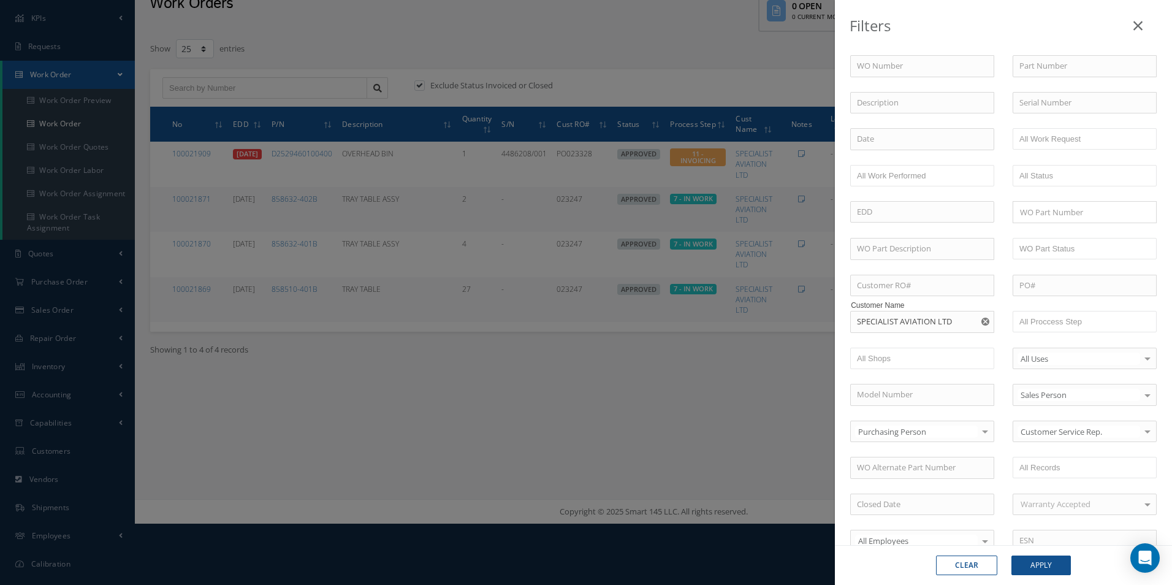
click at [981, 322] on use "Reset" at bounding box center [985, 321] width 8 height 8
click at [937, 322] on input "text" at bounding box center [922, 322] width 144 height 22
click at [899, 353] on div "SWISS INTERNATIONAL AIR LINES LTD" at bounding box center [922, 350] width 131 height 24
type input "SWISS INTERNATIONAL AIR LINES LTD"
click at [1029, 568] on button "Apply" at bounding box center [1040, 565] width 59 height 20
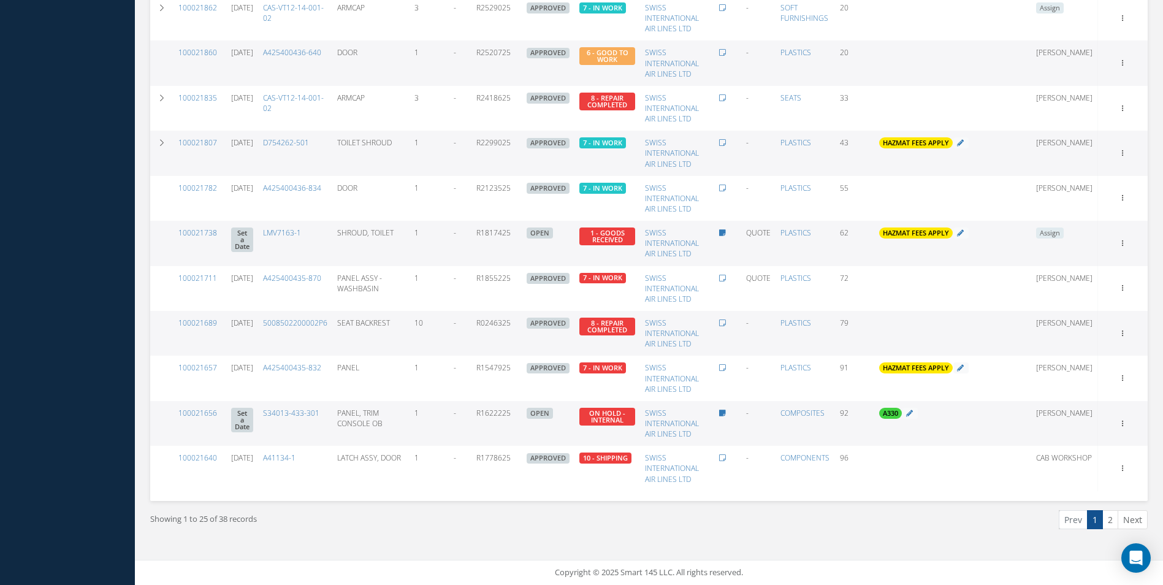
scroll to position [859, 0]
click at [1115, 517] on link "2" at bounding box center [1110, 519] width 16 height 19
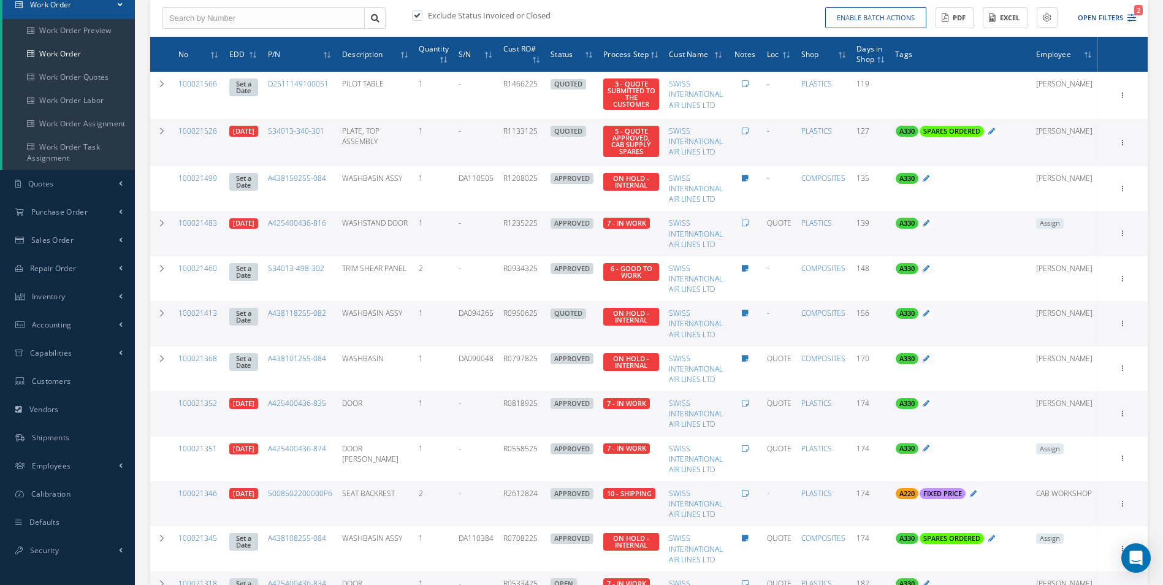
scroll to position [111, 0]
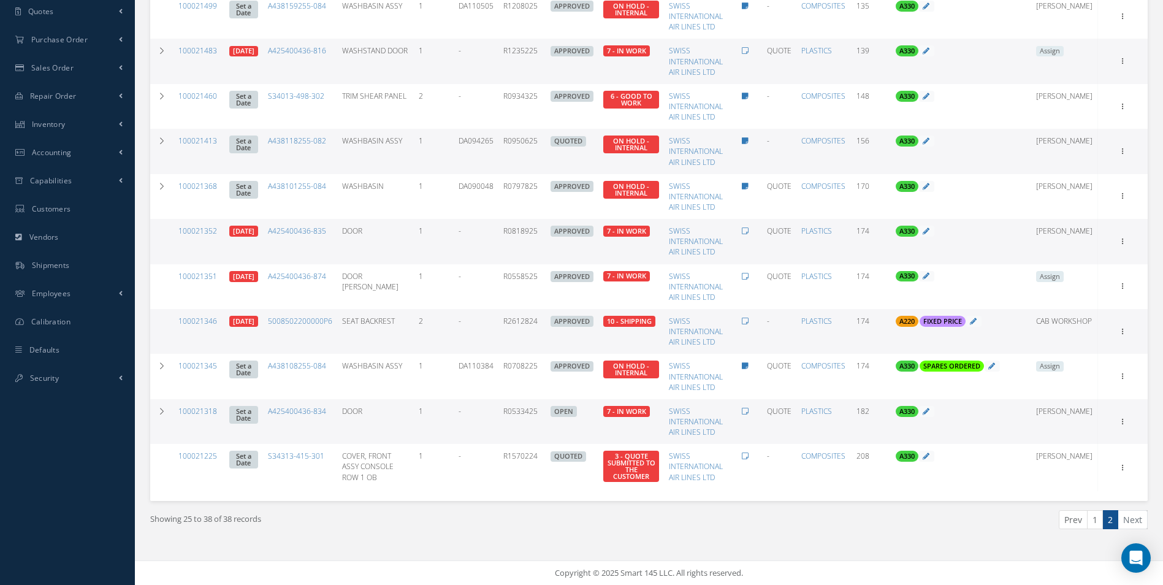
click at [1096, 526] on link "1" at bounding box center [1095, 519] width 16 height 19
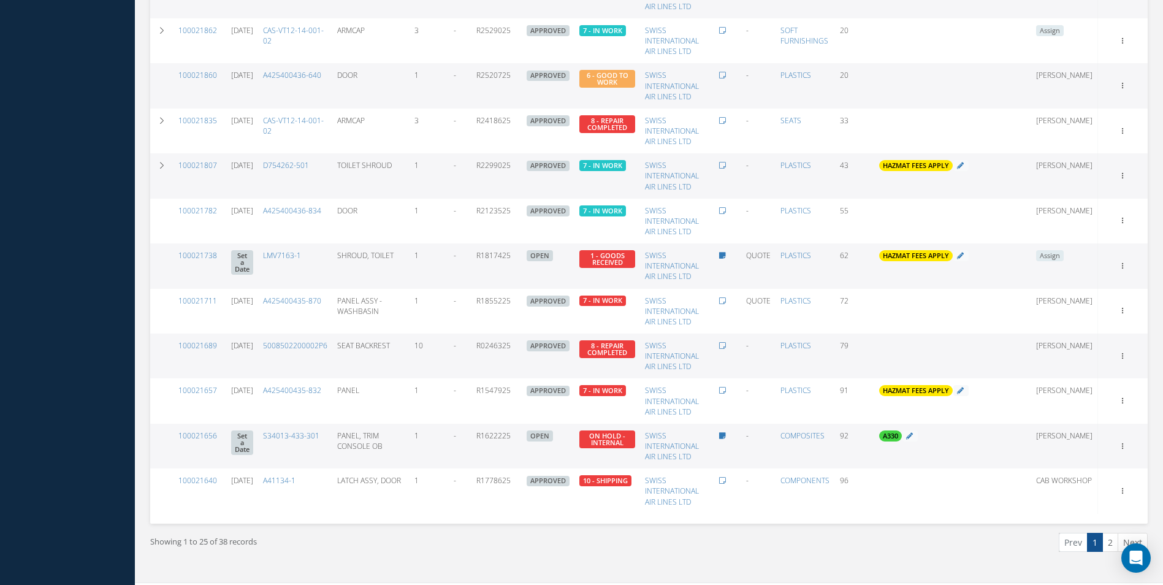
scroll to position [859, 0]
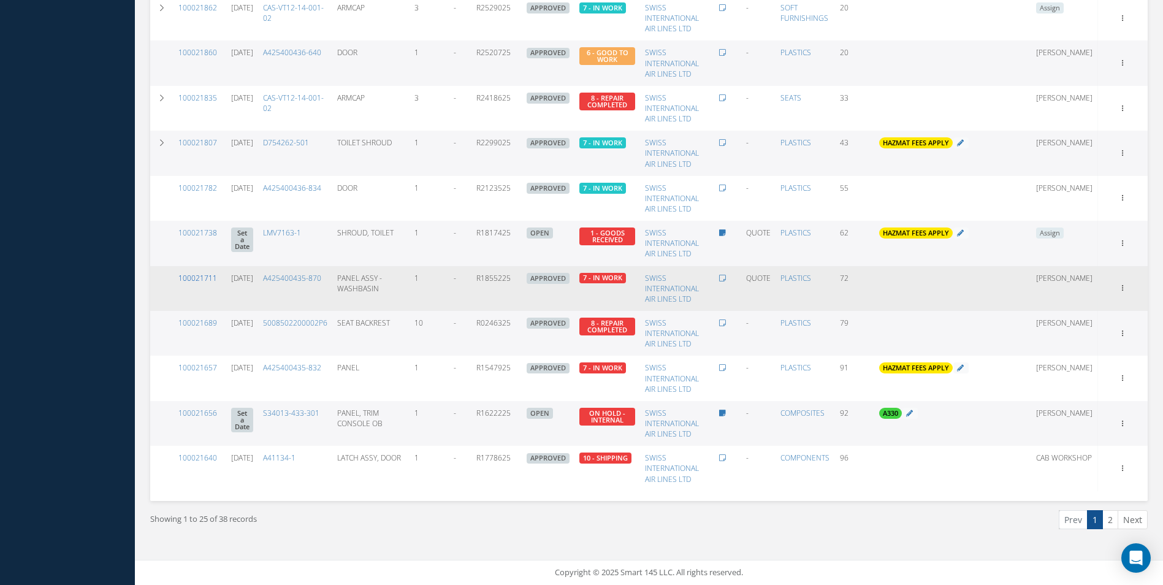
click at [200, 275] on link "100021711" at bounding box center [197, 278] width 39 height 10
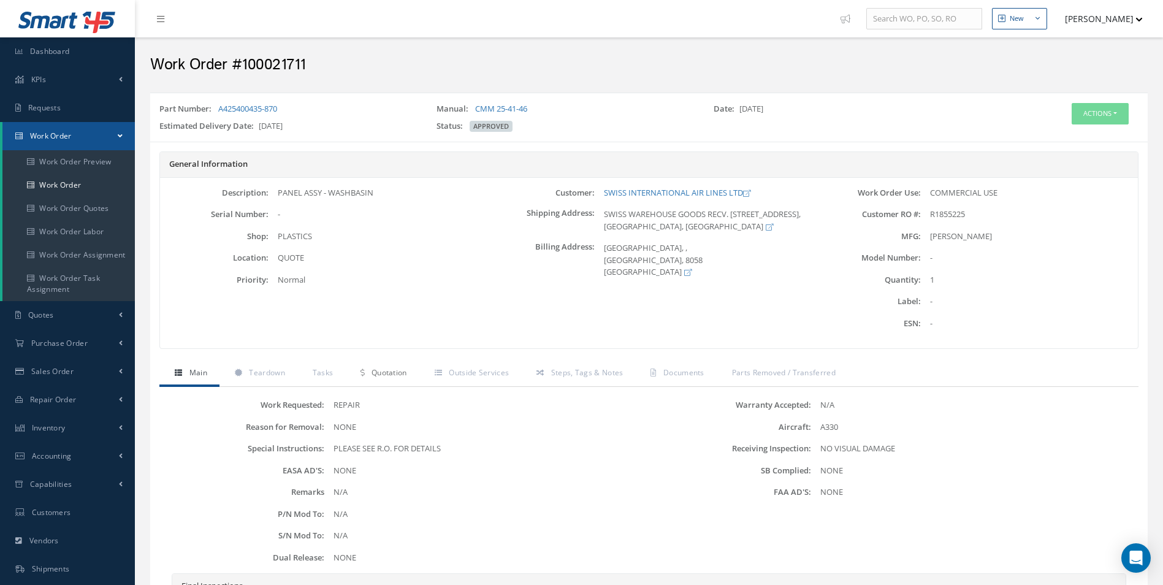
click at [404, 379] on link "Quotation" at bounding box center [382, 374] width 74 height 26
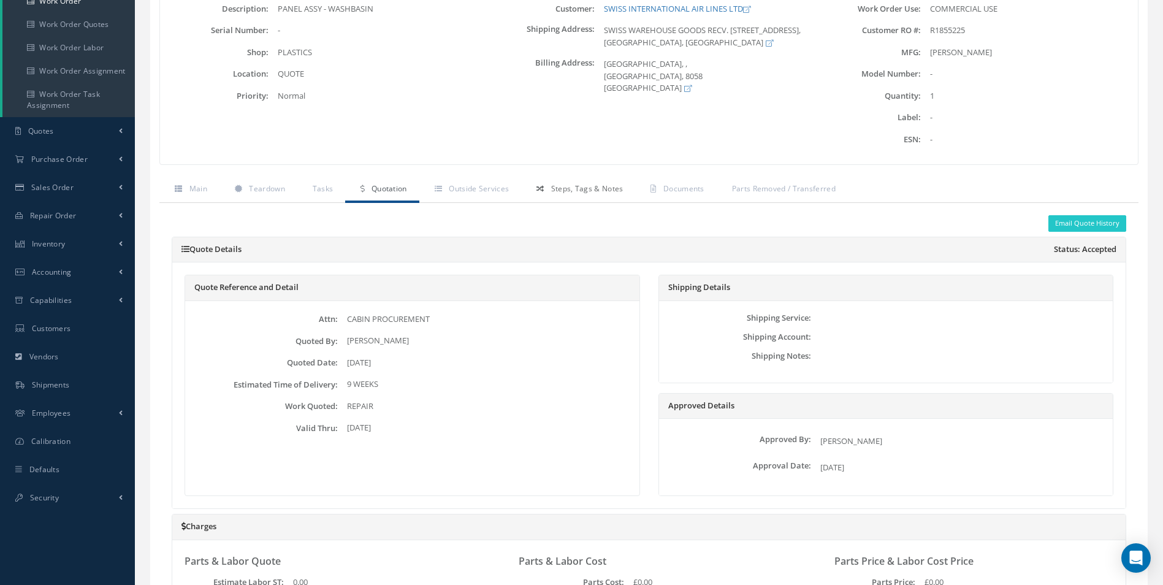
click at [583, 186] on span "Steps, Tags & Notes" at bounding box center [587, 188] width 72 height 10
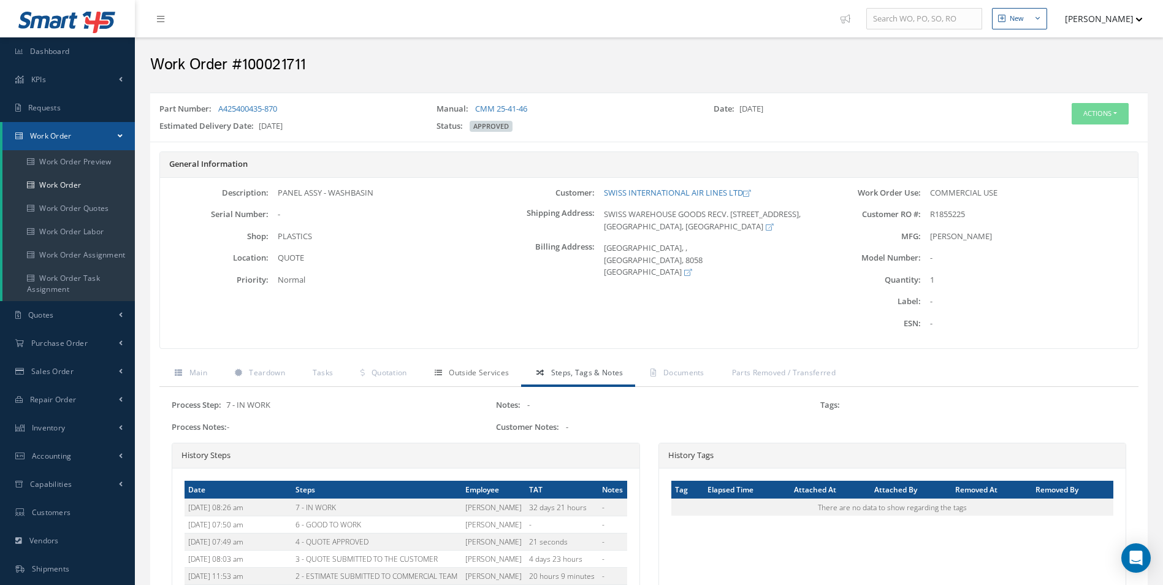
click at [490, 376] on span "Outside Services" at bounding box center [479, 372] width 60 height 10
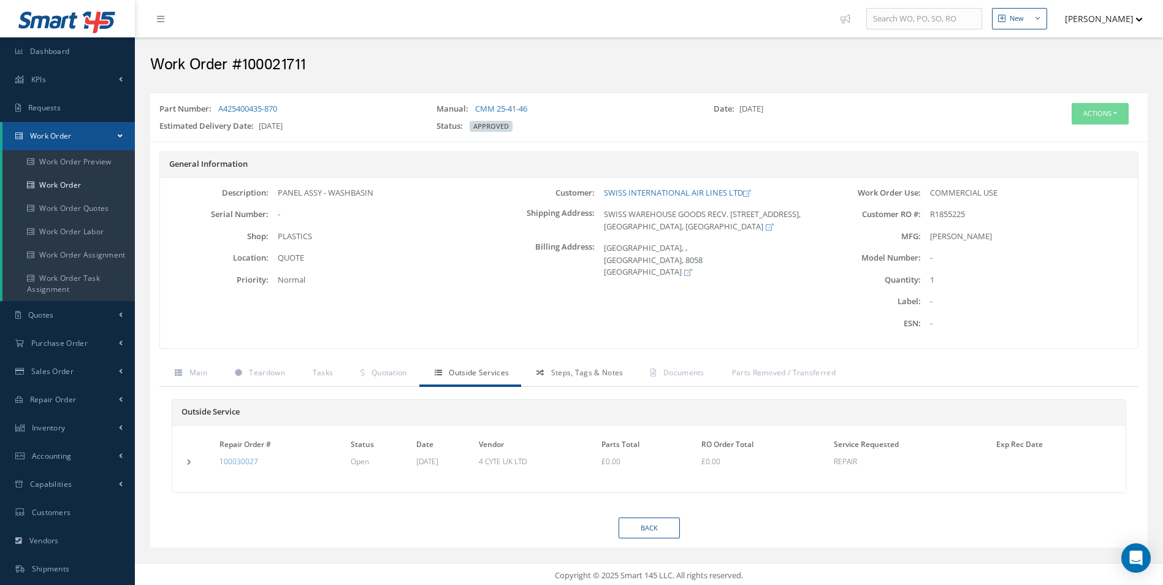
click at [574, 380] on link "Steps, Tags & Notes" at bounding box center [578, 374] width 114 height 26
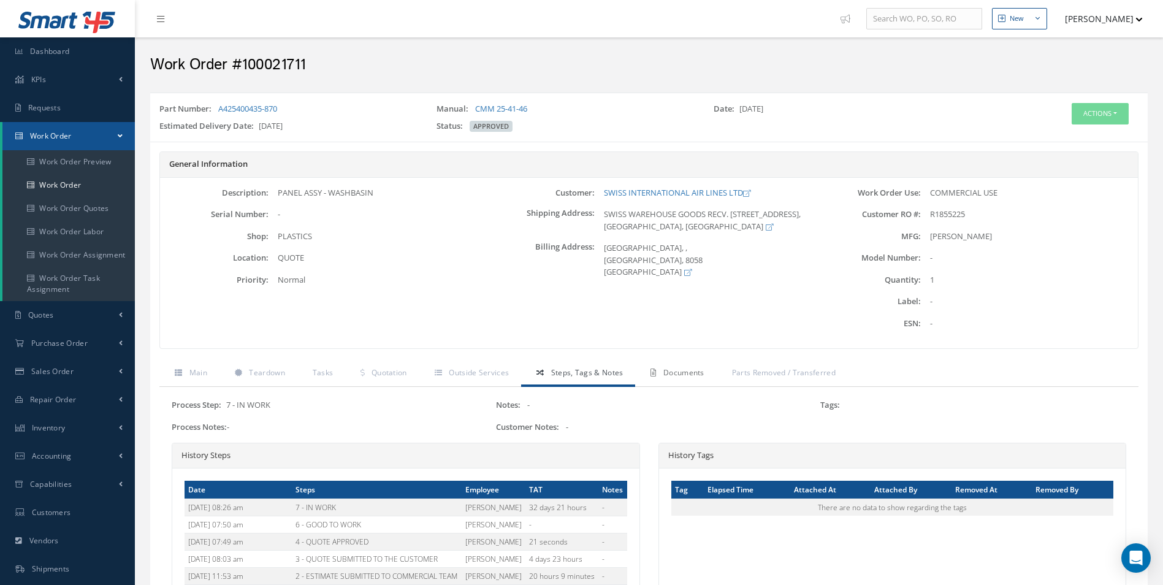
click at [701, 371] on span "Documents" at bounding box center [683, 372] width 41 height 10
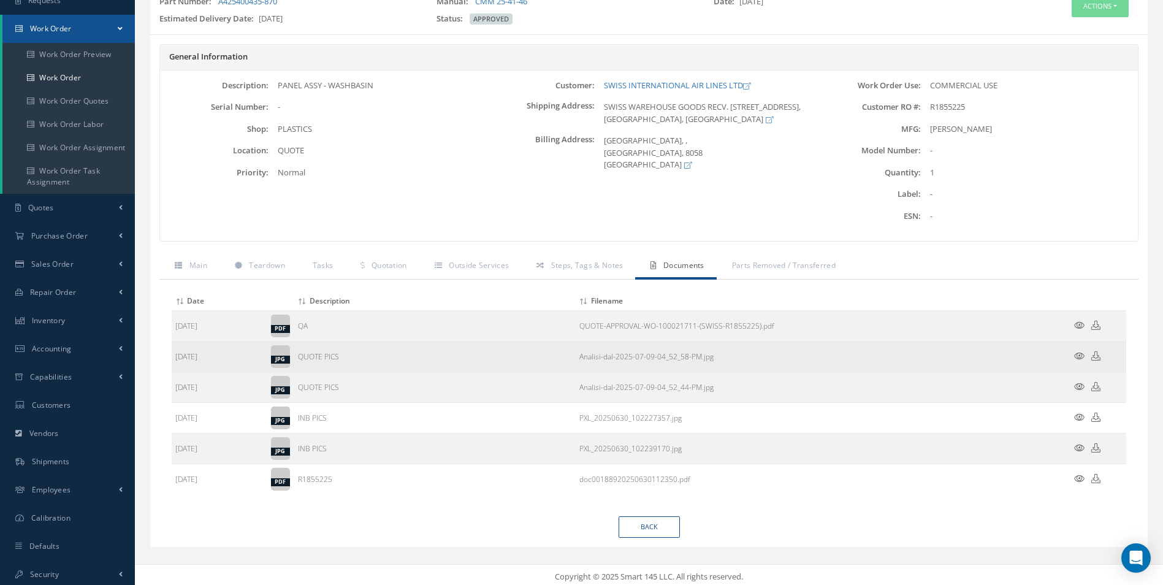
scroll to position [111, 0]
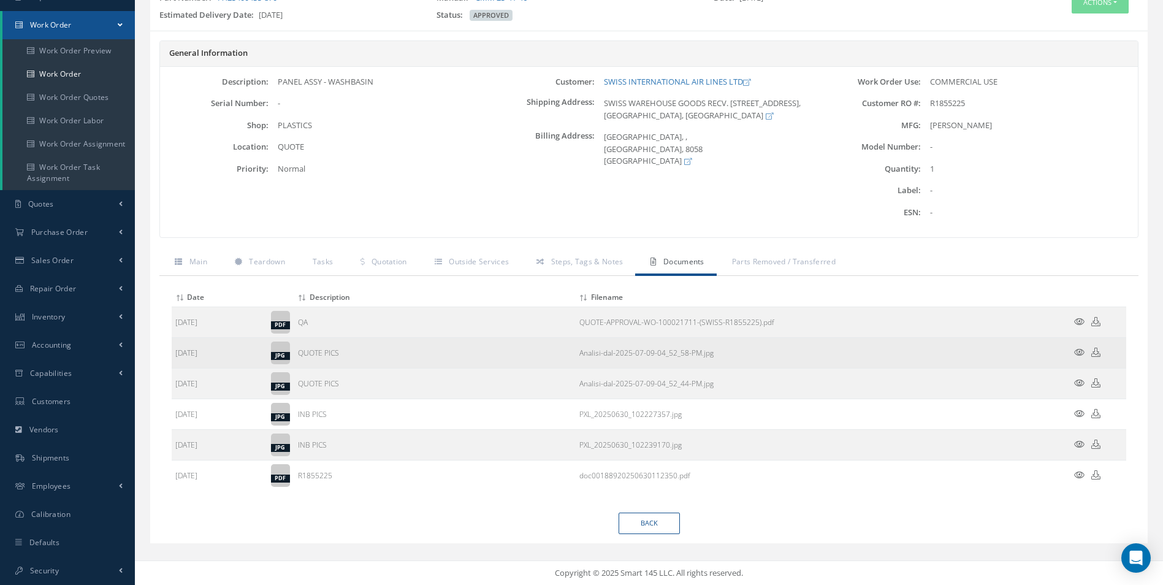
click at [1075, 351] on icon at bounding box center [1079, 352] width 10 height 9
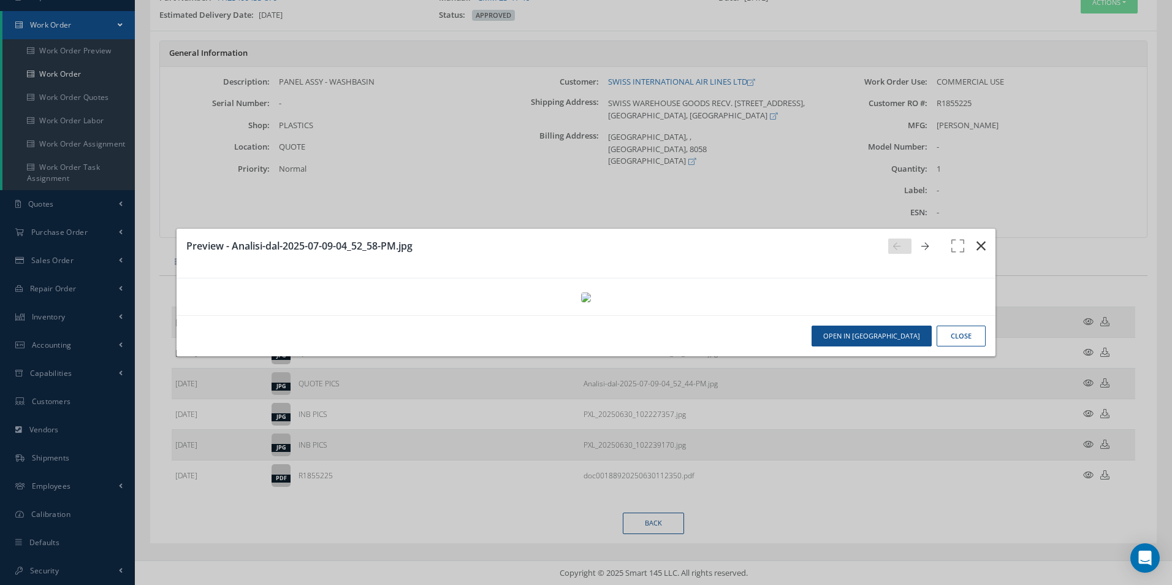
click at [975, 229] on button "button" at bounding box center [981, 246] width 29 height 34
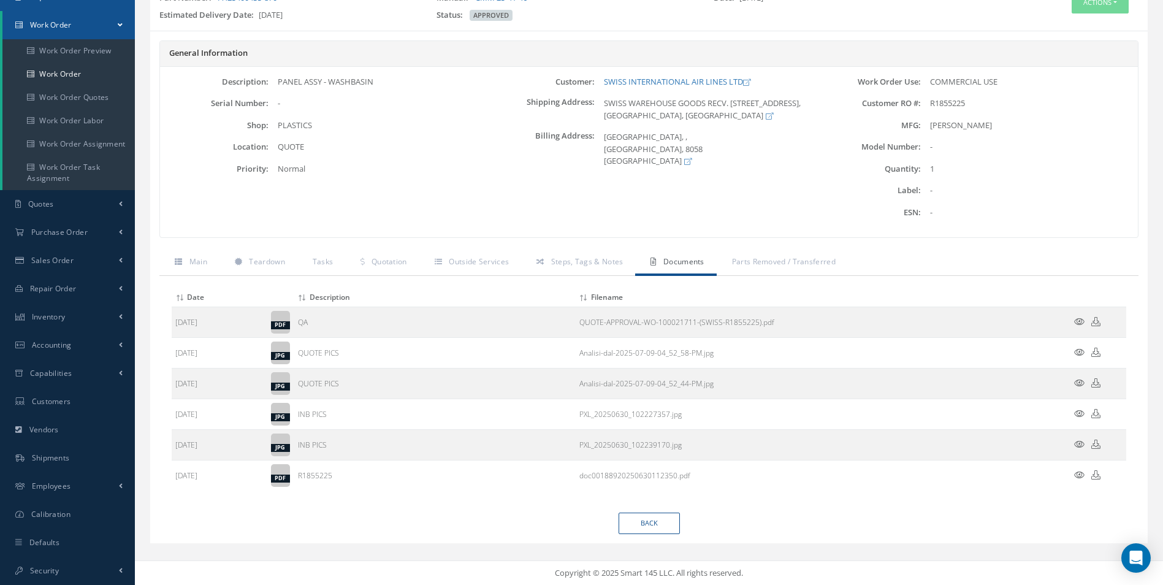
scroll to position [0, 0]
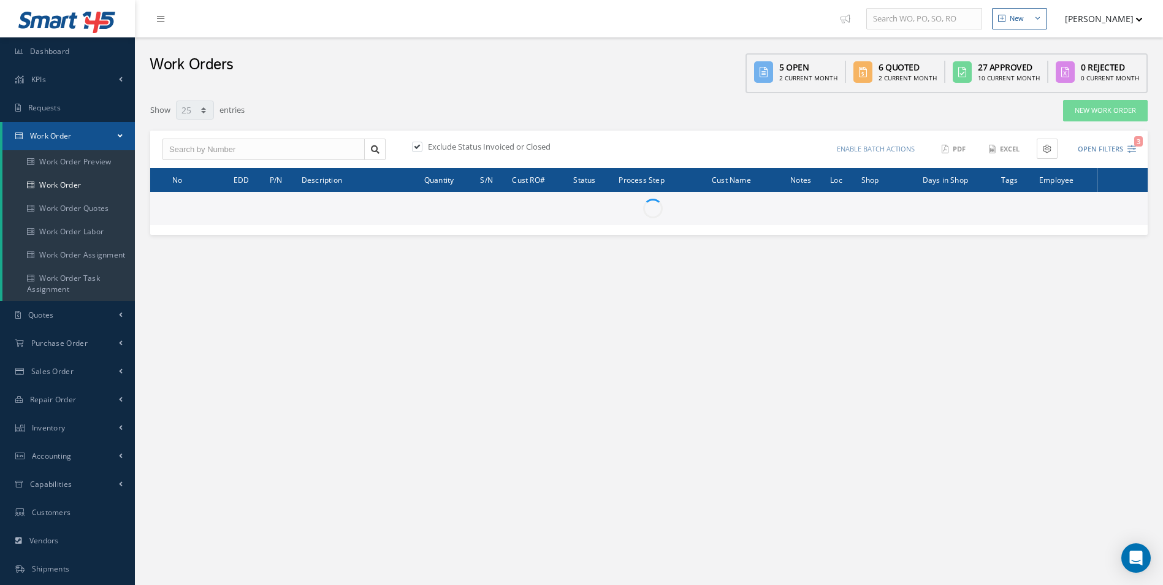
select select "25"
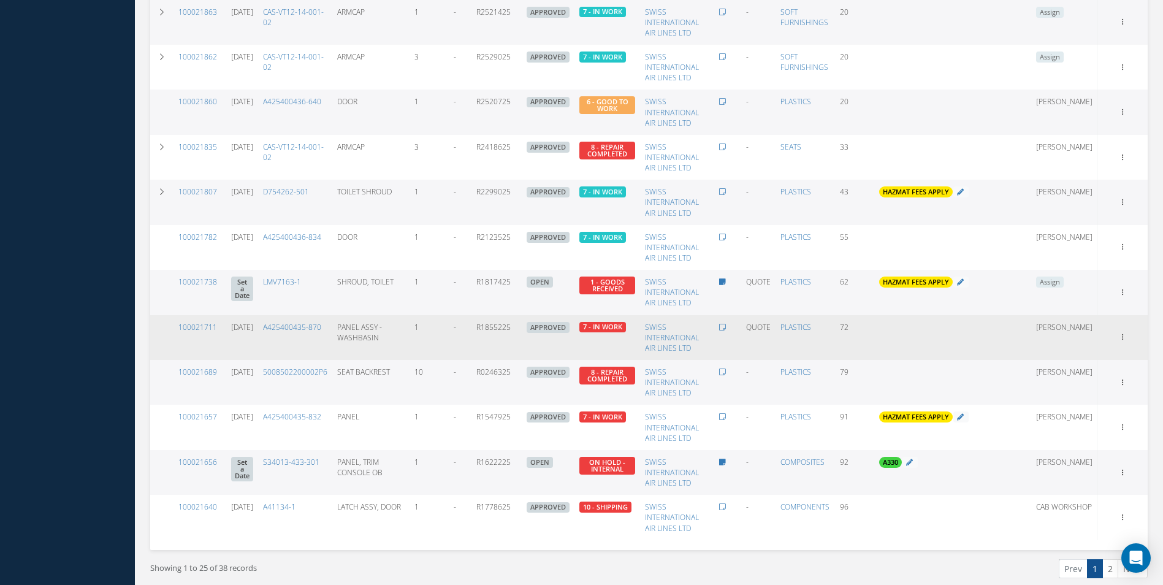
scroll to position [858, 0]
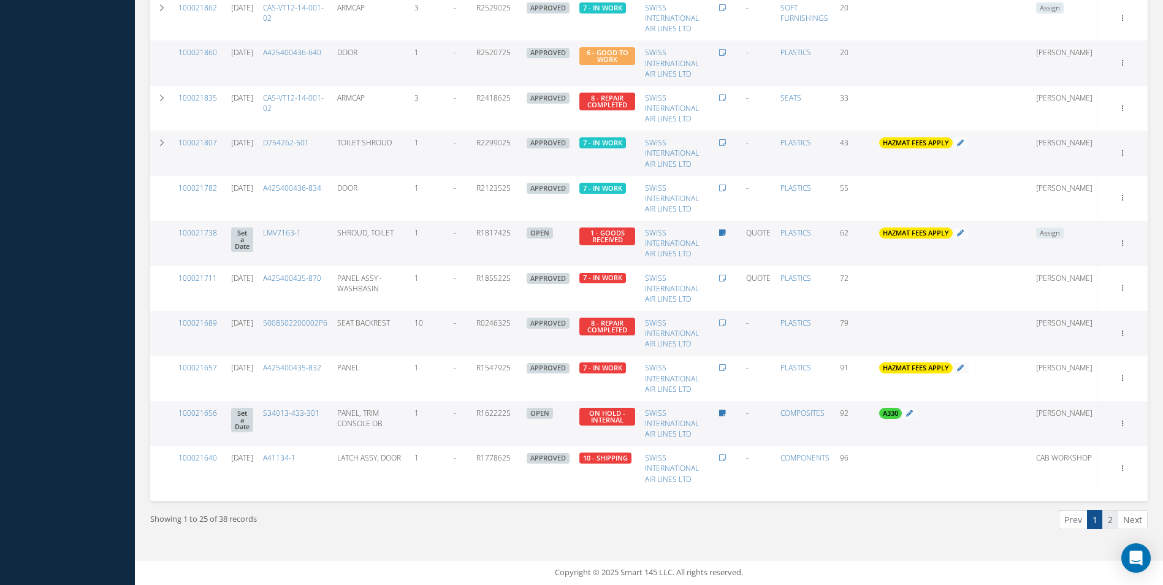
click at [1108, 519] on link "2" at bounding box center [1110, 519] width 16 height 19
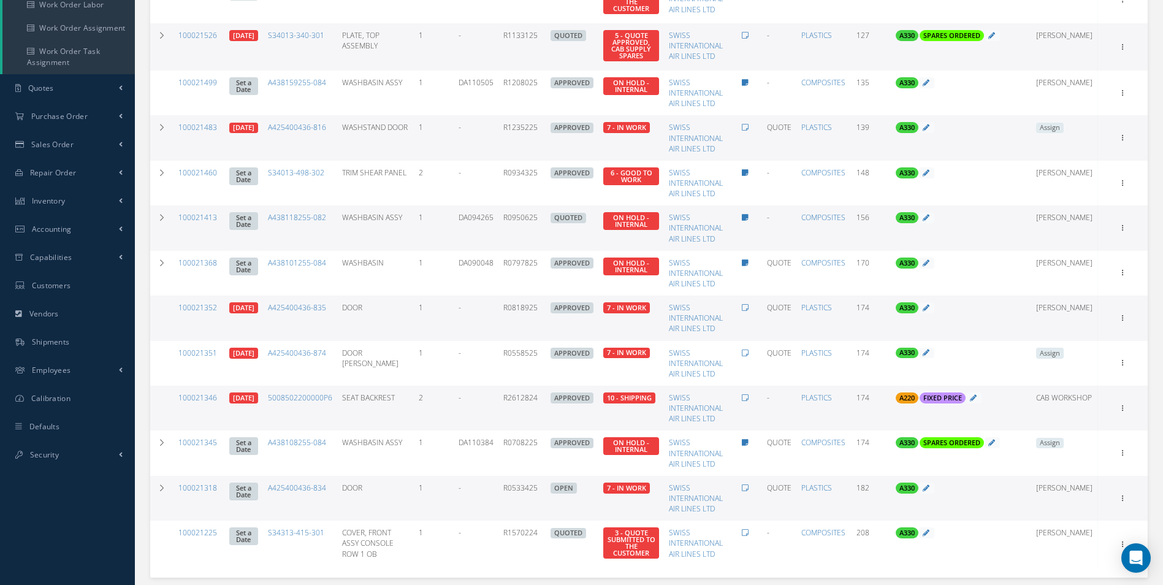
scroll to position [295, 0]
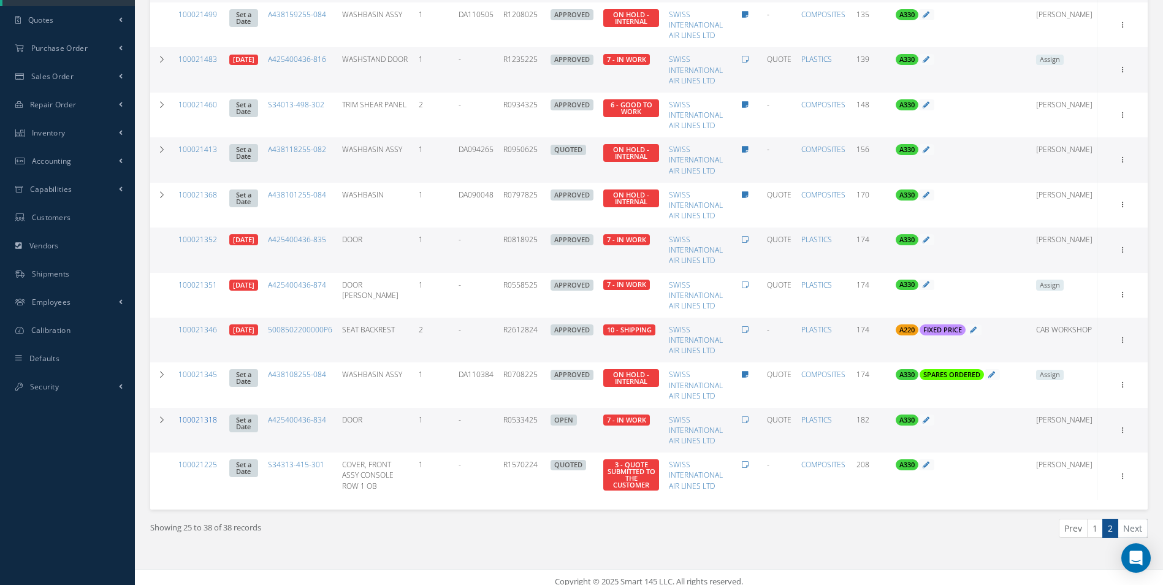
click at [196, 417] on link "100021318" at bounding box center [197, 419] width 39 height 10
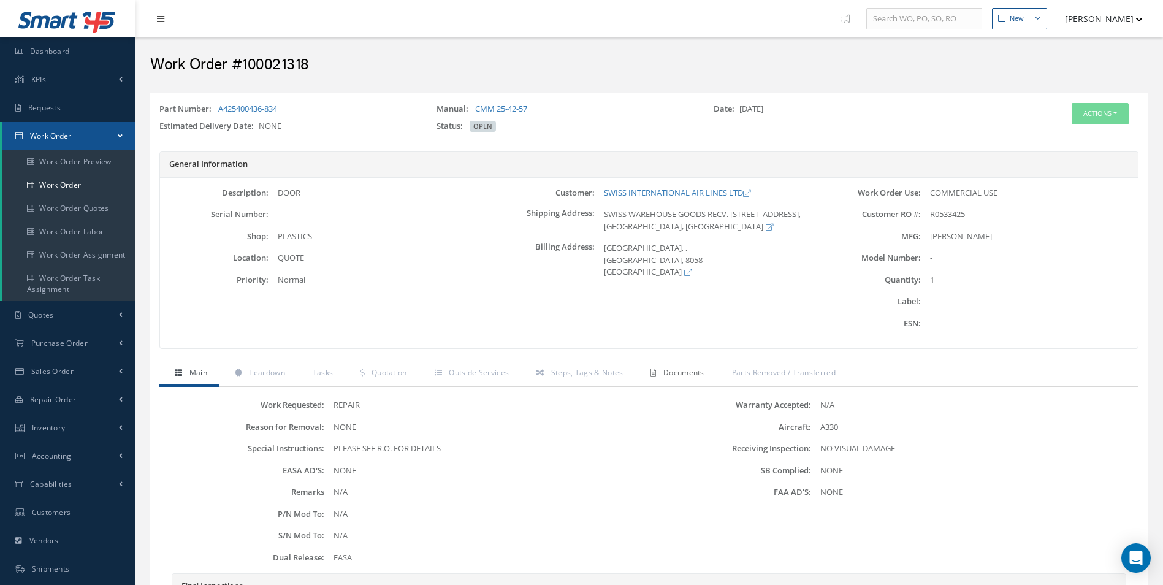
click at [699, 370] on span "Documents" at bounding box center [683, 372] width 41 height 10
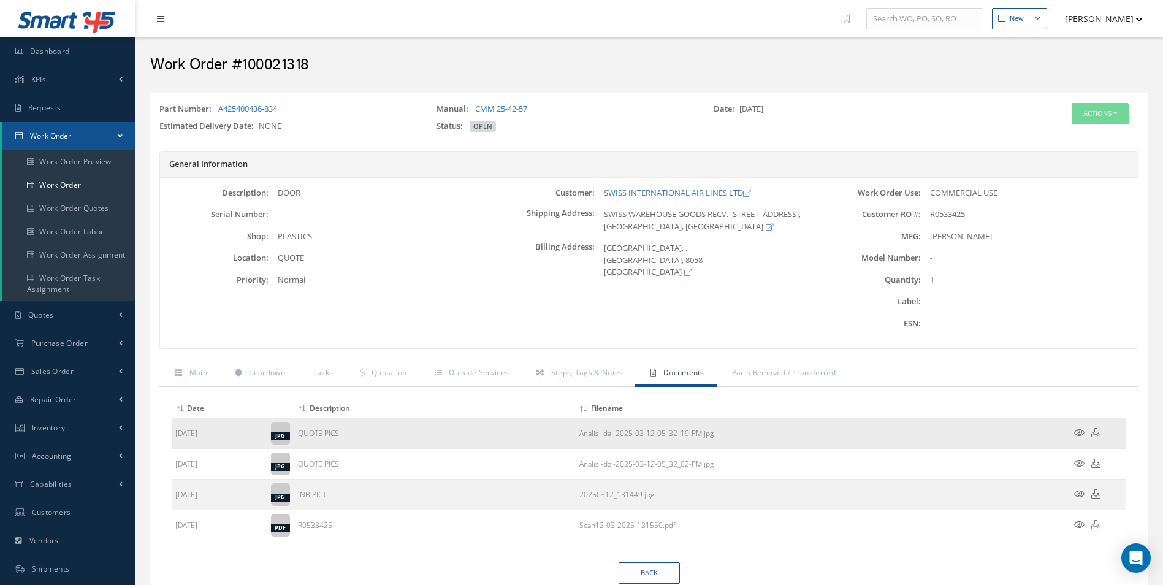
click at [1076, 431] on icon at bounding box center [1079, 432] width 10 height 9
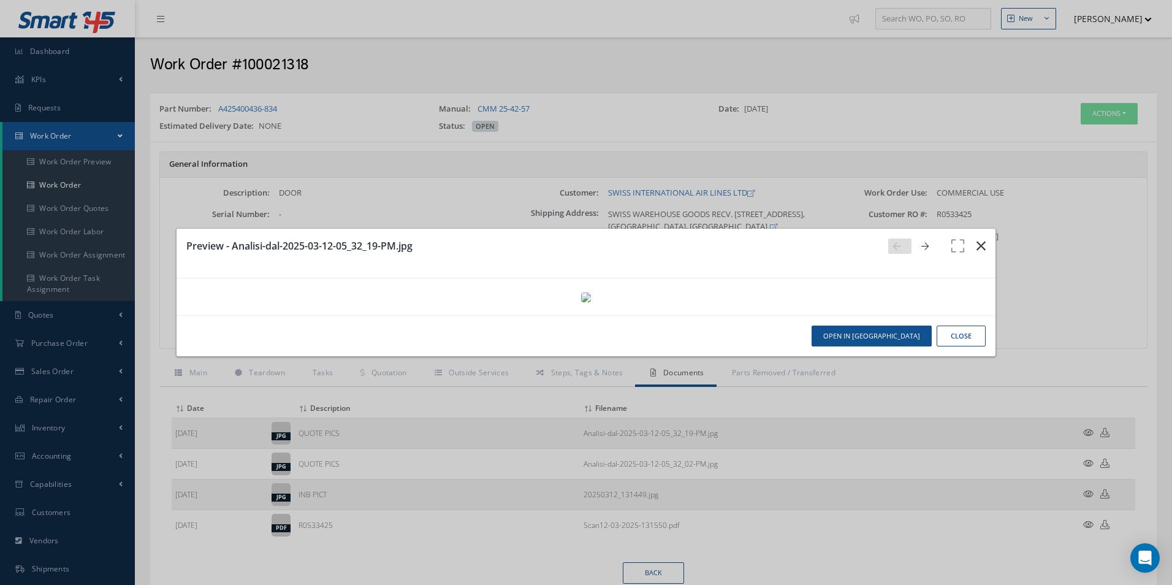
click at [976, 238] on icon "button" at bounding box center [980, 245] width 9 height 15
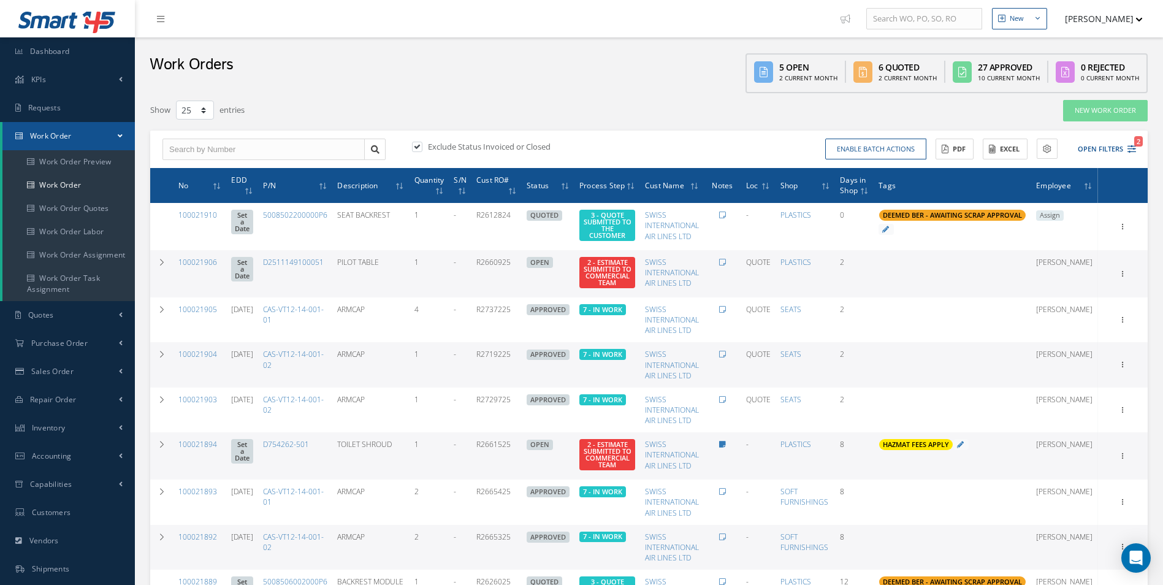
select select "25"
click at [188, 154] on input "text" at bounding box center [263, 150] width 202 height 22
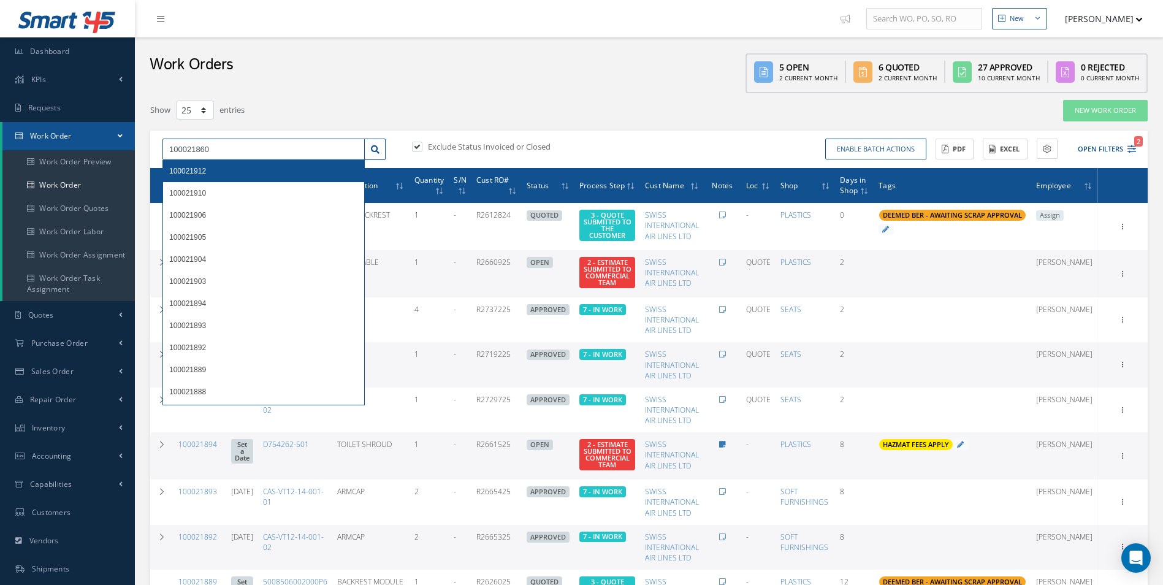
drag, startPoint x: 234, startPoint y: 151, endPoint x: 2, endPoint y: 153, distance: 232.3
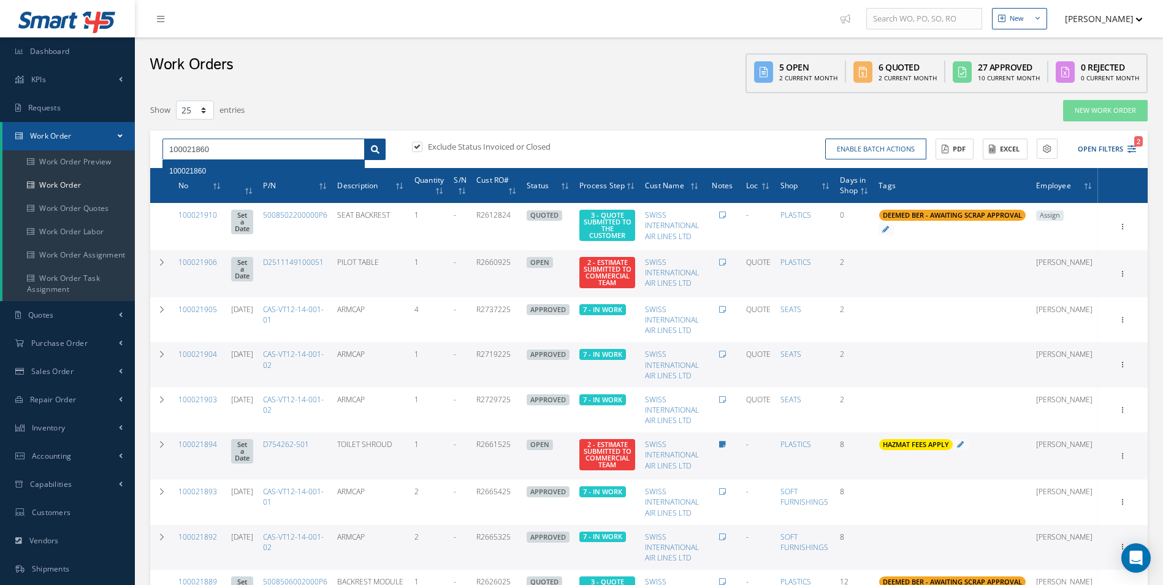
type input "100021860"
click at [376, 147] on icon at bounding box center [375, 149] width 9 height 9
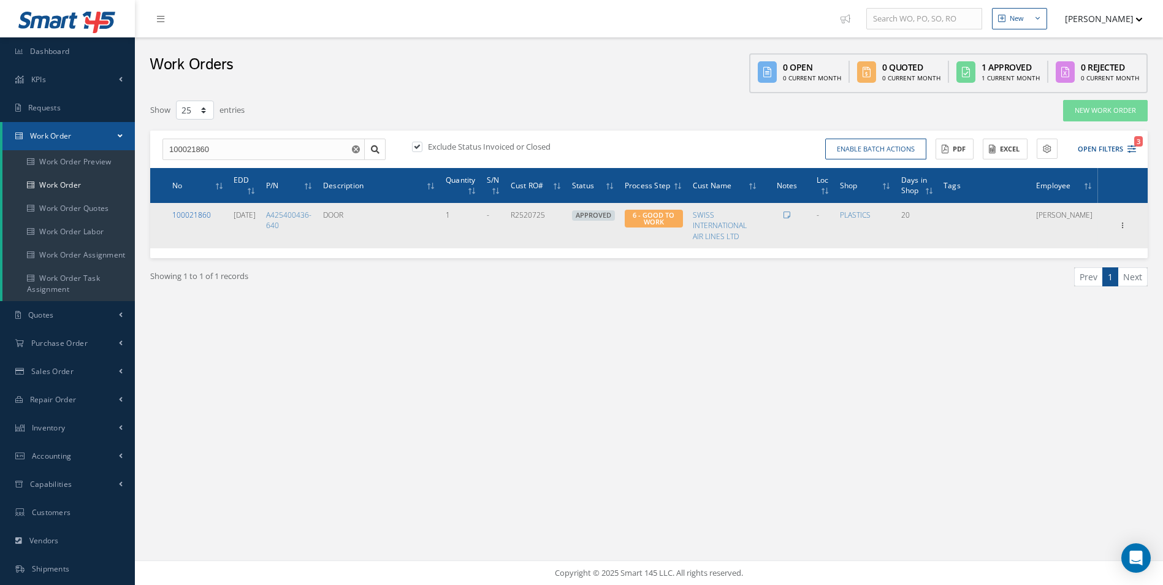
click at [189, 215] on link "100021860" at bounding box center [191, 215] width 39 height 10
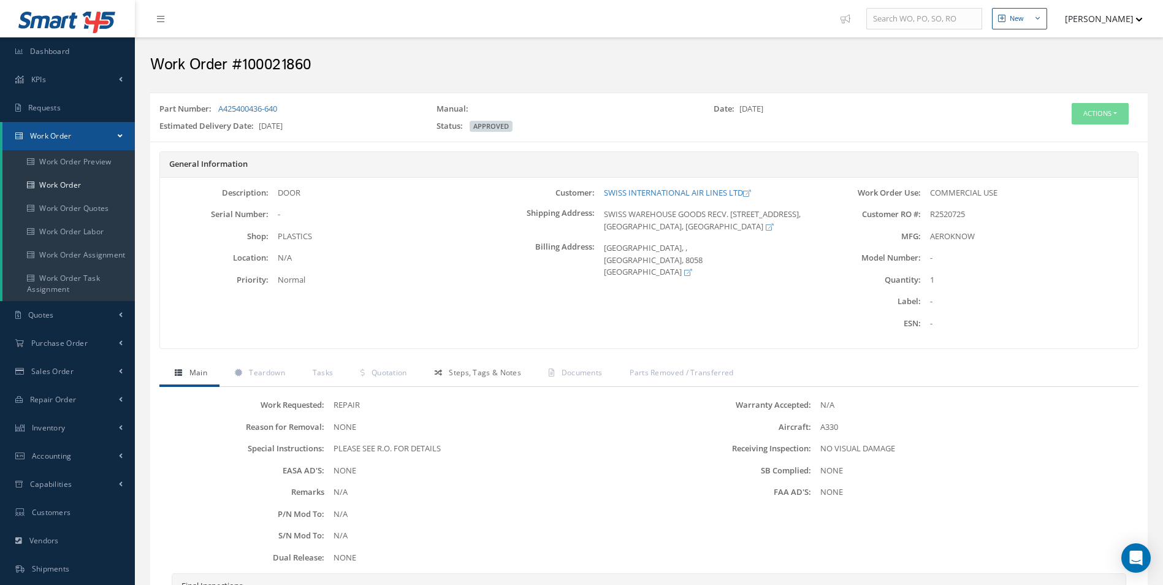
click at [477, 366] on link "Steps, Tags & Notes" at bounding box center [476, 374] width 114 height 26
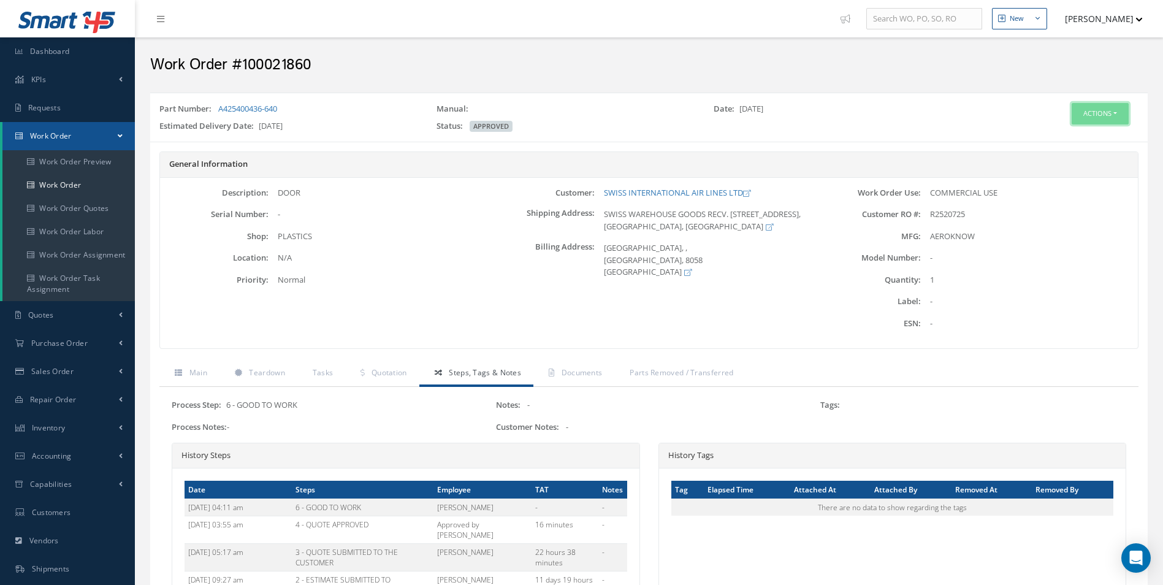
click at [1081, 107] on button "Actions" at bounding box center [1099, 113] width 57 height 21
click at [279, 64] on h2 "Work Order #100021860" at bounding box center [648, 65] width 997 height 18
copy h2 "100021860"
click at [945, 212] on span "R2520725" at bounding box center [947, 213] width 35 height 11
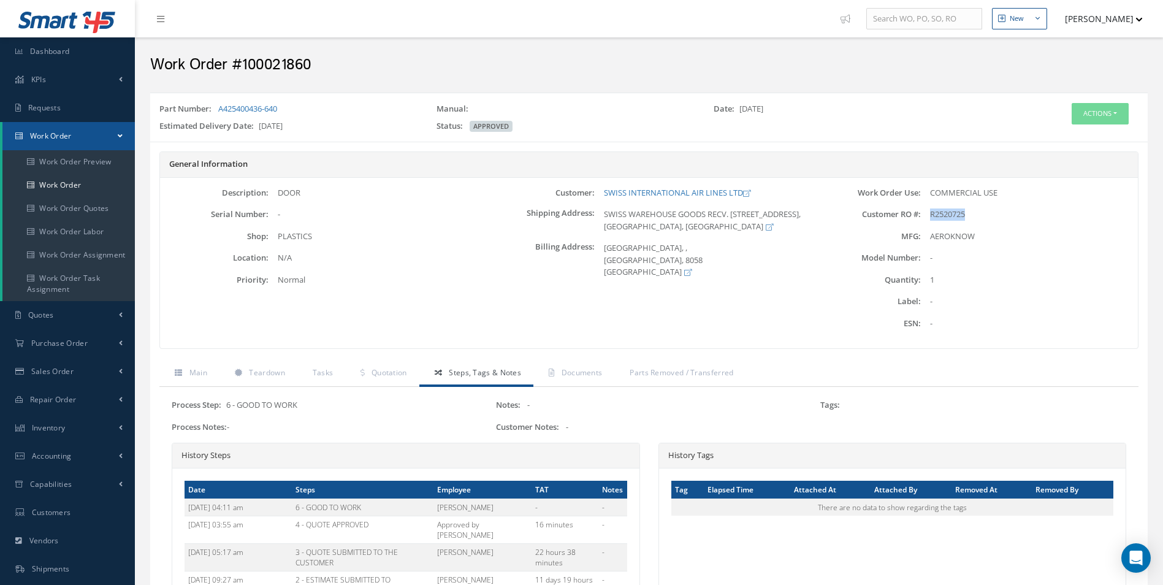
click at [945, 212] on span "R2520725" at bounding box center [947, 213] width 35 height 11
copy span "R2520725"
click at [294, 193] on div "DOOR" at bounding box center [376, 193] width 217 height 12
copy div "DOOR"
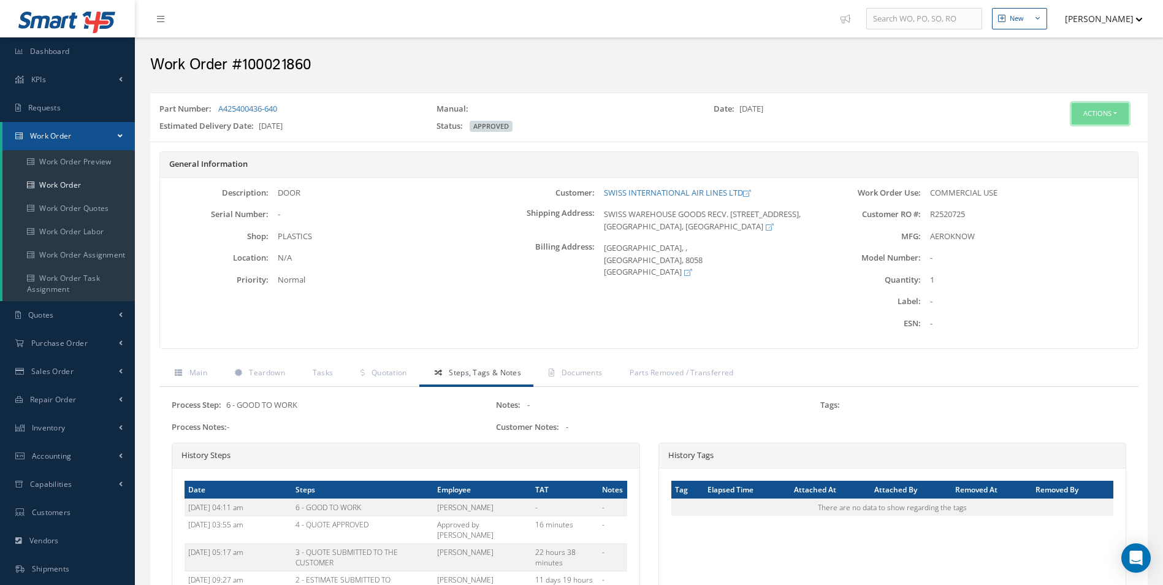
click at [1111, 123] on button "Actions" at bounding box center [1099, 113] width 57 height 21
drag, startPoint x: 601, startPoint y: 185, endPoint x: 705, endPoint y: 195, distance: 104.0
click at [705, 195] on div "Description: DOOR Serial Number: - Shop: PLASTICS ESN:" at bounding box center [649, 263] width 978 height 171
copy link "SWISS INTERNATIONAL AIR"
click at [702, 210] on div "SWISS WAREHOUSE GOODS RECV. AREA, TOR 101/130, FLUGHOFSTRASSE U7, ZURICH, Switz…" at bounding box center [703, 220] width 217 height 24
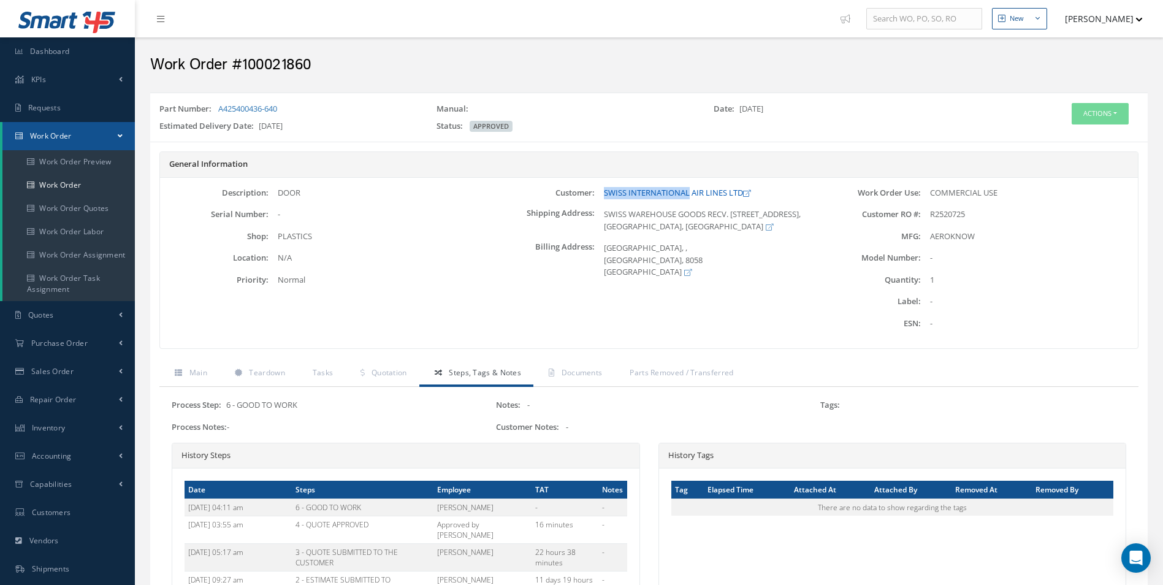
drag, startPoint x: 601, startPoint y: 189, endPoint x: 688, endPoint y: 188, distance: 86.4
click at [688, 188] on div "SWISS INTERNATIONAL AIR LINES LTD" at bounding box center [703, 193] width 217 height 12
copy link "SWISS INTERNATIONAL"
click at [324, 113] on div "Part Number: A425400436-640" at bounding box center [288, 111] width 277 height 17
drag, startPoint x: 300, startPoint y: 110, endPoint x: 219, endPoint y: 109, distance: 80.3
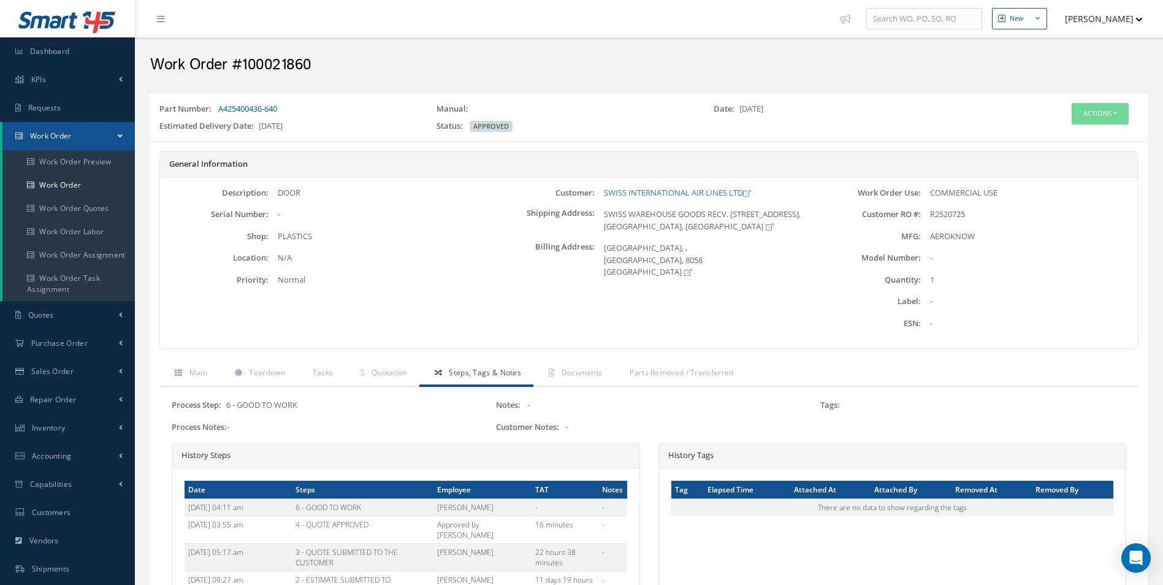
click at [219, 109] on div "Part Number: A425400436-640" at bounding box center [288, 111] width 277 height 17
copy link "A425400436-640"
drag, startPoint x: 264, startPoint y: 373, endPoint x: 273, endPoint y: 371, distance: 9.4
click at [264, 373] on span "Teardown" at bounding box center [267, 372] width 36 height 10
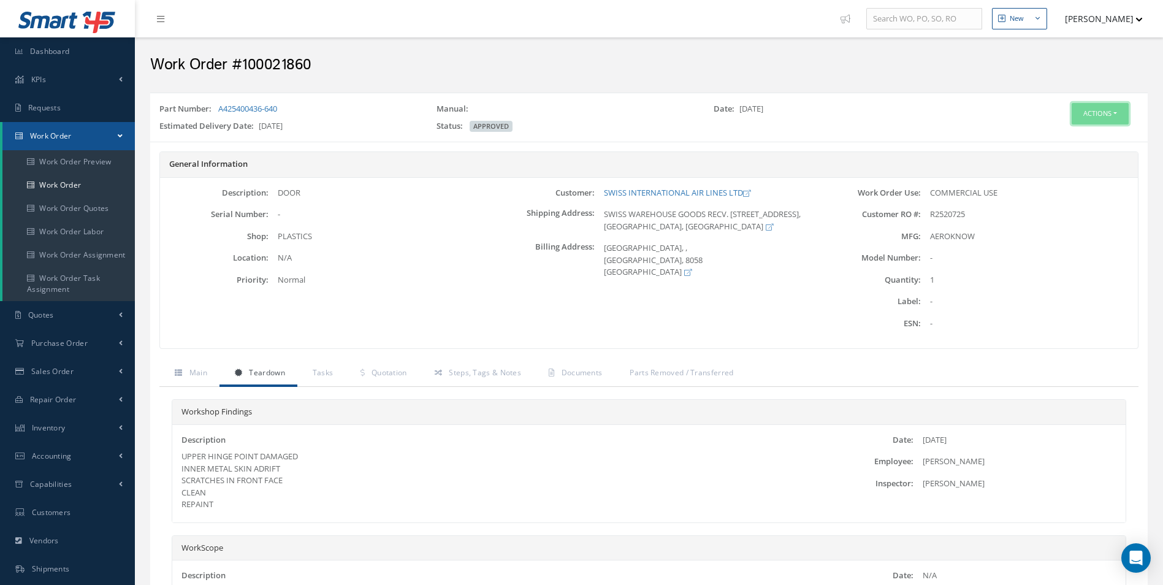
drag, startPoint x: 1098, startPoint y: 113, endPoint x: 1089, endPoint y: 124, distance: 14.8
click at [1098, 113] on button "Actions" at bounding box center [1099, 113] width 57 height 21
click at [1065, 134] on link "Edit" at bounding box center [1081, 137] width 98 height 17
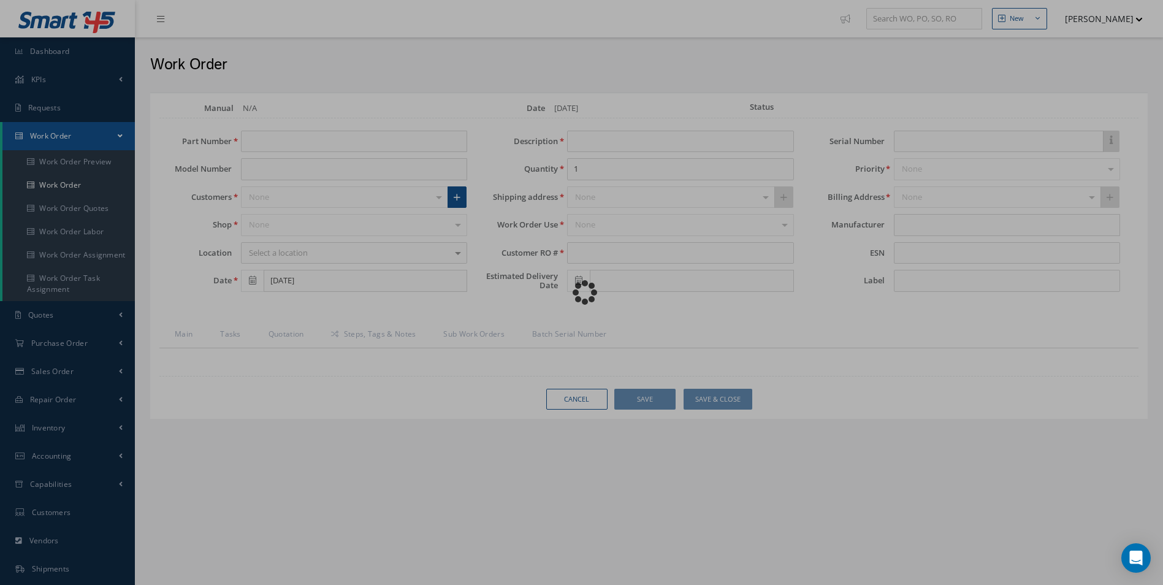
type input "A425400436-640"
type input "[DATE]"
type input "DOOR"
type input "R2520725"
type input "[DATE]"
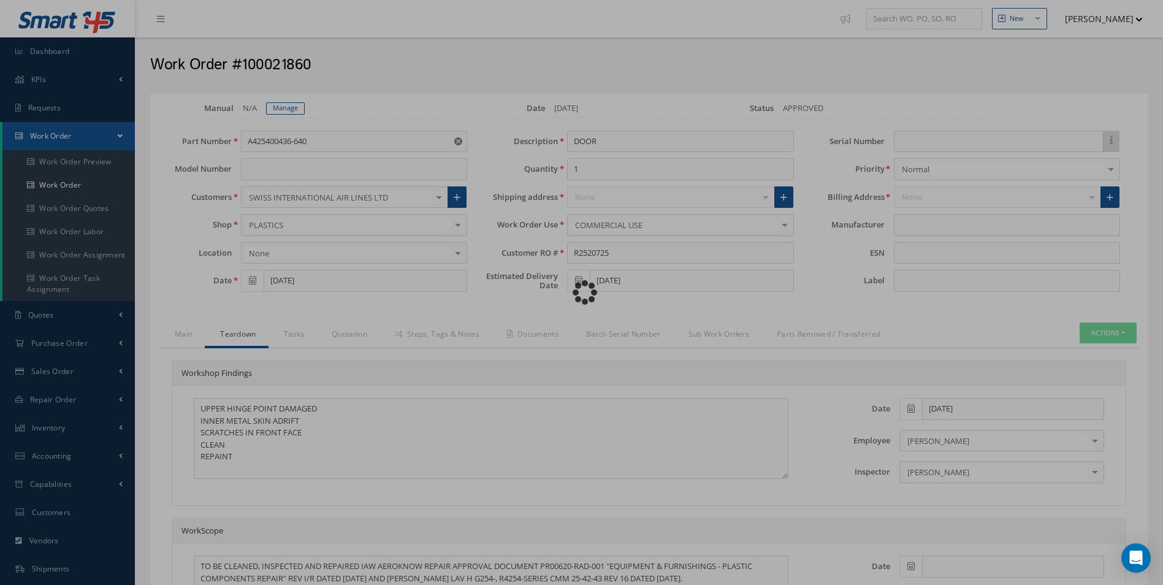
click at [582, 292] on div "Loading…" at bounding box center [582, 292] width 0 height 0
type input "AEROKNOW"
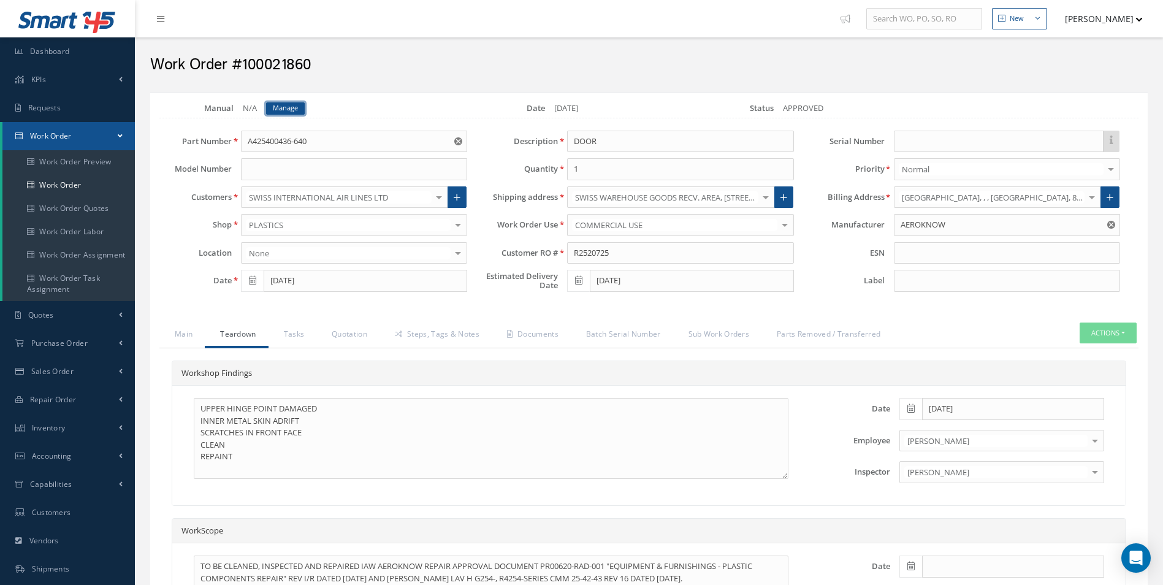
click at [290, 110] on link "Manage" at bounding box center [285, 108] width 39 height 12
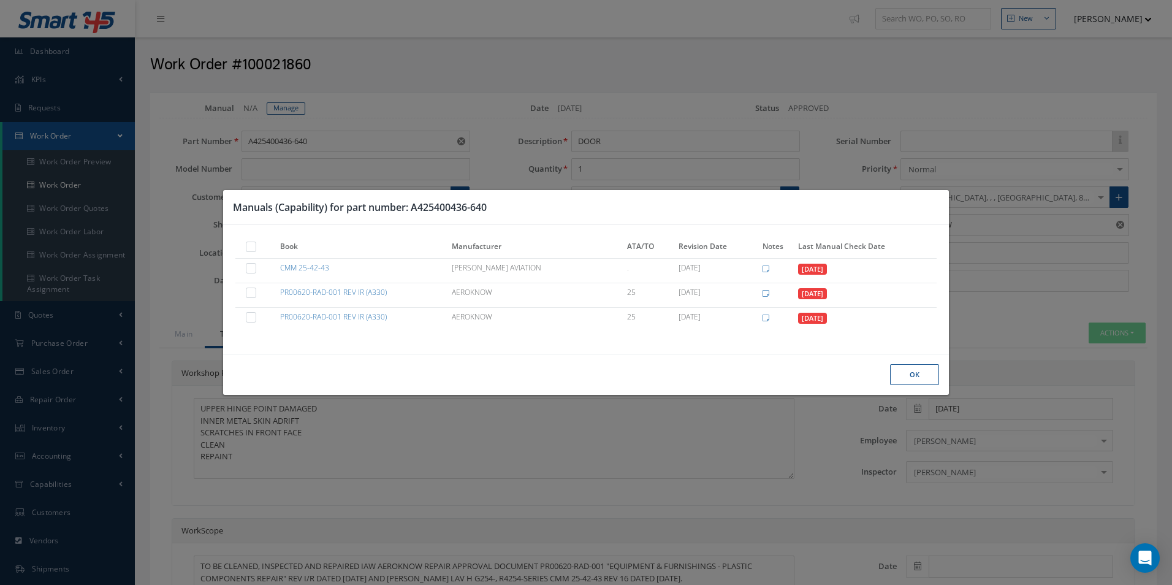
click at [256, 248] on label at bounding box center [257, 246] width 3 height 10
click at [250, 248] on input "checkbox" at bounding box center [252, 248] width 8 height 8
checkbox input "true"
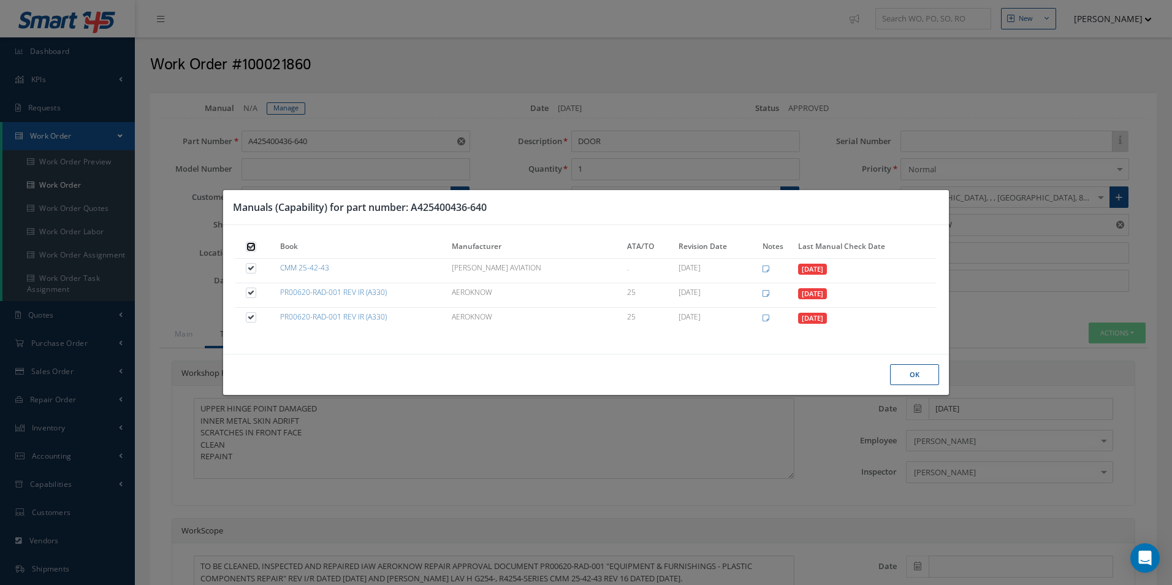
checkbox input "true"
click at [919, 379] on button "Ok" at bounding box center [914, 374] width 49 height 21
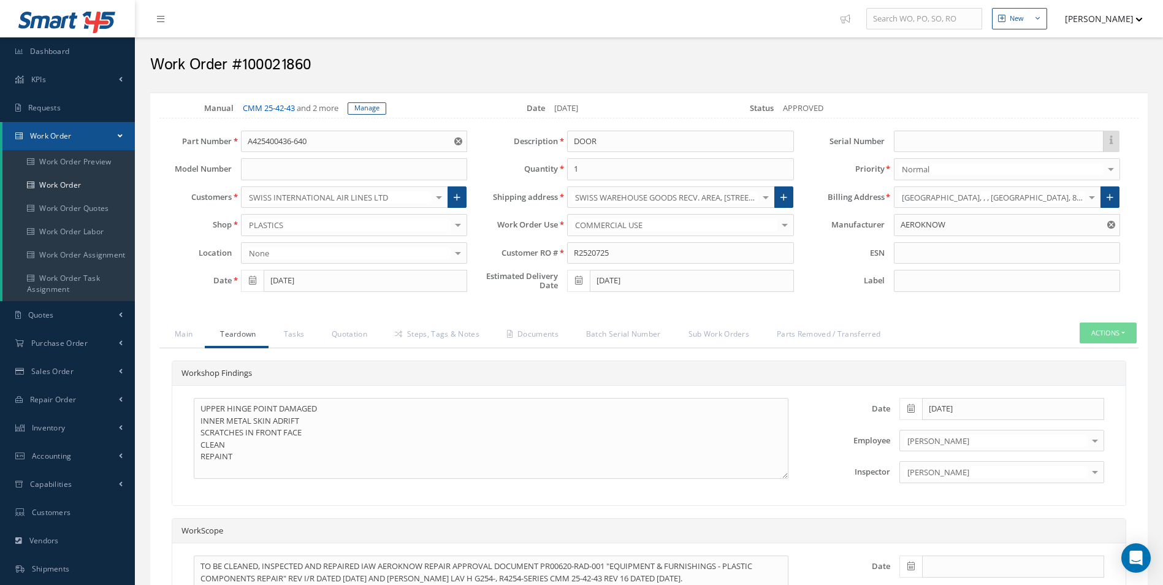
drag, startPoint x: 239, startPoint y: 110, endPoint x: 295, endPoint y: 108, distance: 56.4
click at [295, 108] on div "CMM 25-42-43 and 2 more" at bounding box center [291, 108] width 114 height 12
copy link "CMM 25-42-43"
click at [455, 341] on link "Steps, Tags & Notes" at bounding box center [435, 335] width 112 height 26
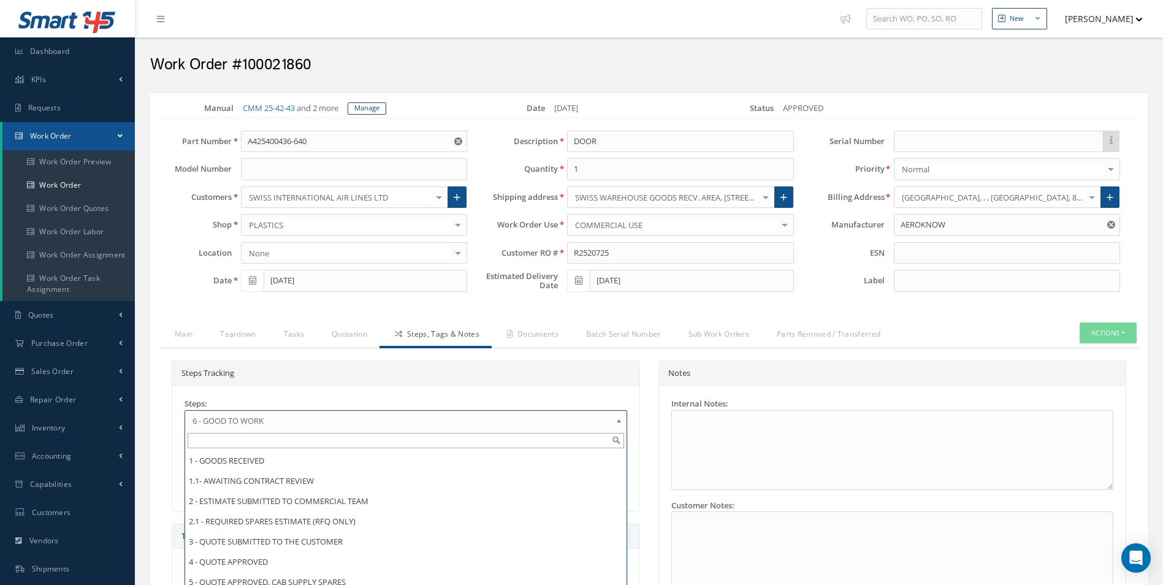
click at [319, 412] on link "6 - GOOD TO WORK" at bounding box center [405, 420] width 443 height 21
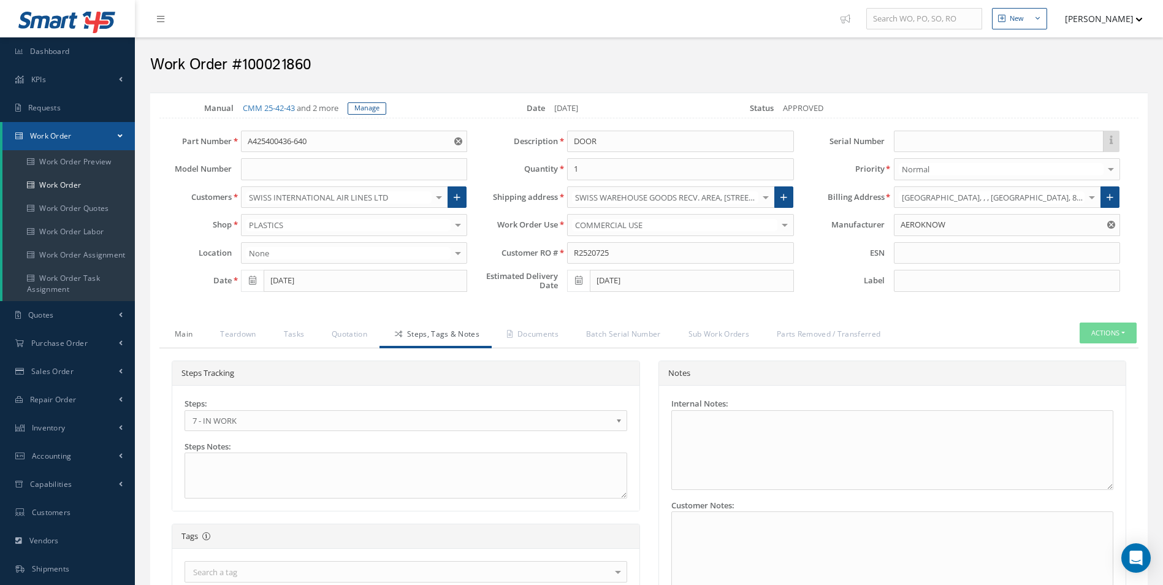
click at [177, 332] on link "Main" at bounding box center [181, 335] width 45 height 26
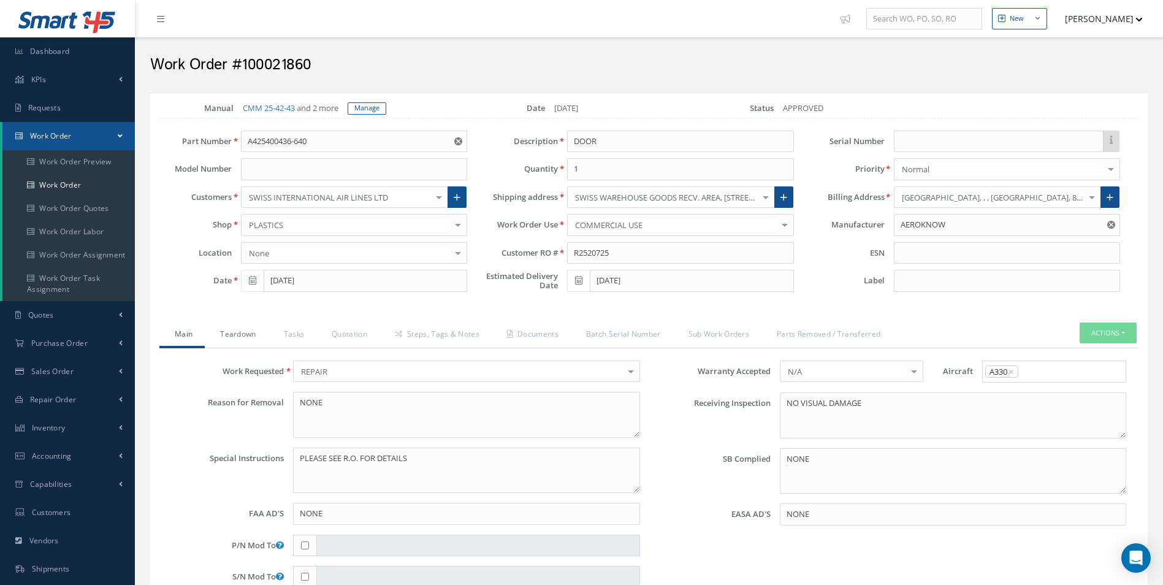
click at [245, 329] on link "Teardown" at bounding box center [236, 335] width 63 height 26
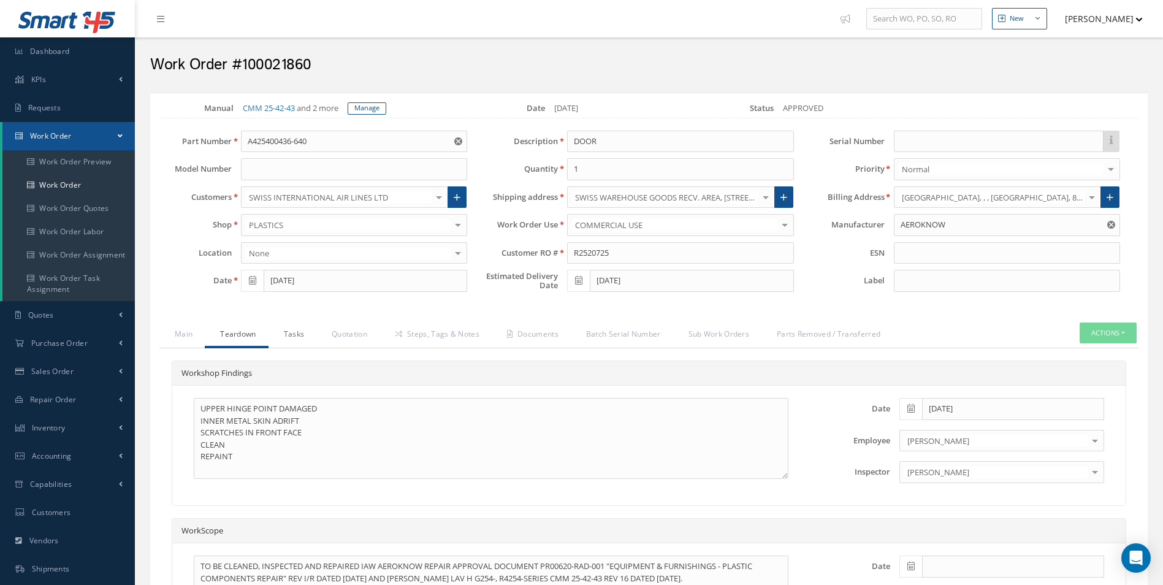
click at [308, 336] on link "Tasks" at bounding box center [292, 335] width 48 height 26
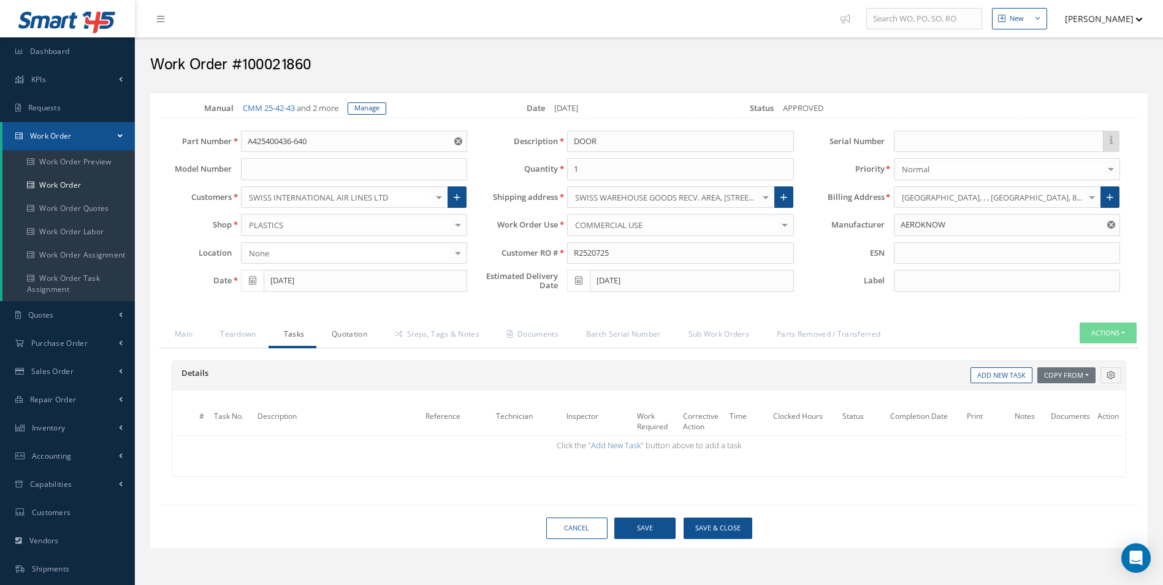
click at [342, 336] on link "Quotation" at bounding box center [347, 335] width 63 height 26
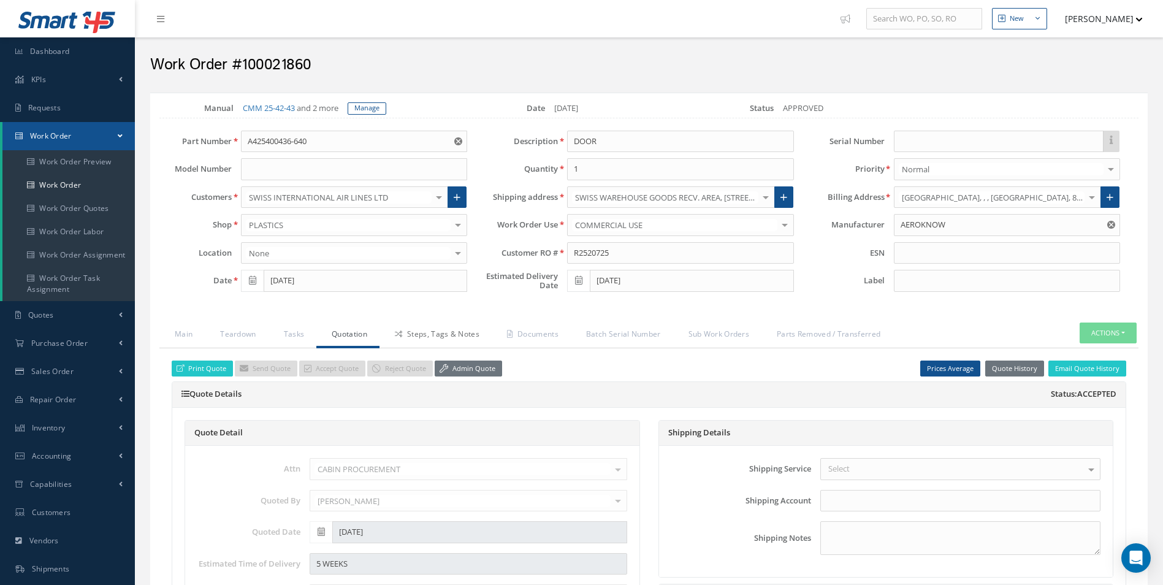
click at [428, 337] on link "Steps, Tags & Notes" at bounding box center [435, 335] width 112 height 26
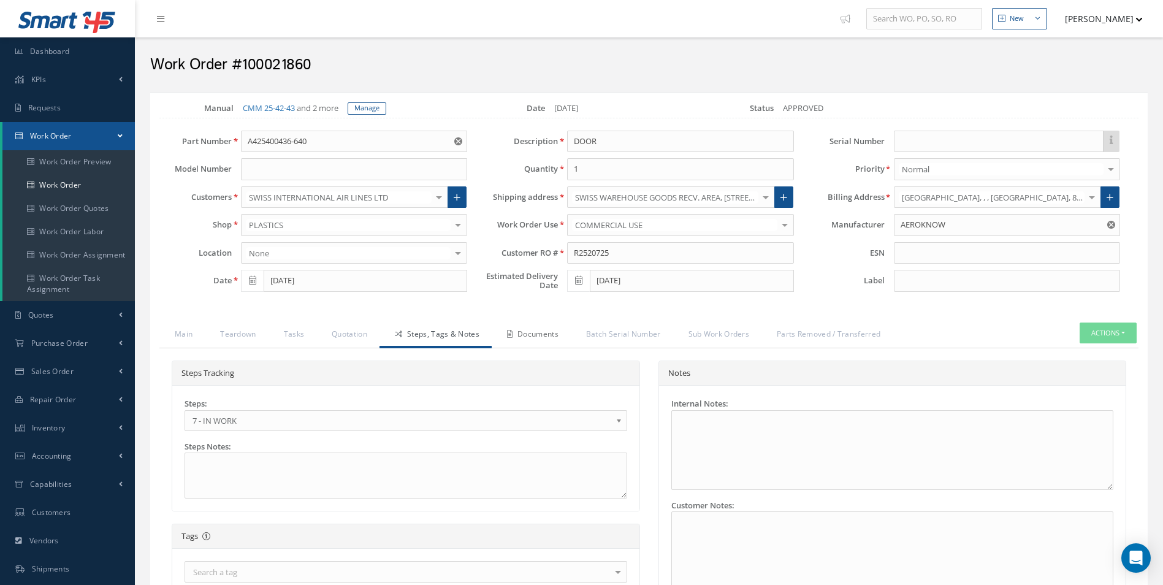
click at [542, 335] on link "Documents" at bounding box center [531, 335] width 79 height 26
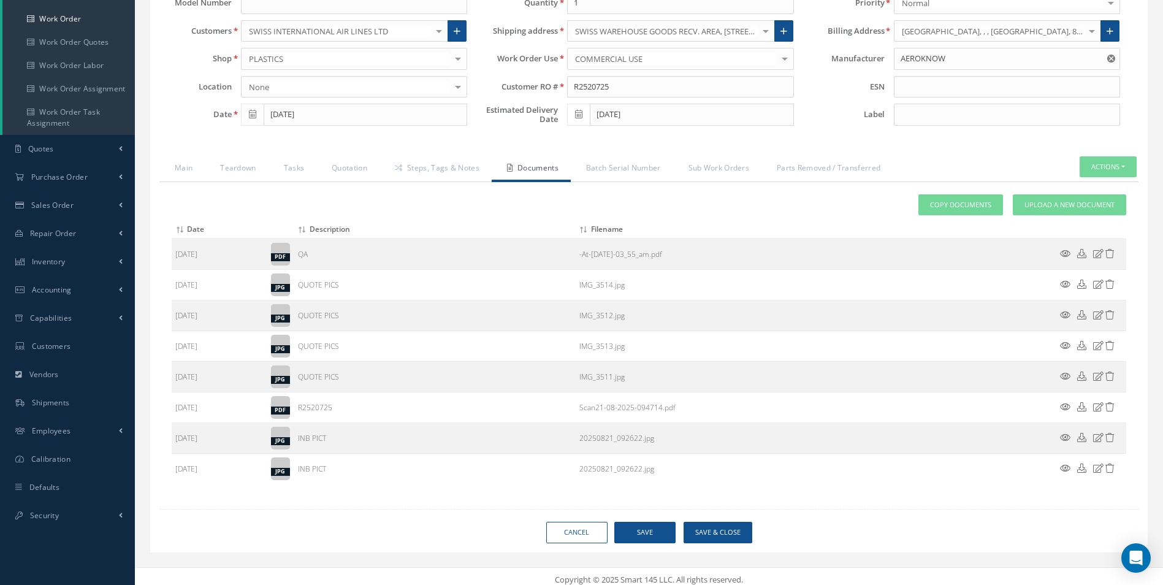
scroll to position [173, 0]
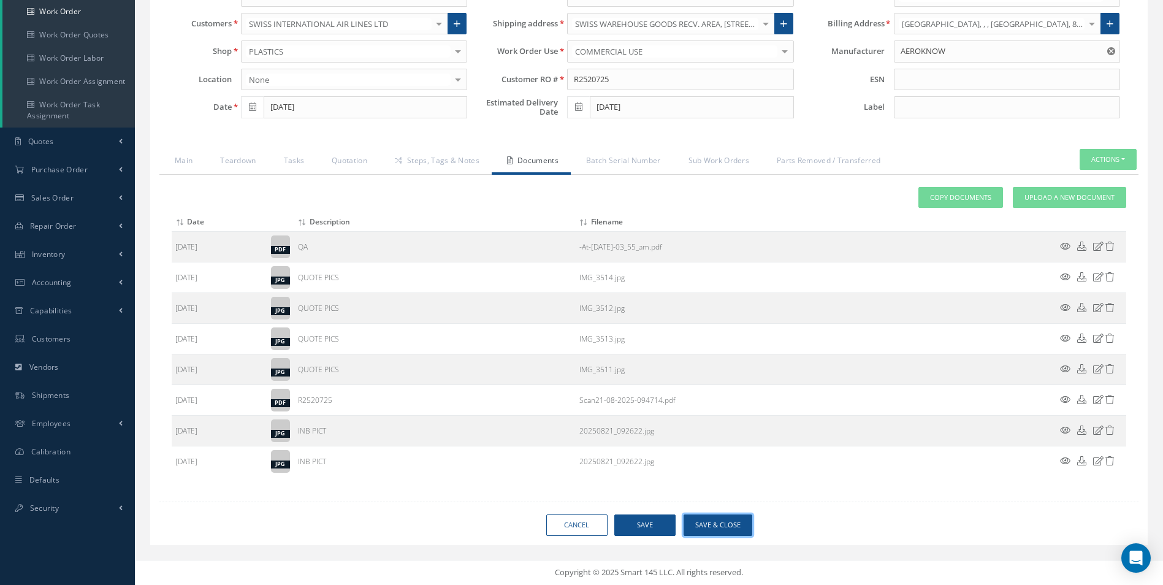
click at [725, 533] on button "Save & Close" at bounding box center [717, 524] width 69 height 21
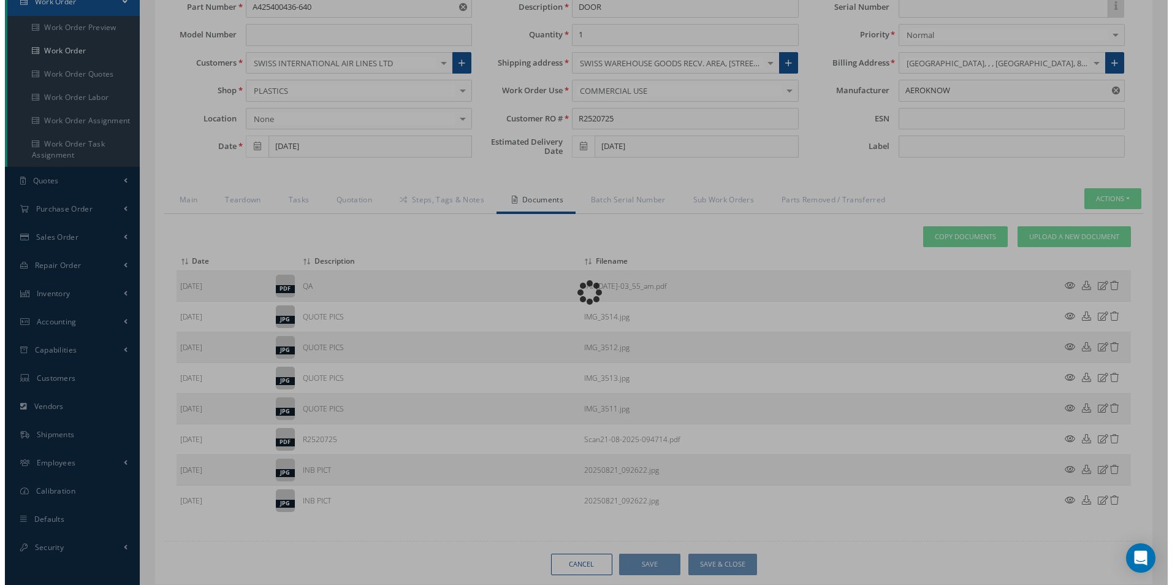
scroll to position [112, 0]
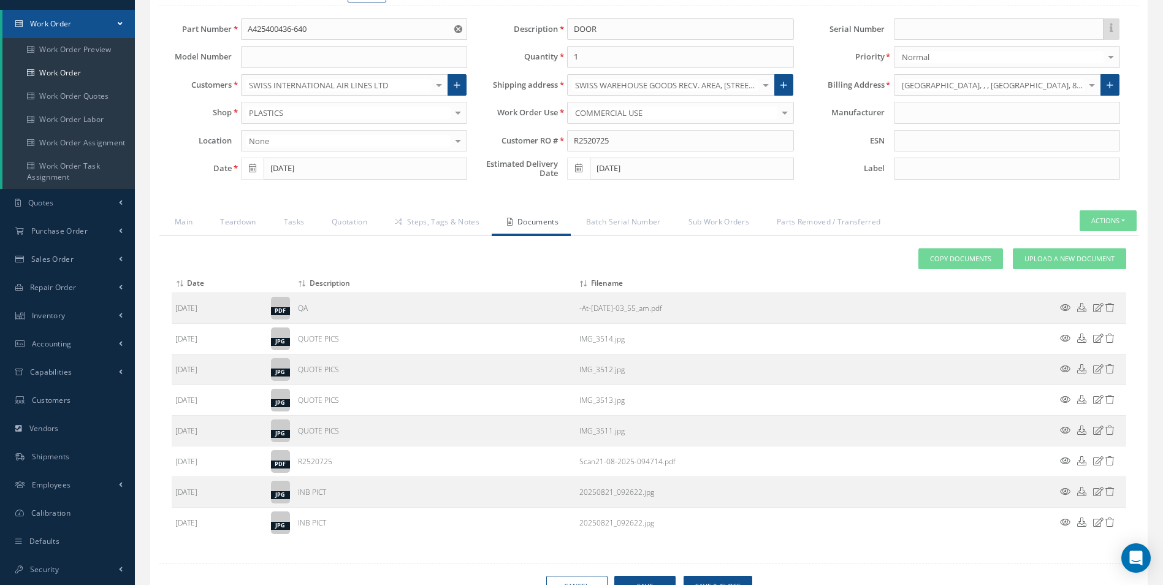
type input "AEROKNOW"
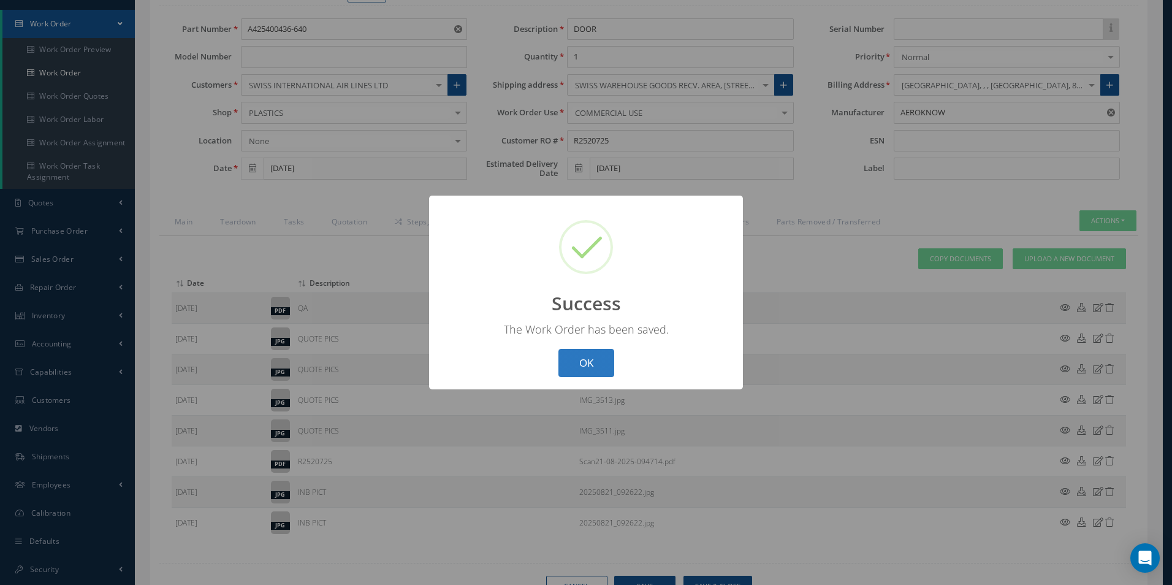
click at [588, 359] on button "OK" at bounding box center [586, 363] width 56 height 29
select select "25"
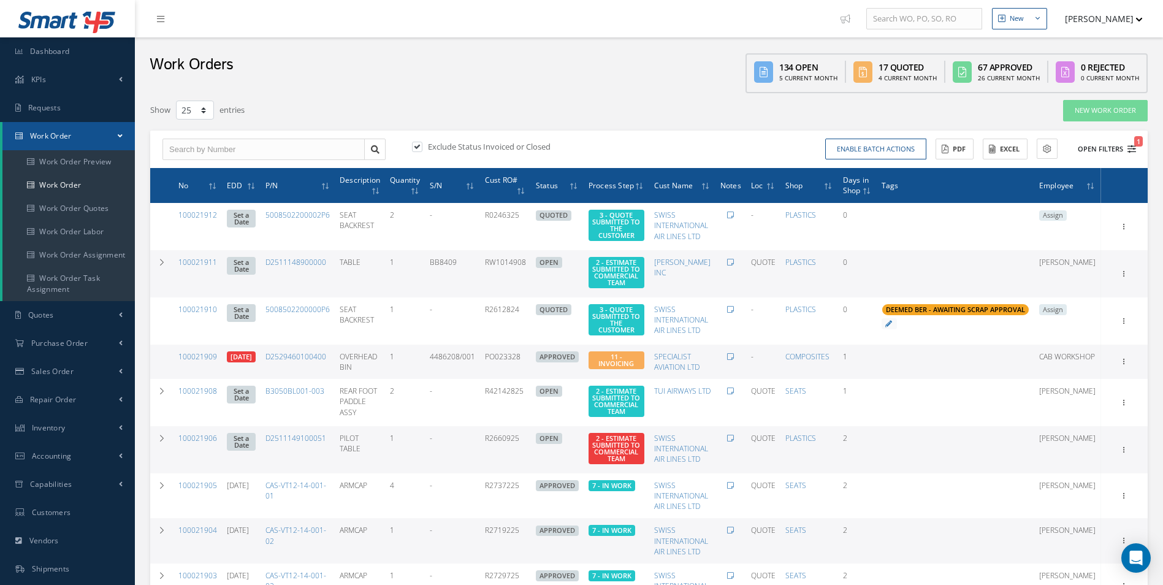
click at [1128, 145] on icon "1" at bounding box center [1131, 149] width 9 height 9
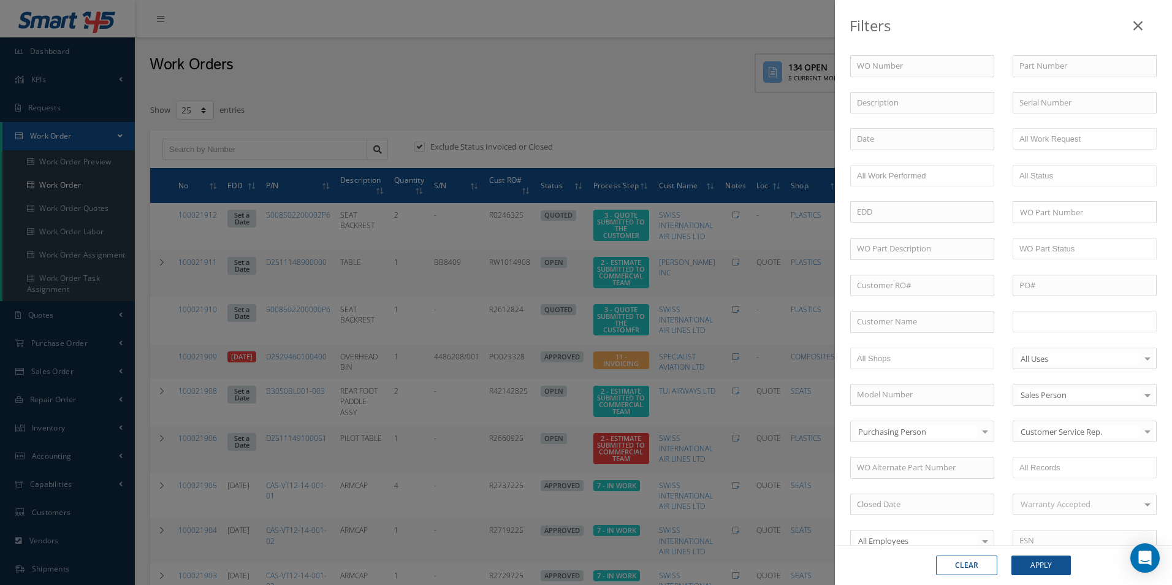
click at [1037, 316] on input "text" at bounding box center [1058, 321] width 78 height 15
drag, startPoint x: 1047, startPoint y: 331, endPoint x: 960, endPoint y: 317, distance: 88.1
click at [963, 317] on div "WO Number Part Number Description Serial Number - BER CERTIFICATION FILE ONLY D…" at bounding box center [1003, 418] width 325 height 726
type input "All Proccess Step"
click at [910, 320] on input "text" at bounding box center [922, 322] width 144 height 22
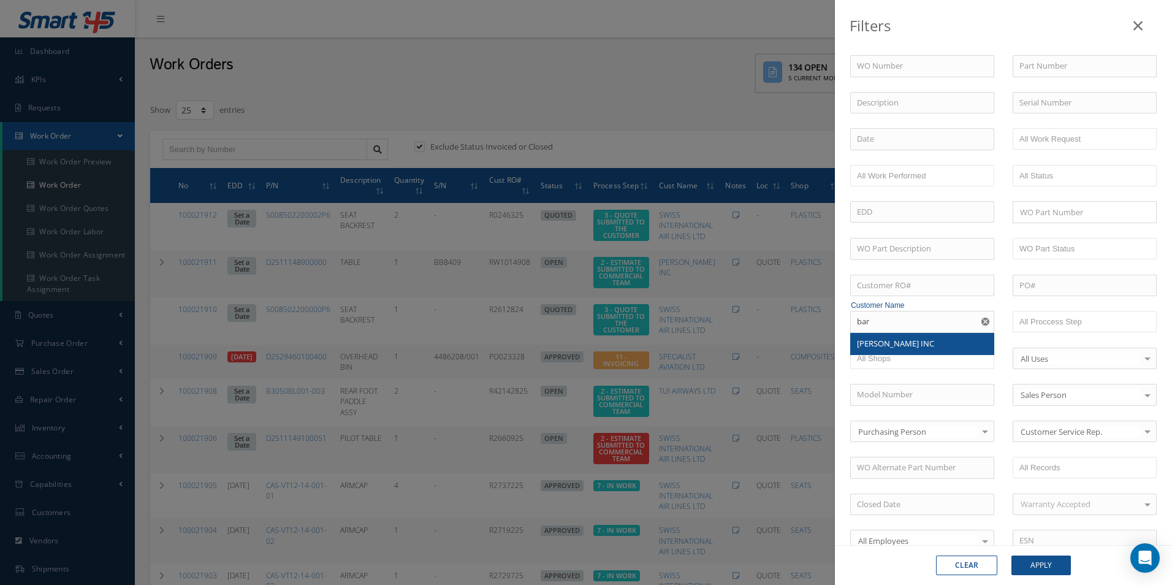
click at [891, 348] on span "BARFIELD INC" at bounding box center [895, 343] width 77 height 11
type input "BARFIELD INC"
click at [1052, 566] on button "Apply" at bounding box center [1040, 565] width 59 height 20
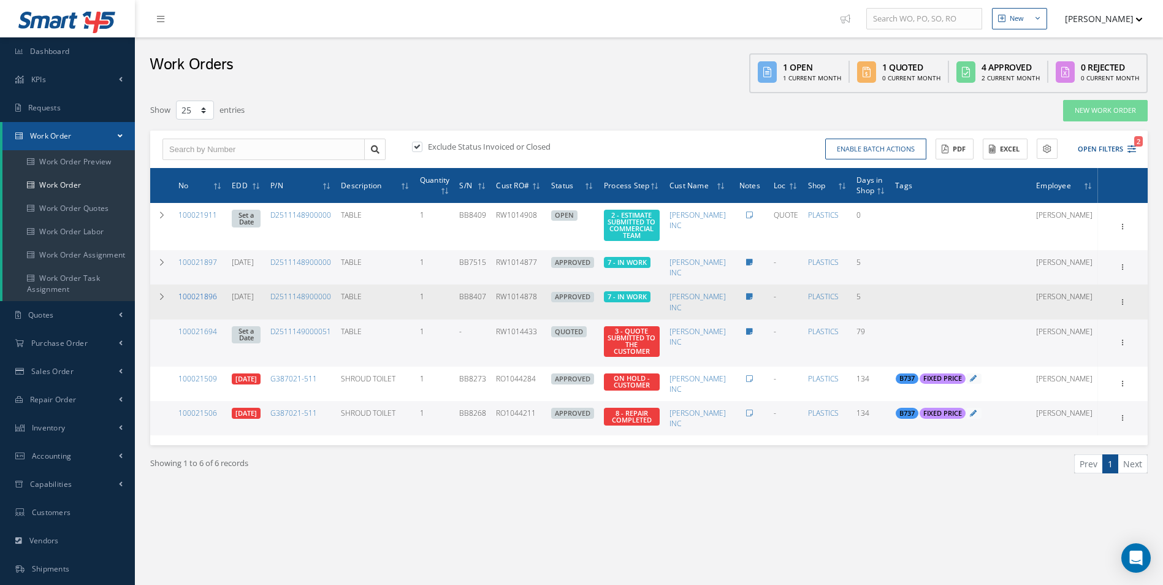
click at [207, 302] on link "100021896" at bounding box center [197, 296] width 39 height 10
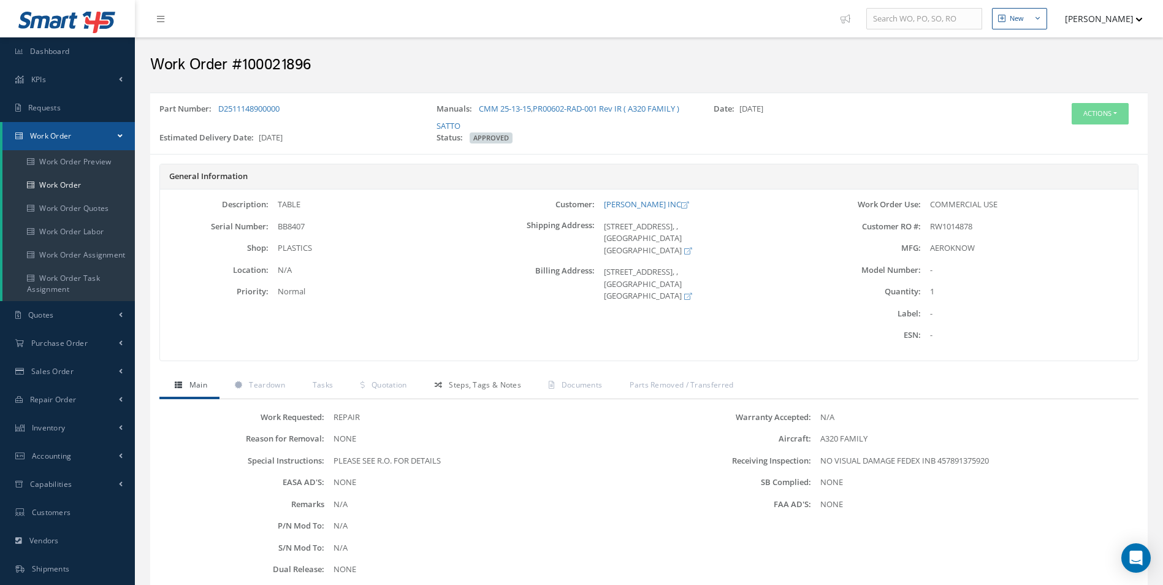
click at [498, 385] on span "Steps, Tags & Notes" at bounding box center [485, 384] width 72 height 10
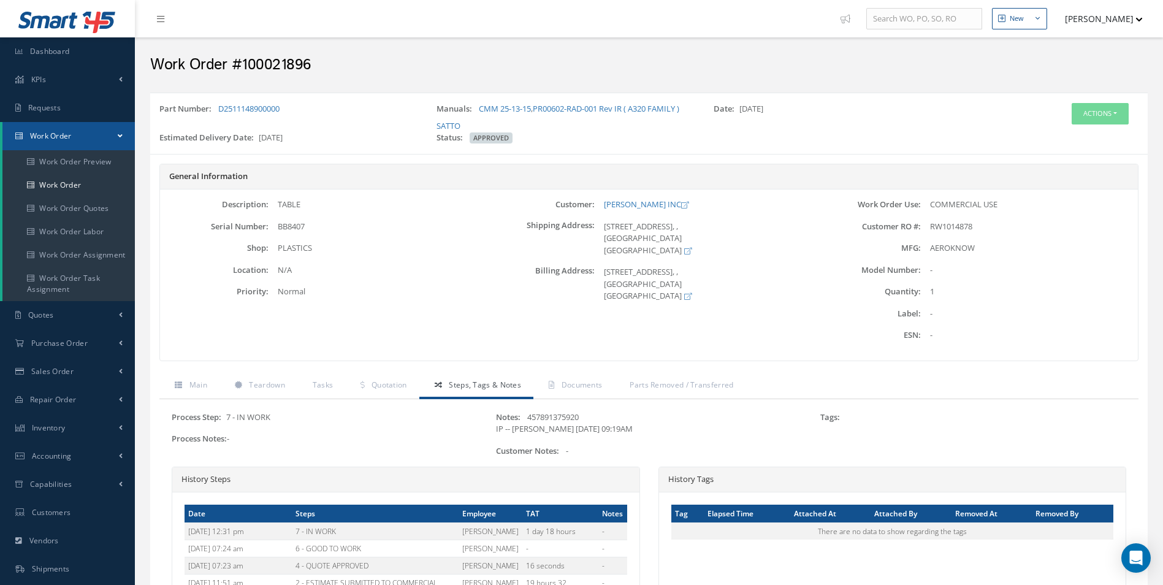
click at [295, 60] on h2 "Work Order #100021896" at bounding box center [648, 65] width 997 height 18
click at [293, 63] on h2 "Work Order #100021896" at bounding box center [648, 65] width 997 height 18
copy h2 "100021896"
click at [963, 227] on span "RW1014878" at bounding box center [951, 226] width 42 height 11
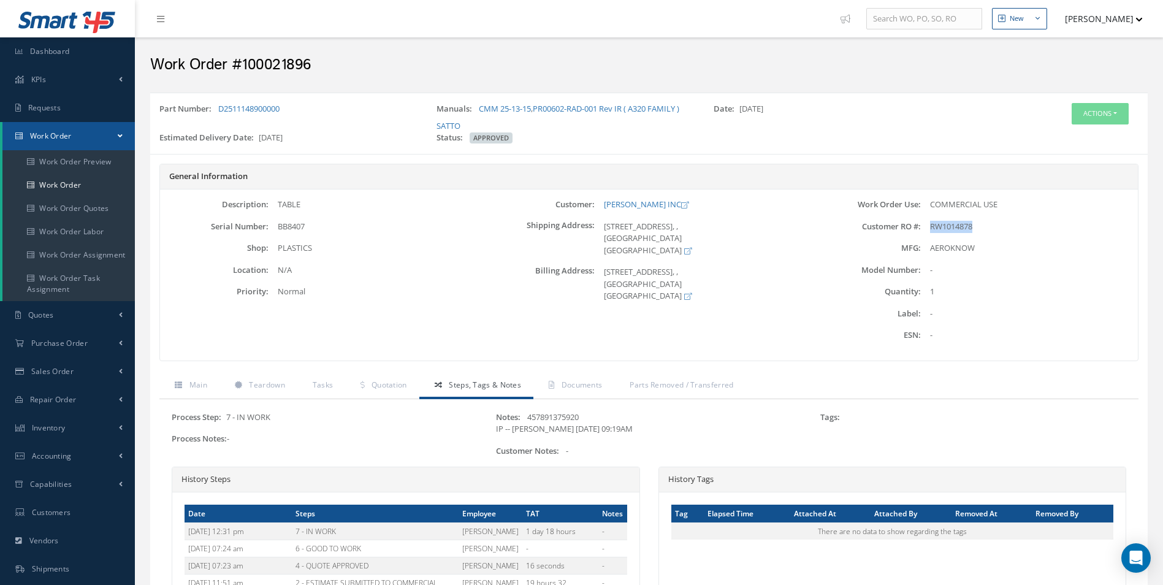
click at [963, 227] on span "RW1014878" at bounding box center [951, 226] width 42 height 11
copy span "RW1014878"
drag, startPoint x: 293, startPoint y: 108, endPoint x: 220, endPoint y: 109, distance: 72.9
click at [220, 109] on div "Part Number: D2511148900000" at bounding box center [288, 117] width 277 height 29
click at [248, 88] on div "Part Number: D2511148900000 Manuals: CMM 25-13-15 , PR00602-RAD-001 Rev IR ( A3…" at bounding box center [648, 411] width 1009 height 650
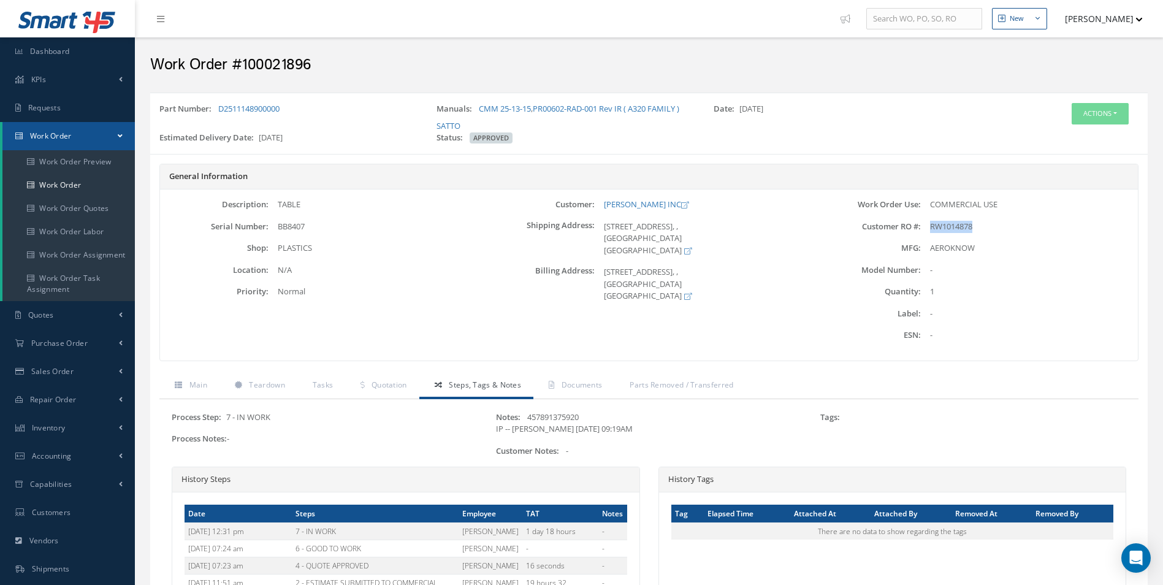
click at [341, 115] on div "Part Number: D2511148900000" at bounding box center [288, 117] width 277 height 29
drag, startPoint x: 311, startPoint y: 112, endPoint x: 219, endPoint y: 110, distance: 92.6
click at [219, 110] on div "Part Number: D2511148900000" at bounding box center [288, 117] width 277 height 29
copy link "D2511148900000"
click at [289, 230] on span "BB8407" at bounding box center [291, 226] width 27 height 11
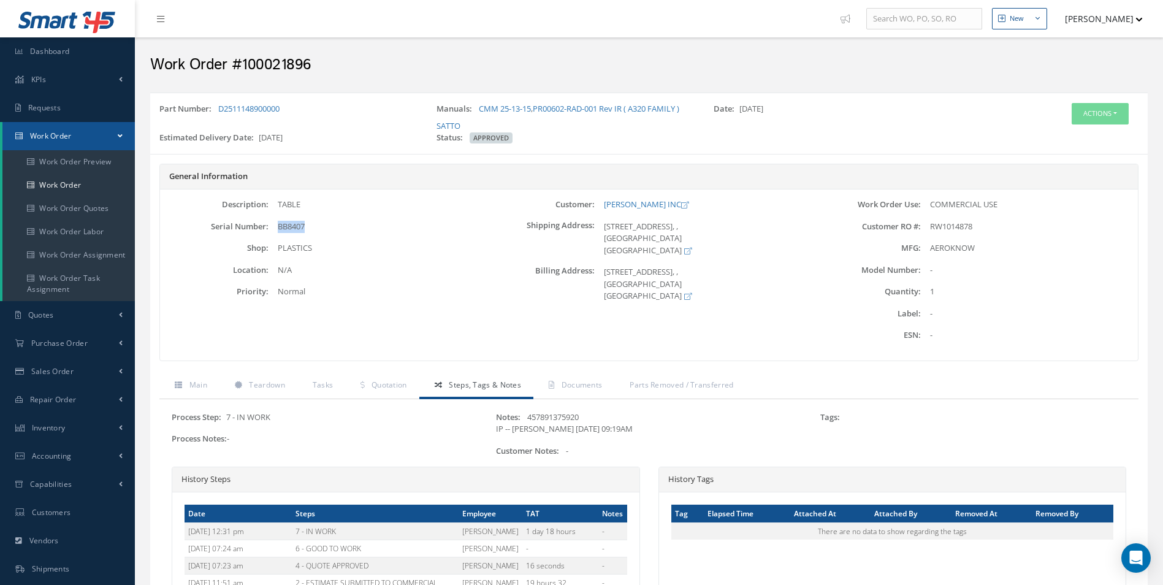
click at [289, 230] on span "BB8407" at bounding box center [291, 226] width 27 height 11
copy span "BB8407"
drag, startPoint x: 602, startPoint y: 200, endPoint x: 657, endPoint y: 203, distance: 54.7
click at [657, 203] on div "[PERSON_NAME] INC" at bounding box center [703, 205] width 217 height 12
copy link "[PERSON_NAME] INC"
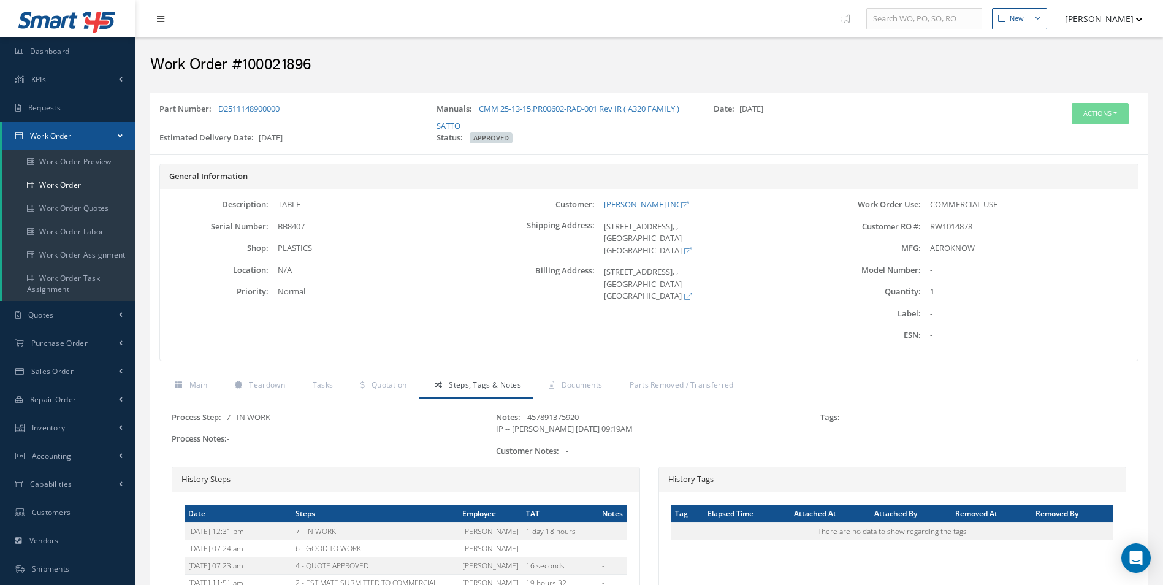
click at [287, 210] on div "TABLE" at bounding box center [376, 205] width 217 height 12
copy div "TABLE"
drag, startPoint x: 474, startPoint y: 105, endPoint x: 532, endPoint y: 110, distance: 58.4
click at [532, 110] on div "Manuals: CMM 25-13-15 , PR00602-RAD-001 Rev IR ( A320 FAMILY ) SATTO" at bounding box center [565, 117] width 277 height 29
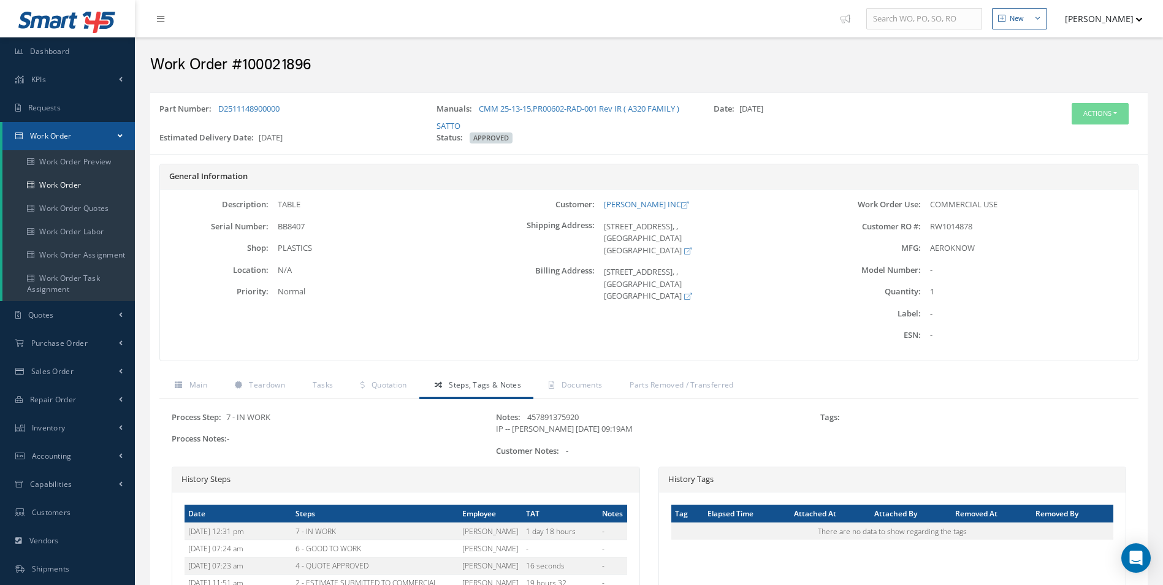
copy div "CMM 25-13-15"
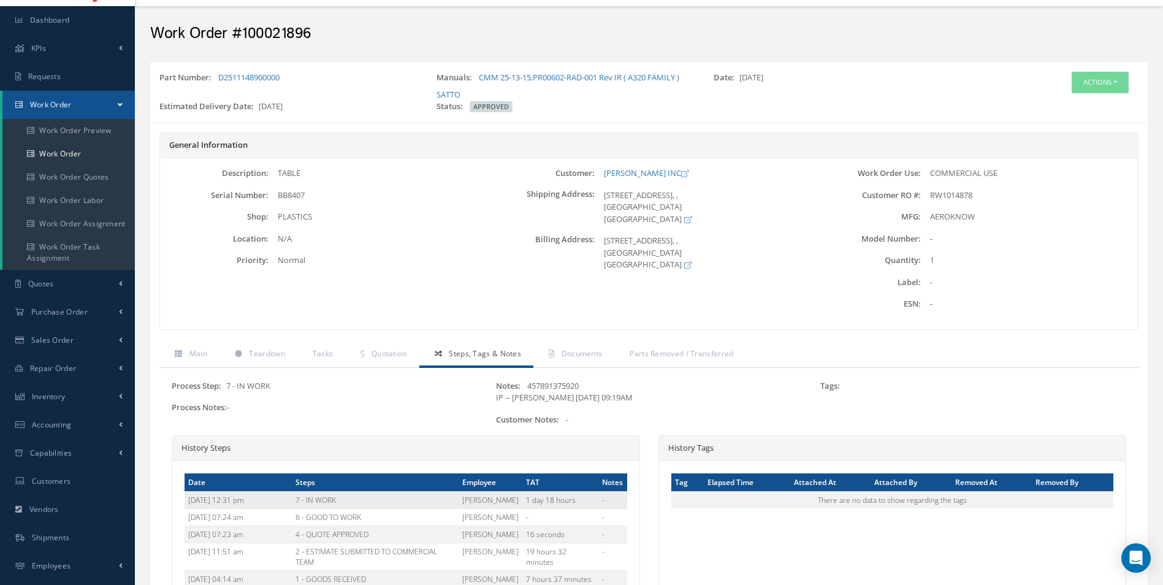
scroll to position [61, 0]
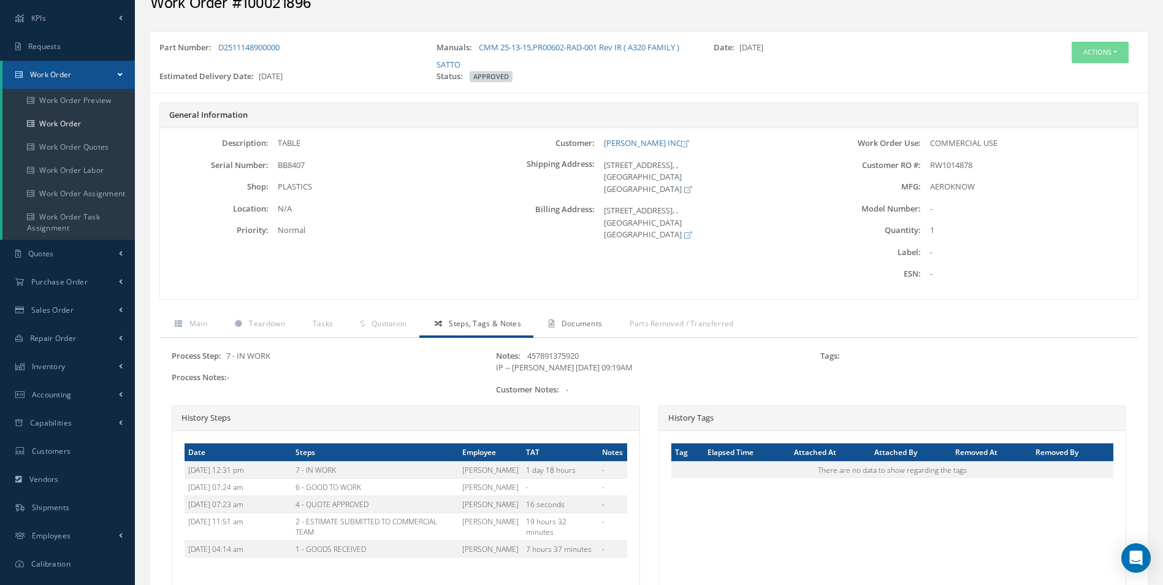
click at [573, 335] on link "Documents" at bounding box center [573, 325] width 81 height 26
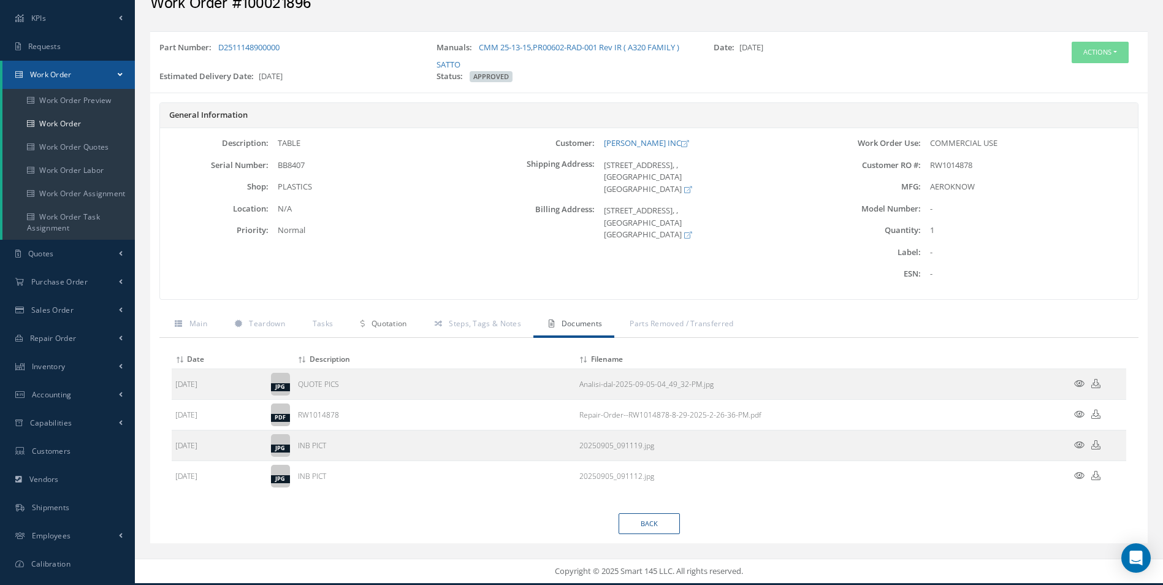
click at [391, 321] on span "Quotation" at bounding box center [389, 323] width 36 height 10
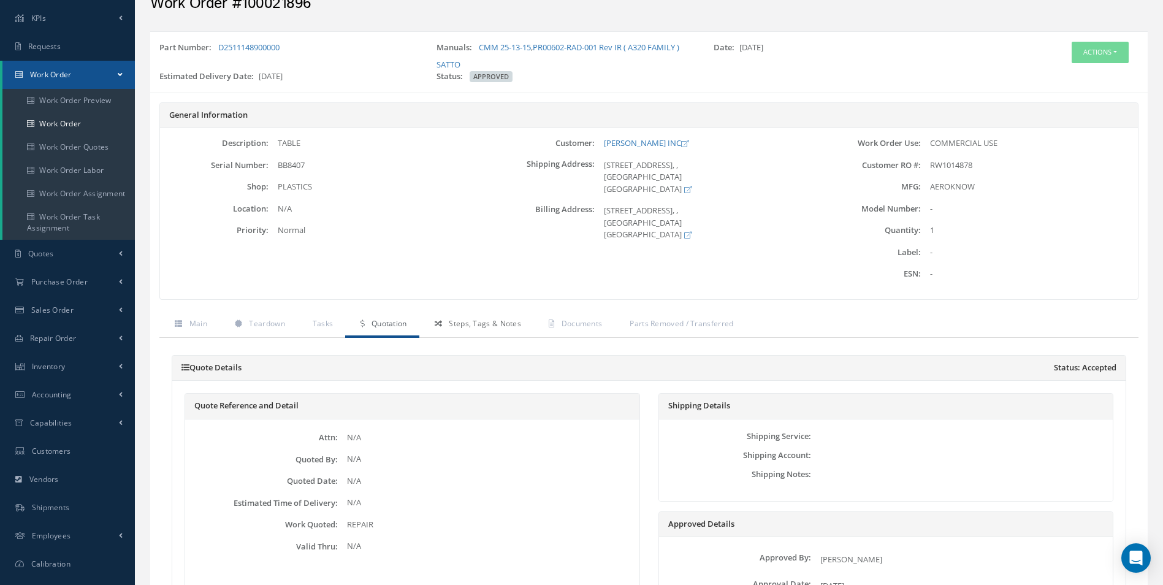
click at [481, 319] on span "Steps, Tags & Notes" at bounding box center [485, 323] width 72 height 10
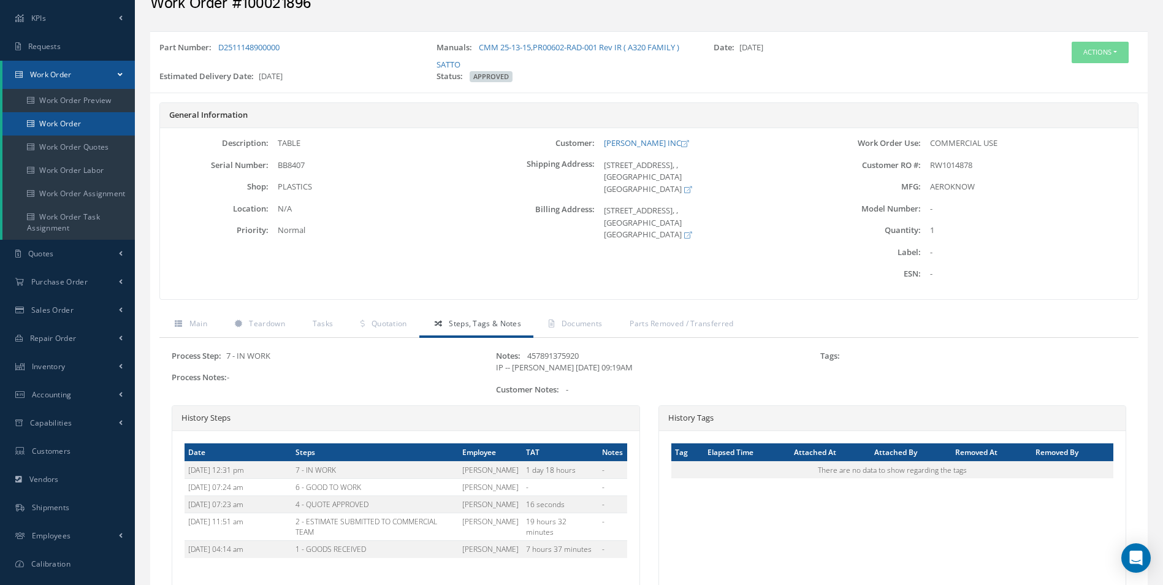
click at [92, 116] on link "Work Order" at bounding box center [68, 123] width 132 height 23
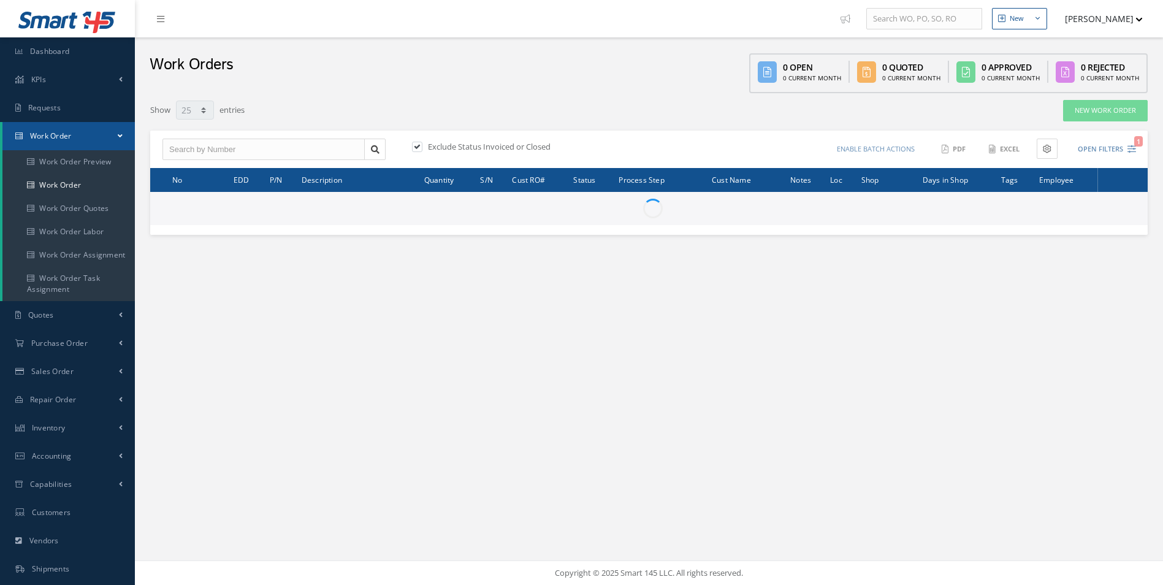
select select "25"
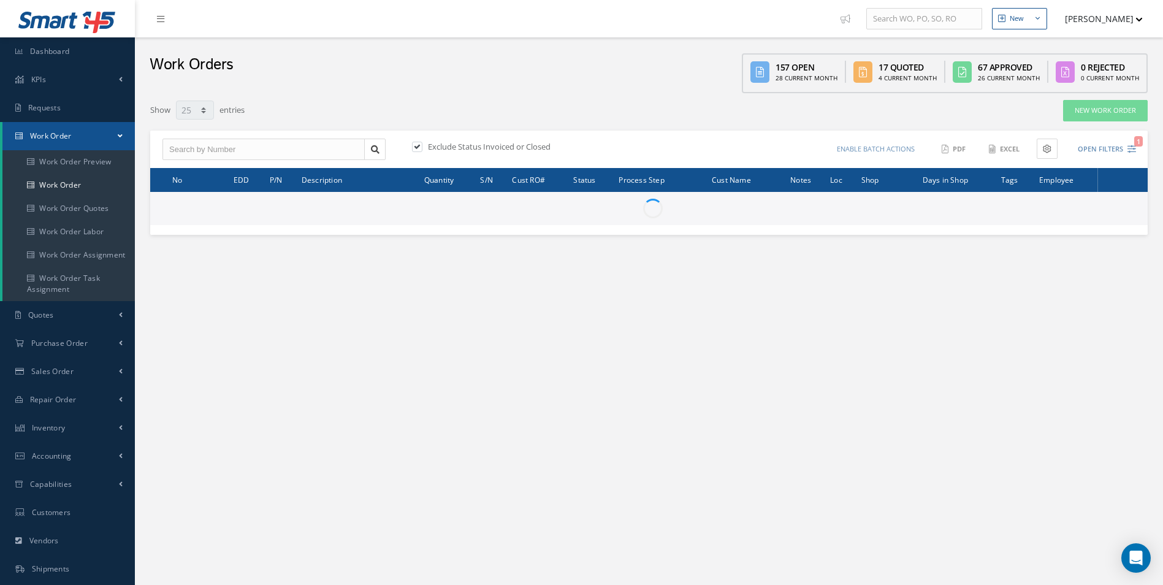
type input "All Work Request"
type input "All Work Performed"
type input "All Status"
type input "WO Part Status"
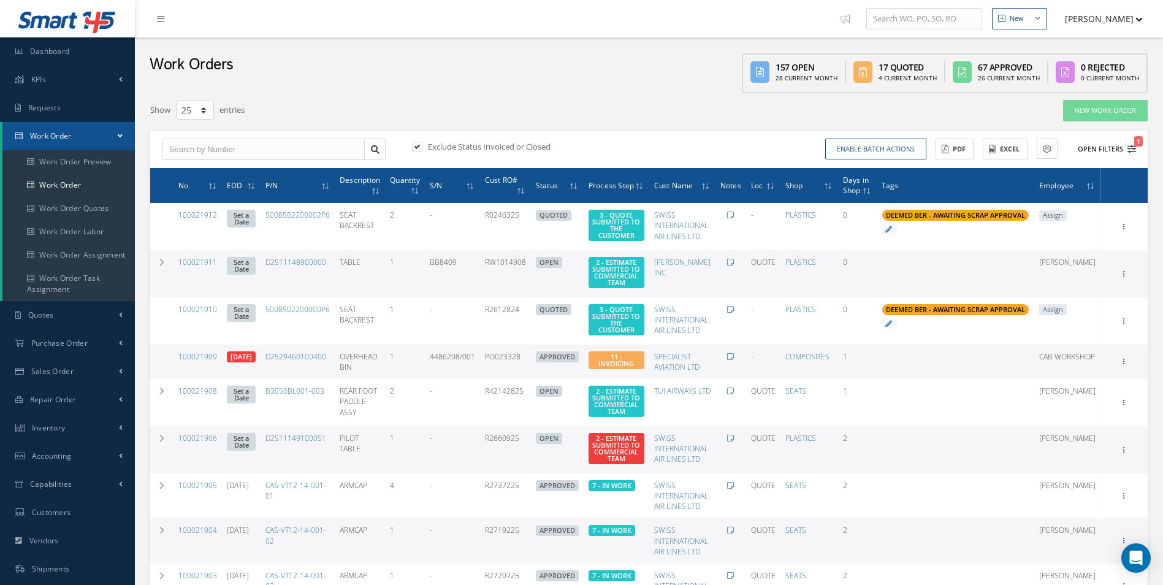
click at [1133, 145] on icon "1" at bounding box center [1131, 149] width 9 height 9
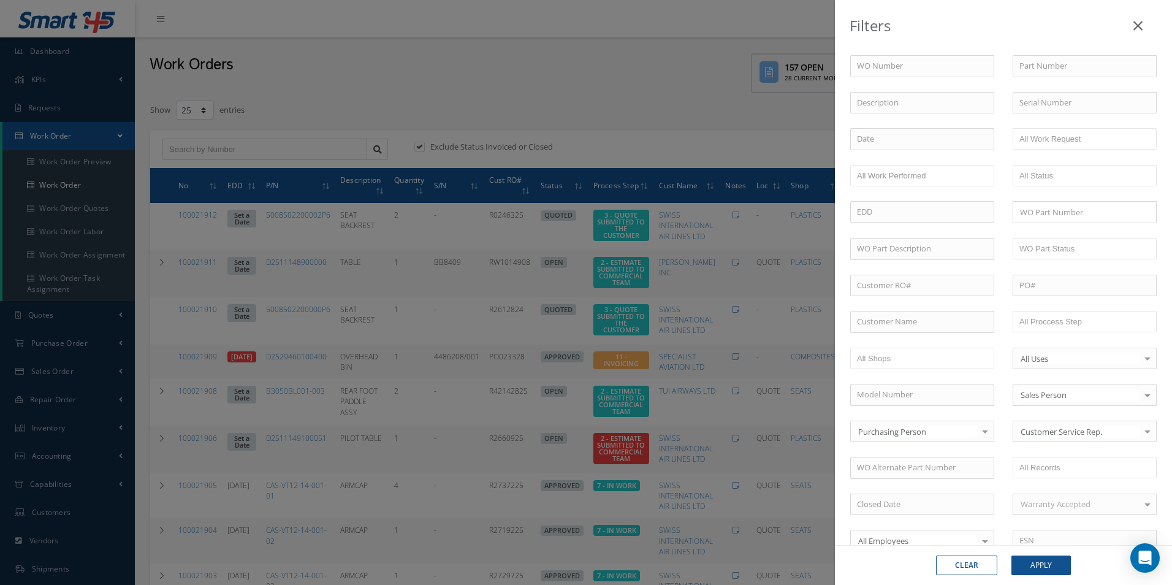
click at [1049, 53] on div "WO Number Part Number Description Serial Number - BER CERTIFICATION FILE ONLY D…" at bounding box center [1003, 294] width 337 height 526
click at [1041, 59] on input "text" at bounding box center [1085, 66] width 144 height 22
type input "411a2911-309"
click at [1055, 563] on button "Apply" at bounding box center [1040, 565] width 59 height 20
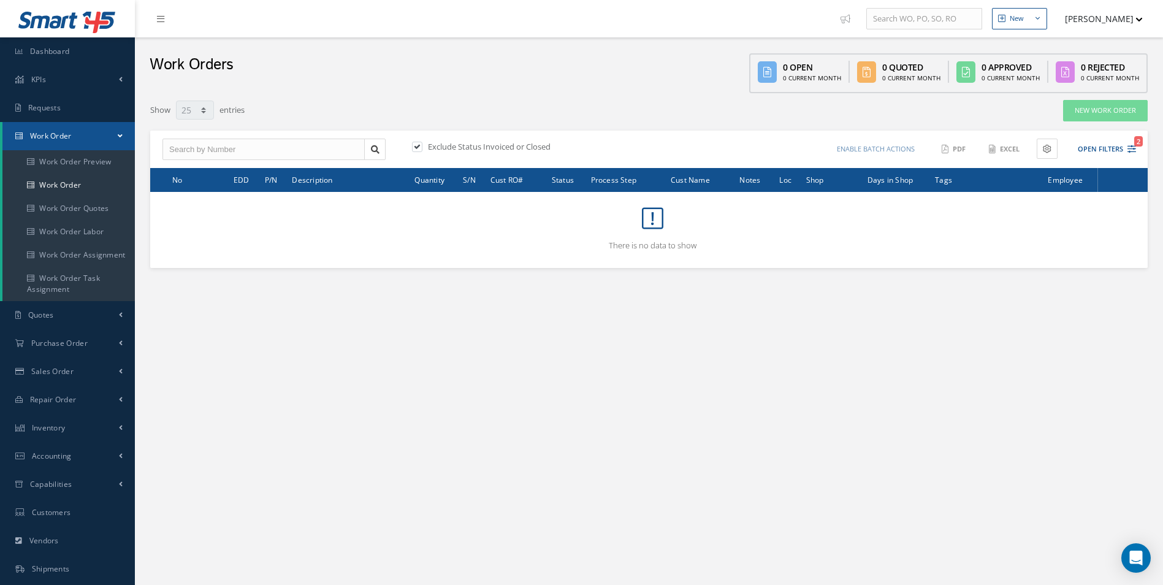
click at [415, 154] on div "Exclude Status Invoiced or Closed" at bounding box center [528, 148] width 239 height 14
click at [422, 148] on label at bounding box center [423, 146] width 3 height 11
click at [415, 148] on input "checkbox" at bounding box center [416, 147] width 8 height 8
checkbox input "false"
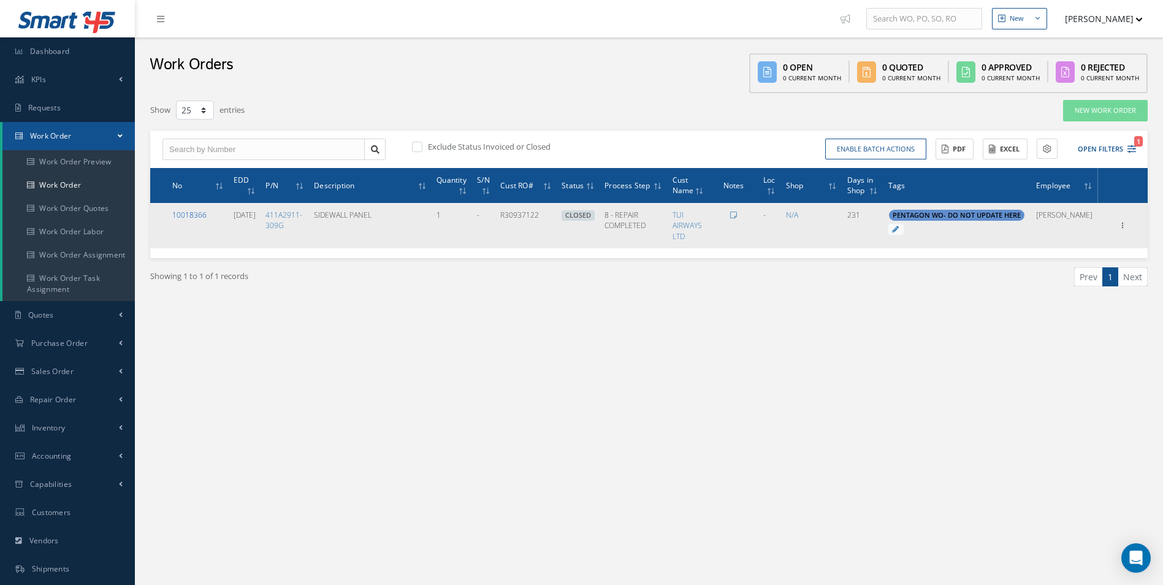
click at [189, 216] on link "10018366" at bounding box center [189, 215] width 34 height 10
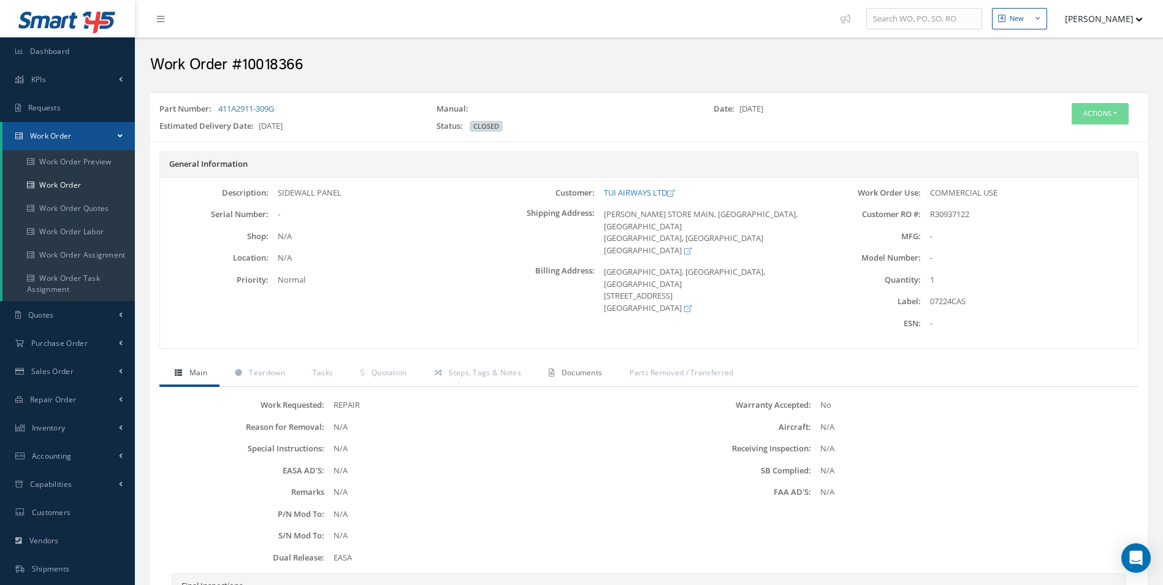
click at [570, 370] on span "Documents" at bounding box center [581, 372] width 41 height 10
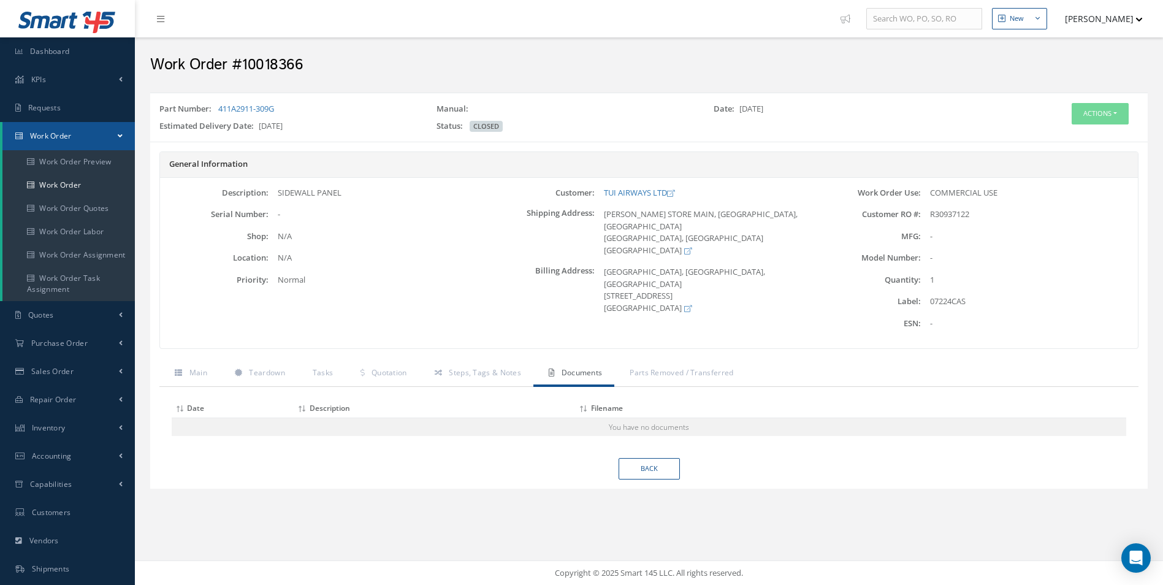
click at [954, 302] on div "07224CAS" at bounding box center [1029, 301] width 217 height 12
copy div "07224CAS"
click at [59, 57] on link "Dashboard" at bounding box center [67, 51] width 135 height 28
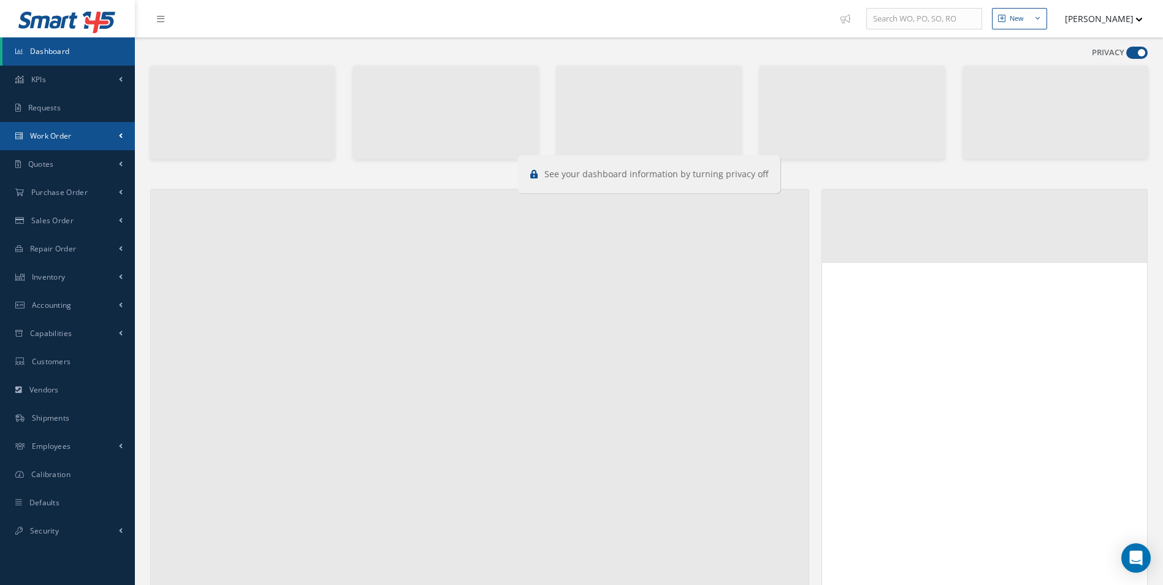
click at [71, 141] on link "Work Order" at bounding box center [67, 136] width 135 height 28
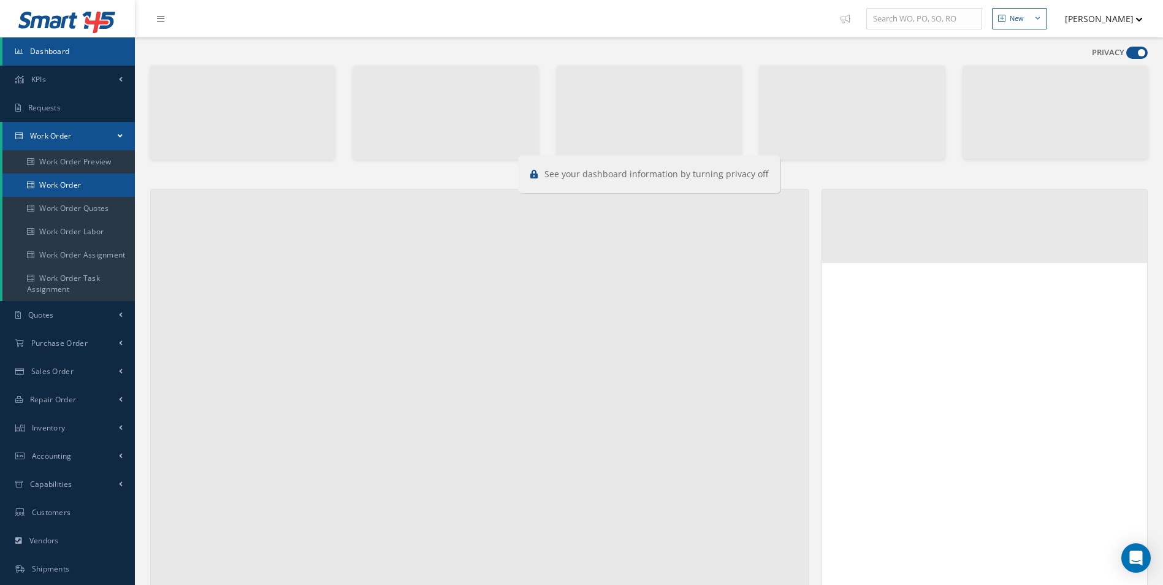
click at [74, 186] on link "Work Order" at bounding box center [68, 184] width 132 height 23
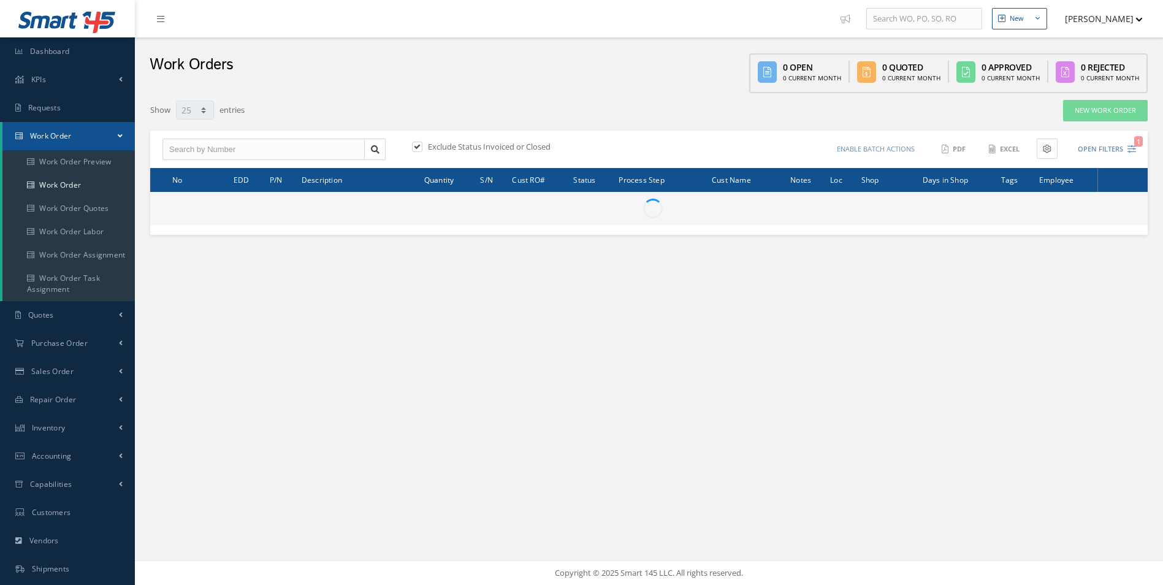
select select "25"
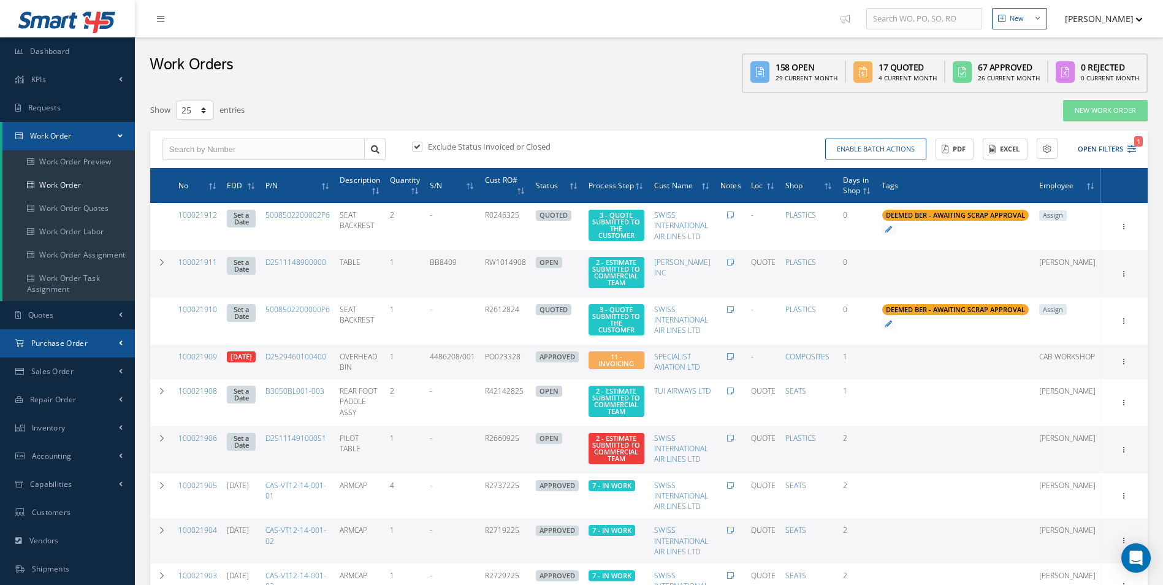
click at [53, 338] on span "Purchase Order" at bounding box center [59, 343] width 56 height 10
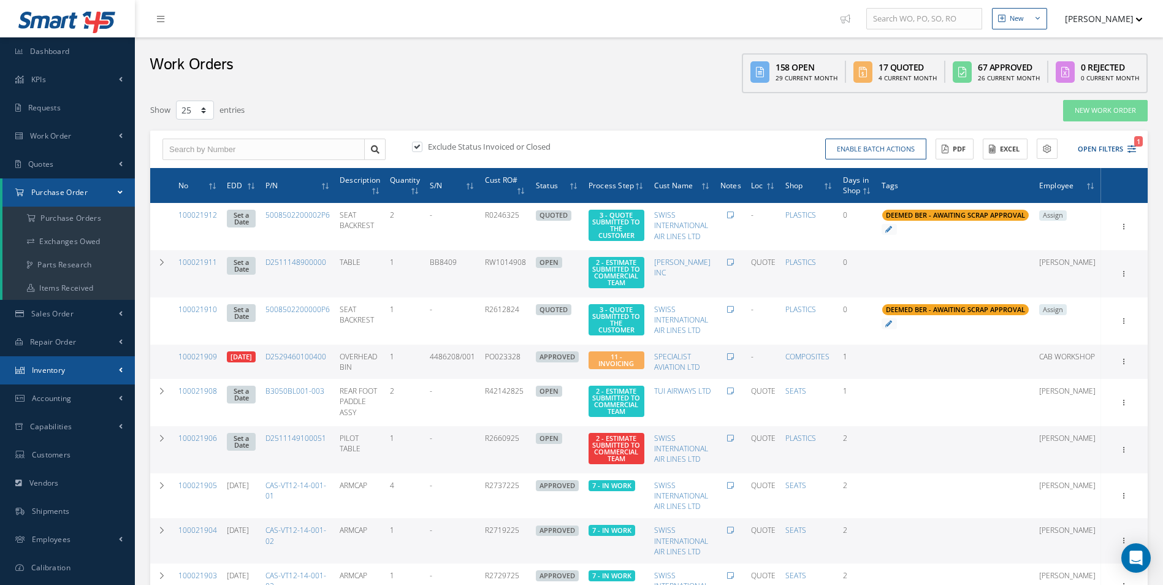
click at [55, 376] on link "Inventory" at bounding box center [67, 370] width 135 height 28
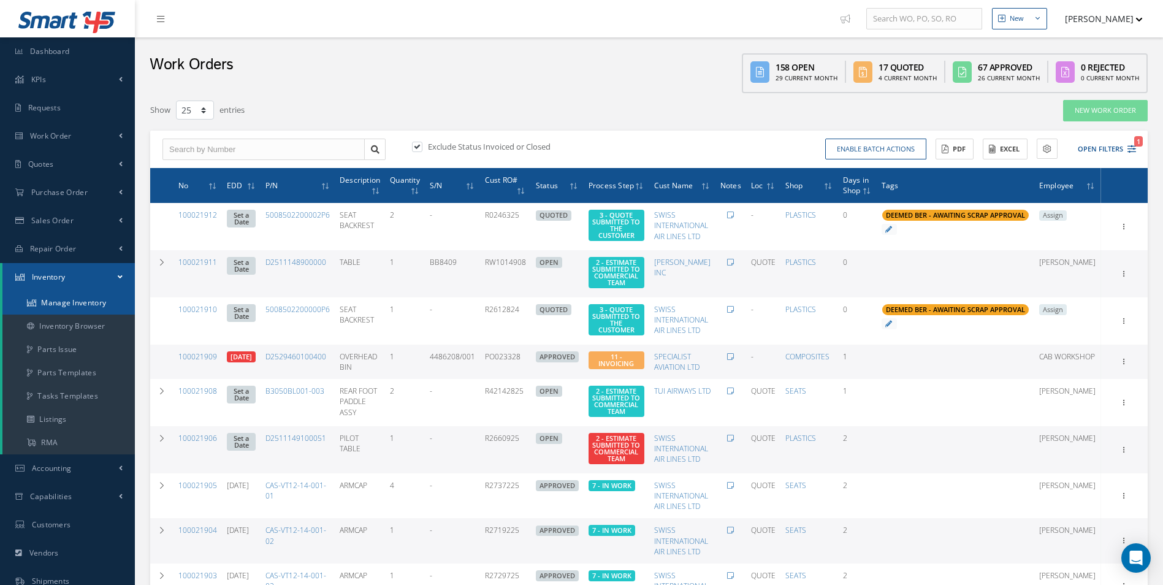
click at [69, 310] on link "Manage Inventory" at bounding box center [68, 302] width 132 height 23
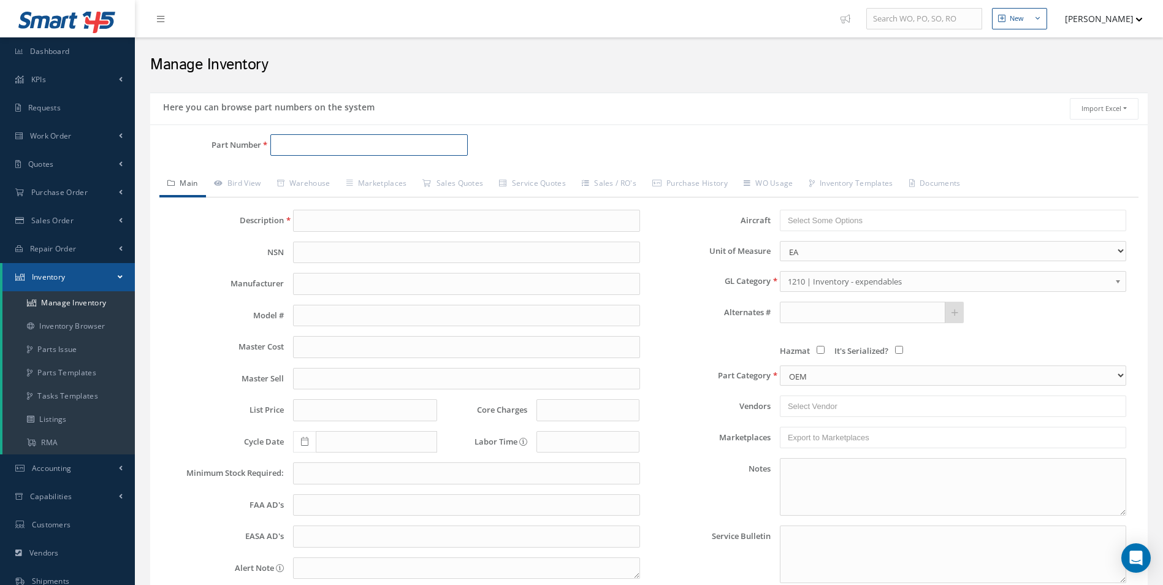
click at [311, 140] on input "Part Number" at bounding box center [369, 145] width 198 height 22
type input "4"
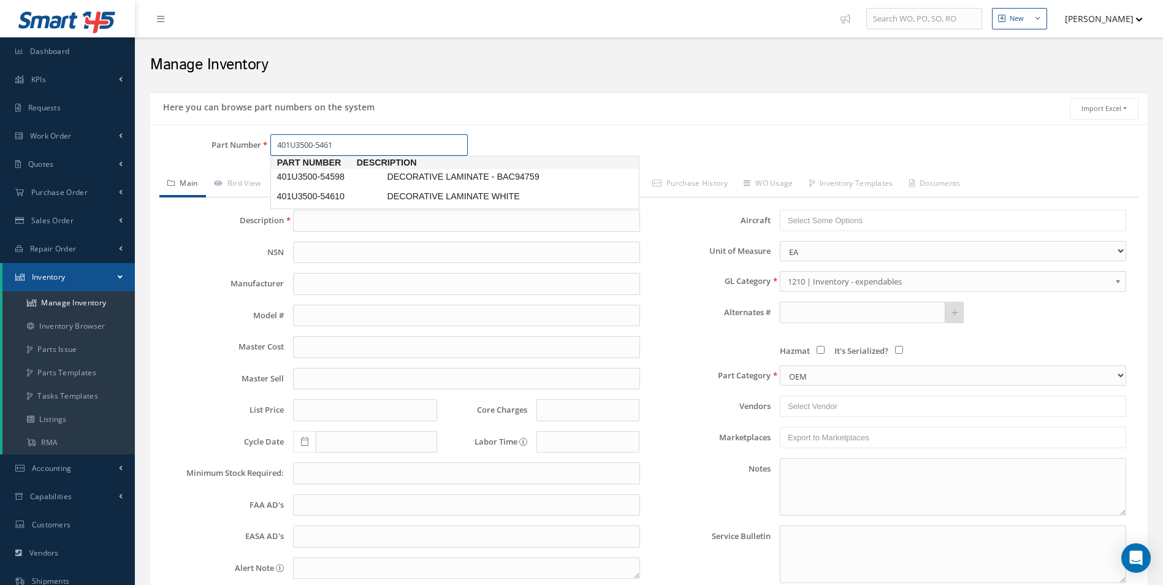
type input "401U3500-54610"
click at [414, 181] on span "DECORATIVE LAMINATE WHITE" at bounding box center [476, 176] width 184 height 13
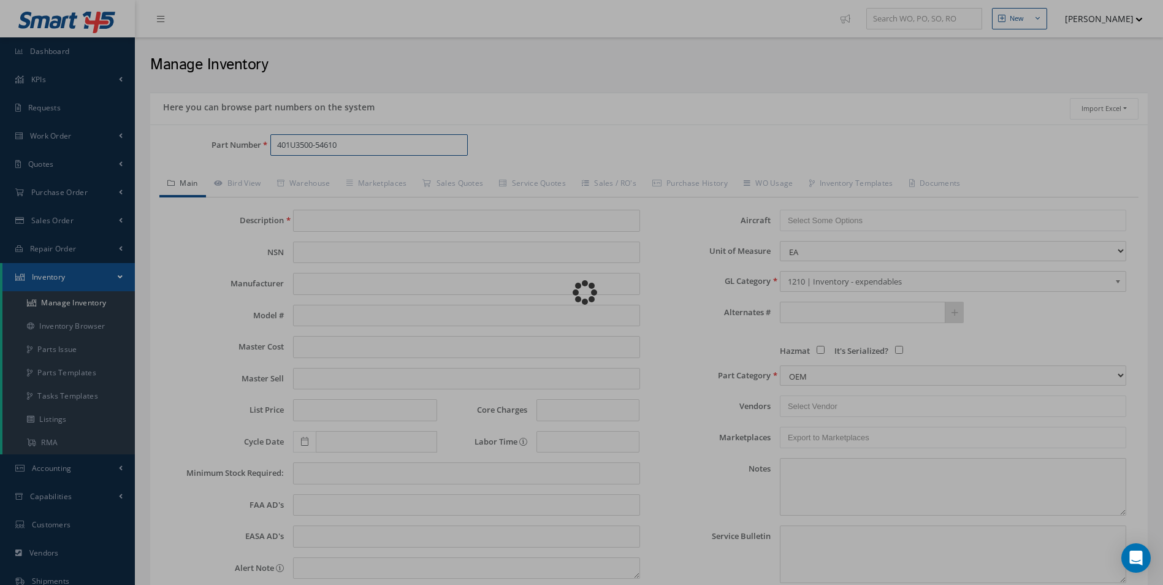
type input "DECORATIVE LAMINATE WHITE"
type input "0.00"
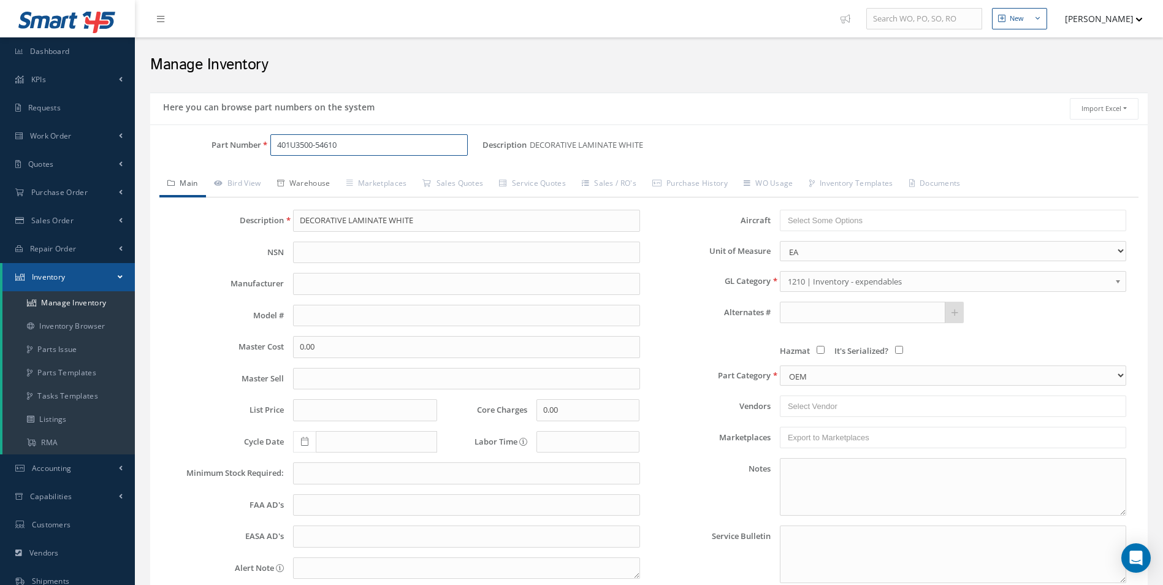
type input "401U3500-54610"
click at [289, 187] on link "Warehouse" at bounding box center [303, 185] width 69 height 26
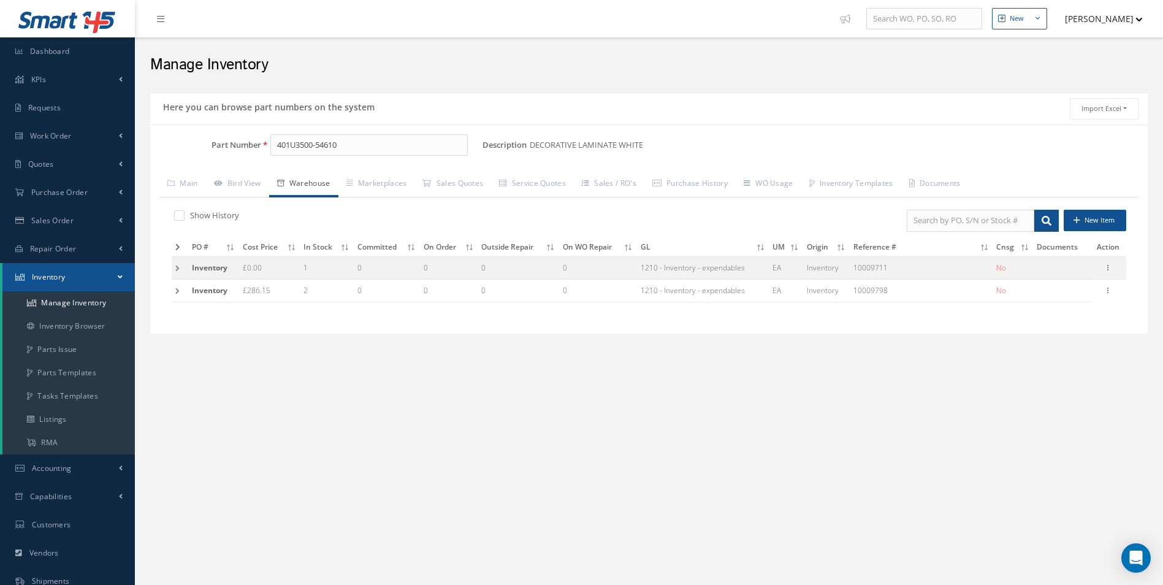
click at [178, 291] on td at bounding box center [180, 290] width 17 height 23
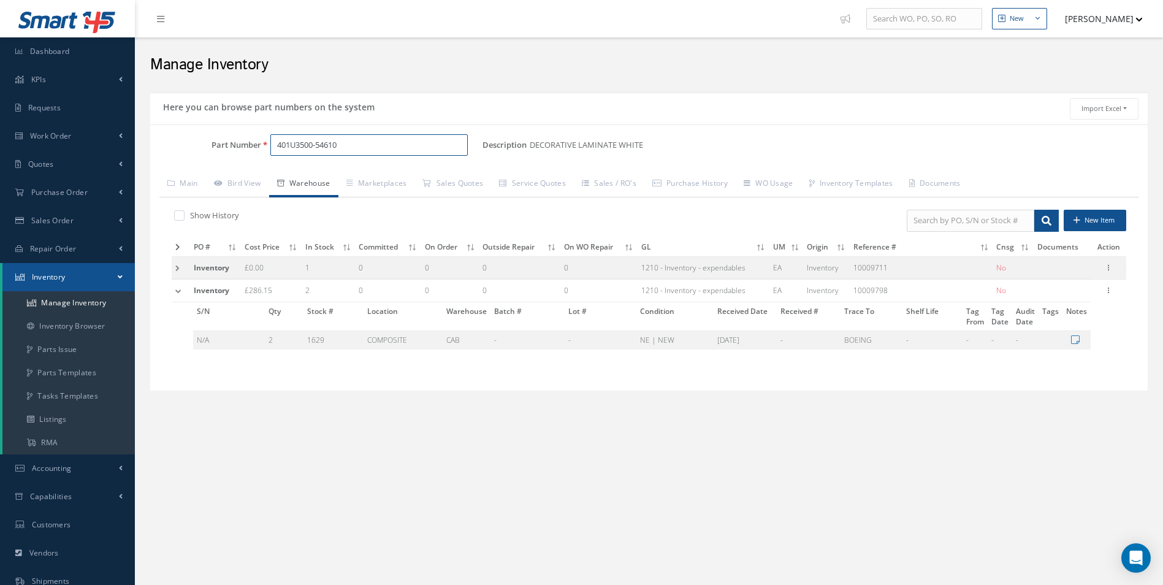
drag, startPoint x: 259, startPoint y: 135, endPoint x: 160, endPoint y: 140, distance: 99.4
click at [161, 138] on div "Part Number 401U3500-54610" at bounding box center [316, 145] width 332 height 22
